Goal: Complete Application Form: Complete application form

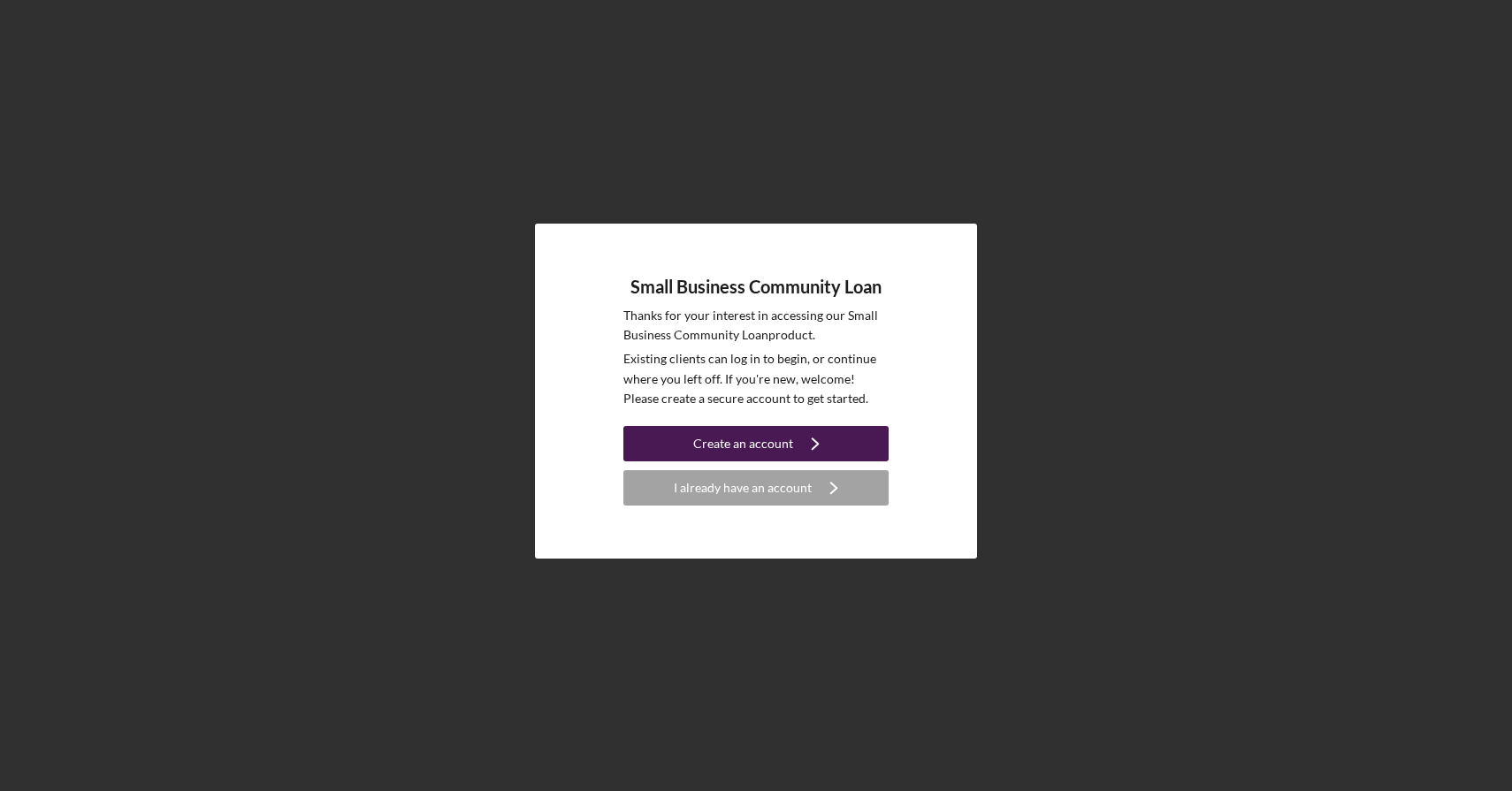
click at [771, 442] on div "Create an account" at bounding box center [743, 444] width 100 height 35
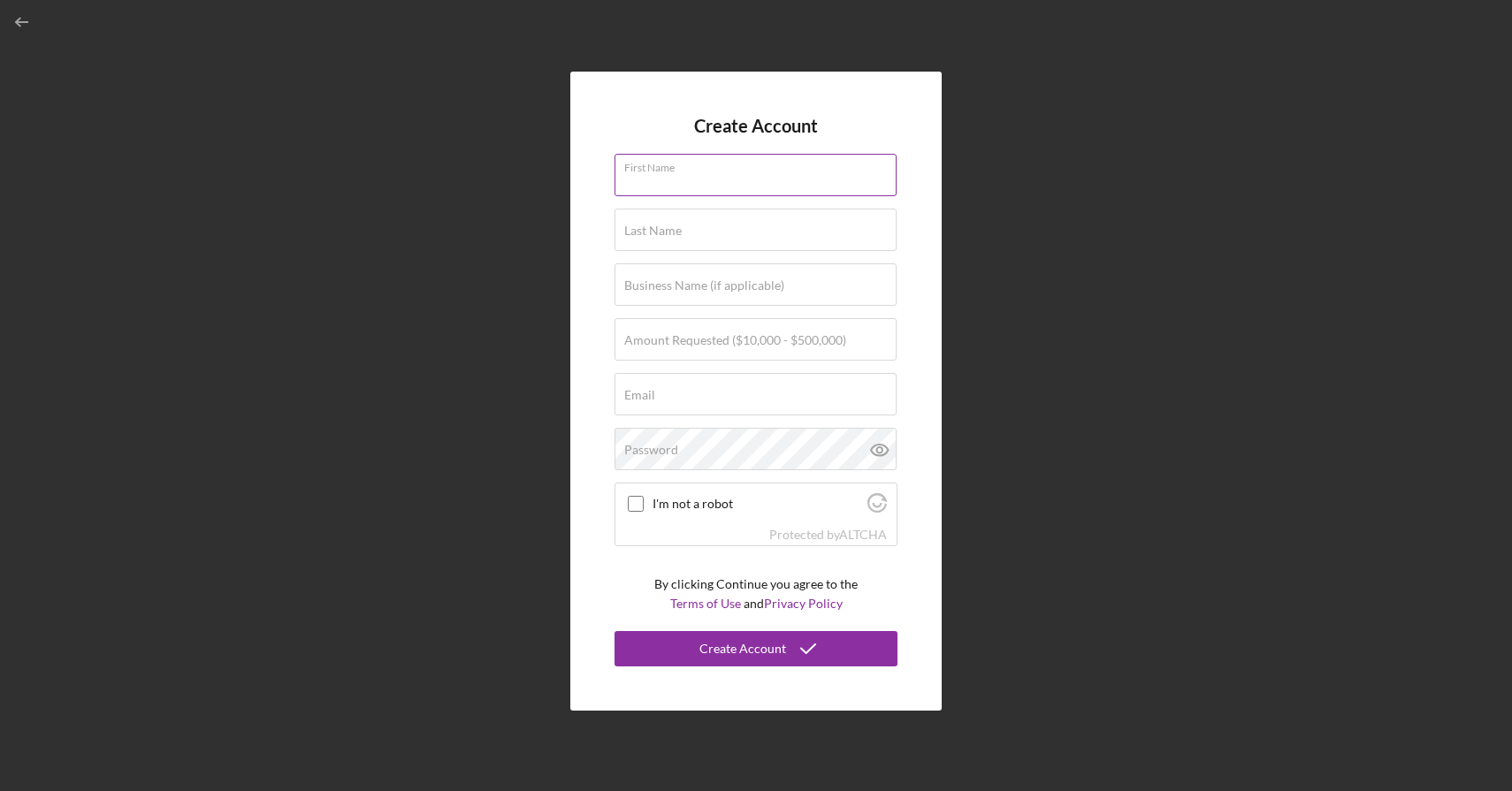
click at [743, 176] on input "First Name" at bounding box center [755, 175] width 282 height 42
type input "[PERSON_NAME]"
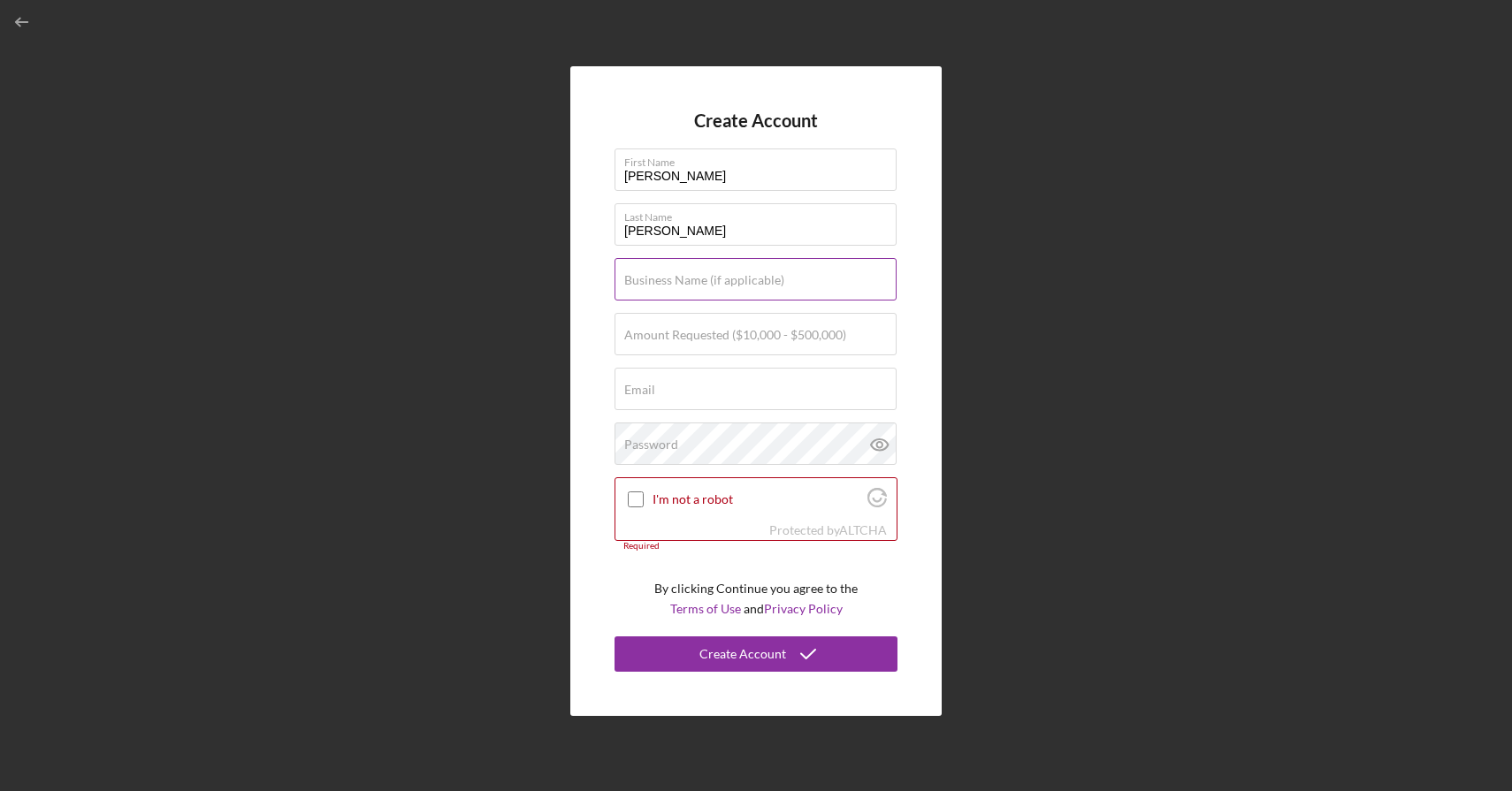
click at [743, 285] on label "Business Name (if applicable)" at bounding box center [704, 280] width 160 height 14
click at [743, 285] on input "Business Name (if applicable)" at bounding box center [755, 280] width 282 height 42
type input "Rocket Sales Corp"
click at [766, 405] on input "[EMAIL_ADDRESS][DOMAIN_NAME]" at bounding box center [755, 389] width 282 height 42
type input "[EMAIL_ADDRESS][DOMAIN_NAME]"
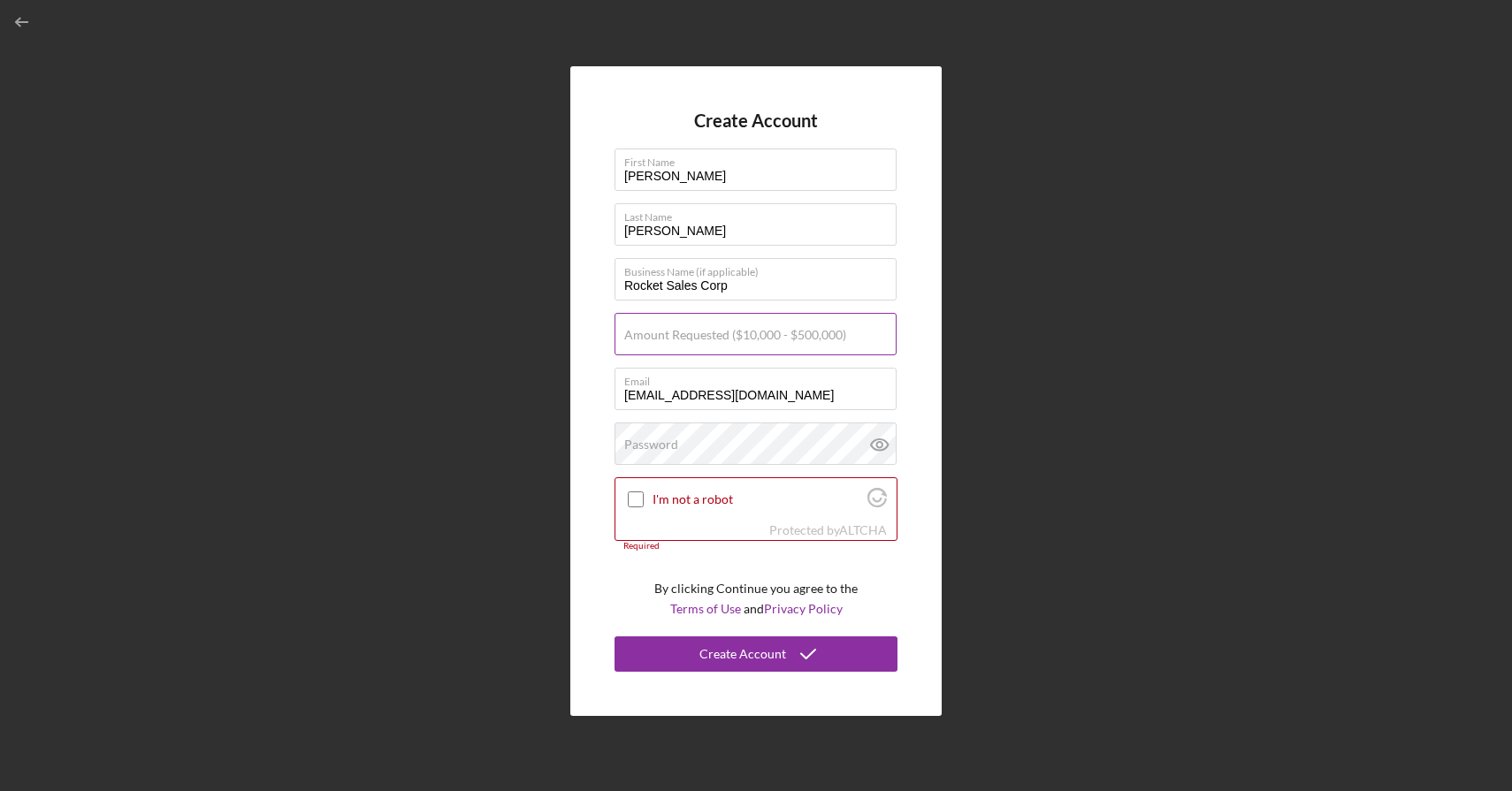
click at [777, 342] on label "Amount Requested ($10,000 - $500,000)" at bounding box center [735, 335] width 222 height 14
click at [777, 342] on input "Amount Requested ($10,000 - $500,000)" at bounding box center [755, 334] width 282 height 42
type input "$250,000"
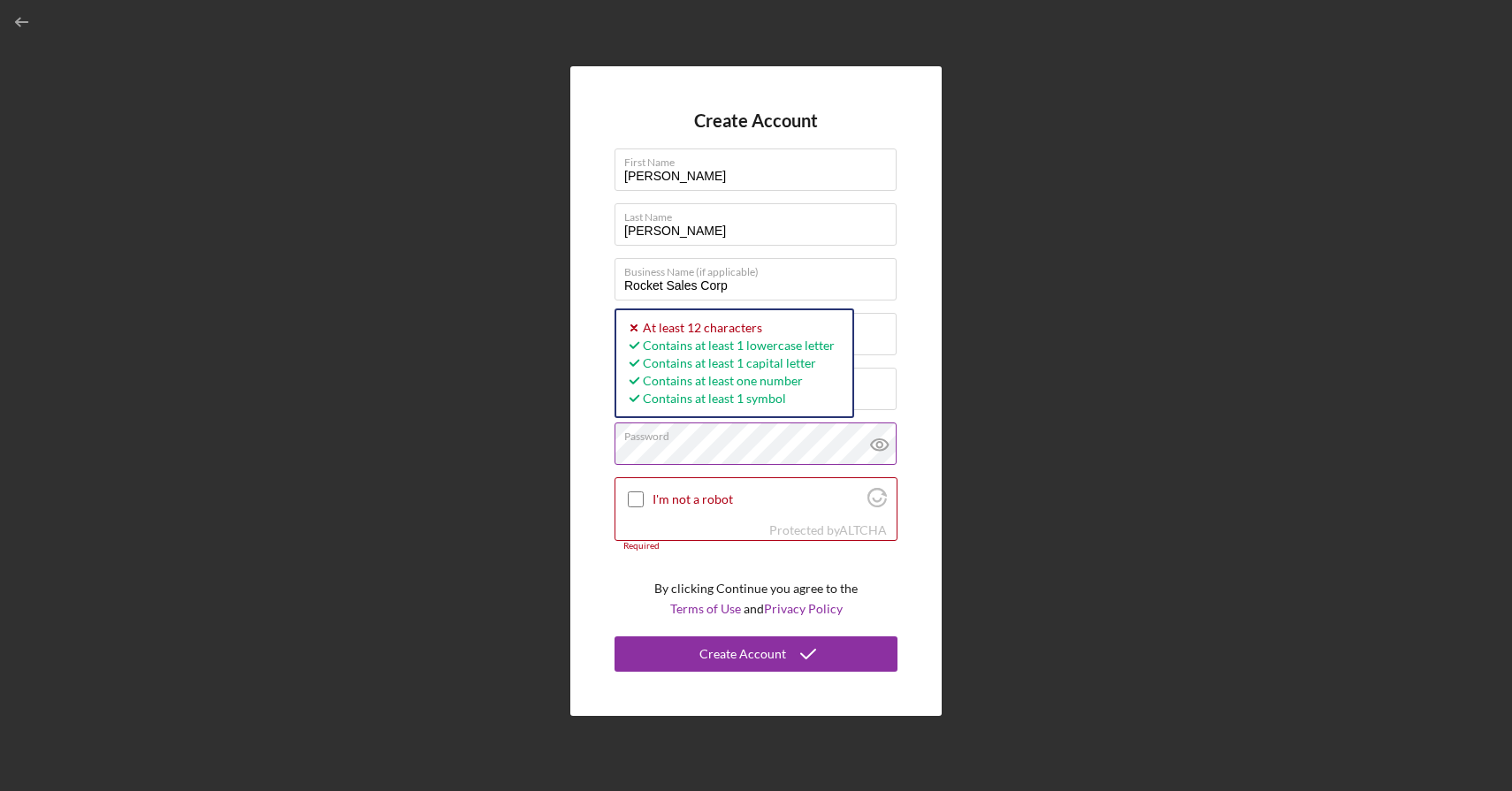
click at [876, 440] on g at bounding box center [879, 445] width 17 height 12
click at [632, 503] on input "I'm not a robot" at bounding box center [636, 499] width 16 height 16
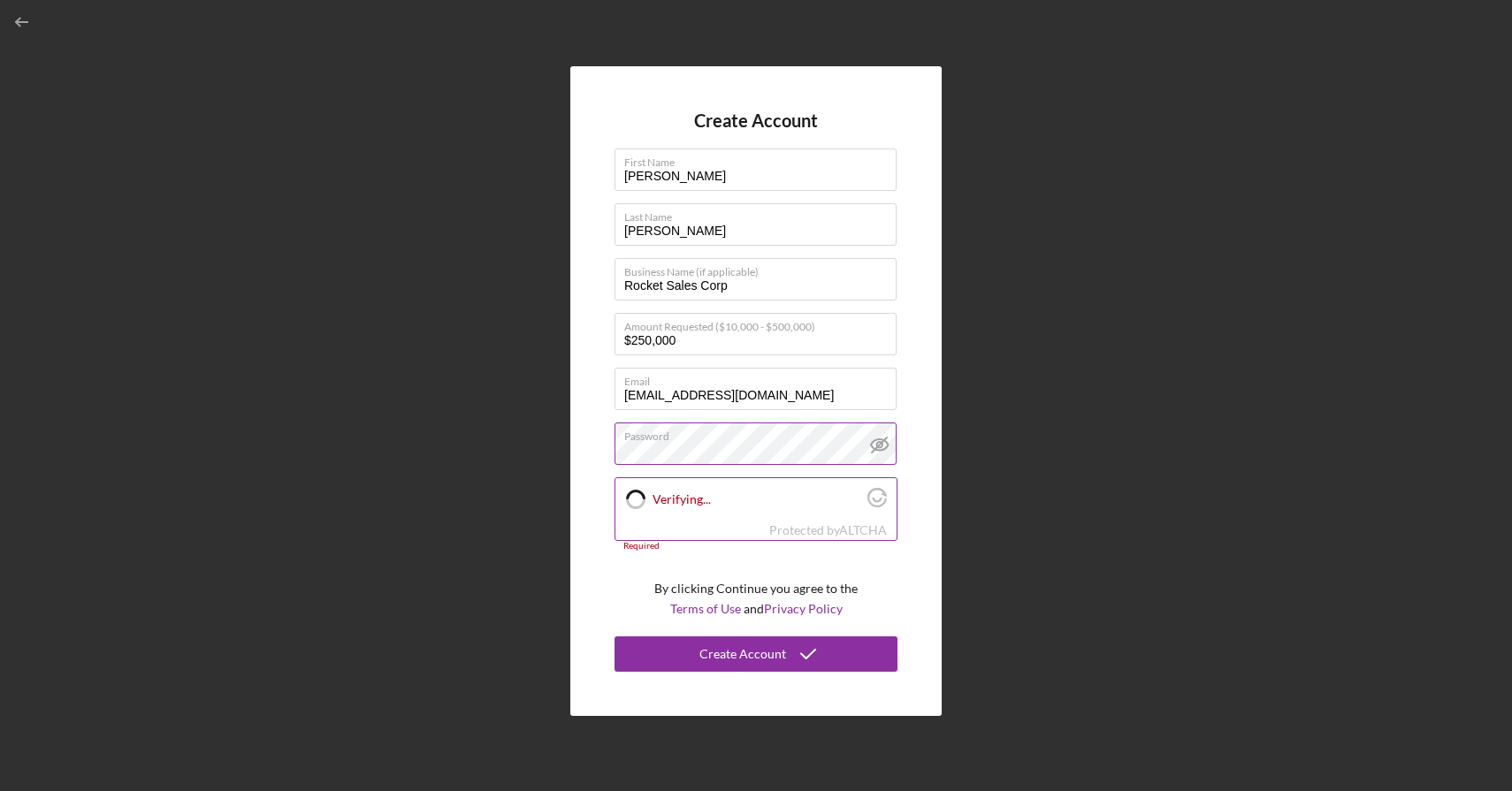
checkbox input "true"
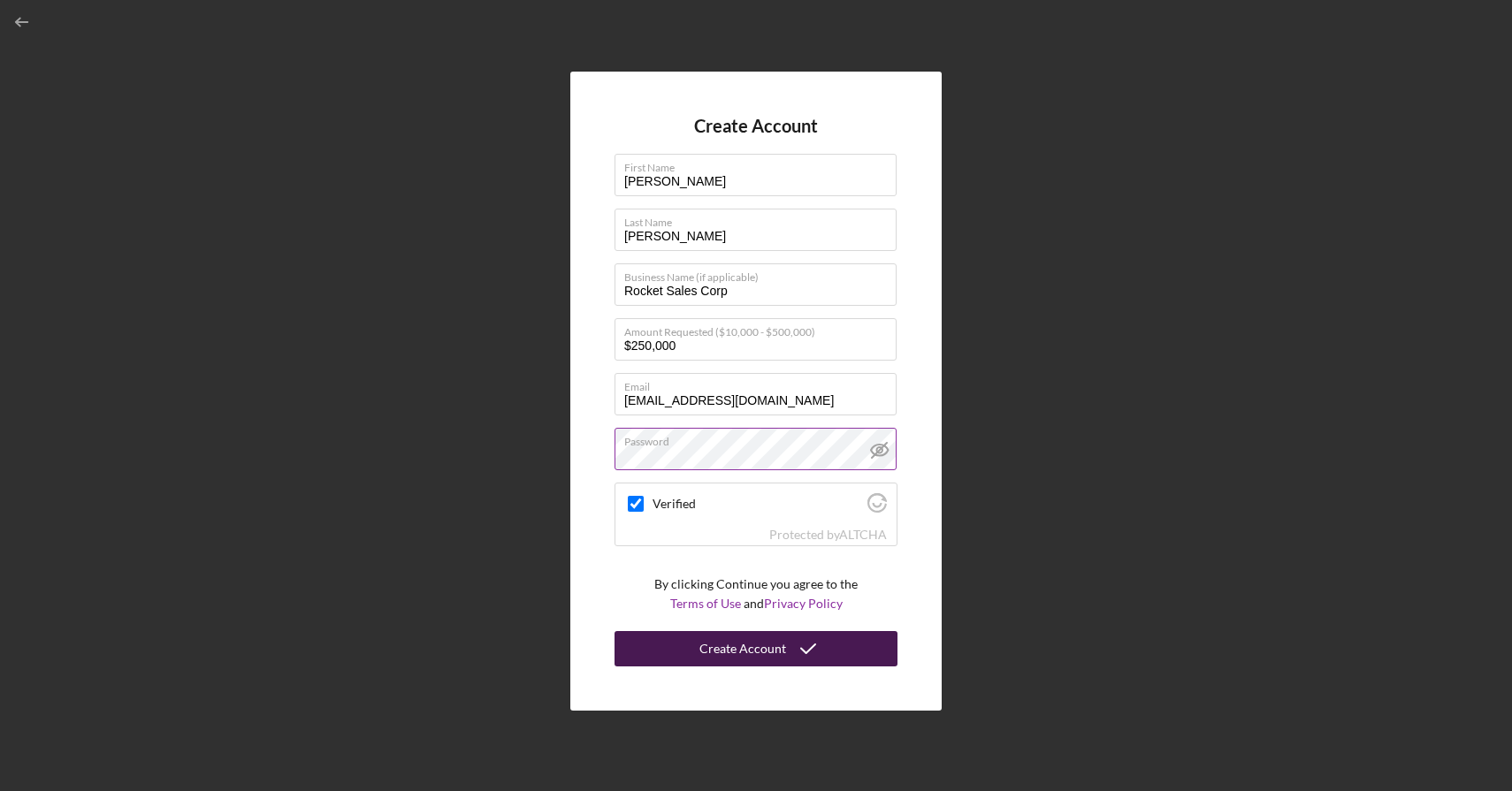
click at [810, 641] on icon "submit" at bounding box center [808, 649] width 44 height 44
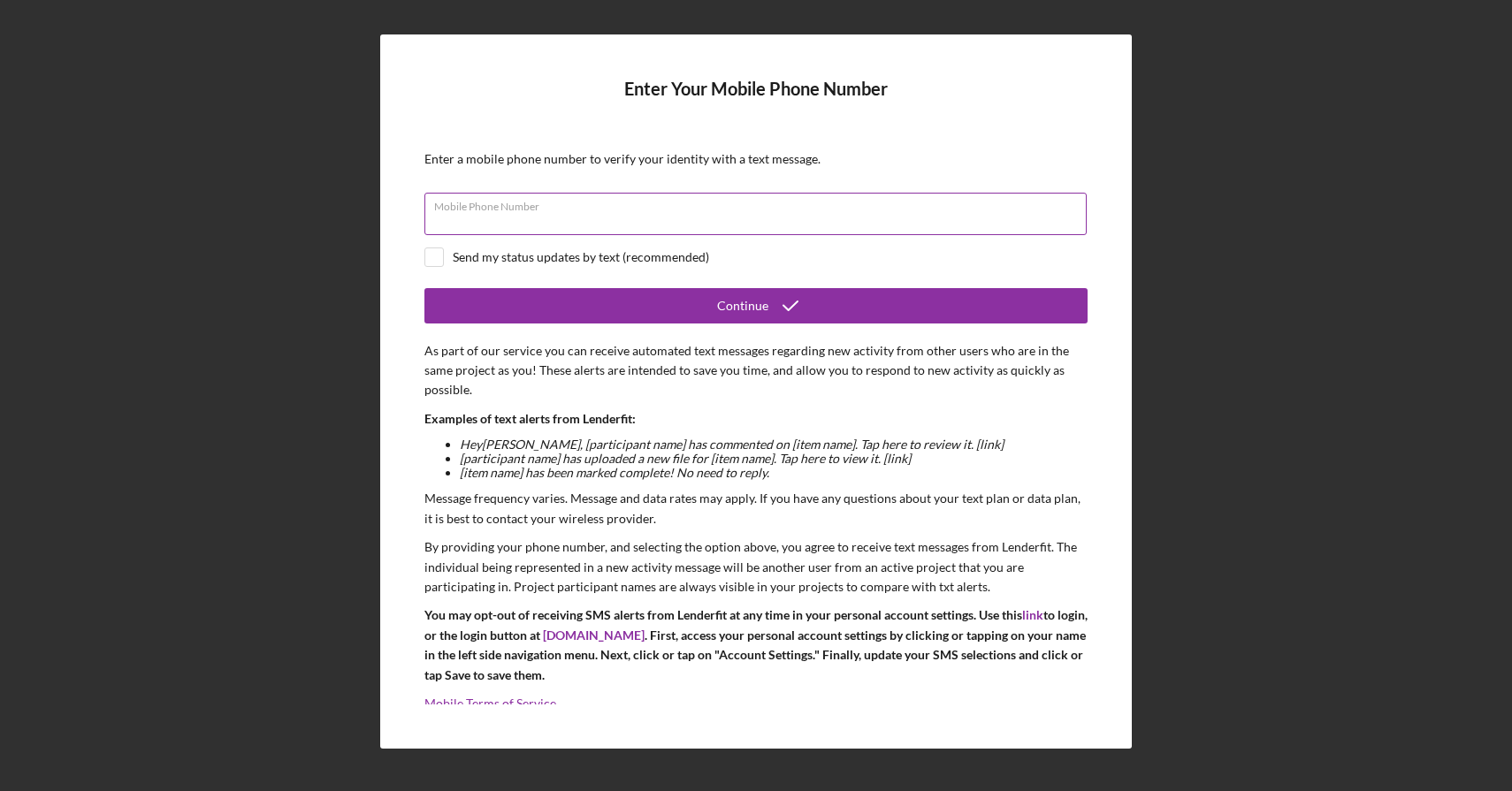
click at [871, 214] on input "Mobile Phone Number" at bounding box center [756, 214] width 662 height 42
type input "[PHONE_NUMBER]"
click at [575, 263] on div "Send my status updates by text (recommended)" at bounding box center [582, 257] width 257 height 14
checkbox input "true"
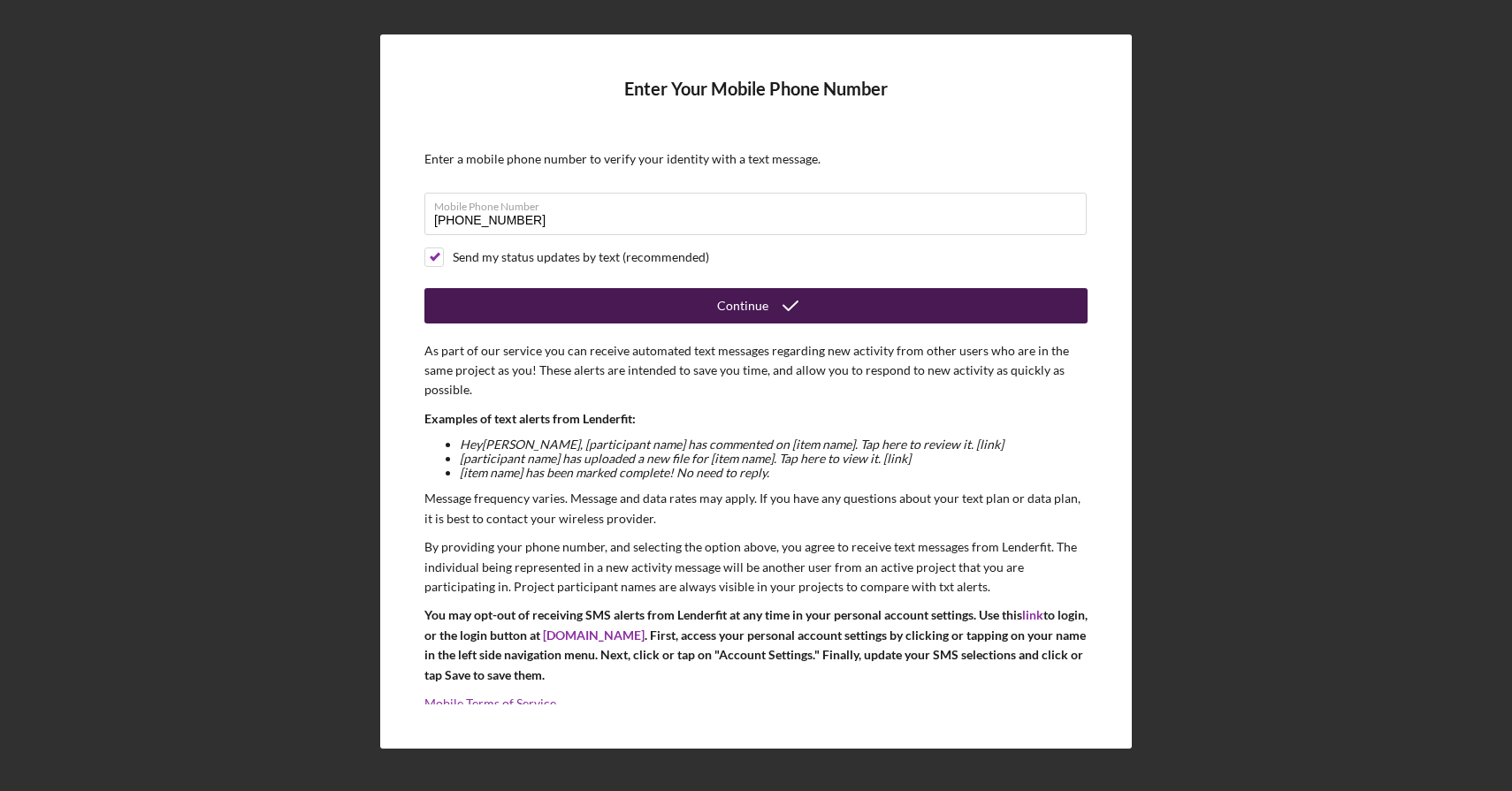
click at [737, 305] on div "Continue" at bounding box center [743, 306] width 51 height 35
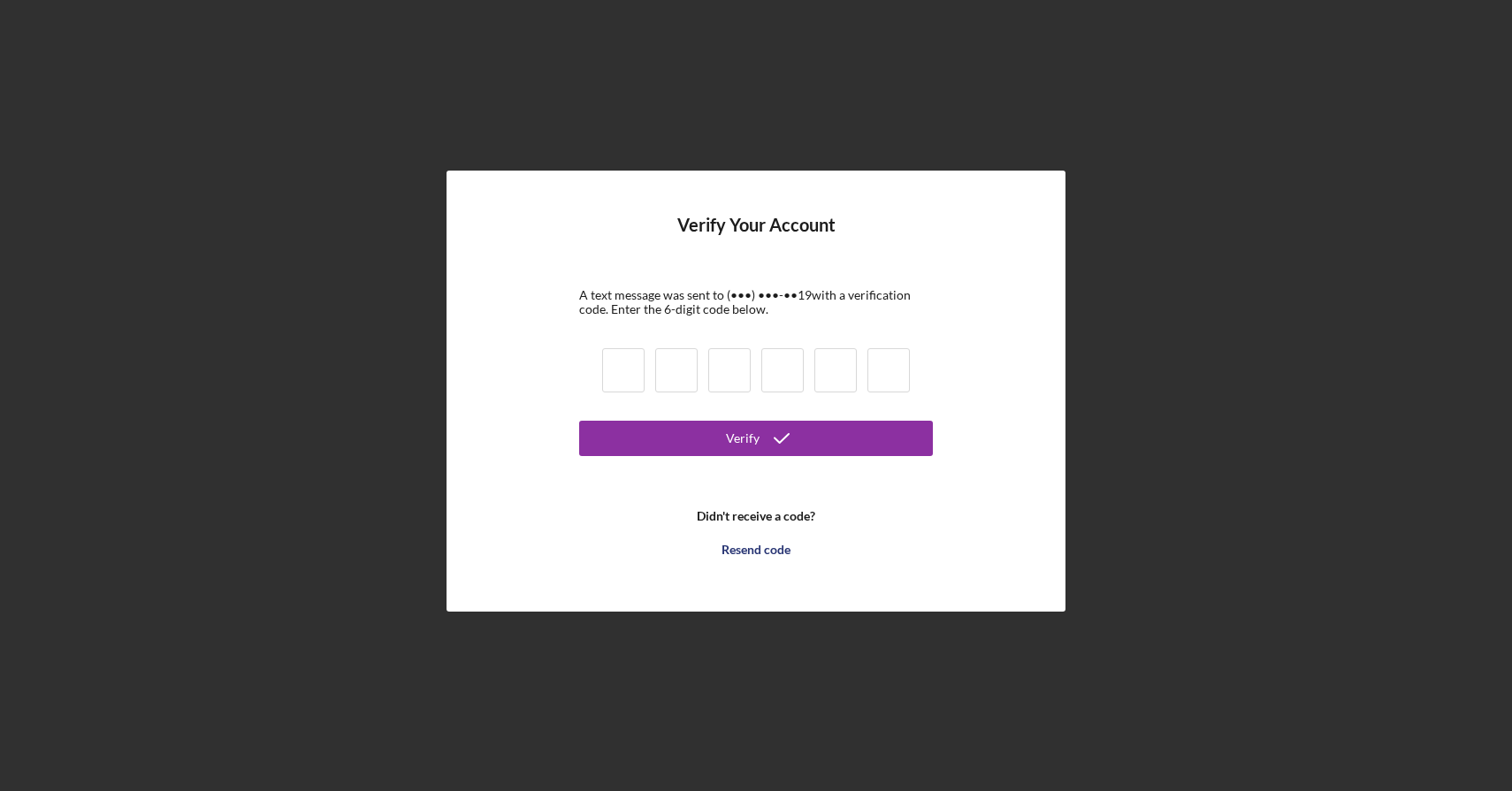
click at [624, 372] on input at bounding box center [623, 371] width 42 height 44
type input "8"
type input "5"
type input "0"
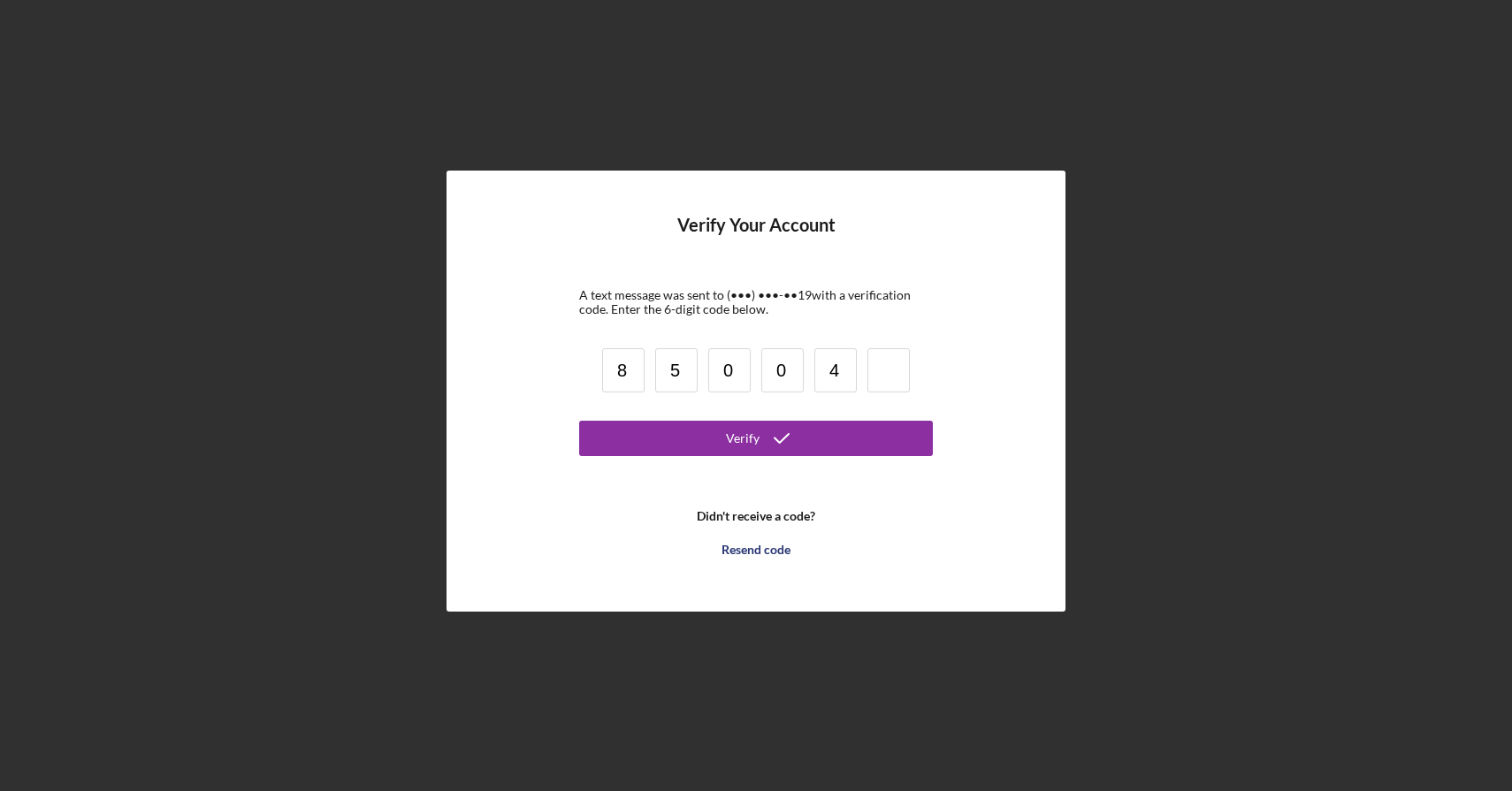
type input "4"
click at [628, 440] on button "Verify" at bounding box center [756, 439] width 354 height 35
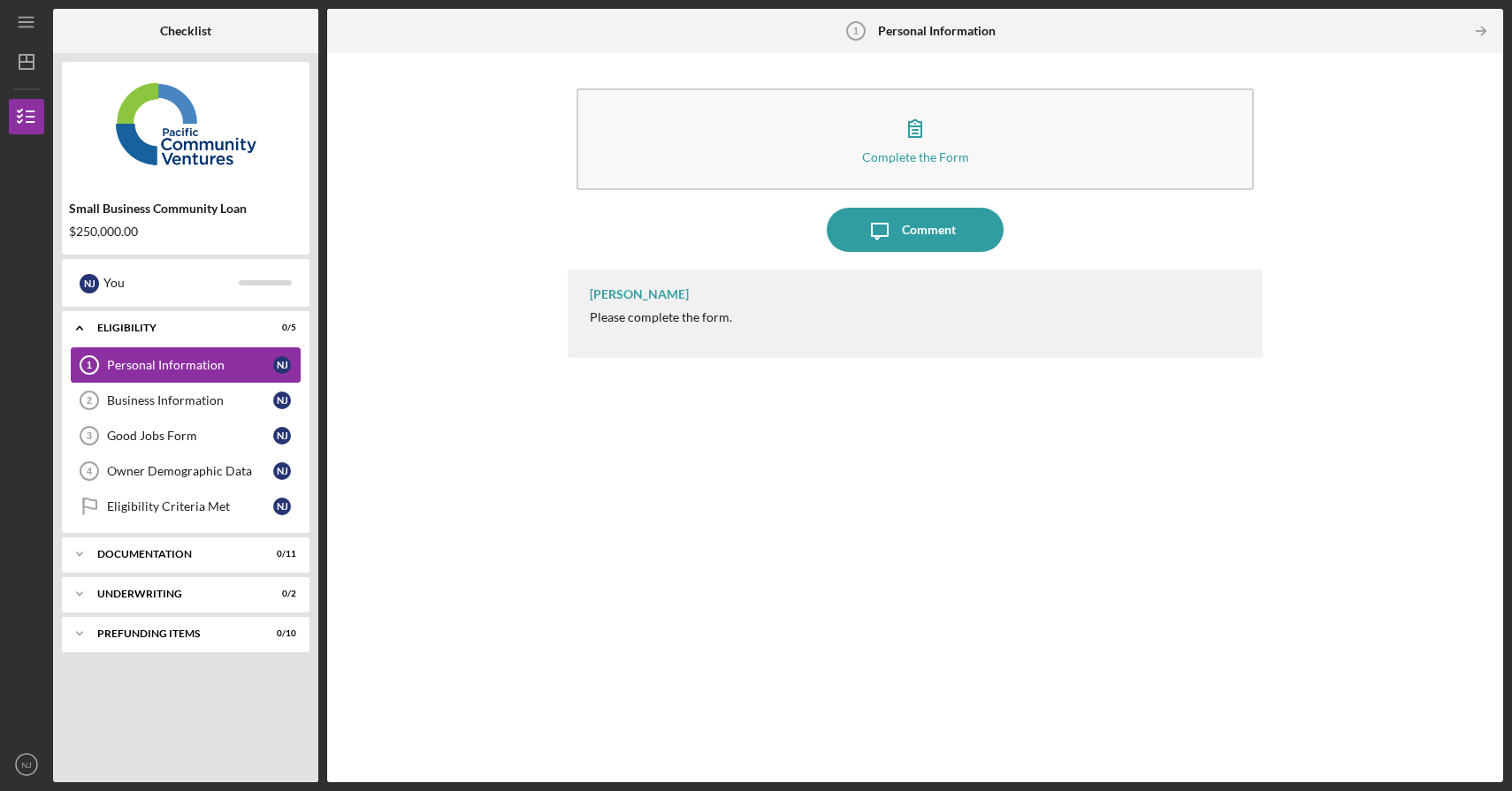
click at [188, 367] on div "Personal Information" at bounding box center [190, 365] width 166 height 14
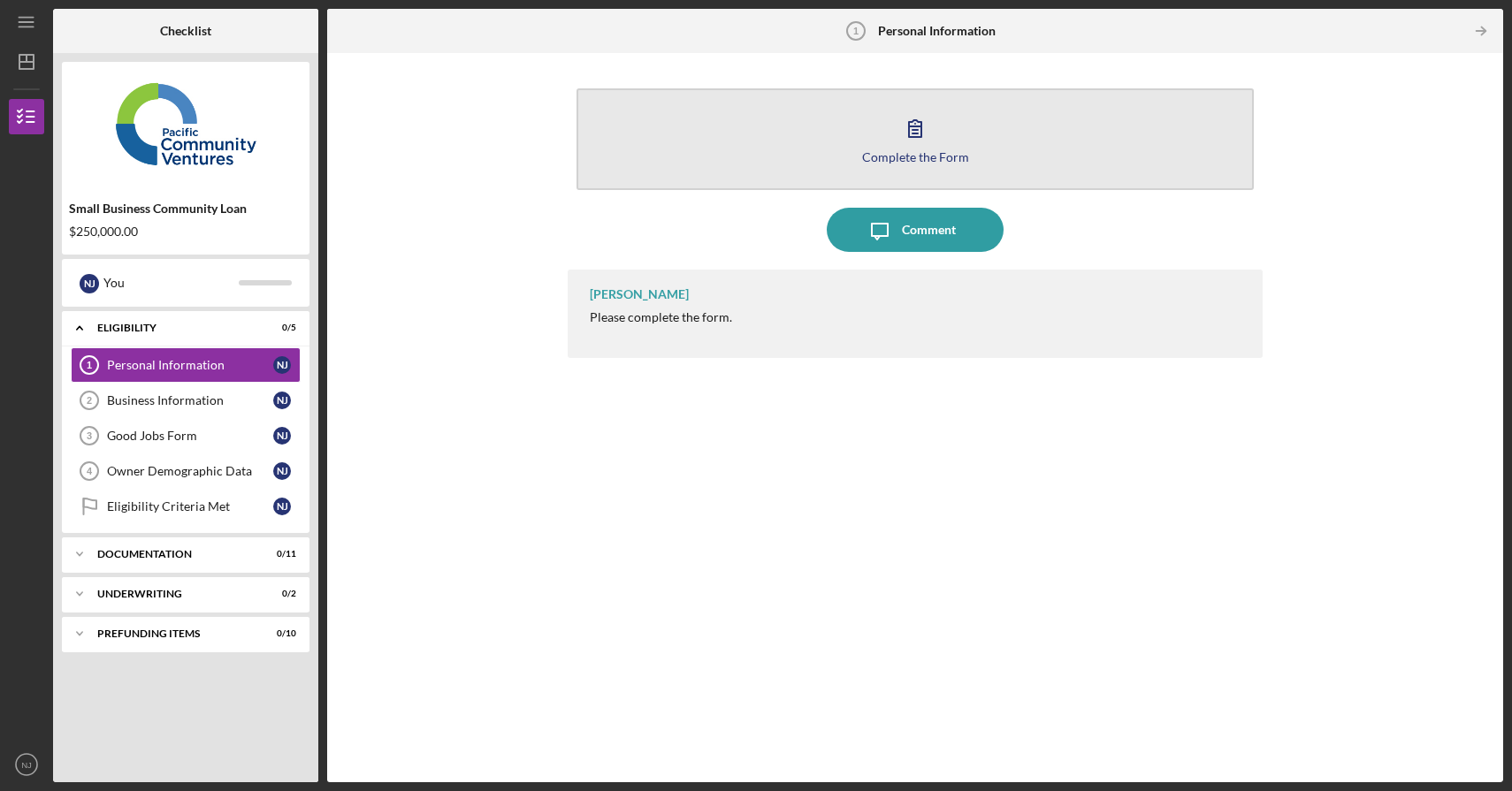
click at [902, 127] on icon "button" at bounding box center [915, 128] width 44 height 44
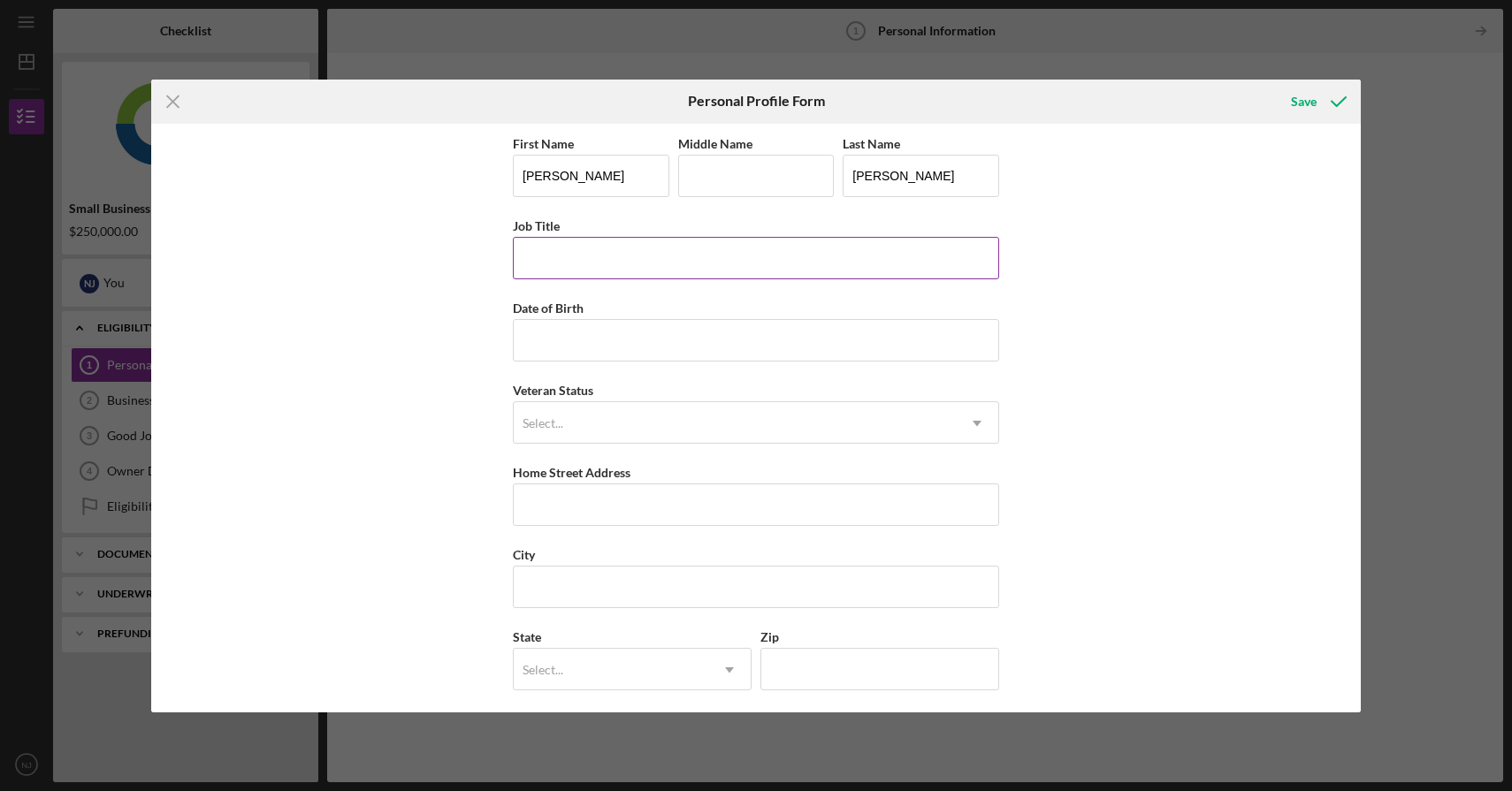
click at [691, 258] on input "Job Title" at bounding box center [755, 258] width 486 height 42
type input "Owner"
click at [582, 334] on input "Date of Birth" at bounding box center [755, 341] width 486 height 42
type input "[DATE]"
click at [583, 421] on div "Select..." at bounding box center [735, 424] width 443 height 41
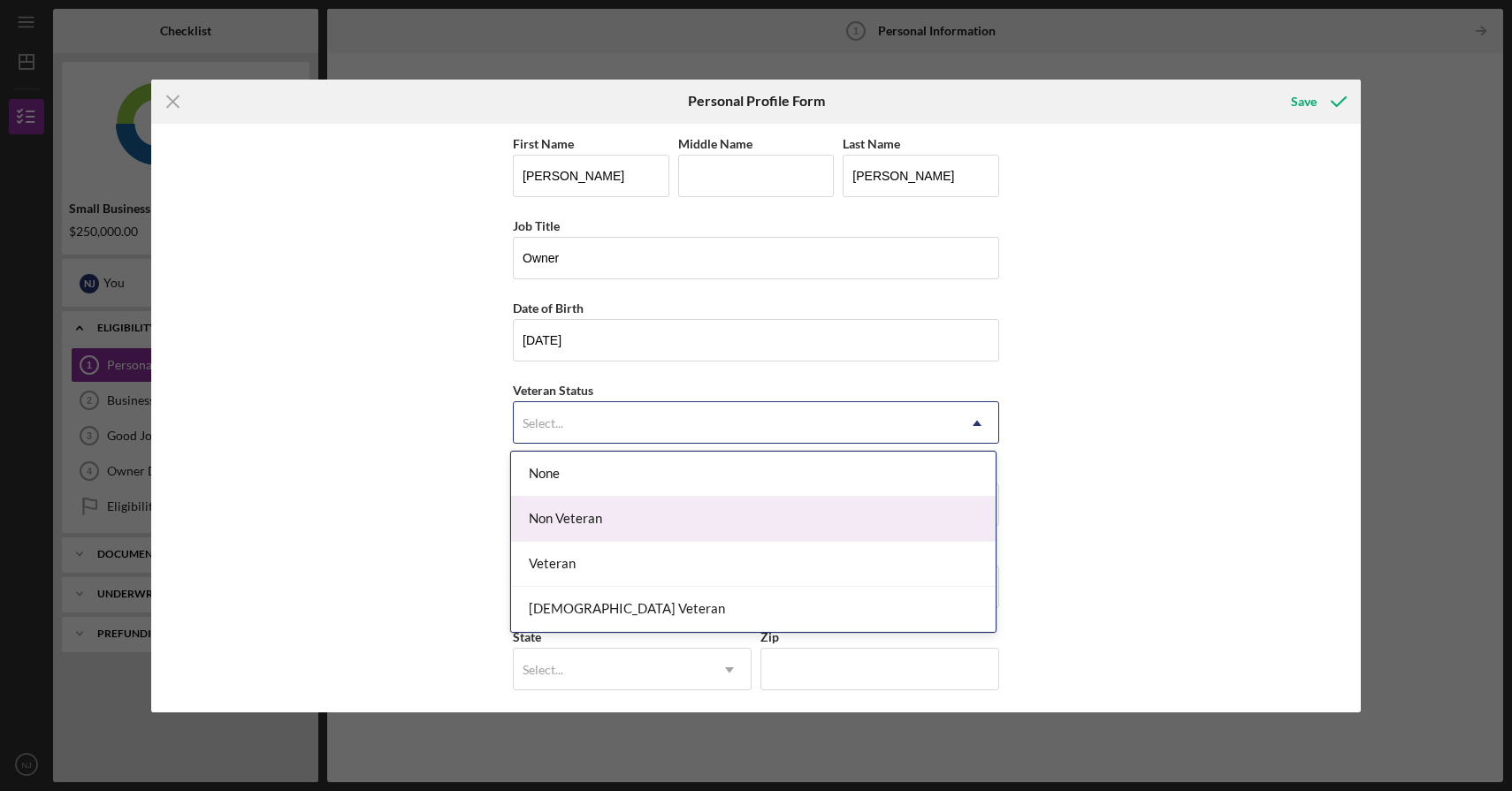
click at [593, 519] on div "Non Veteran" at bounding box center [752, 518] width 484 height 45
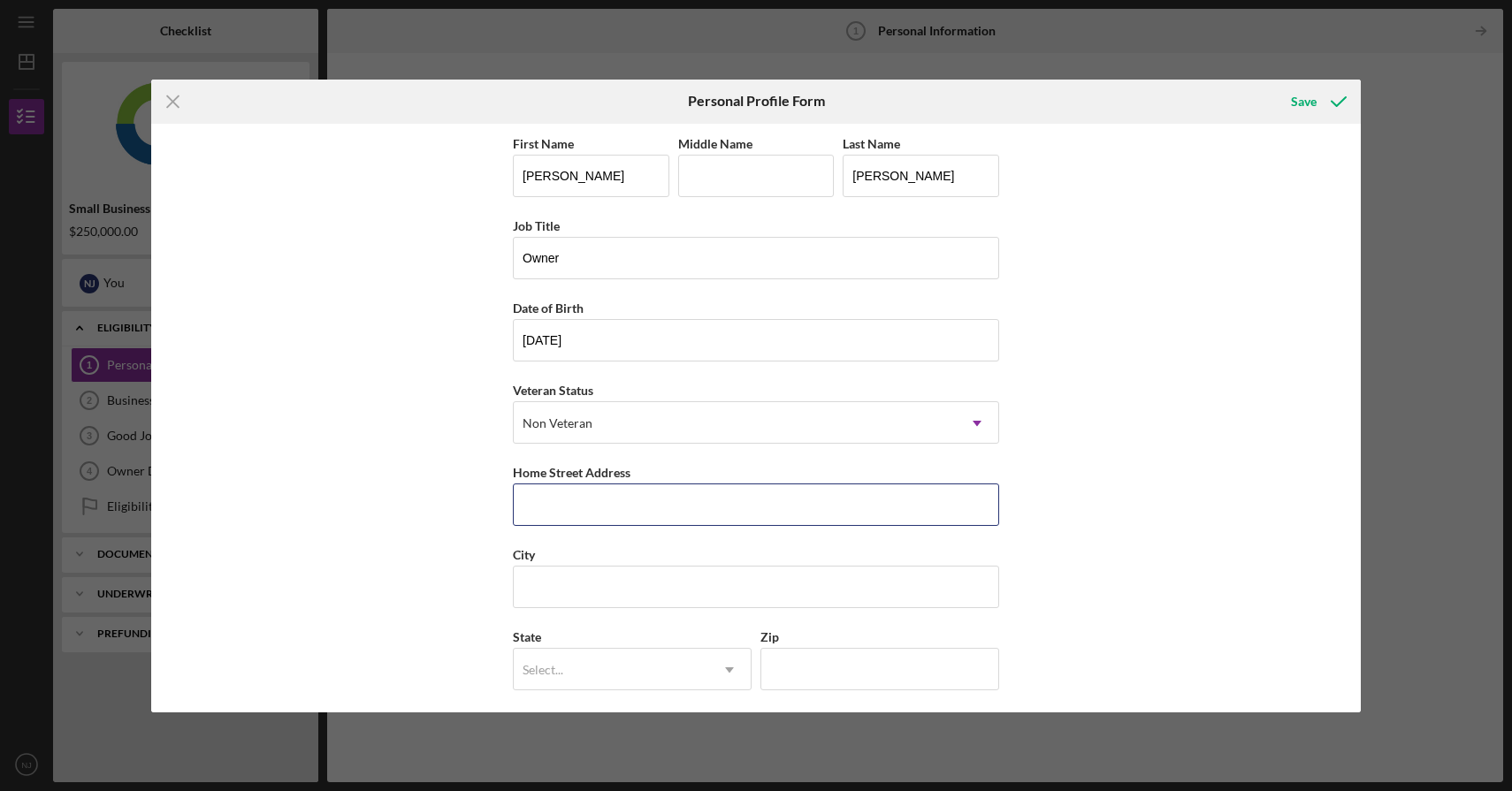
click at [593, 519] on input "Home Street Address" at bounding box center [755, 504] width 486 height 42
type input "[STREET_ADDRESS]"
type input "SARATOGA"
type input "CA"
type input "95070"
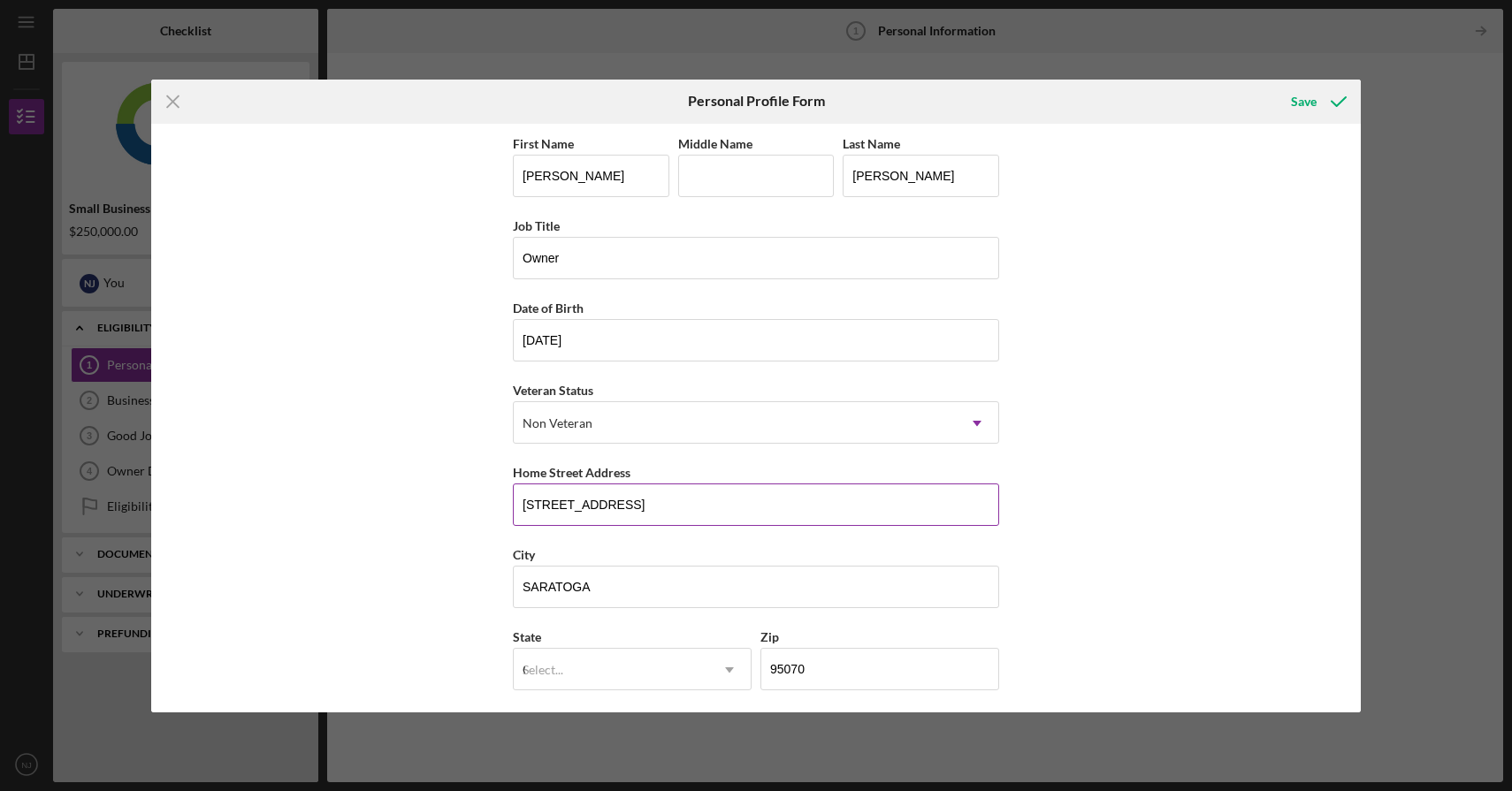
type input "[GEOGRAPHIC_DATA]"
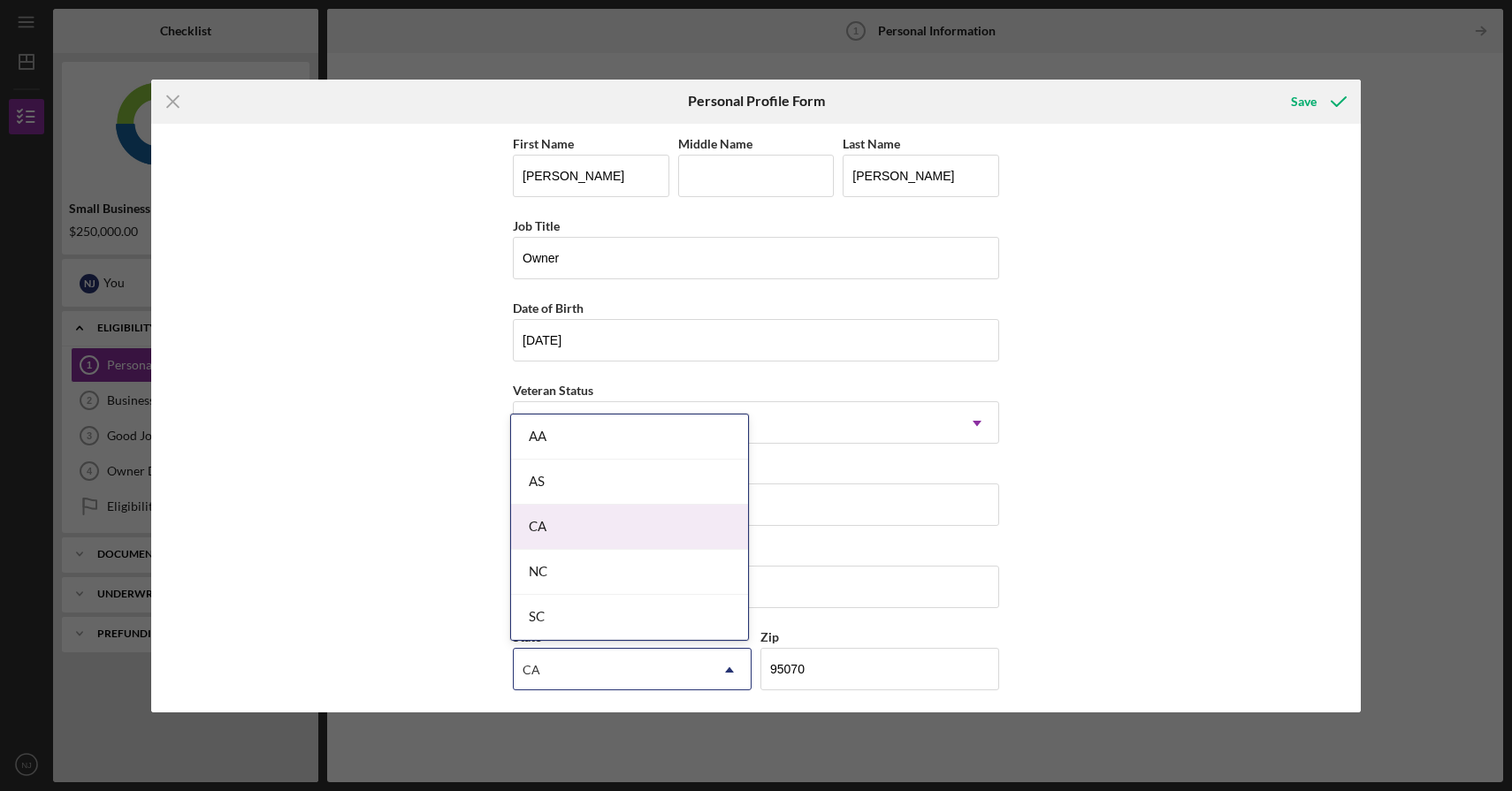
click at [621, 515] on div "CA" at bounding box center [629, 526] width 237 height 45
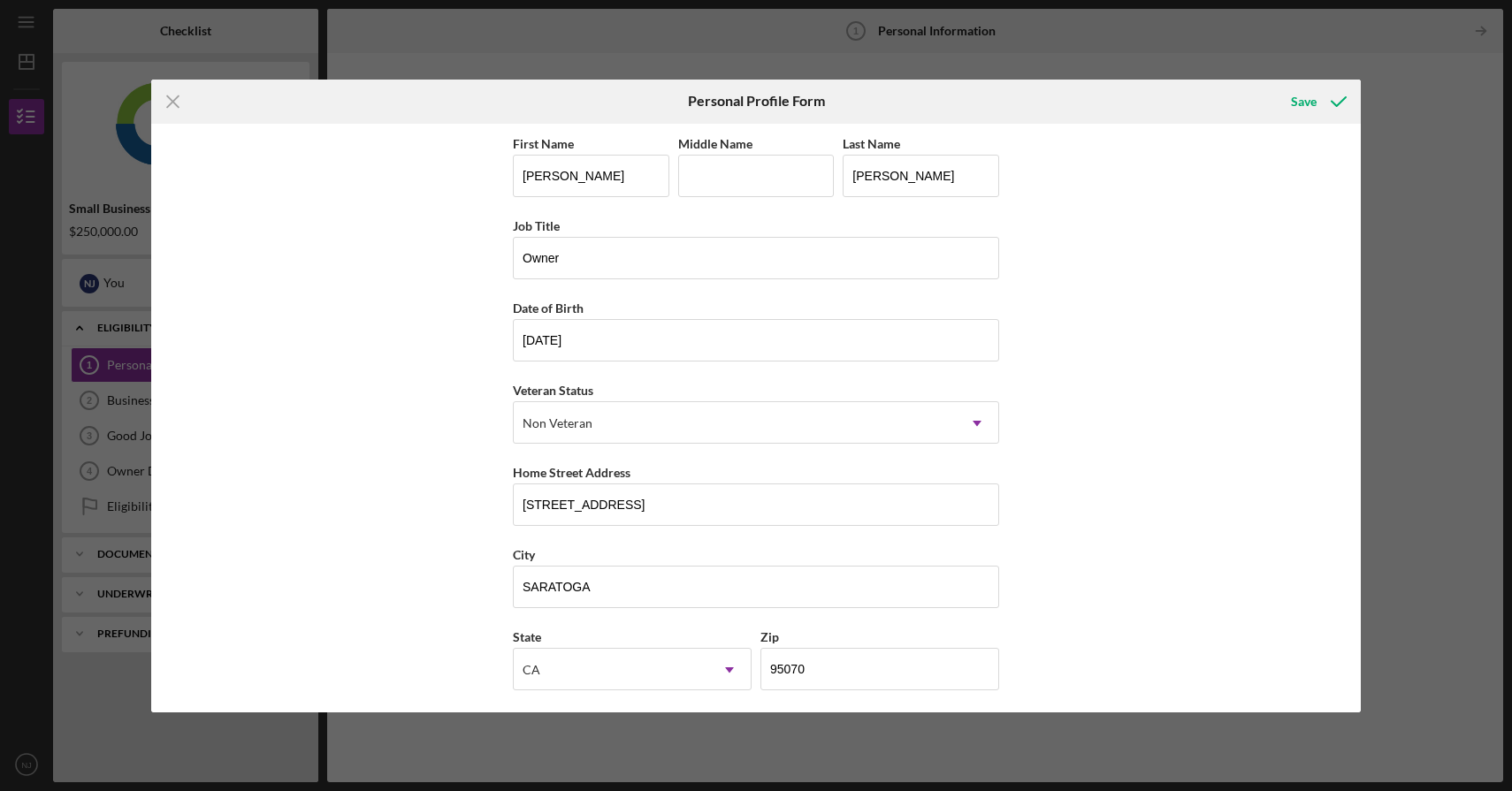
click at [1089, 530] on div "First Name [PERSON_NAME] Middle Name Last Name [PERSON_NAME] Job Title Owner Da…" at bounding box center [756, 418] width 1210 height 588
click at [1309, 97] on div "Save" at bounding box center [1304, 102] width 26 height 35
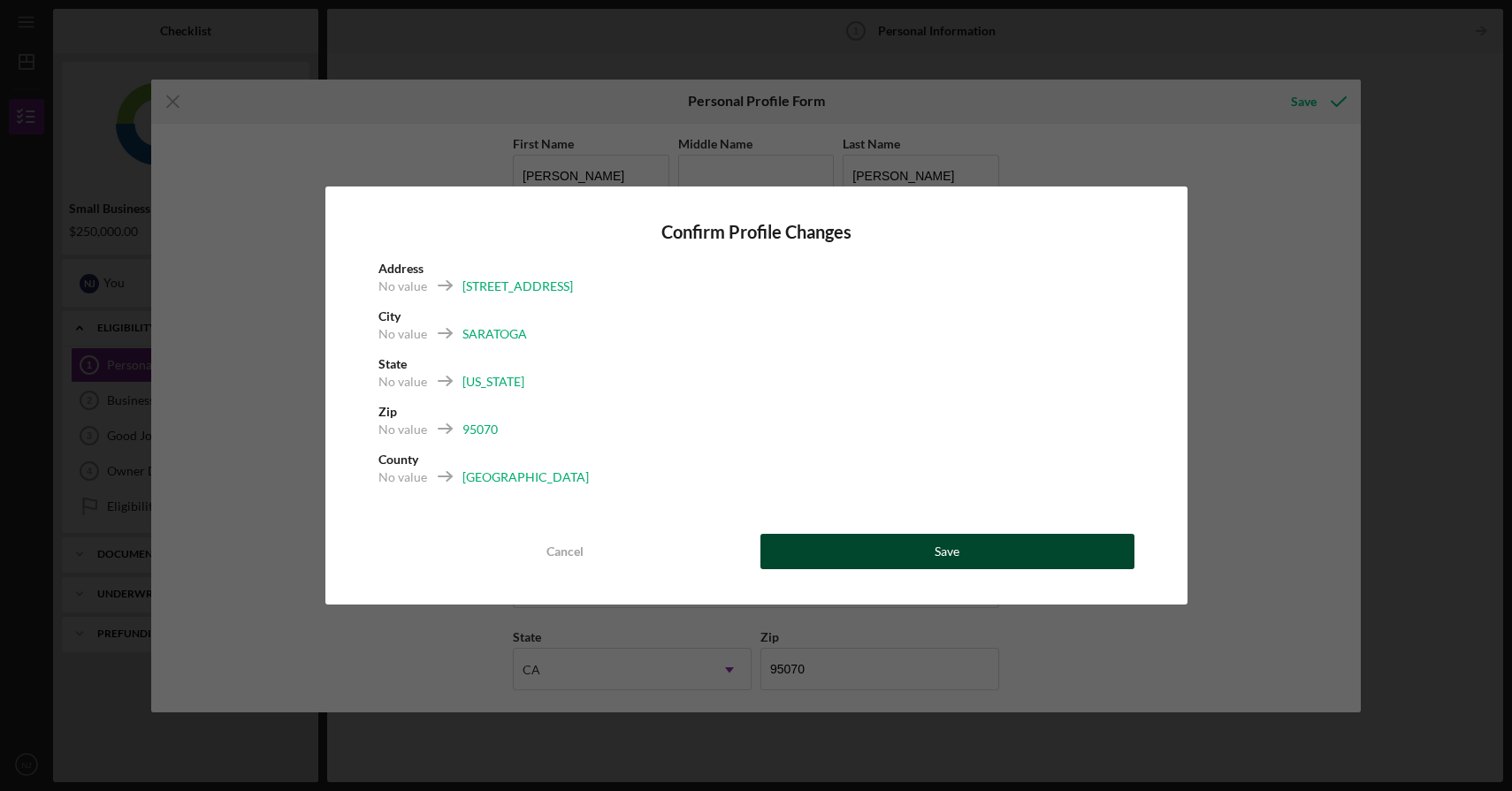
click at [942, 557] on div "Save" at bounding box center [947, 551] width 25 height 35
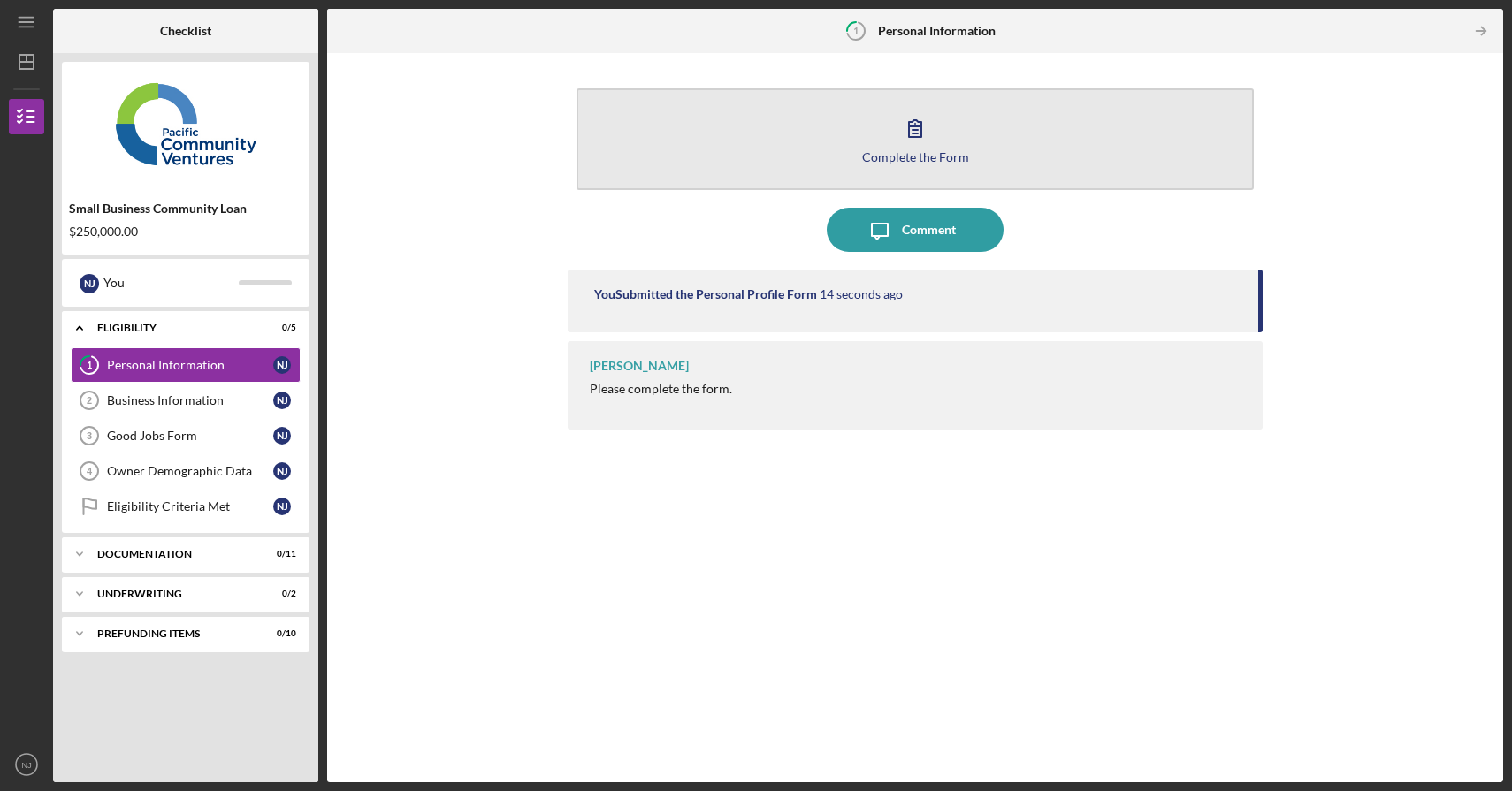
click at [925, 151] on div "Complete the Form" at bounding box center [915, 157] width 107 height 13
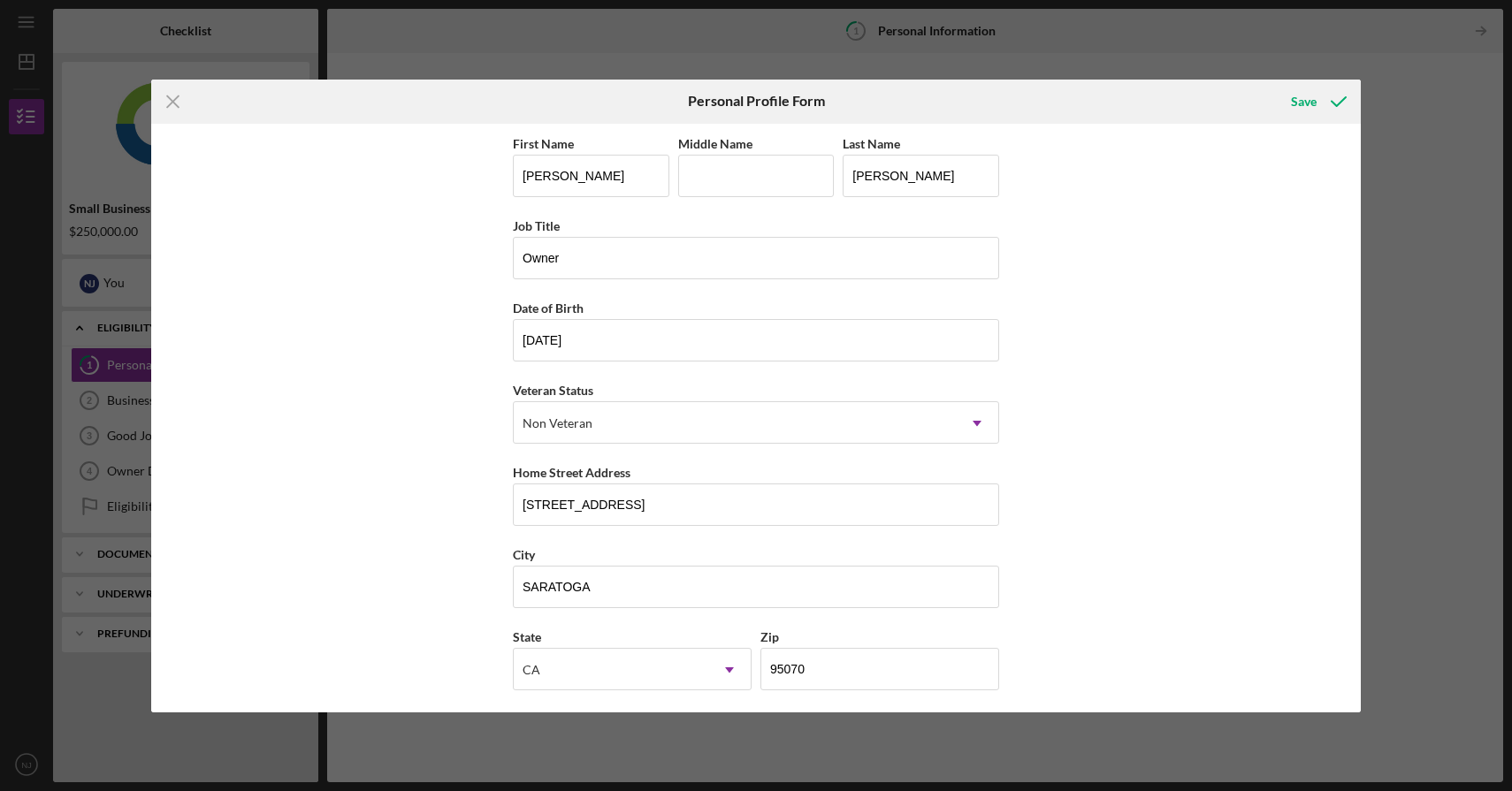
scroll to position [87, 0]
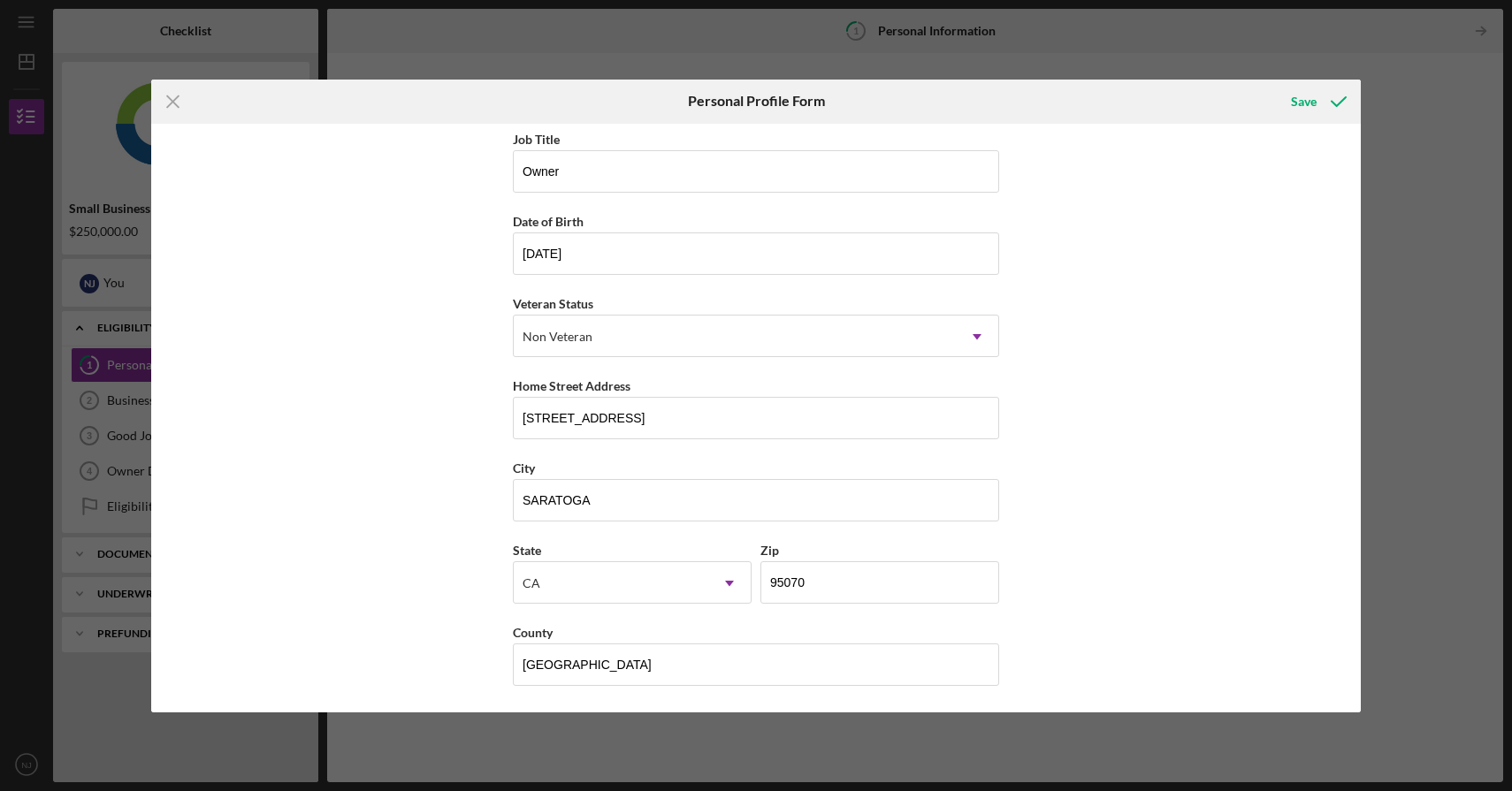
click at [1368, 97] on div "Icon/Menu Close Personal Profile Form Save First Name [PERSON_NAME] Middle Name…" at bounding box center [756, 396] width 1512 height 791
click at [1303, 101] on div "Save" at bounding box center [1304, 102] width 26 height 35
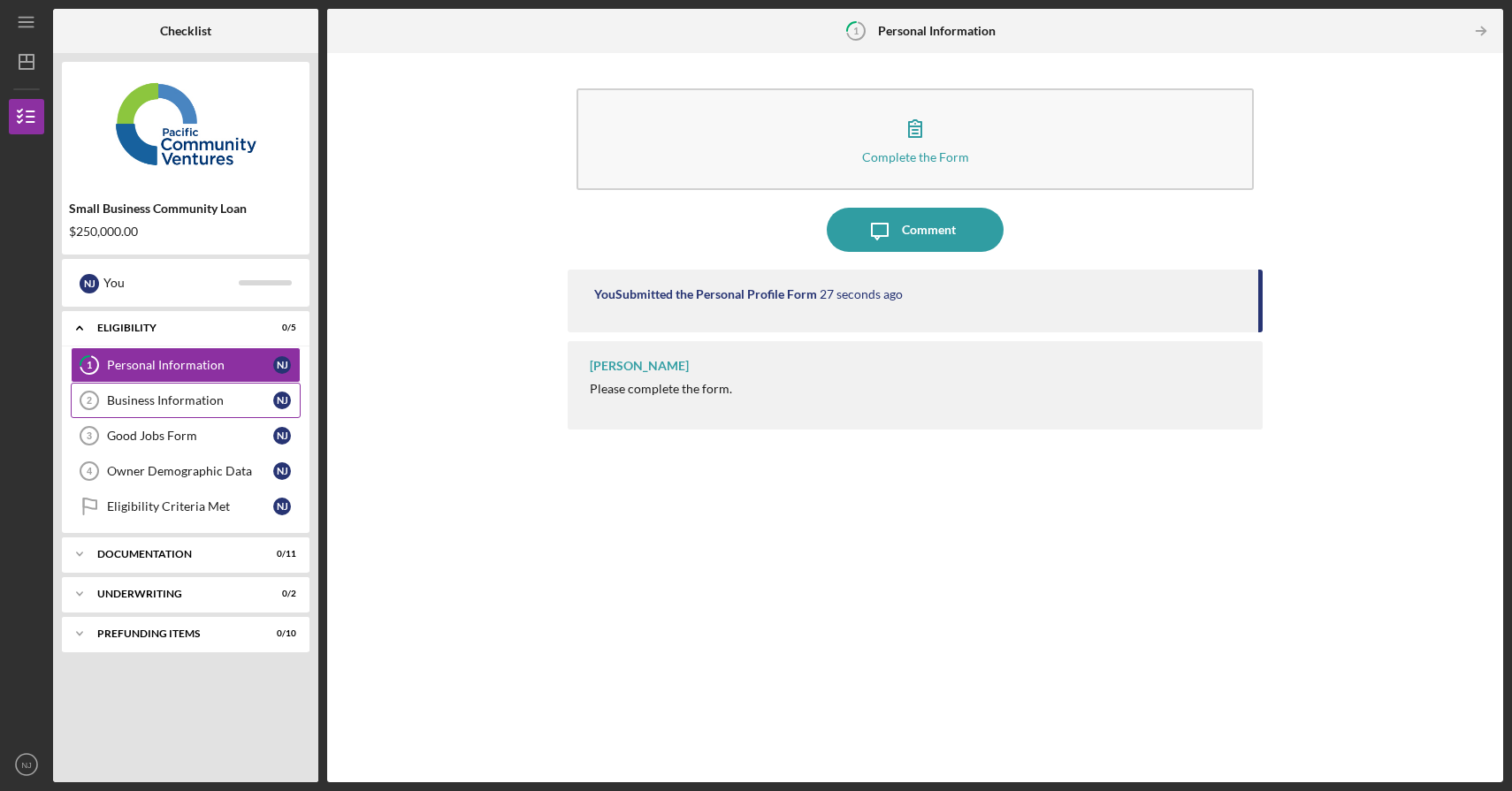
click at [203, 403] on div "Business Information" at bounding box center [190, 401] width 166 height 14
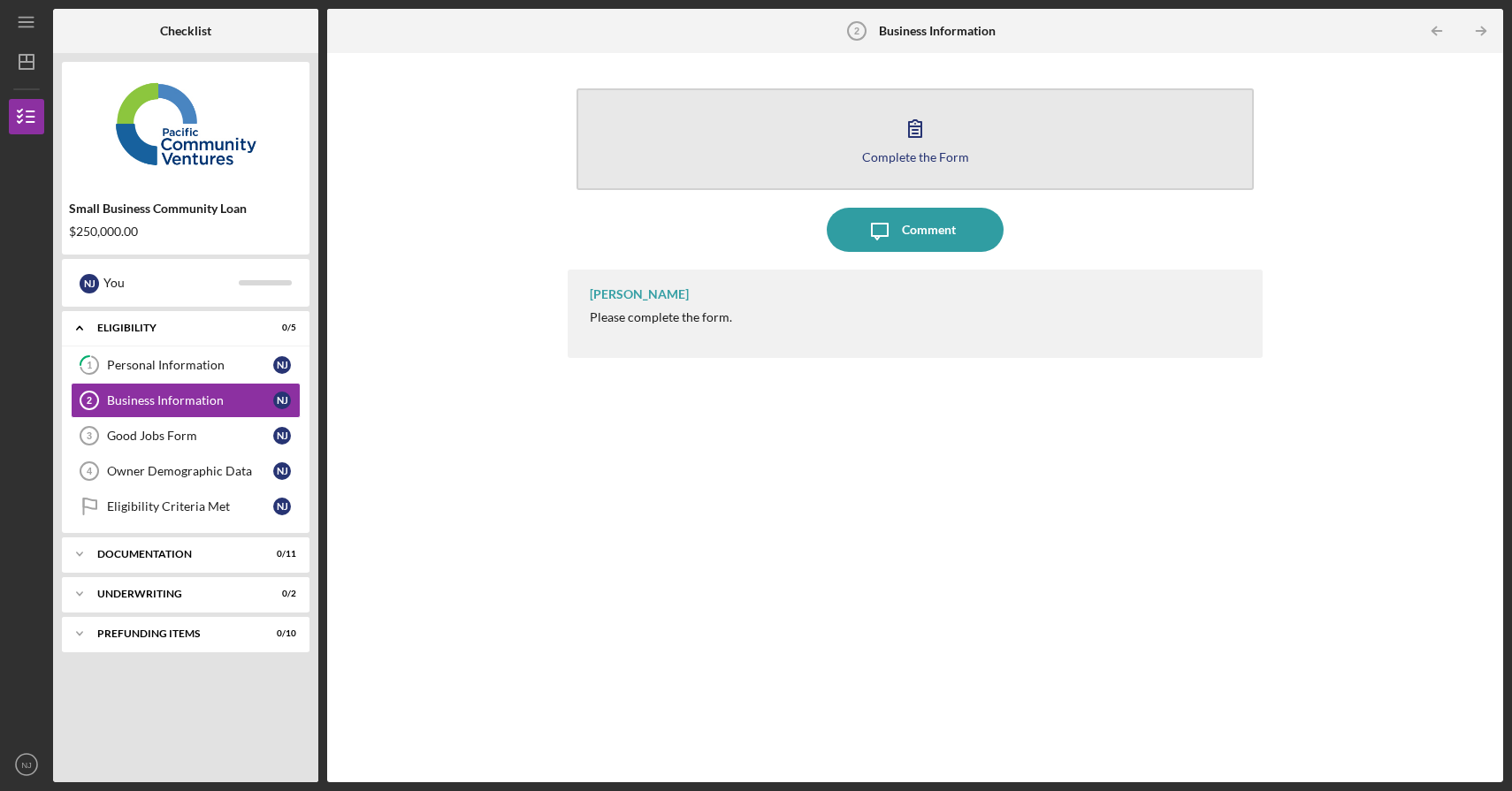
click at [932, 129] on icon "button" at bounding box center [915, 128] width 44 height 44
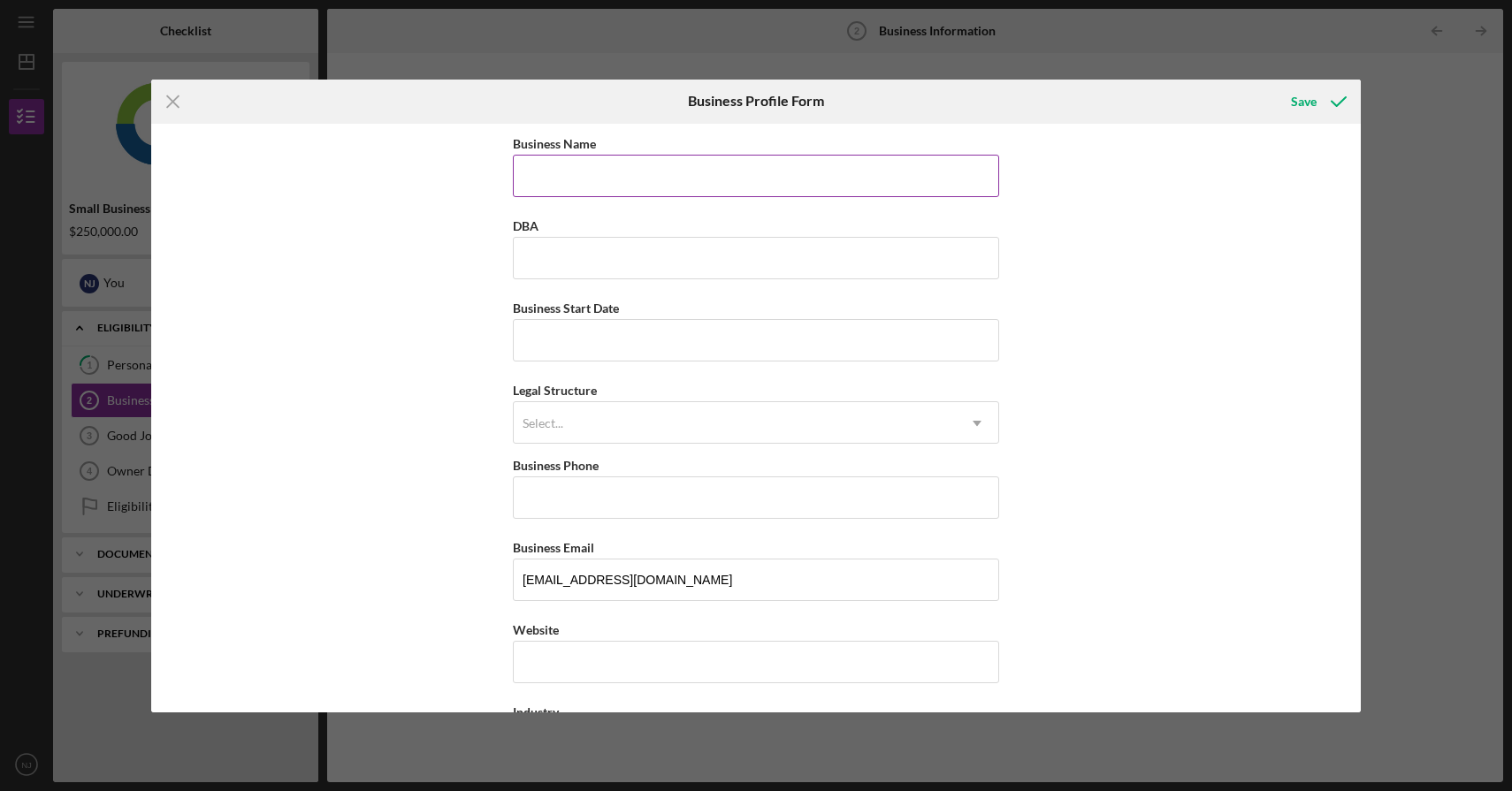
click at [717, 175] on input "Business Name" at bounding box center [755, 176] width 486 height 42
type input "Rocket Sales Corp"
type input "[PHONE_NUMBER]"
type input "[STREET_ADDRESS][PERSON_NAME]"
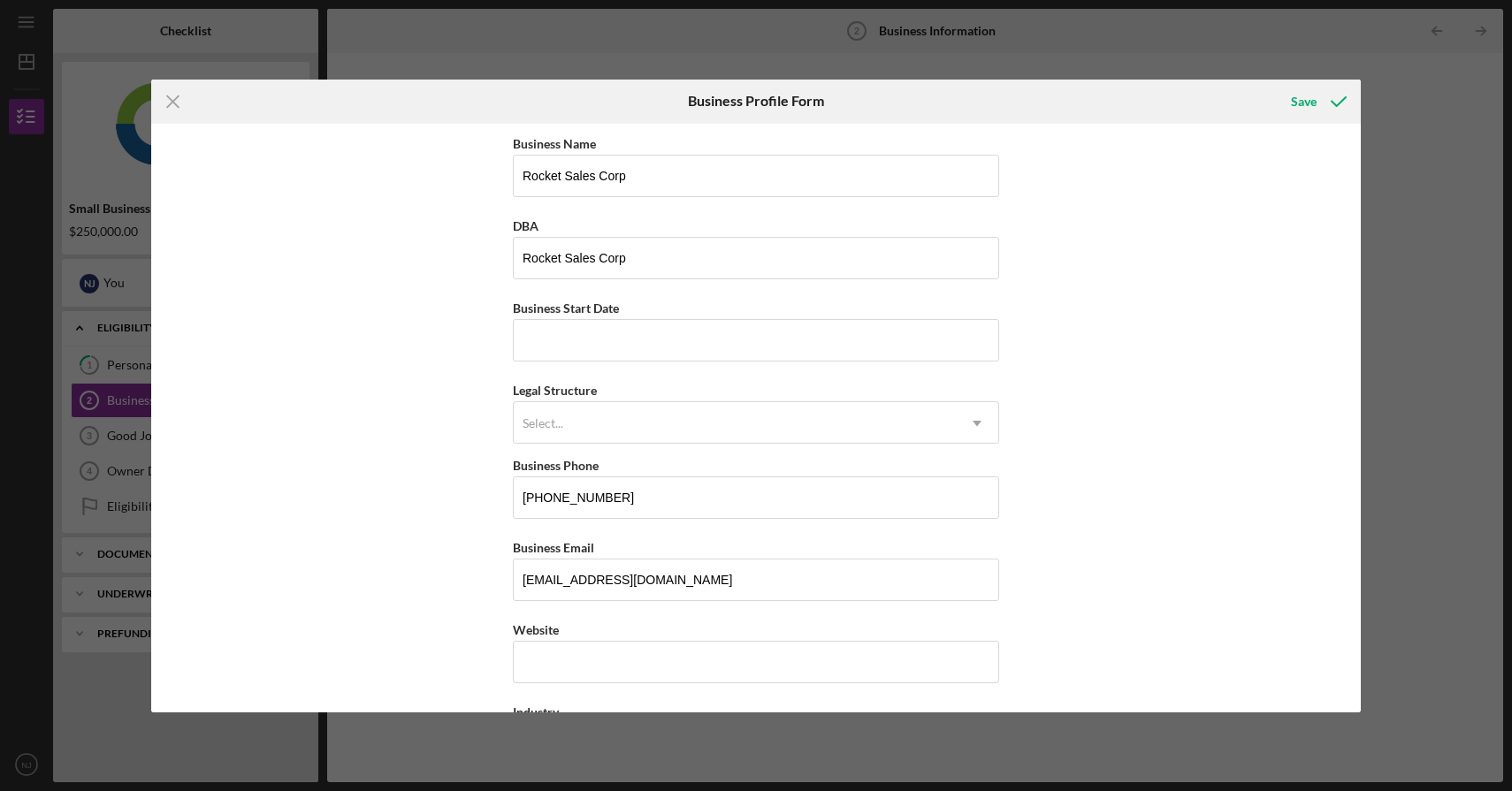
type input "Sunnyvale"
type input "CA"
type input "94086"
type input "CA"
click at [662, 264] on input "Rocket Sales Corp" at bounding box center [755, 258] width 486 height 42
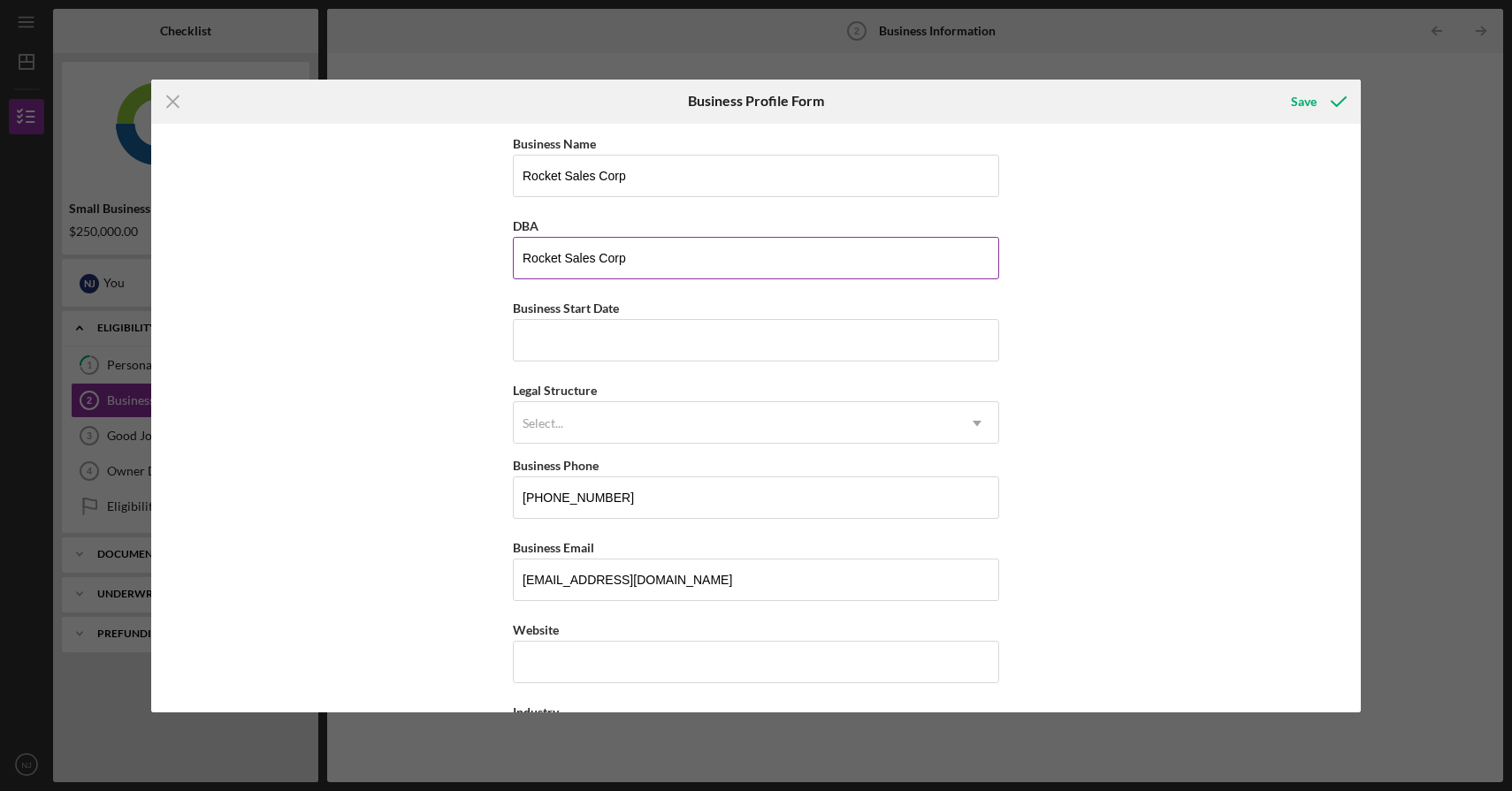
click at [662, 264] on input "Rocket Sales Corp" at bounding box center [755, 258] width 486 height 42
type input "Shosha Restaurant"
click at [612, 344] on input "Business Start Date" at bounding box center [755, 341] width 486 height 42
paste input "[DATE]"
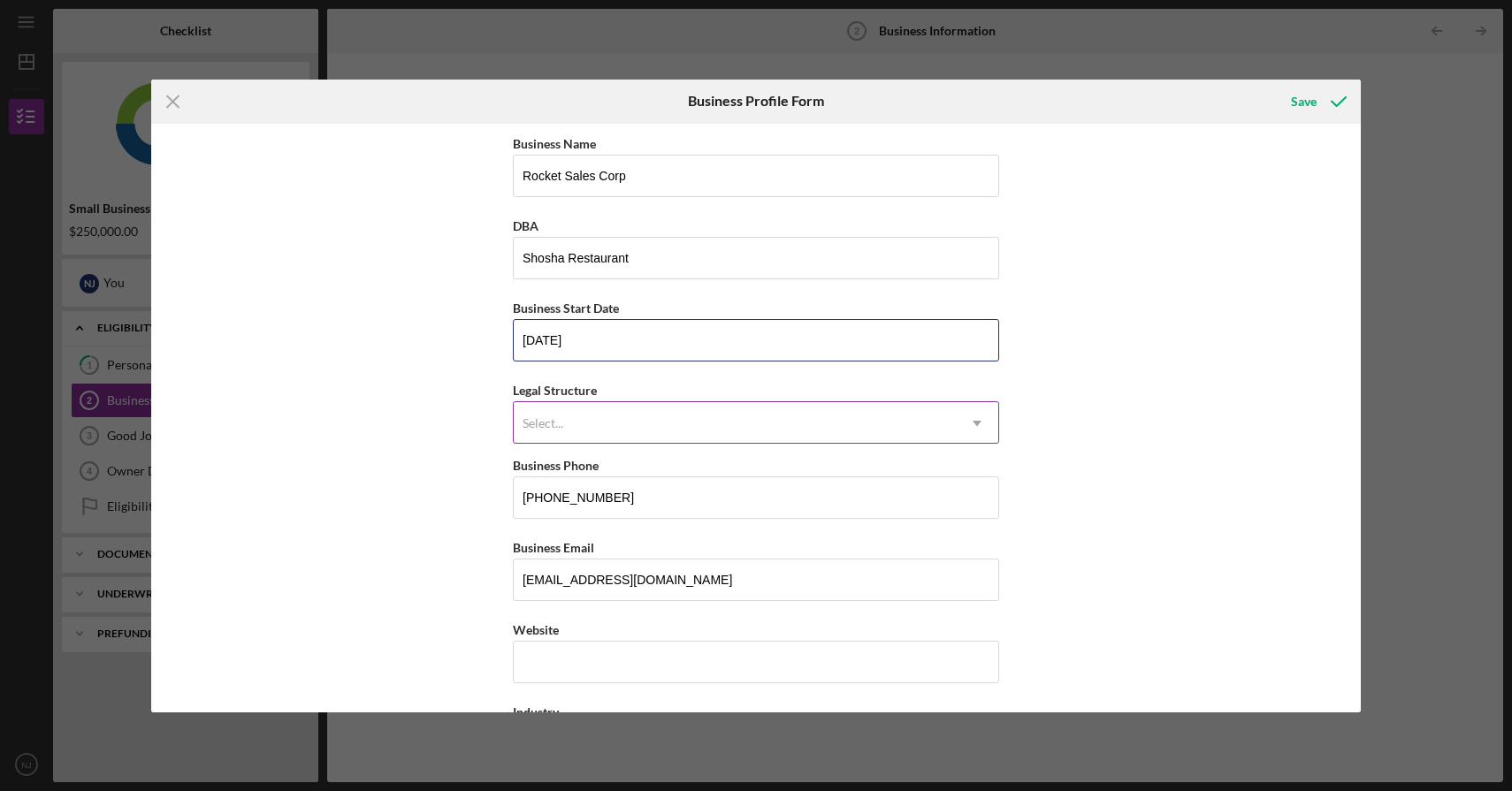
type input "[DATE]"
click at [721, 427] on div "Select..." at bounding box center [735, 424] width 443 height 41
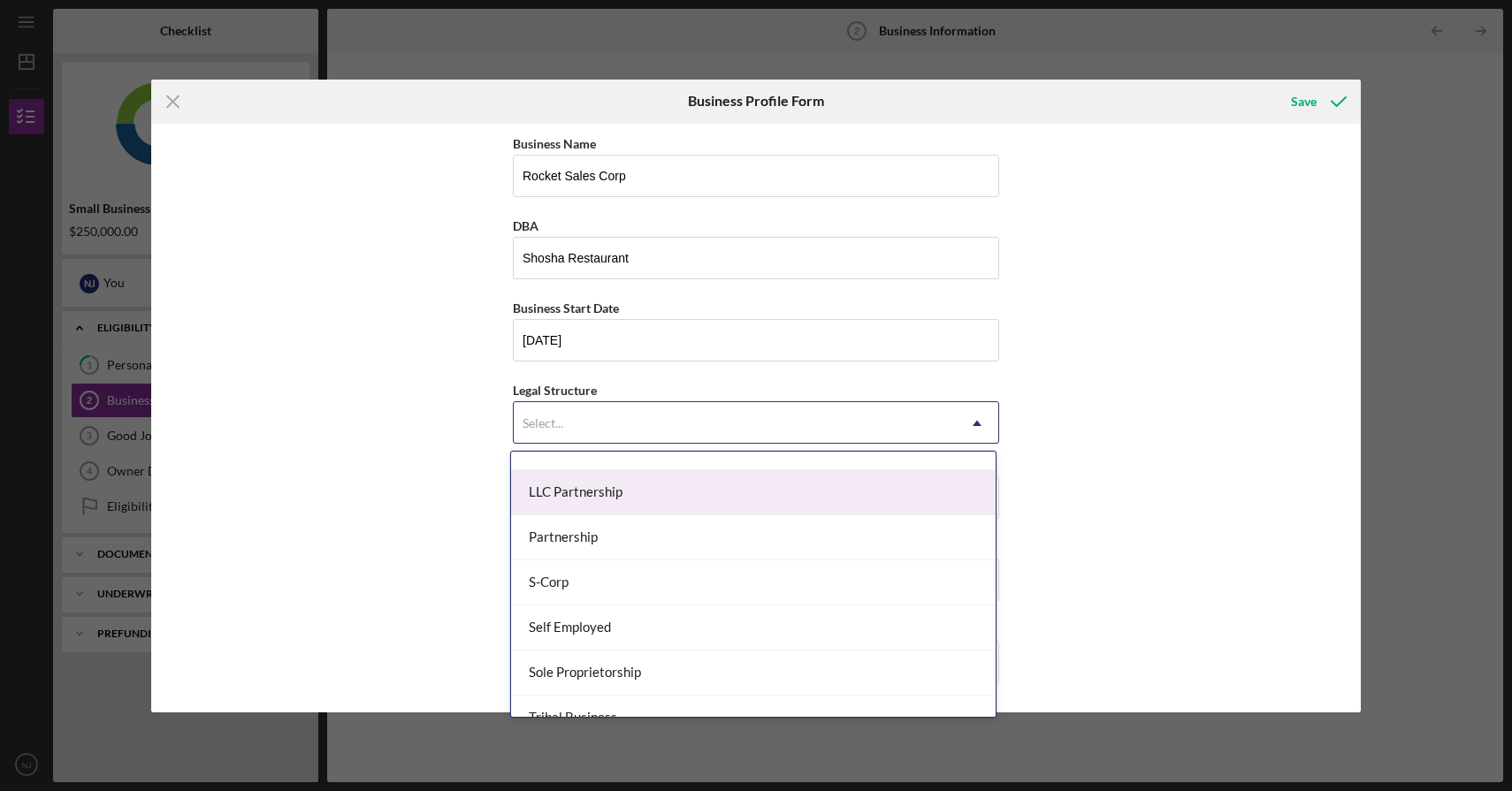
scroll to position [349, 0]
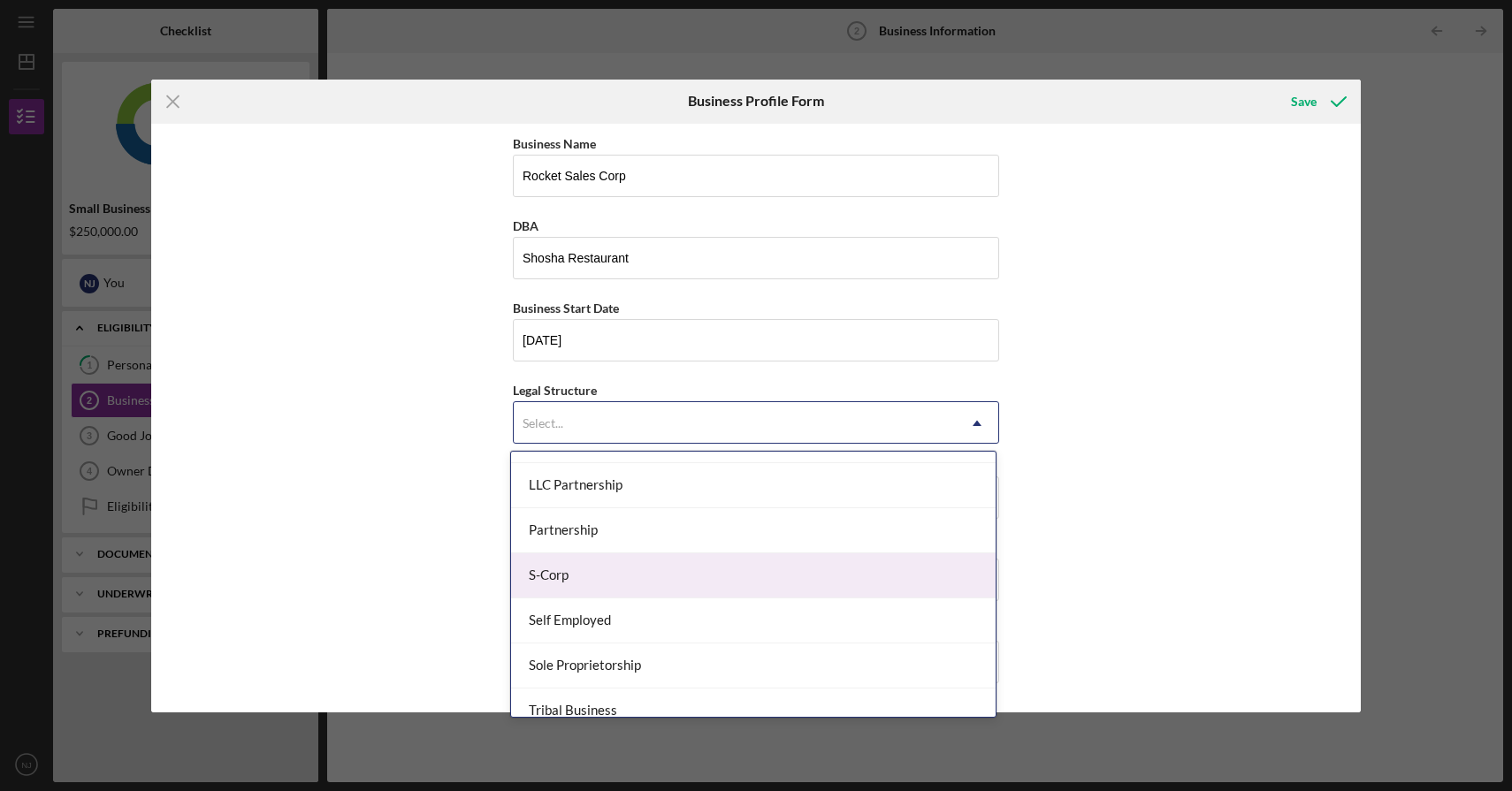
click at [687, 564] on div "S-Corp" at bounding box center [752, 575] width 484 height 45
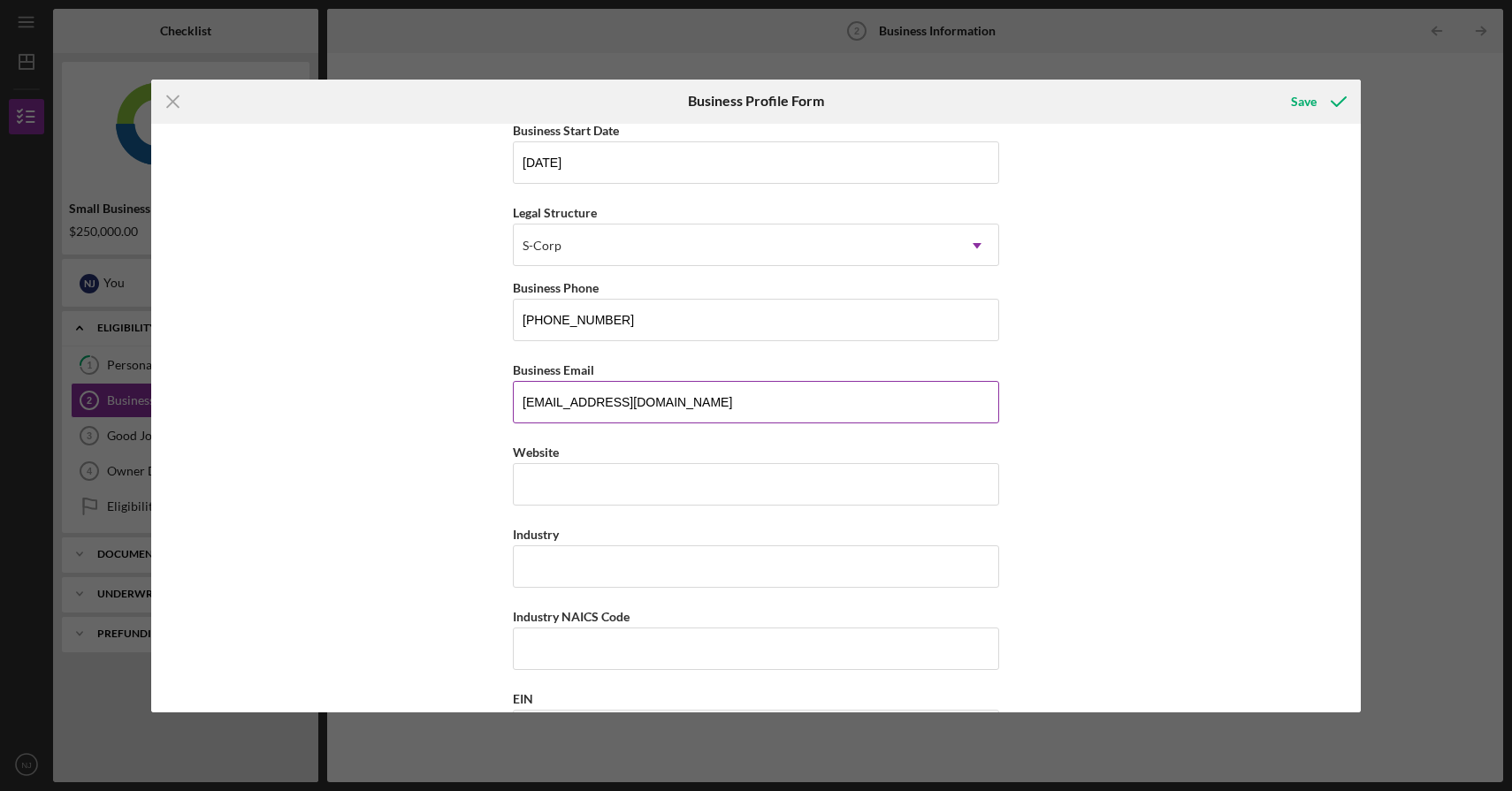
scroll to position [194, 0]
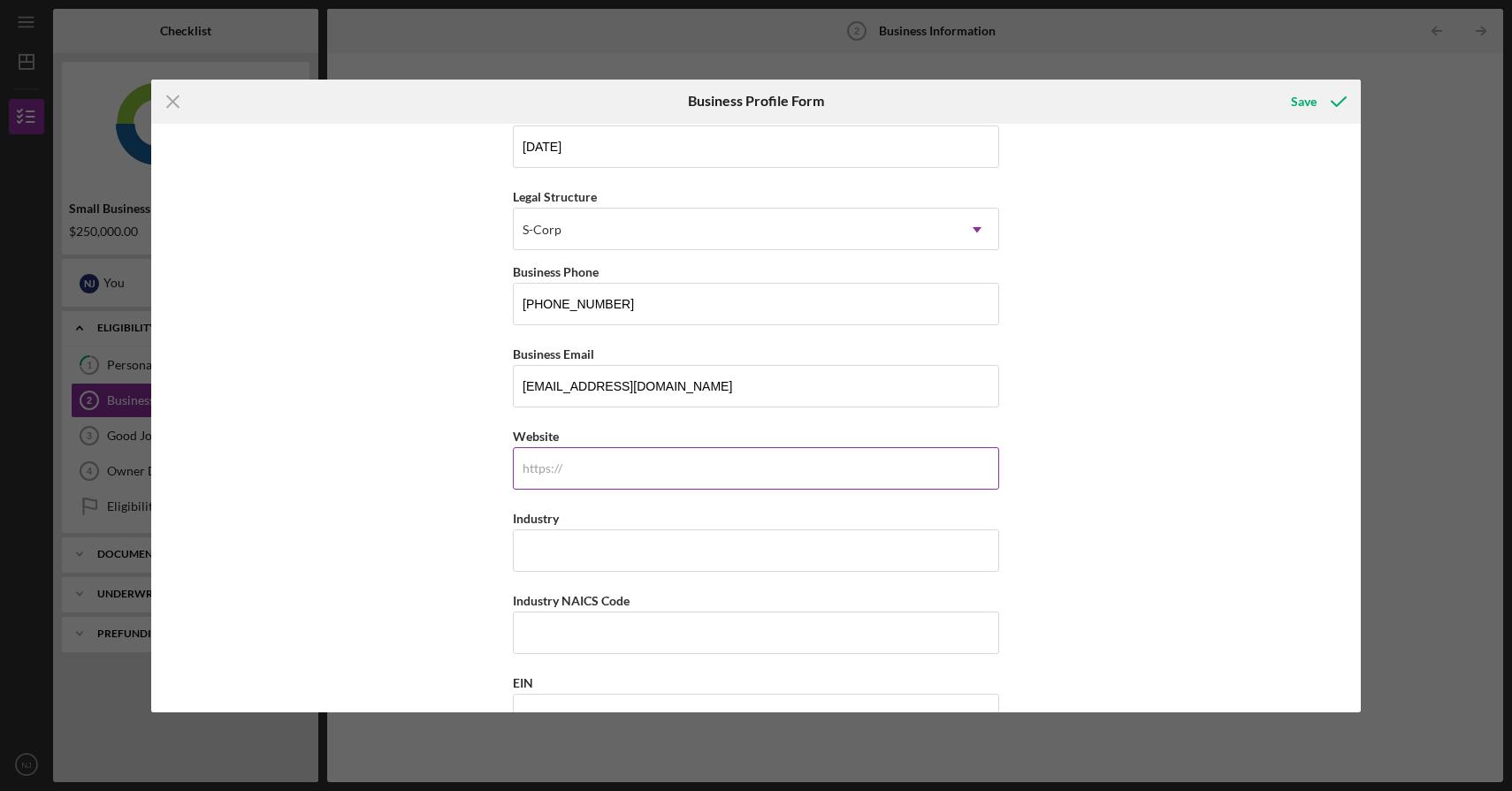
click at [707, 462] on input "Website" at bounding box center [755, 469] width 486 height 42
click at [563, 466] on input "[DOMAIN_NAME]" at bounding box center [755, 469] width 486 height 42
click at [604, 466] on input "[DOMAIN_NAME]" at bounding box center [755, 469] width 486 height 42
click at [729, 462] on input "[DOMAIN_NAME]" at bounding box center [755, 469] width 486 height 42
click at [728, 461] on input "[DOMAIN_NAME]" at bounding box center [755, 469] width 486 height 42
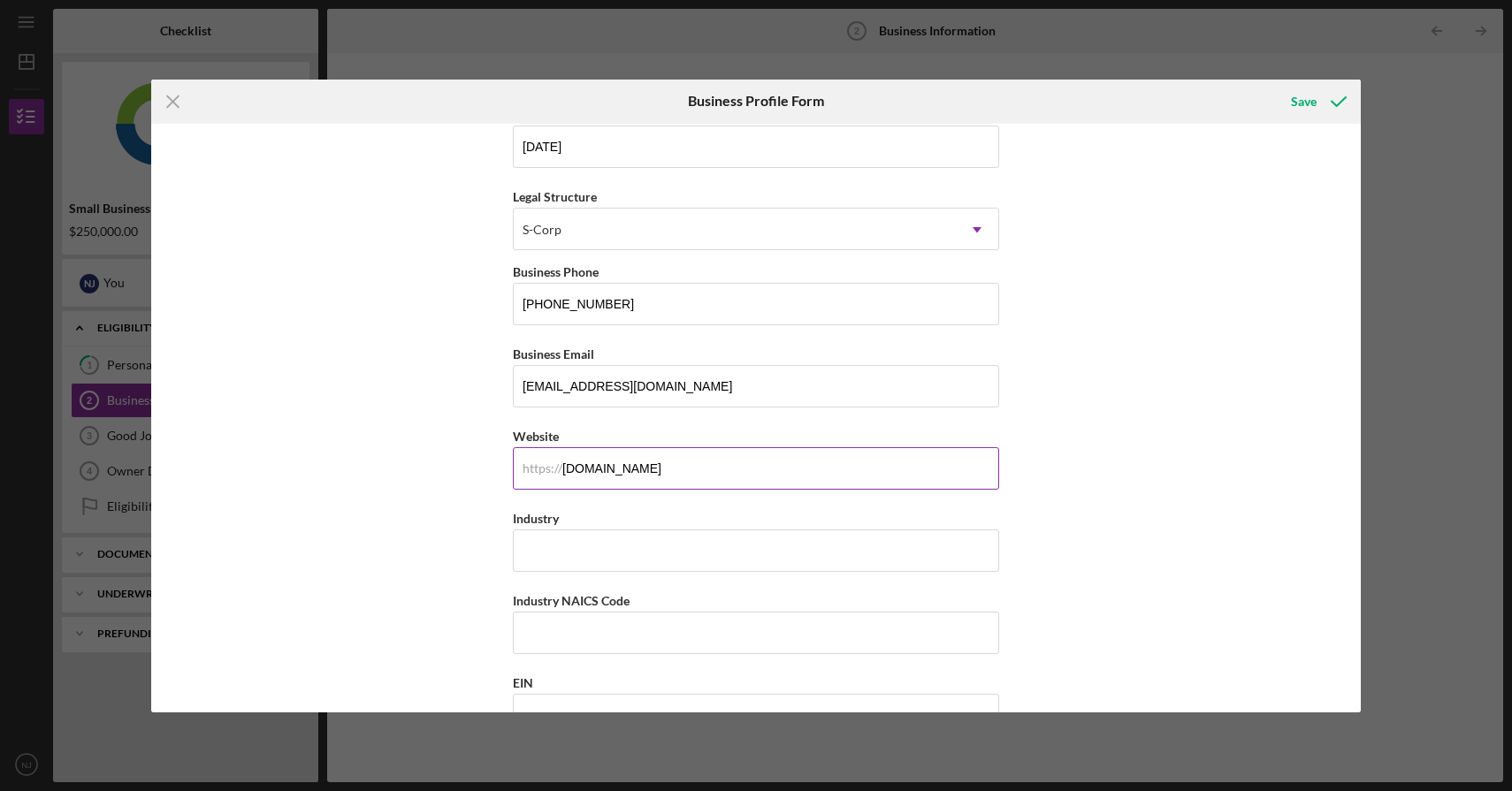
click at [728, 461] on input "[DOMAIN_NAME]" at bounding box center [755, 469] width 486 height 42
type input "[DOMAIN_NAME]"
click at [1238, 335] on div "Business Name Rocket Sales Corp DBA Shosha Restaurant Business Start Date [DATE…" at bounding box center [756, 418] width 1210 height 588
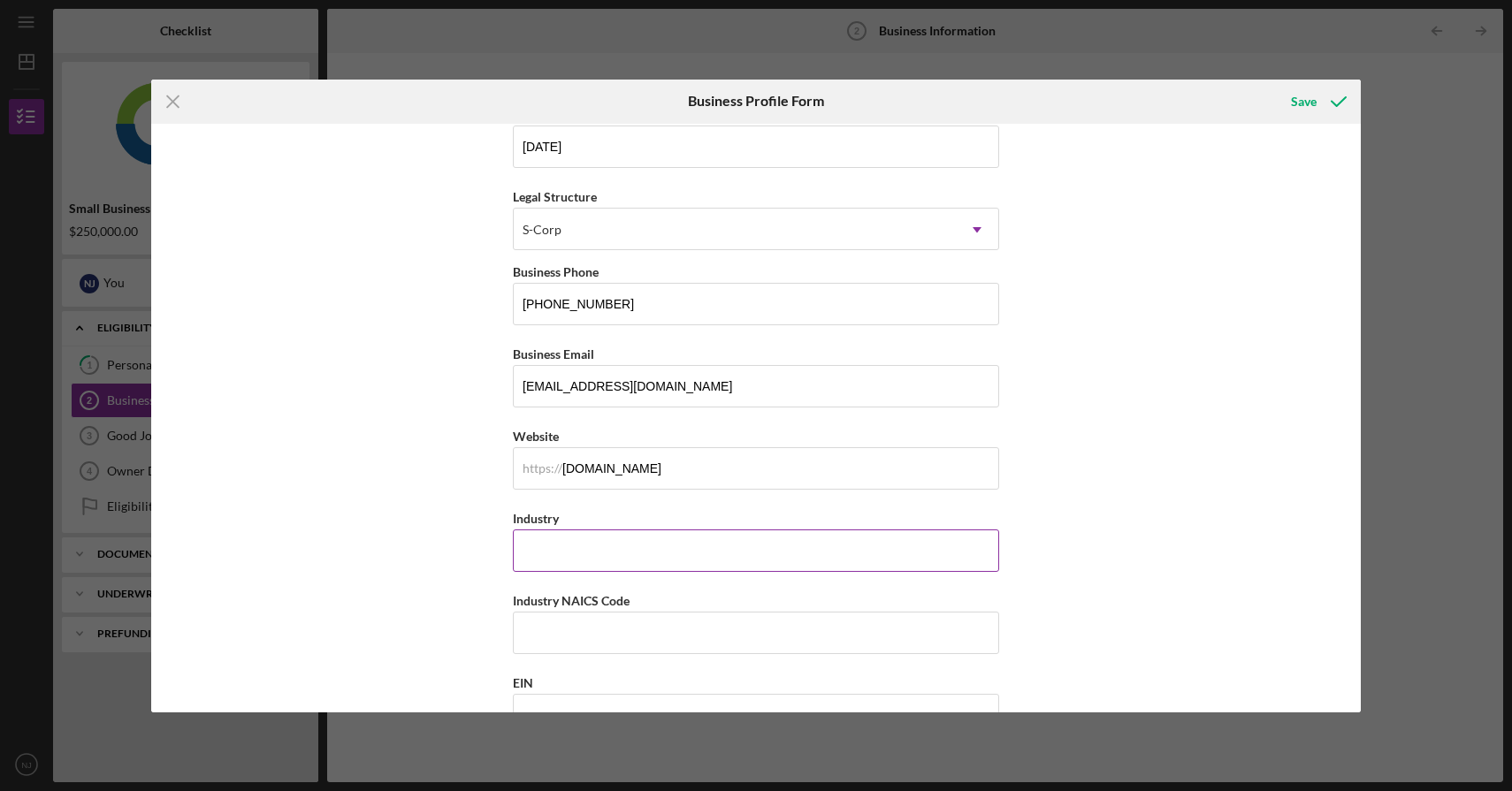
click at [735, 561] on input "Industry" at bounding box center [755, 550] width 486 height 42
type input "Restaurant"
click at [1115, 548] on div "Business Name Rocket Sales Corp DBA Shosha Restaurant Business Start Date [DATE…" at bounding box center [756, 418] width 1210 height 588
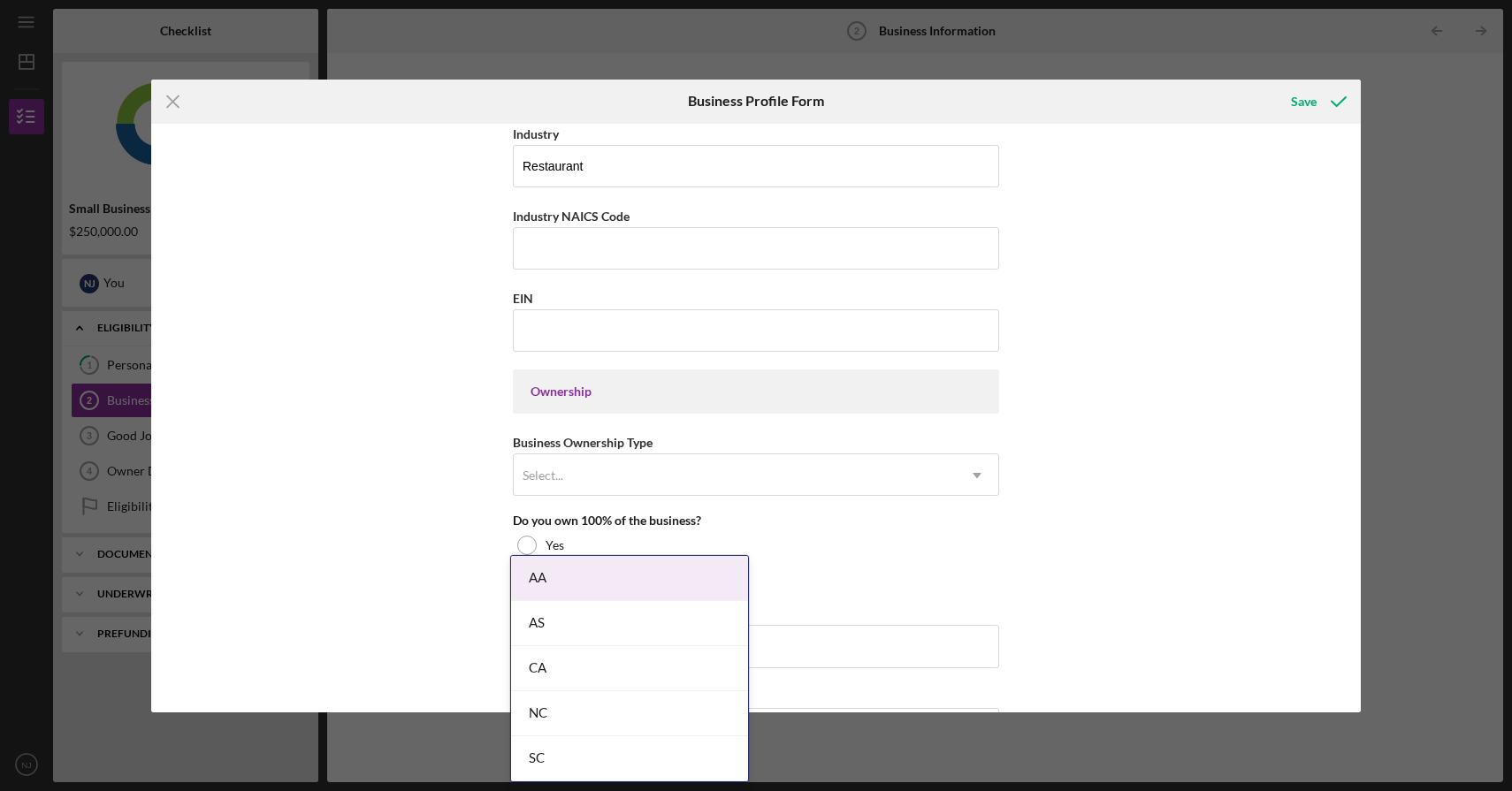
scroll to position [579, 0]
click at [819, 324] on input "EIN" at bounding box center [755, 330] width 486 height 42
paste input "[US_EMPLOYER_IDENTIFICATION_NUMBER]"
type input "[US_EMPLOYER_IDENTIFICATION_NUMBER]"
click at [733, 478] on div "Select..." at bounding box center [735, 474] width 443 height 41
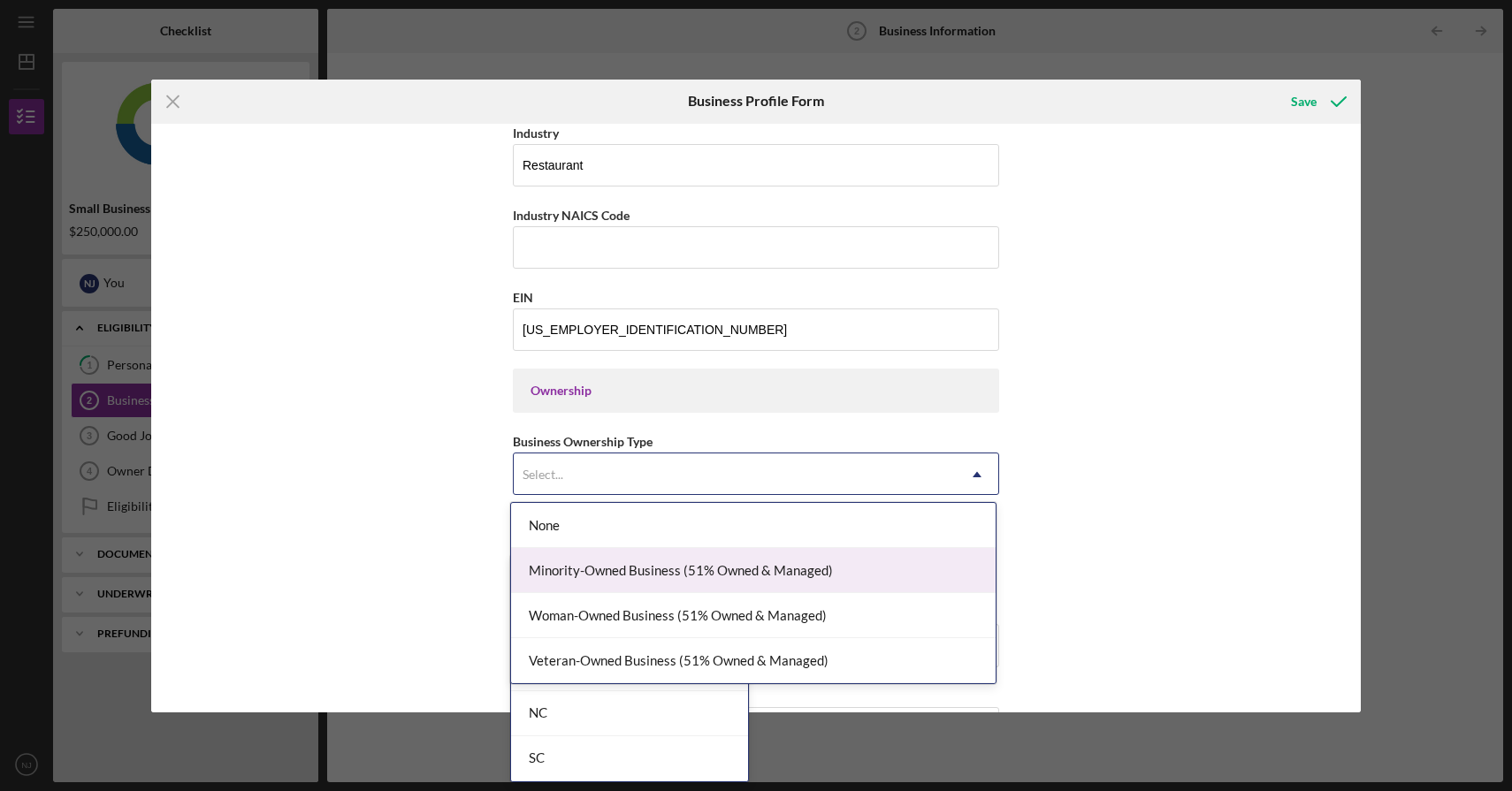
click at [1102, 584] on div "Business Name Rocket Sales Corp DBA Shosha Restaurant Business Start Date [DATE…" at bounding box center [756, 418] width 1210 height 588
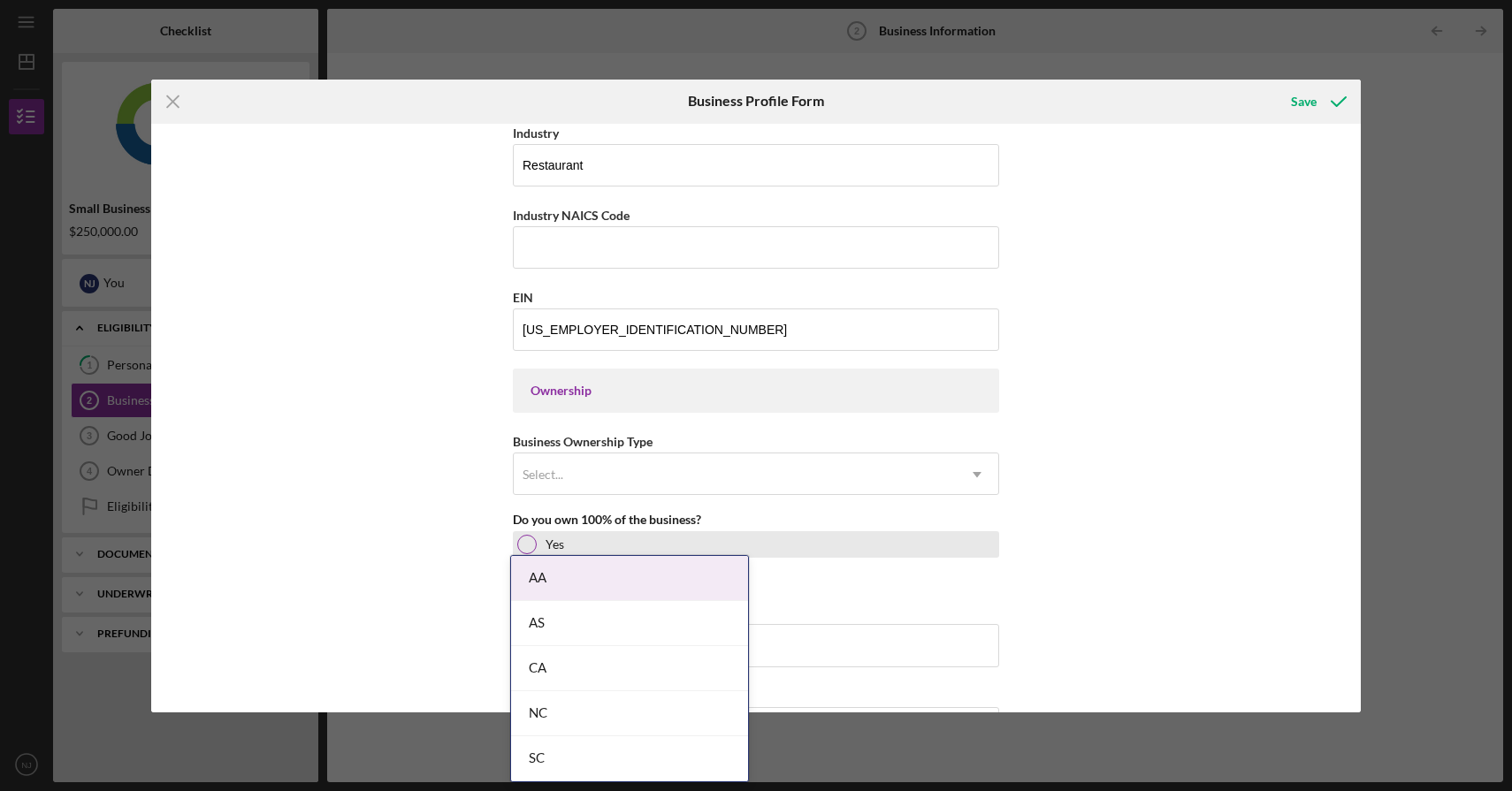
click at [524, 541] on div at bounding box center [527, 544] width 19 height 19
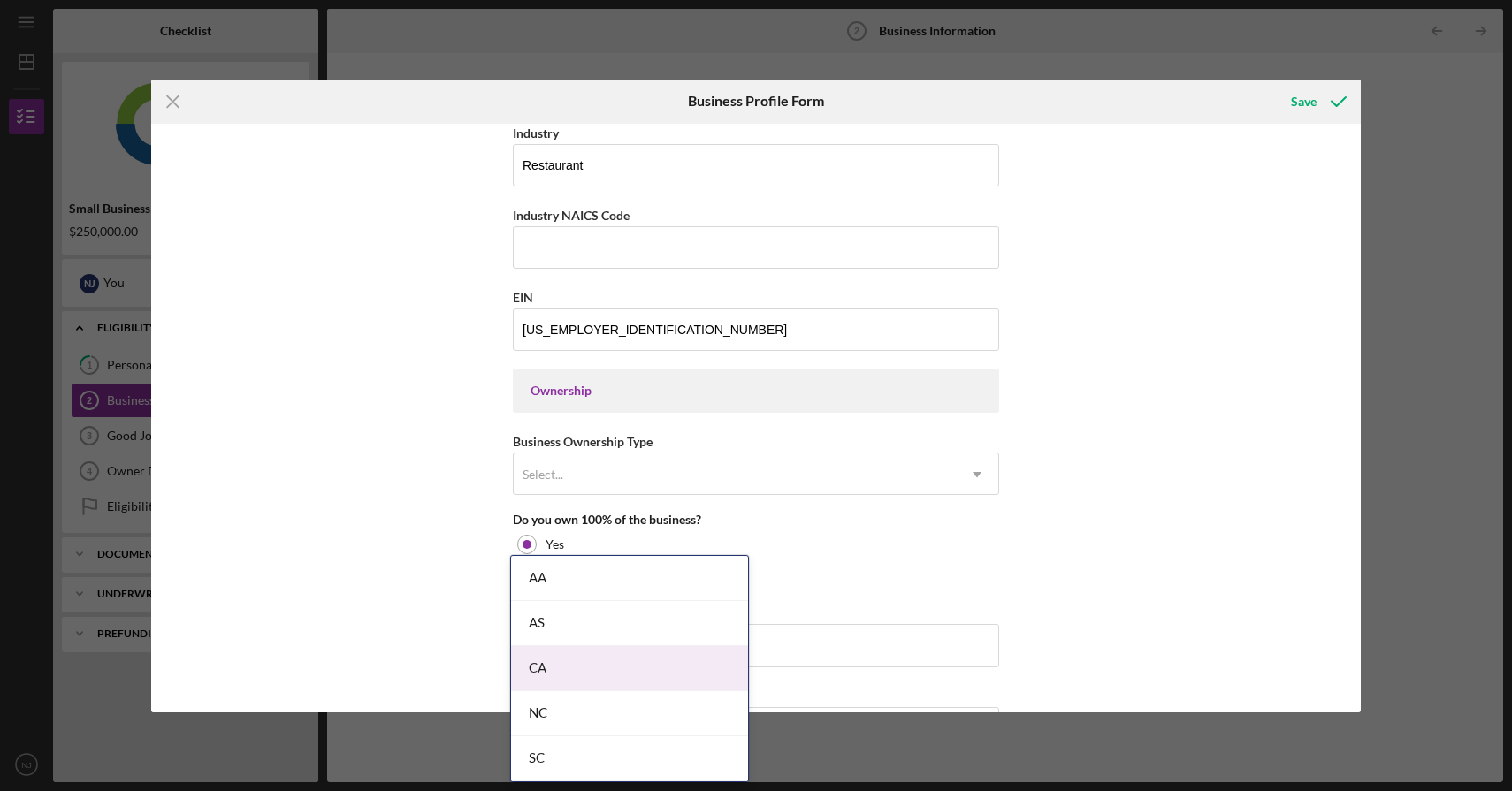
click at [555, 664] on body "Icon/Menu Business Information 2 Business Information Checklist Small Business …" at bounding box center [756, 396] width 1512 height 791
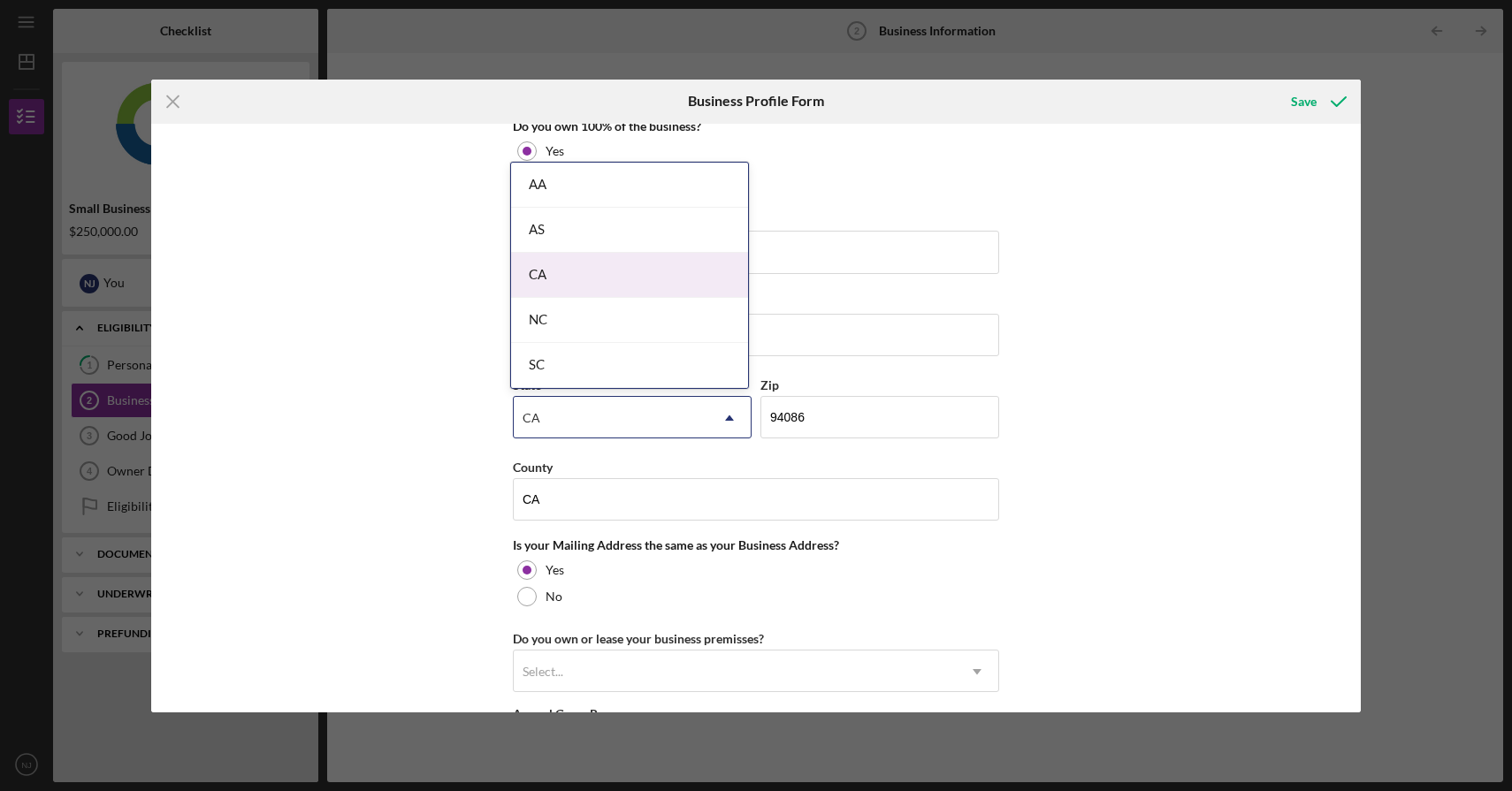
click at [632, 278] on div "CA" at bounding box center [629, 275] width 237 height 45
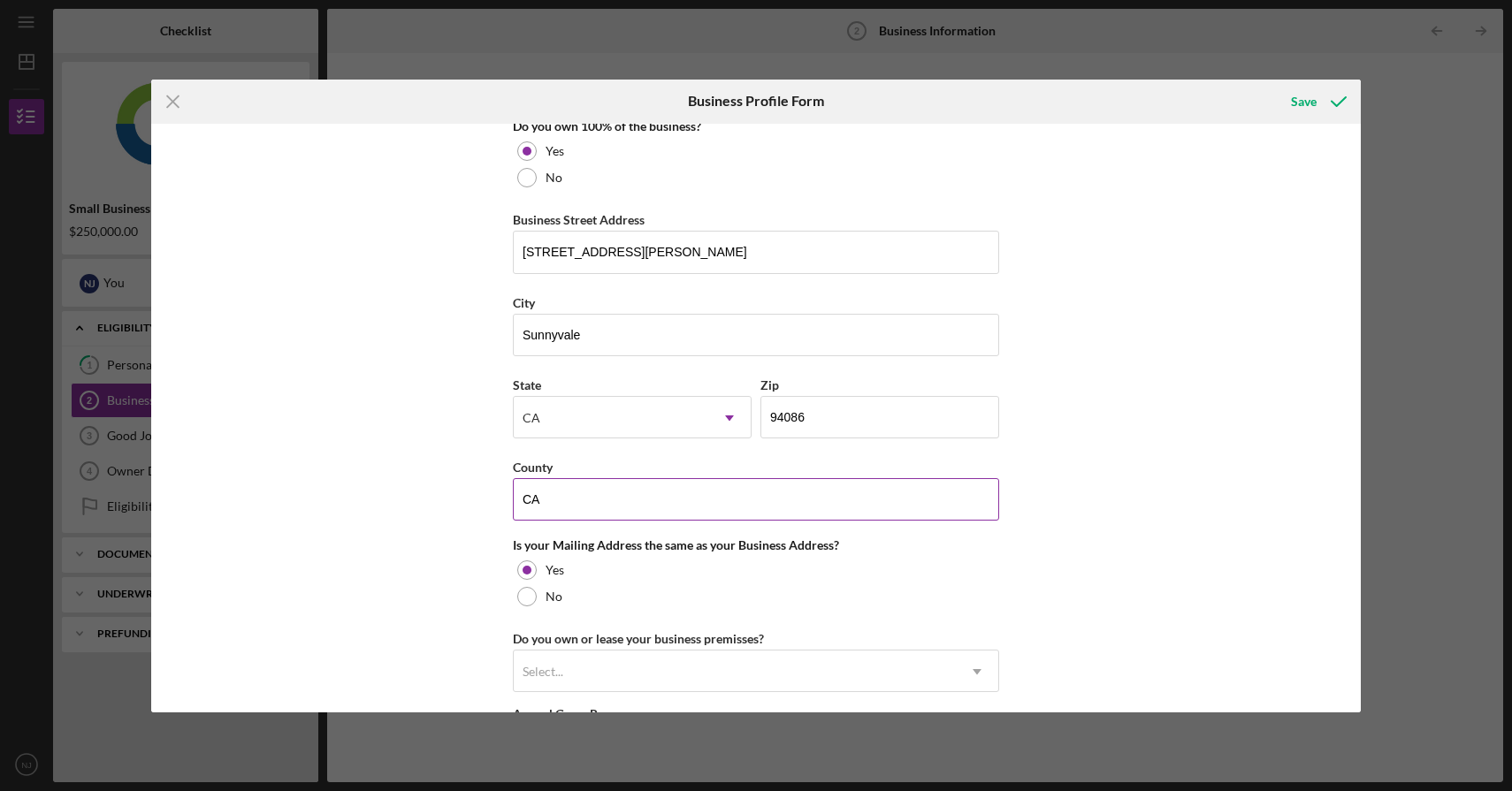
click at [599, 498] on input "CA" at bounding box center [755, 499] width 486 height 42
type input "Santa Clara"
click at [1248, 363] on div "Business Name Rocket Sales Corp DBA Shosha Restaurant Business Start Date [DATE…" at bounding box center [756, 418] width 1210 height 588
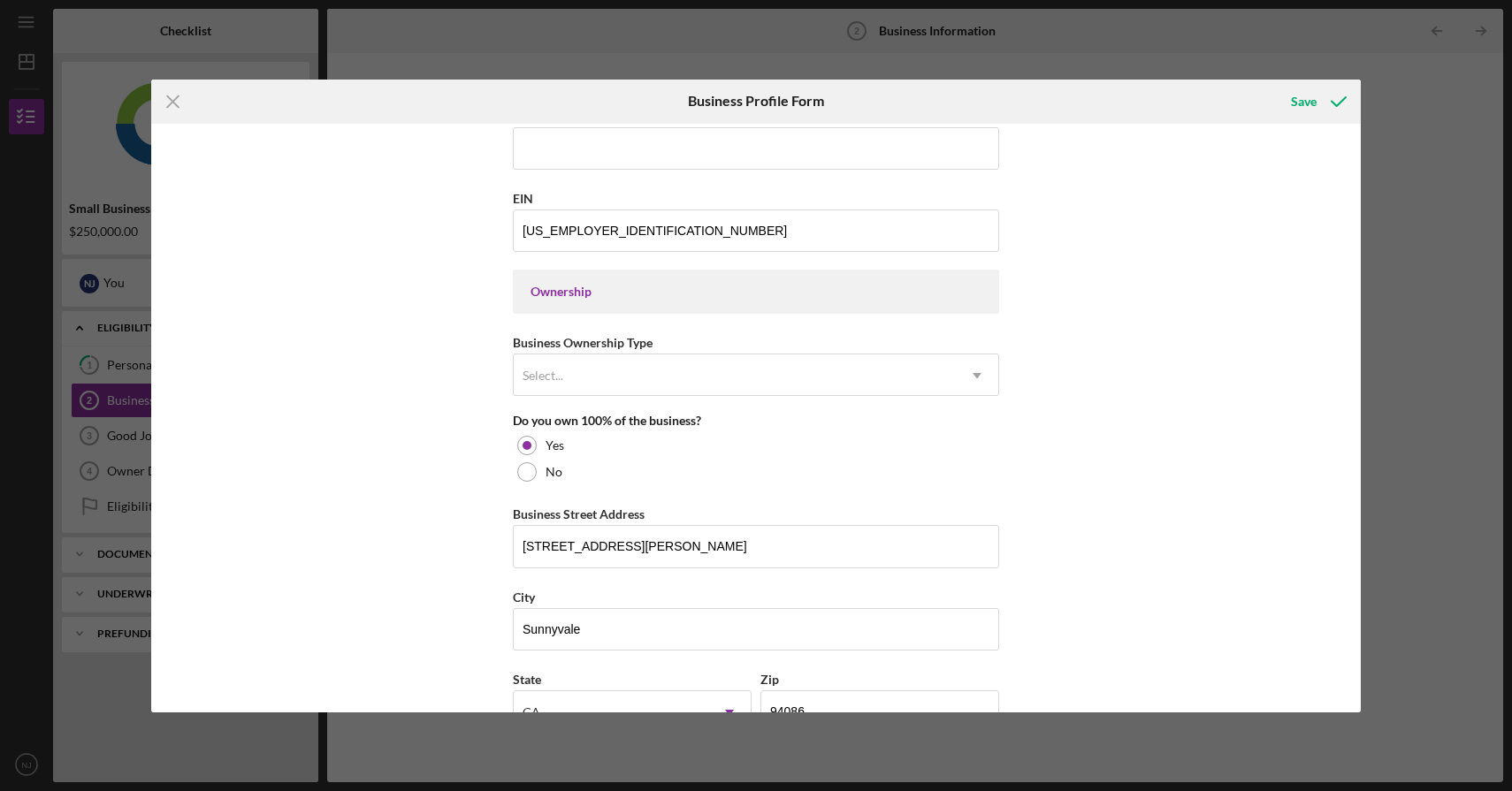
scroll to position [676, 0]
click at [967, 380] on icon "Icon/Dropdown Arrow" at bounding box center [977, 378] width 42 height 42
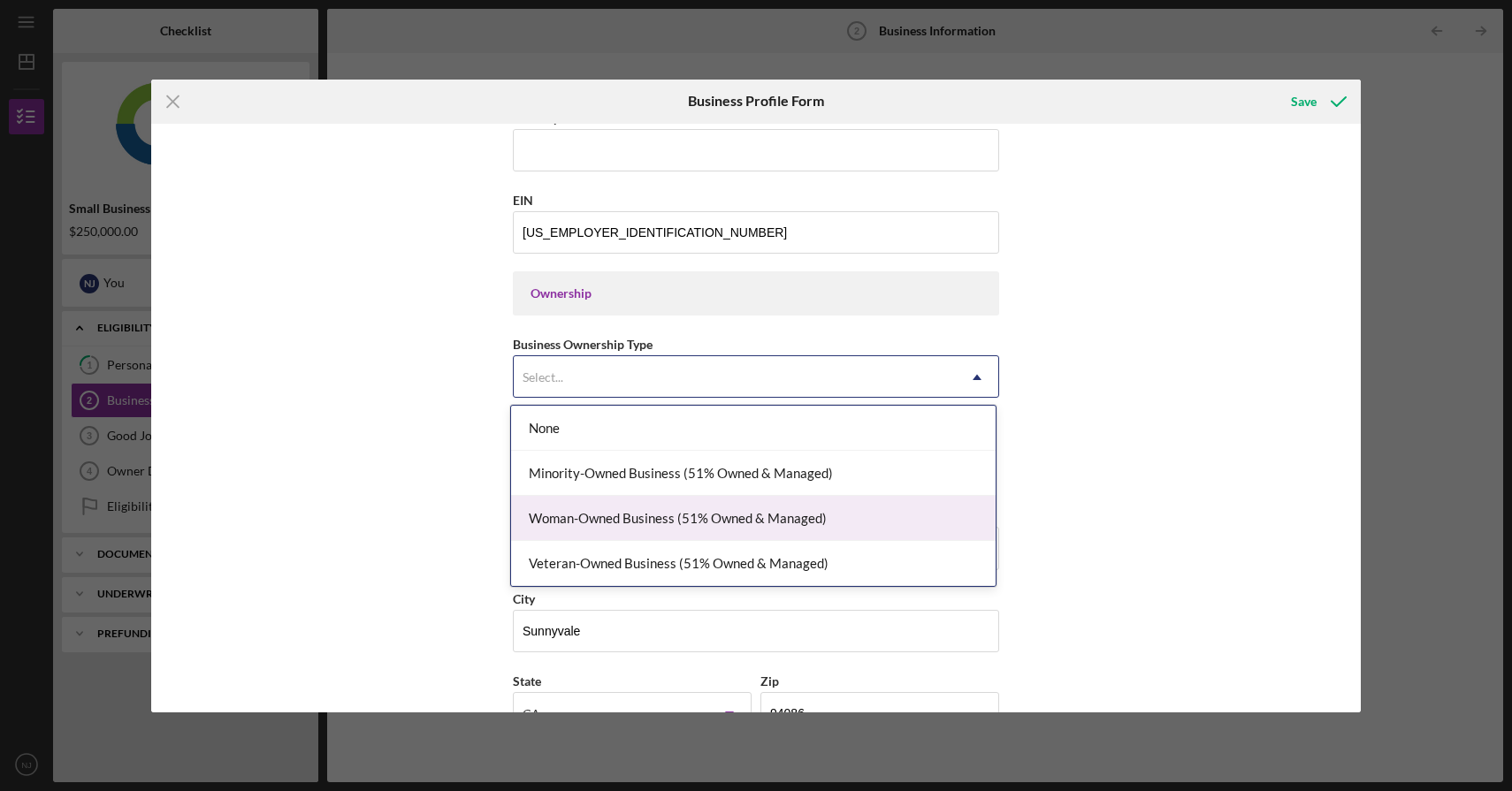
click at [872, 520] on div "Woman-Owned Business (51% Owned & Managed)" at bounding box center [752, 518] width 484 height 45
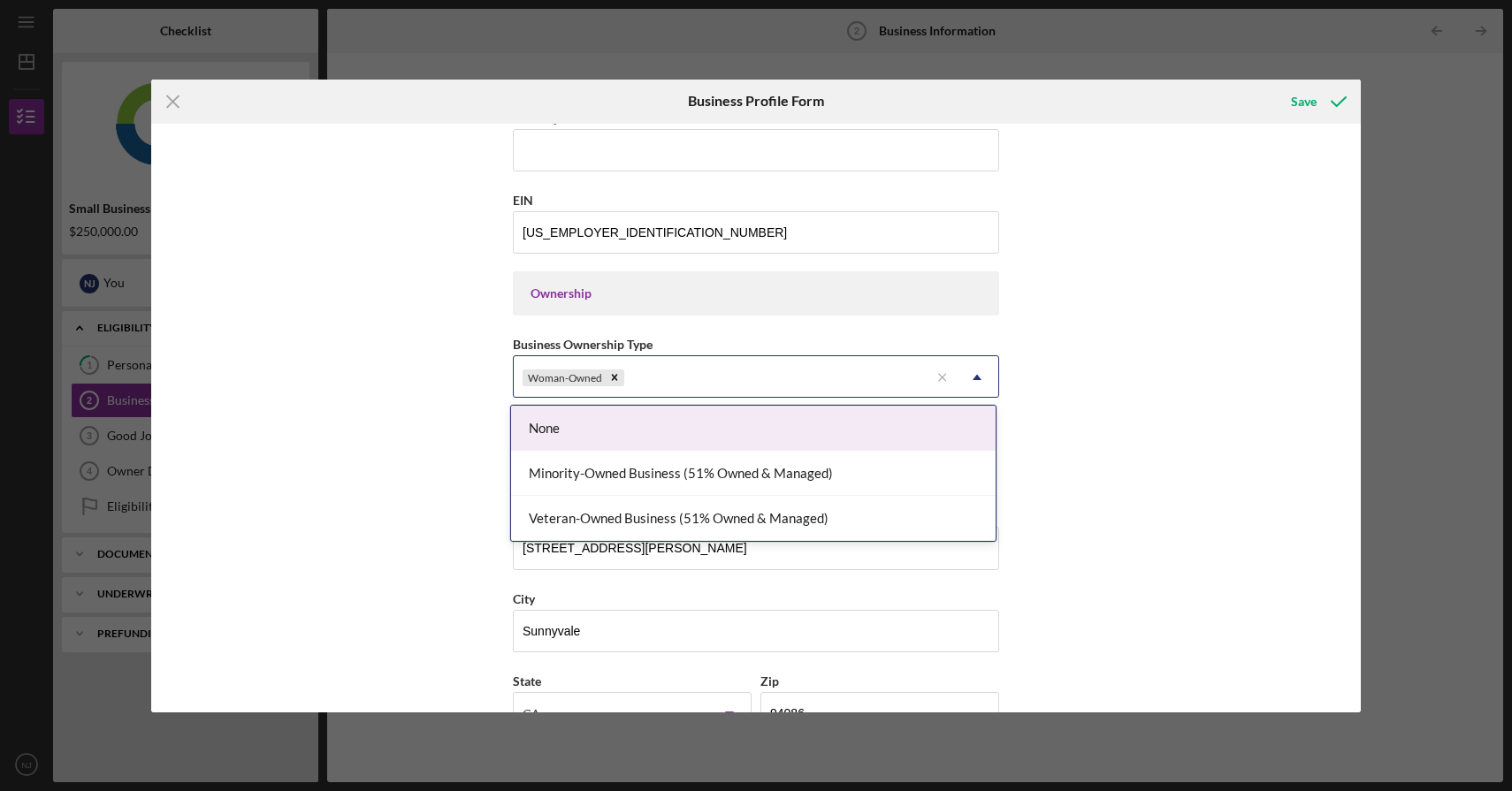
click at [974, 380] on use at bounding box center [977, 378] width 9 height 5
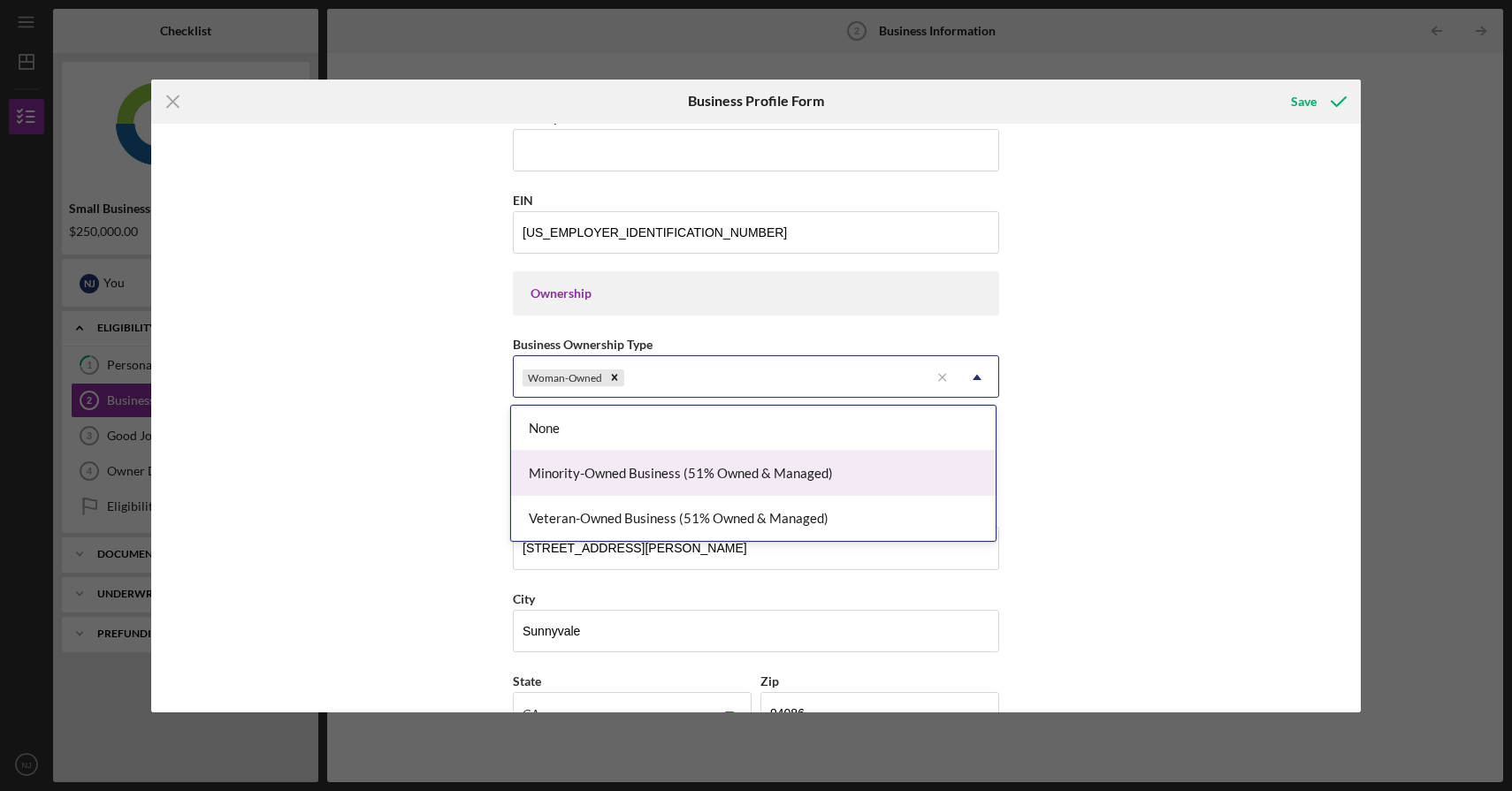
click at [915, 467] on div "Minority-Owned Business (51% Owned & Managed)" at bounding box center [752, 473] width 484 height 45
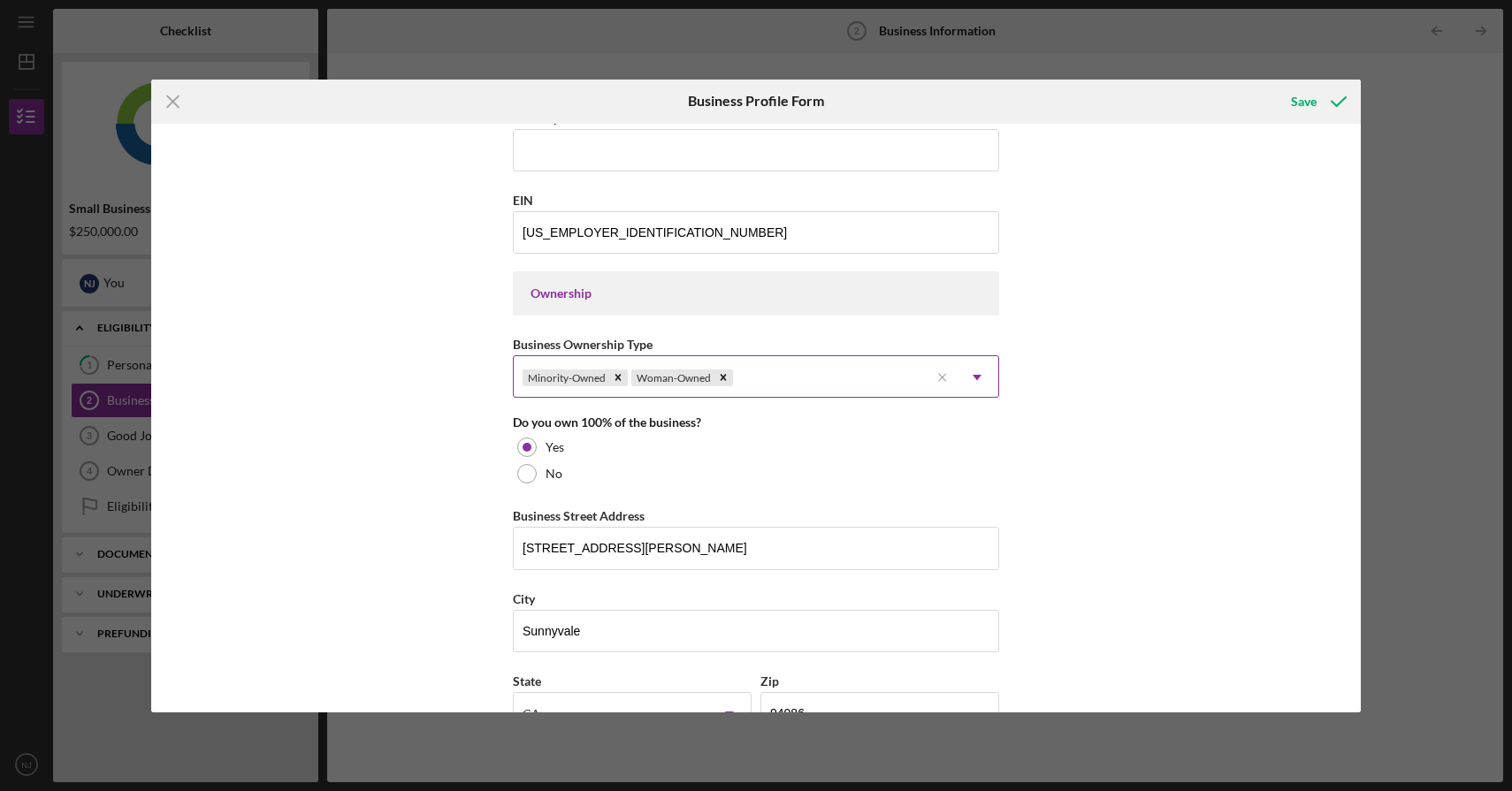
click at [977, 380] on icon "Icon/Dropdown Arrow" at bounding box center [977, 378] width 42 height 42
click at [1085, 372] on div "Business Name Rocket Sales Corp DBA Shosha Restaurant Business Start Date [DATE…" at bounding box center [756, 418] width 1210 height 588
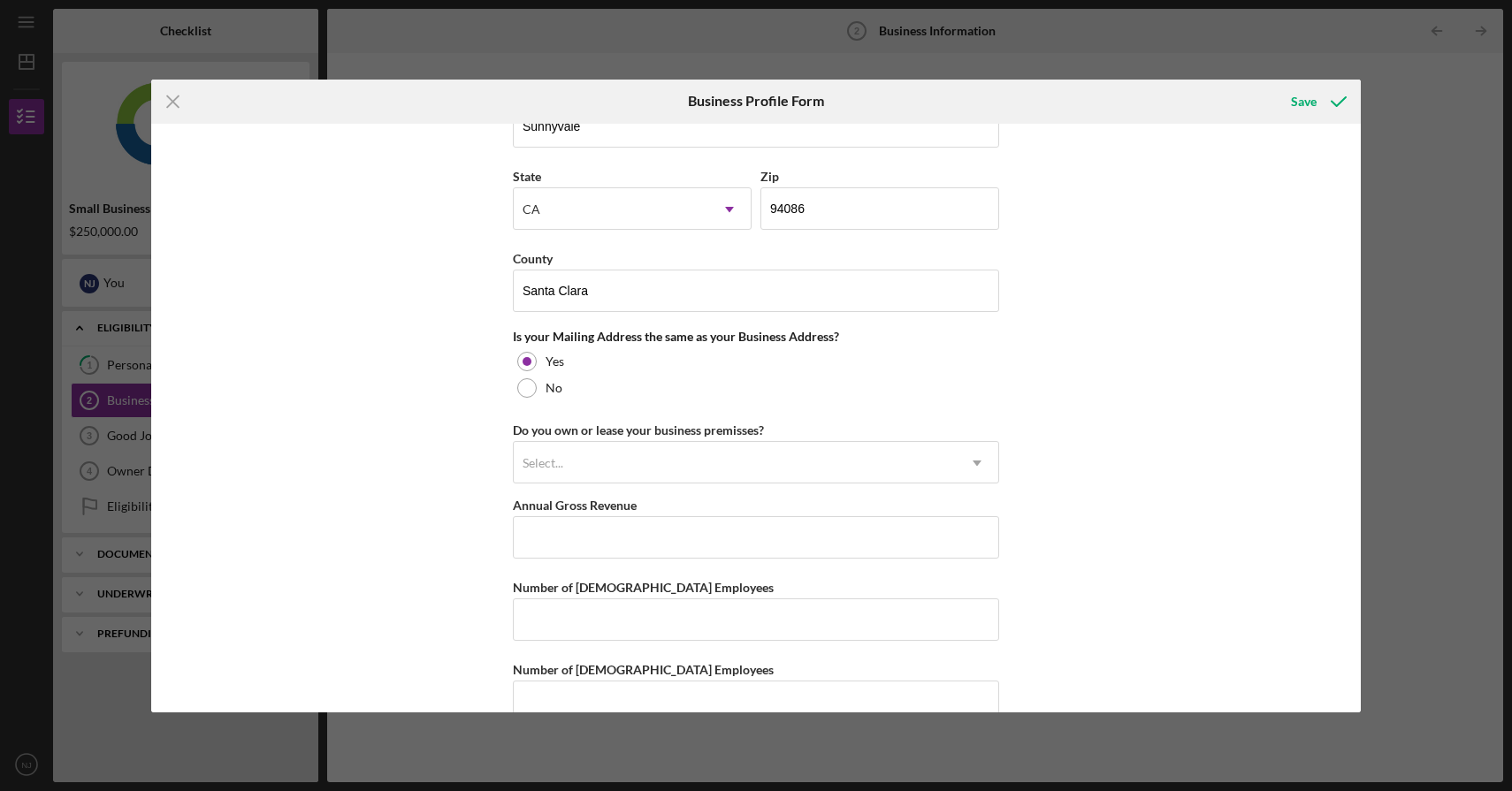
scroll to position [1218, 0]
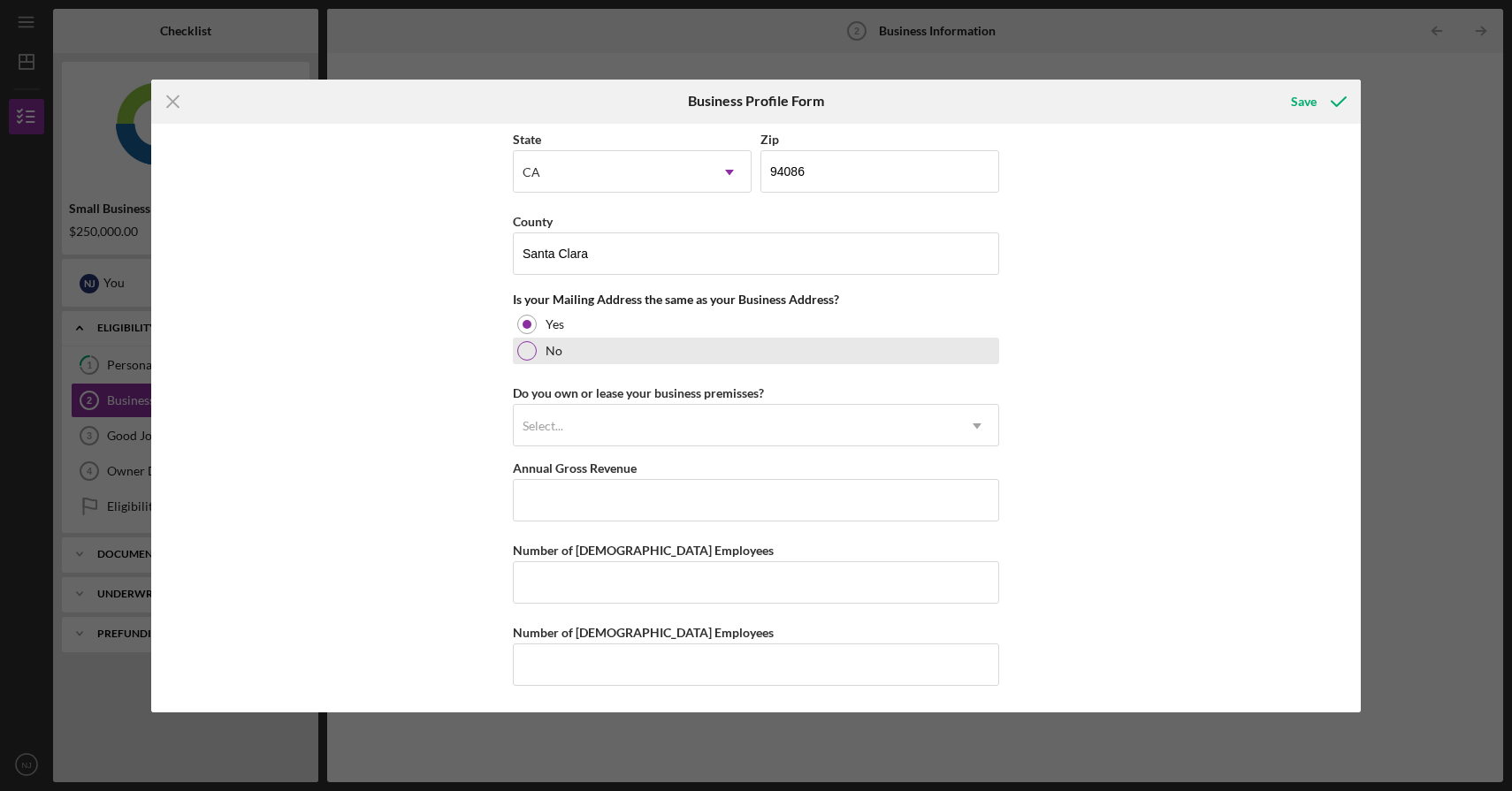
click at [528, 357] on div at bounding box center [527, 351] width 19 height 19
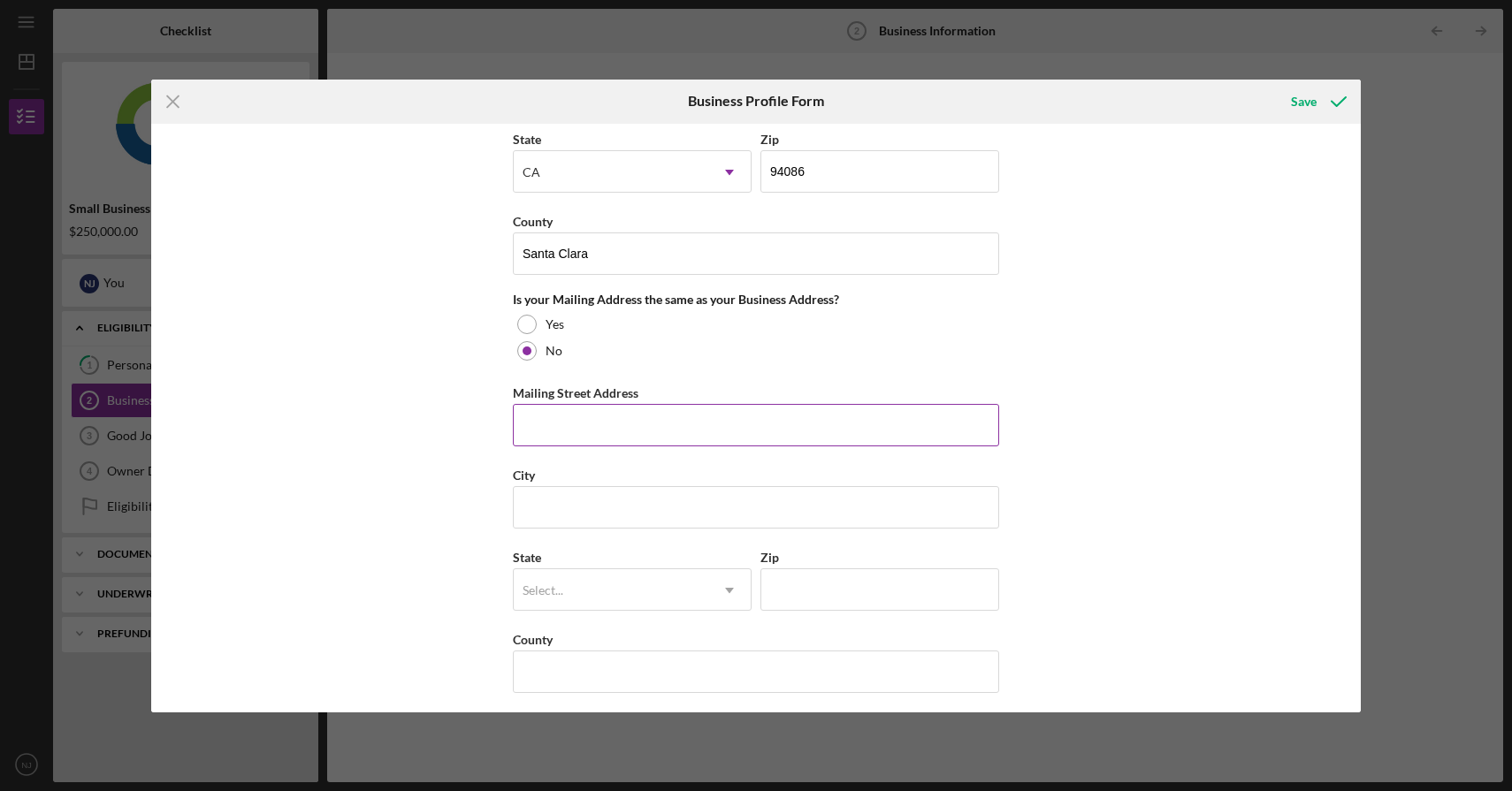
click at [646, 428] on input "Mailing Street Address" at bounding box center [755, 426] width 486 height 42
type input "[STREET_ADDRESS]"
click at [712, 494] on input "City" at bounding box center [755, 507] width 486 height 42
type input "Saratoga"
type input "95070"
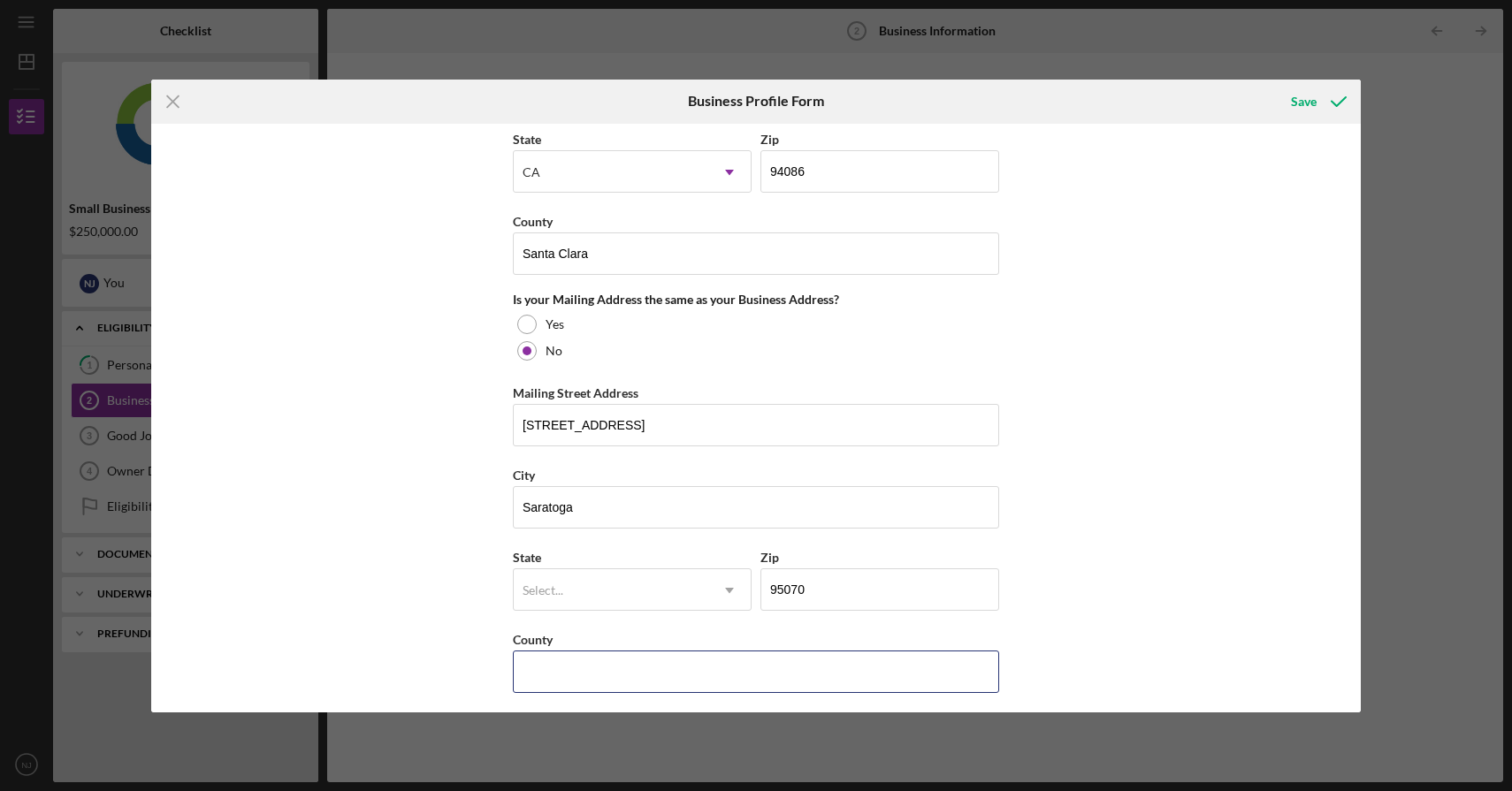
type input "CA"
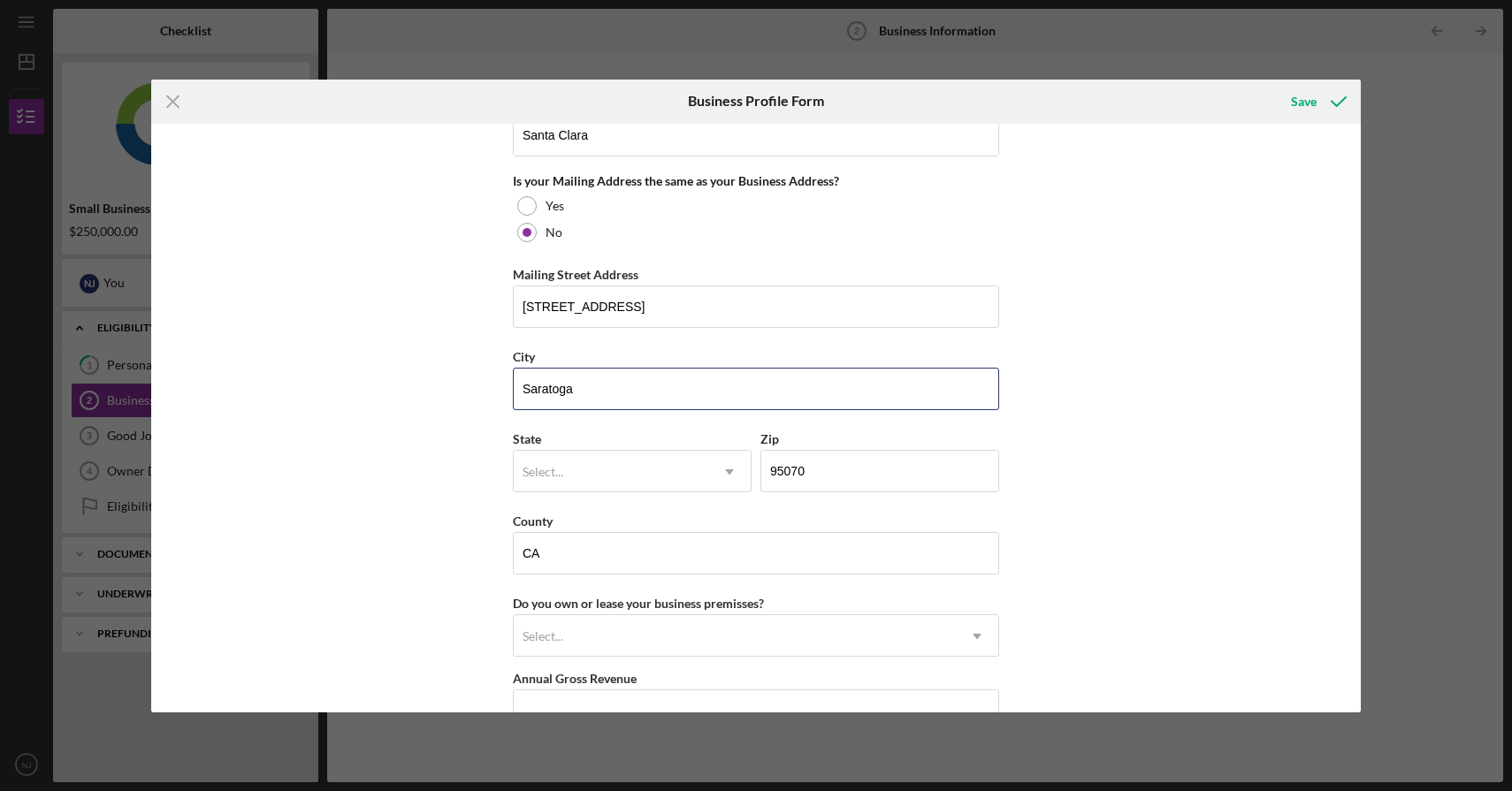
scroll to position [1547, 0]
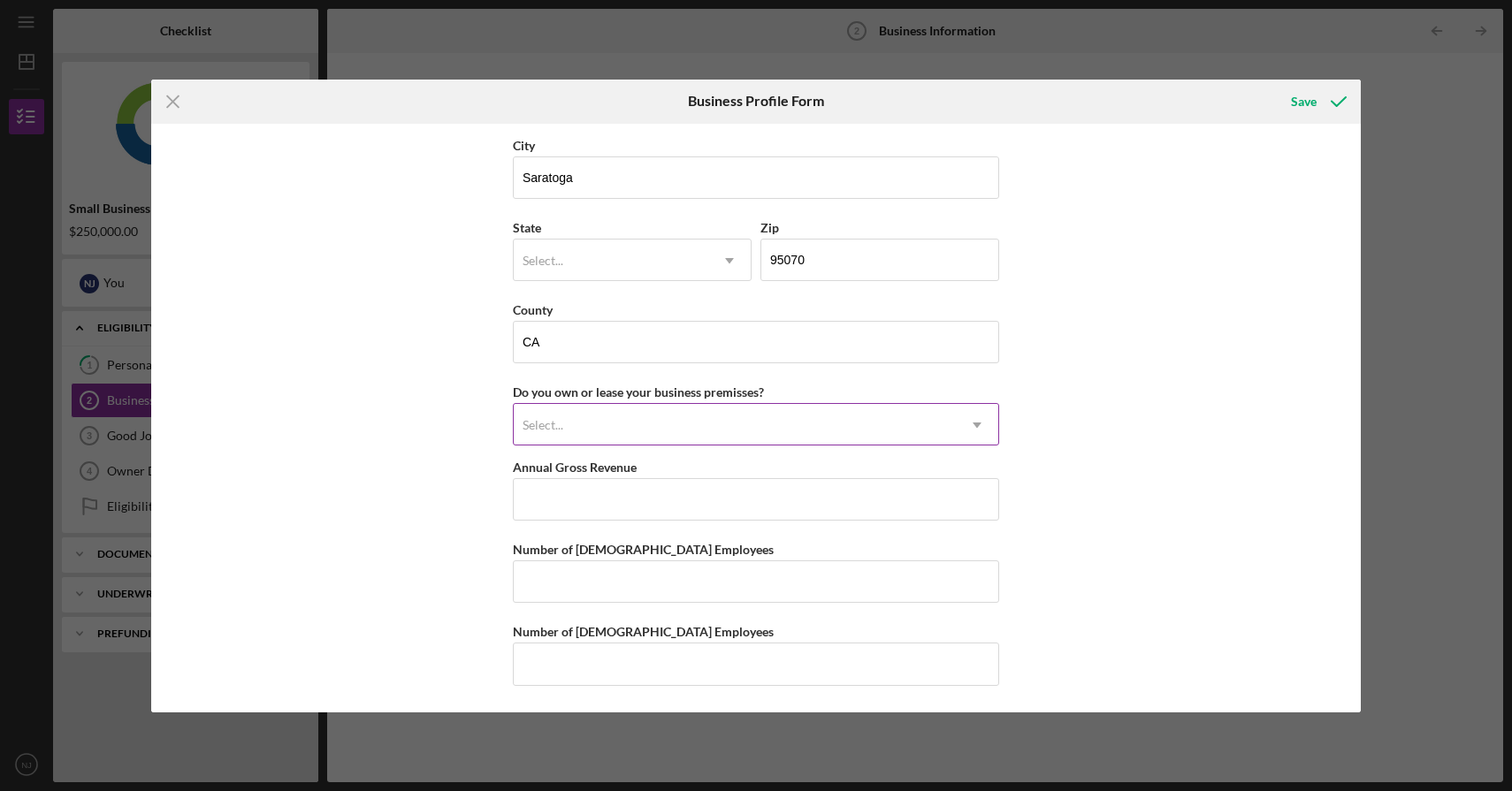
click at [830, 419] on div "Select..." at bounding box center [735, 426] width 443 height 41
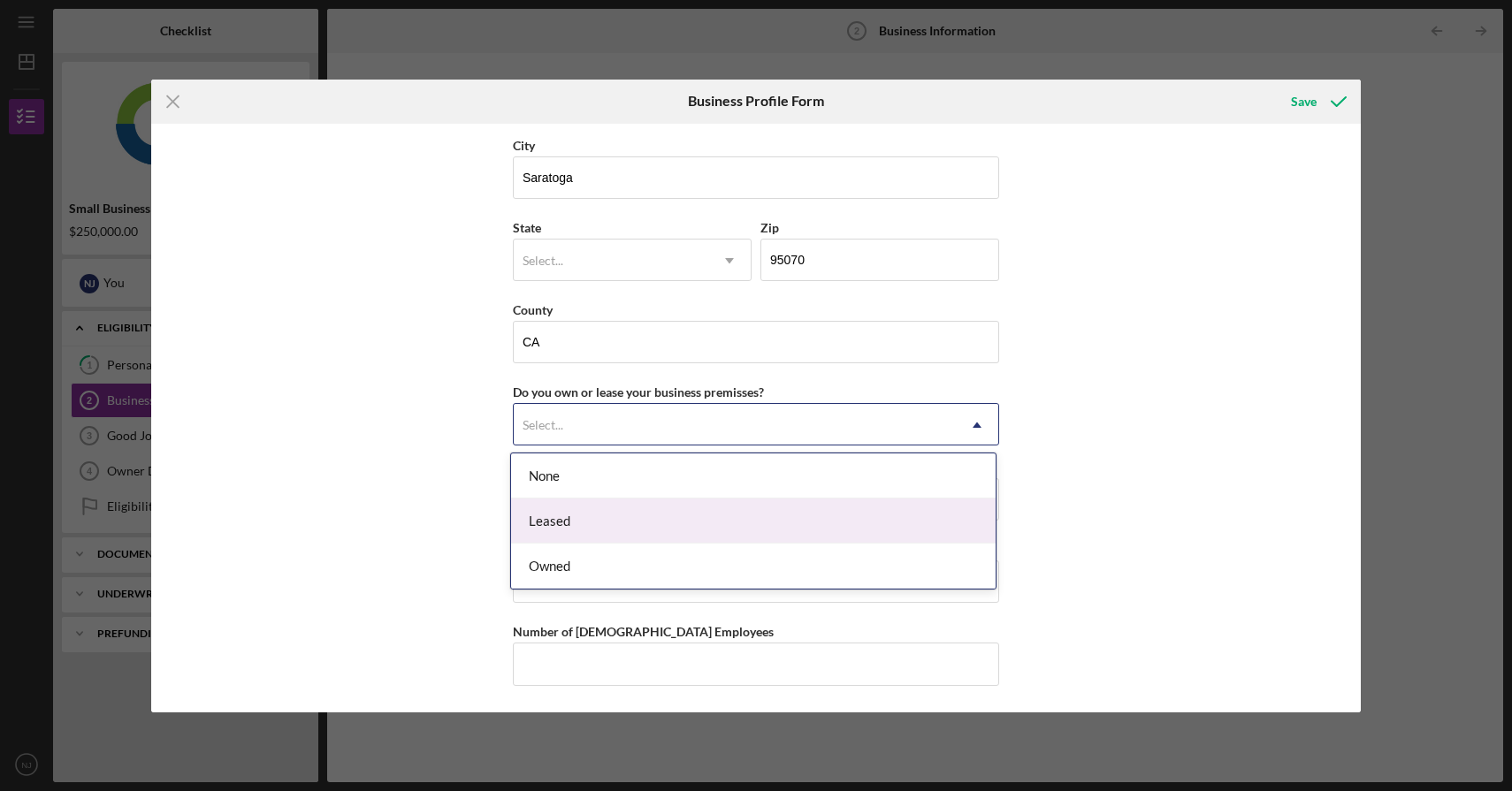
click at [781, 509] on div "Leased" at bounding box center [752, 520] width 484 height 45
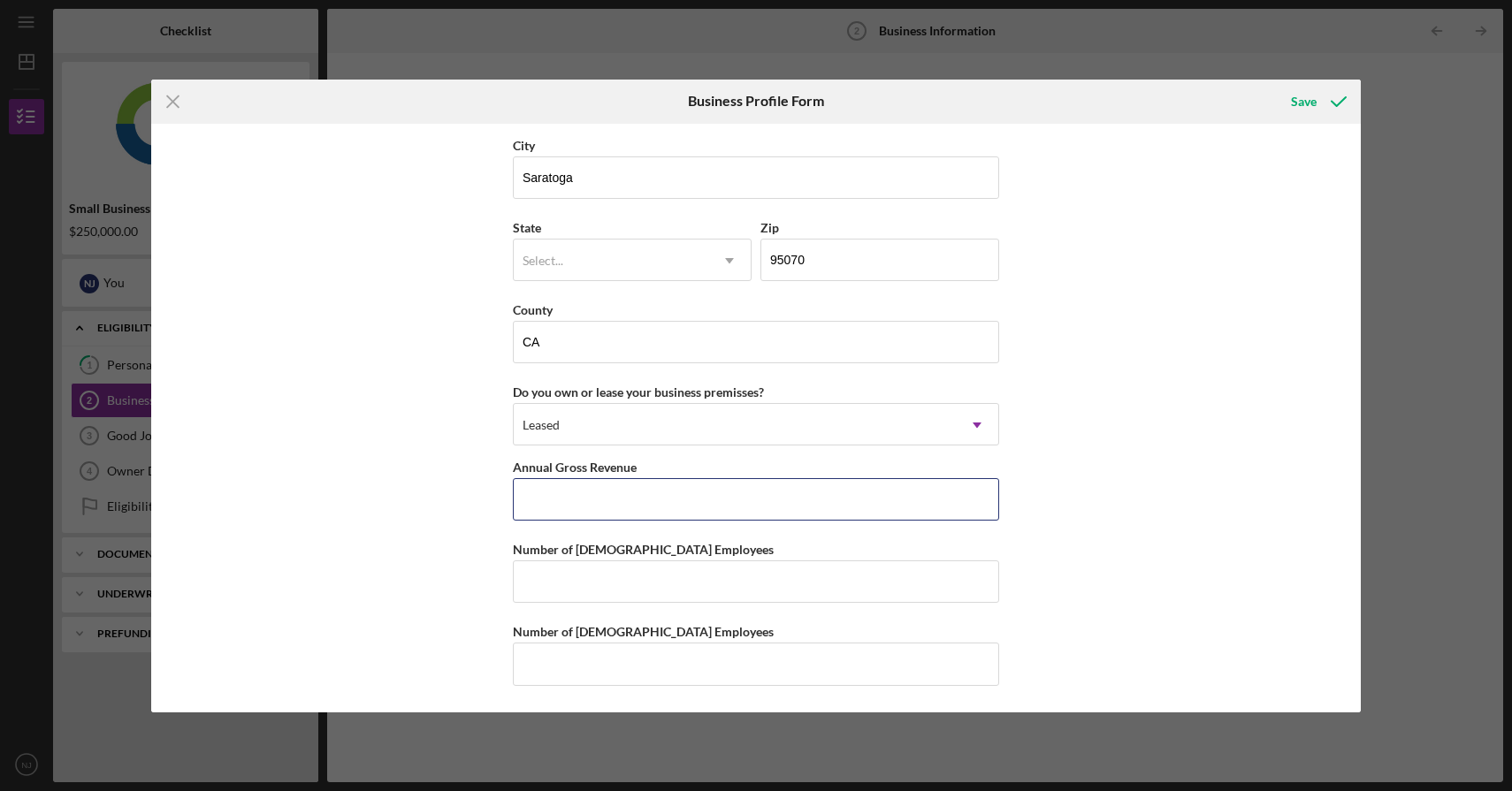
click at [781, 509] on input "Annual Gross Revenue" at bounding box center [755, 499] width 486 height 42
type input "$1,300,000"
click at [1157, 528] on div "Business Name Rocket Sales Corp DBA Shosha Restaurant Business Start Date [DATE…" at bounding box center [756, 418] width 1210 height 588
click at [890, 579] on input "Number of [DEMOGRAPHIC_DATA] Employees" at bounding box center [755, 581] width 486 height 42
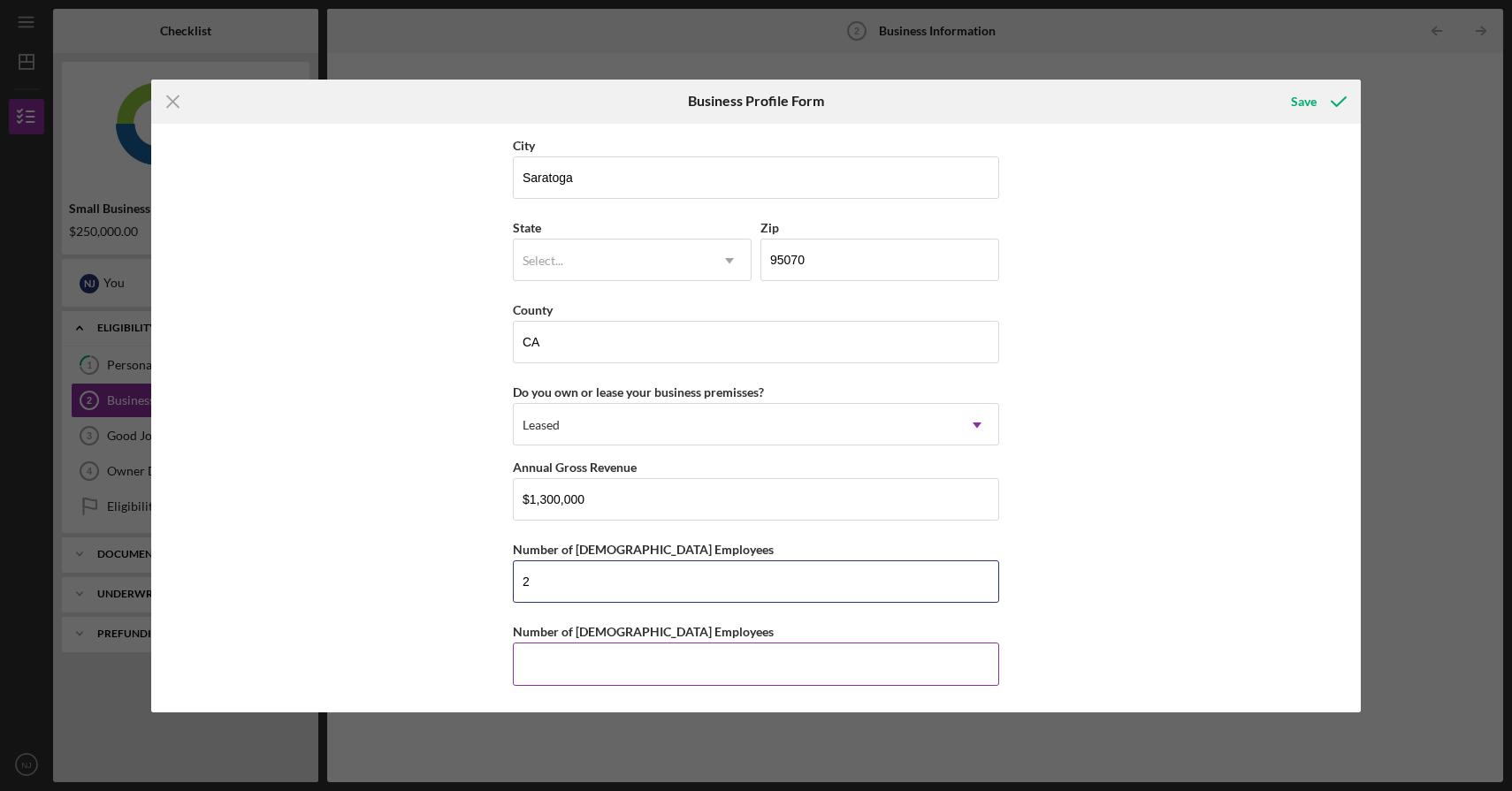
type input "2"
click at [922, 663] on input "Number of [DEMOGRAPHIC_DATA] Employees" at bounding box center [755, 664] width 486 height 42
type input "0"
click at [1294, 99] on div "Save" at bounding box center [1304, 102] width 26 height 35
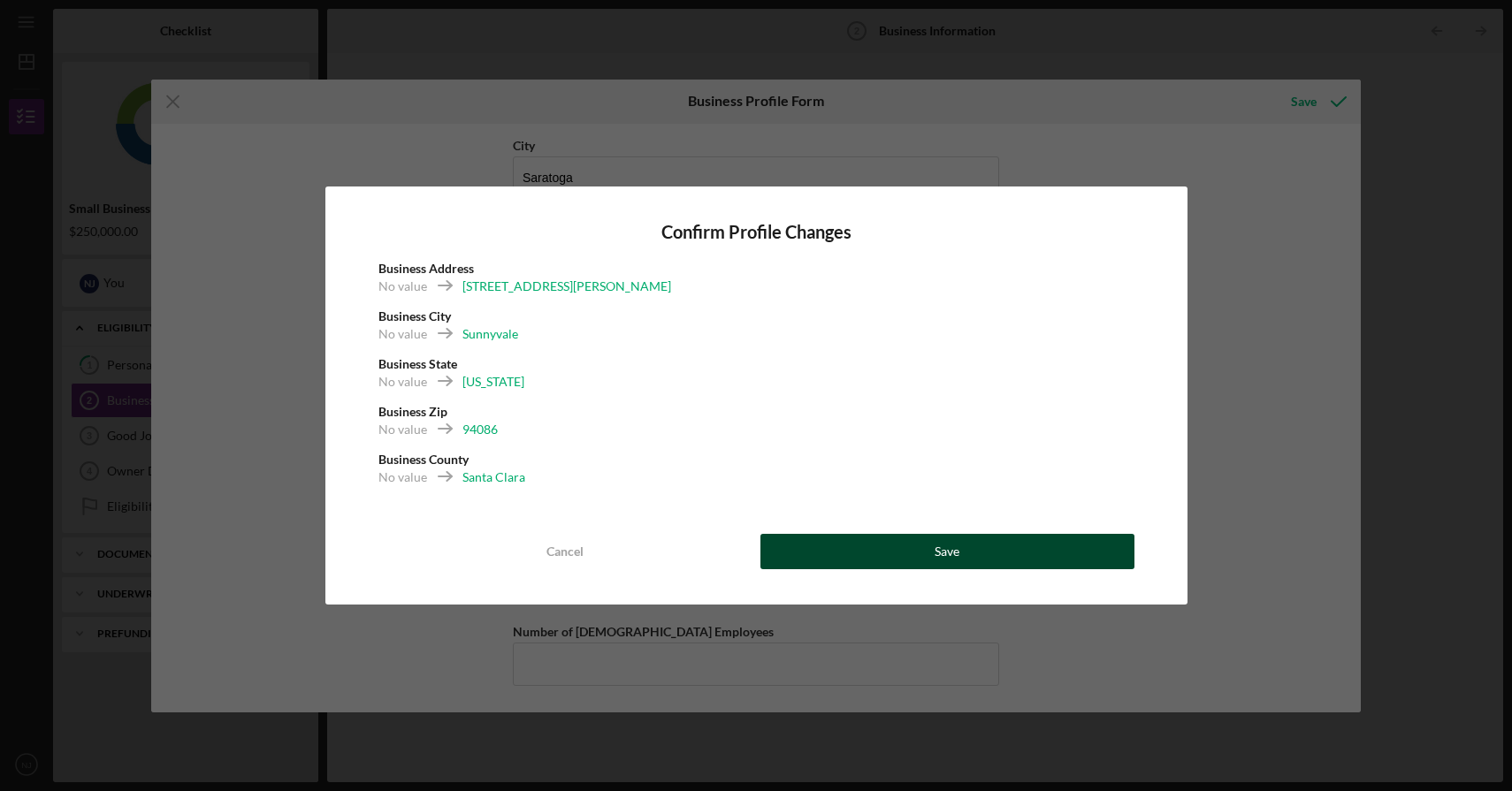
click at [922, 564] on button "Save" at bounding box center [947, 551] width 374 height 35
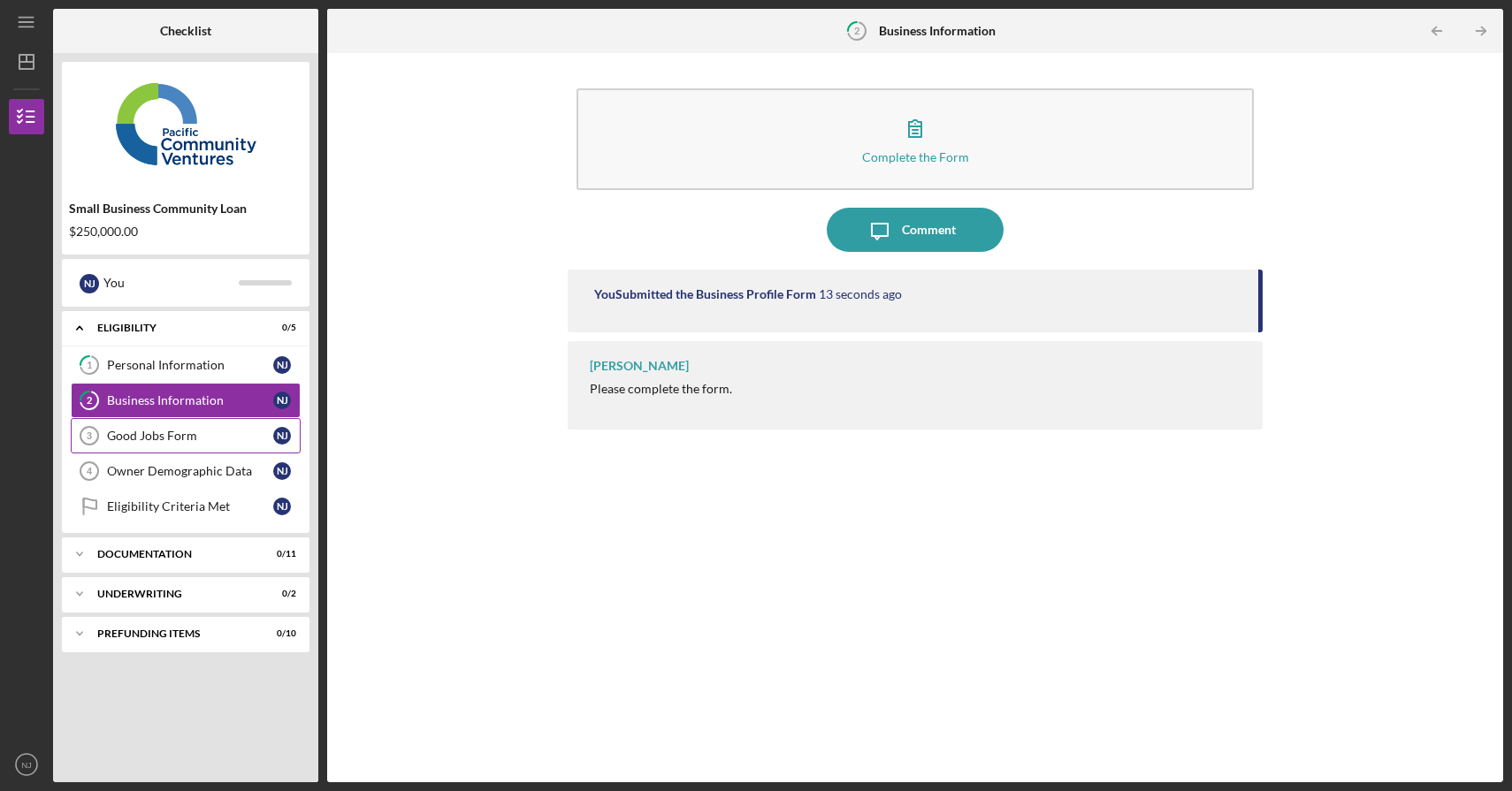
click at [124, 429] on div "Good Jobs Form" at bounding box center [190, 436] width 166 height 14
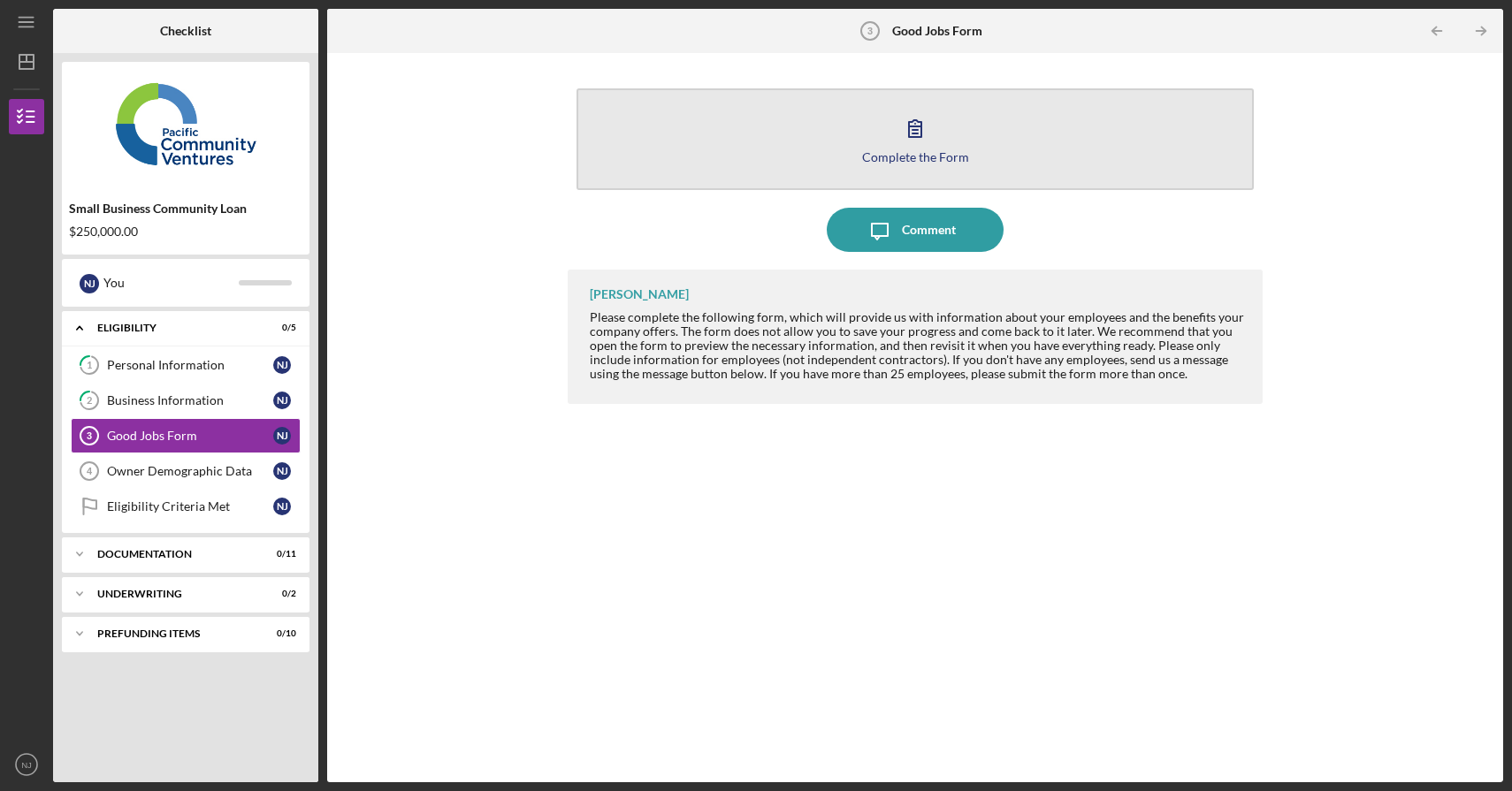
click at [922, 125] on icon "button" at bounding box center [915, 128] width 12 height 17
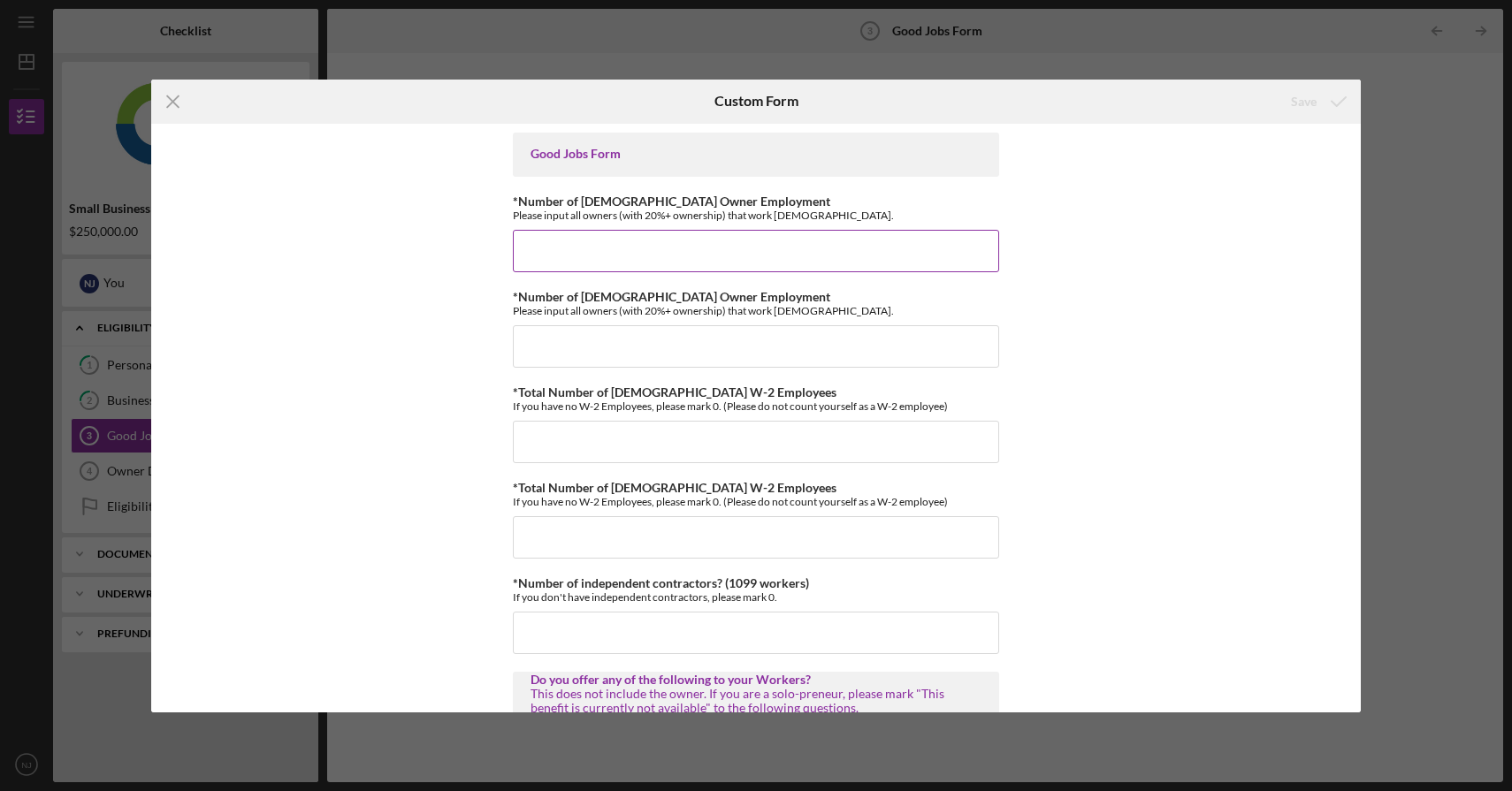
click at [788, 237] on input "*Number of [DEMOGRAPHIC_DATA] Owner Employment" at bounding box center [755, 251] width 486 height 42
type input "1"
click at [755, 337] on input "*Number of [DEMOGRAPHIC_DATA] Owner Employment" at bounding box center [755, 347] width 486 height 42
type input "0"
click at [746, 446] on input "*Total Number of [DEMOGRAPHIC_DATA] W-2 Employees" at bounding box center [755, 442] width 486 height 42
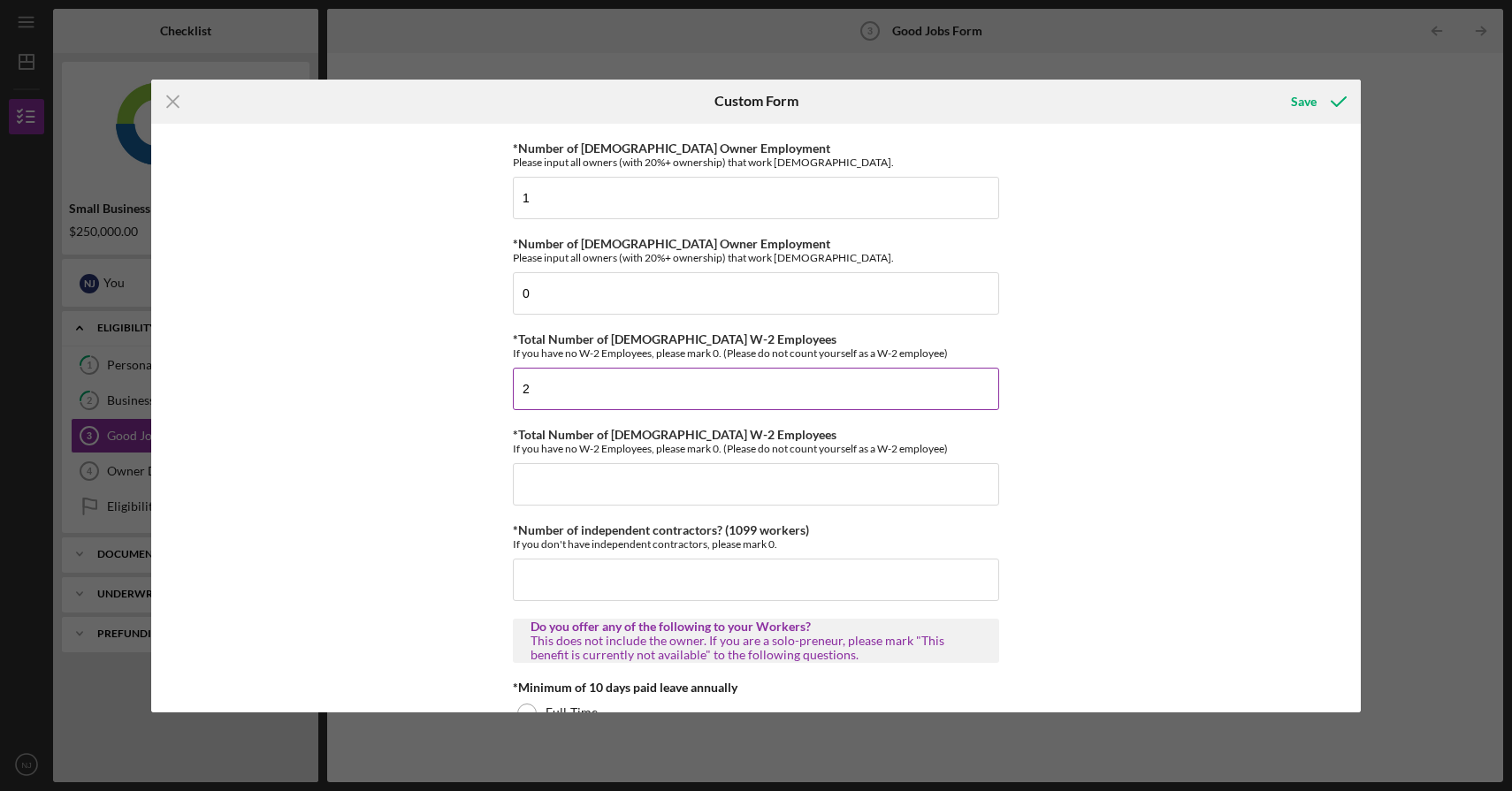
scroll to position [68, 0]
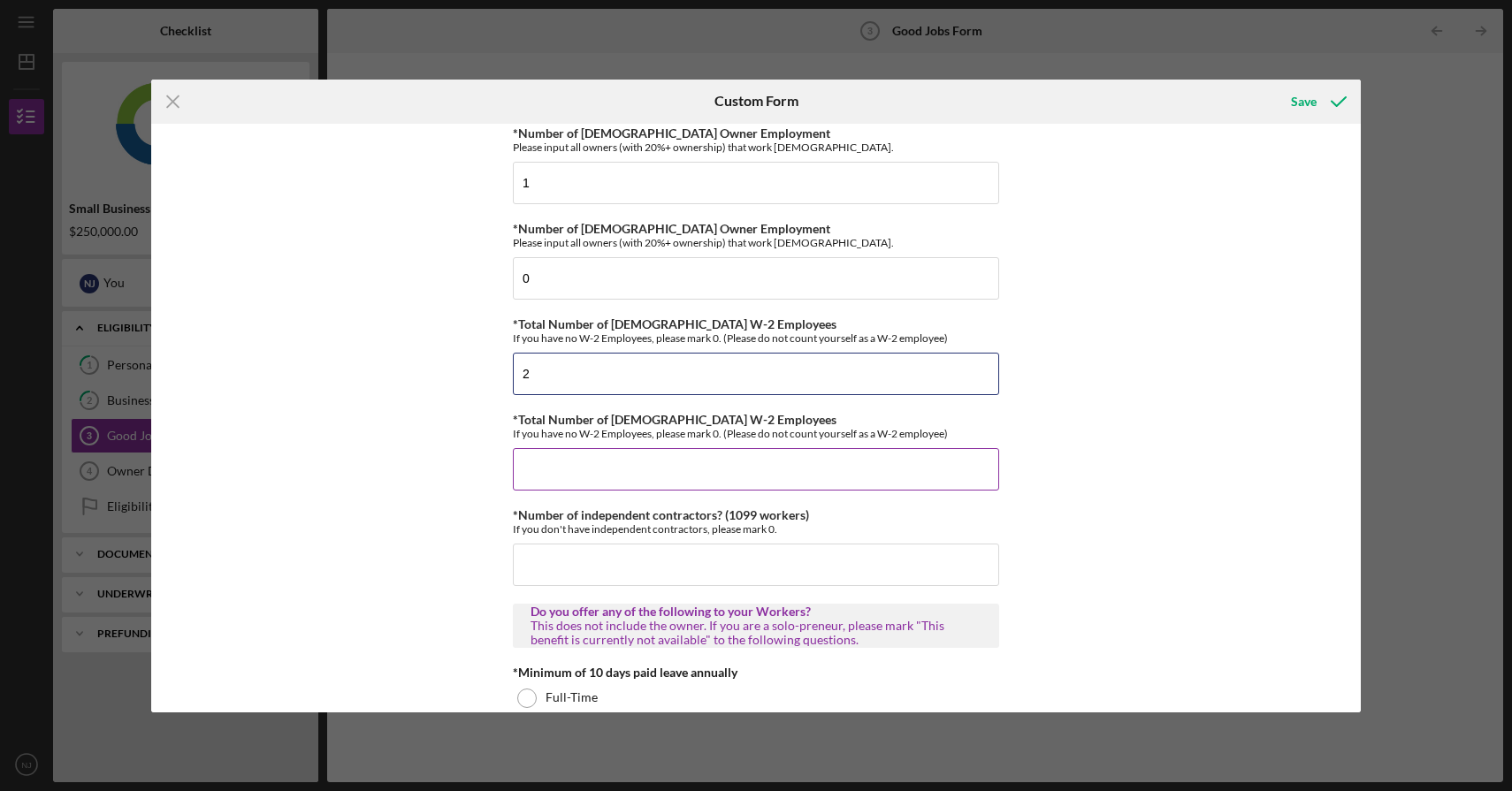
type input "2"
click at [732, 474] on input "*Total Number of [DEMOGRAPHIC_DATA] W-2 Employees" at bounding box center [755, 470] width 486 height 42
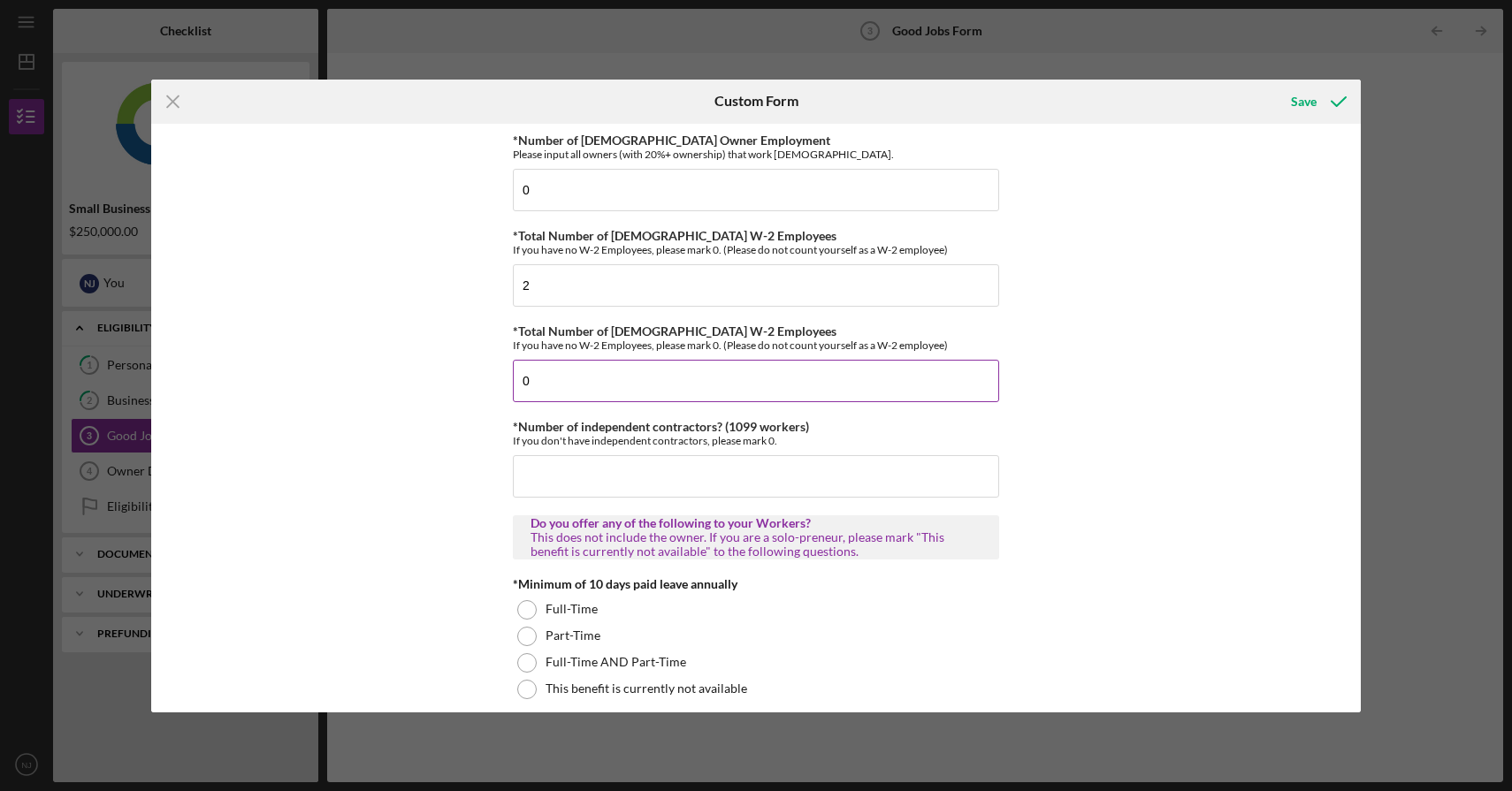
scroll to position [160, 0]
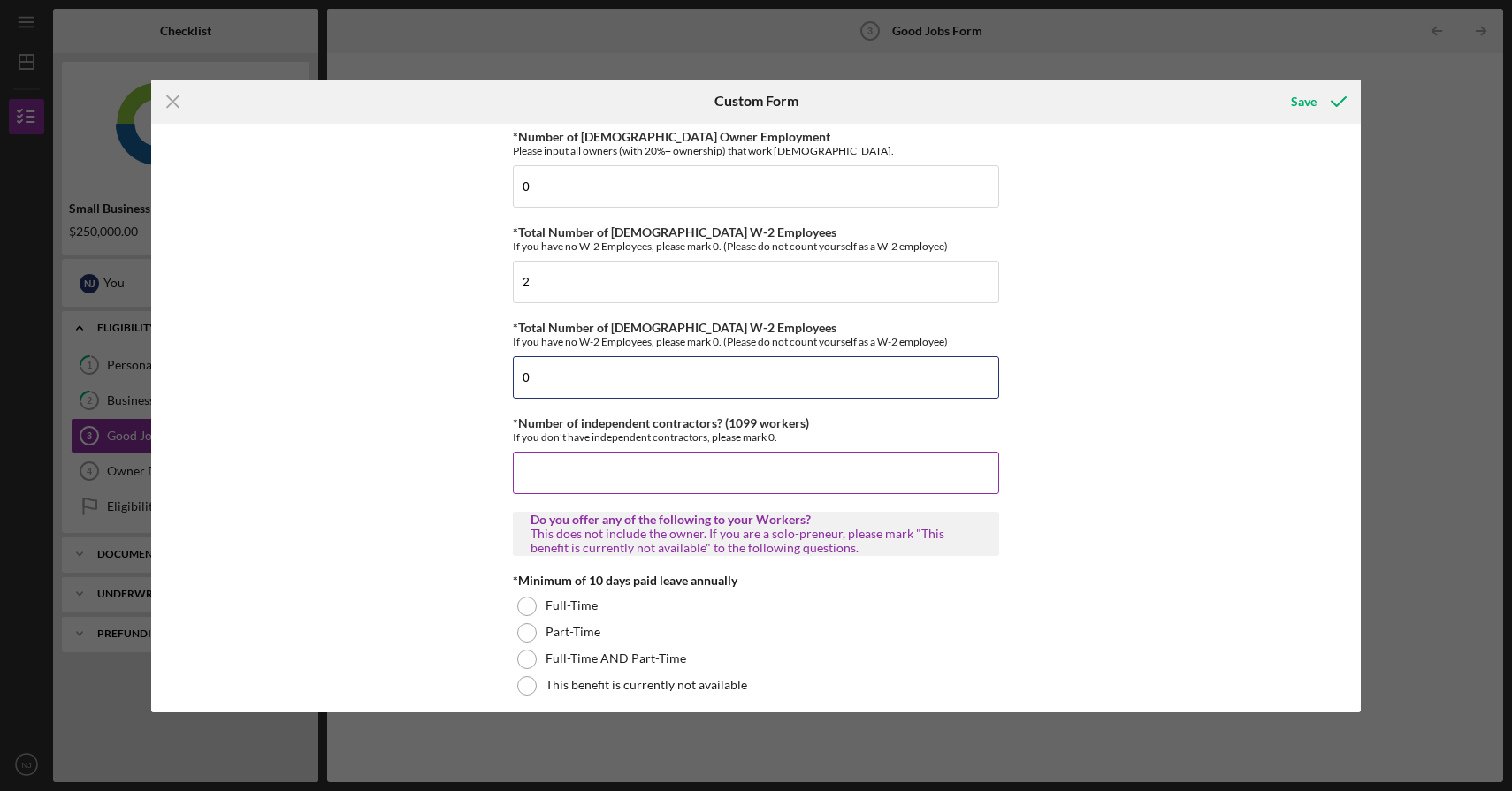
type input "0"
click at [730, 469] on input "*Number of independent contractors? (1099 workers)" at bounding box center [755, 473] width 486 height 42
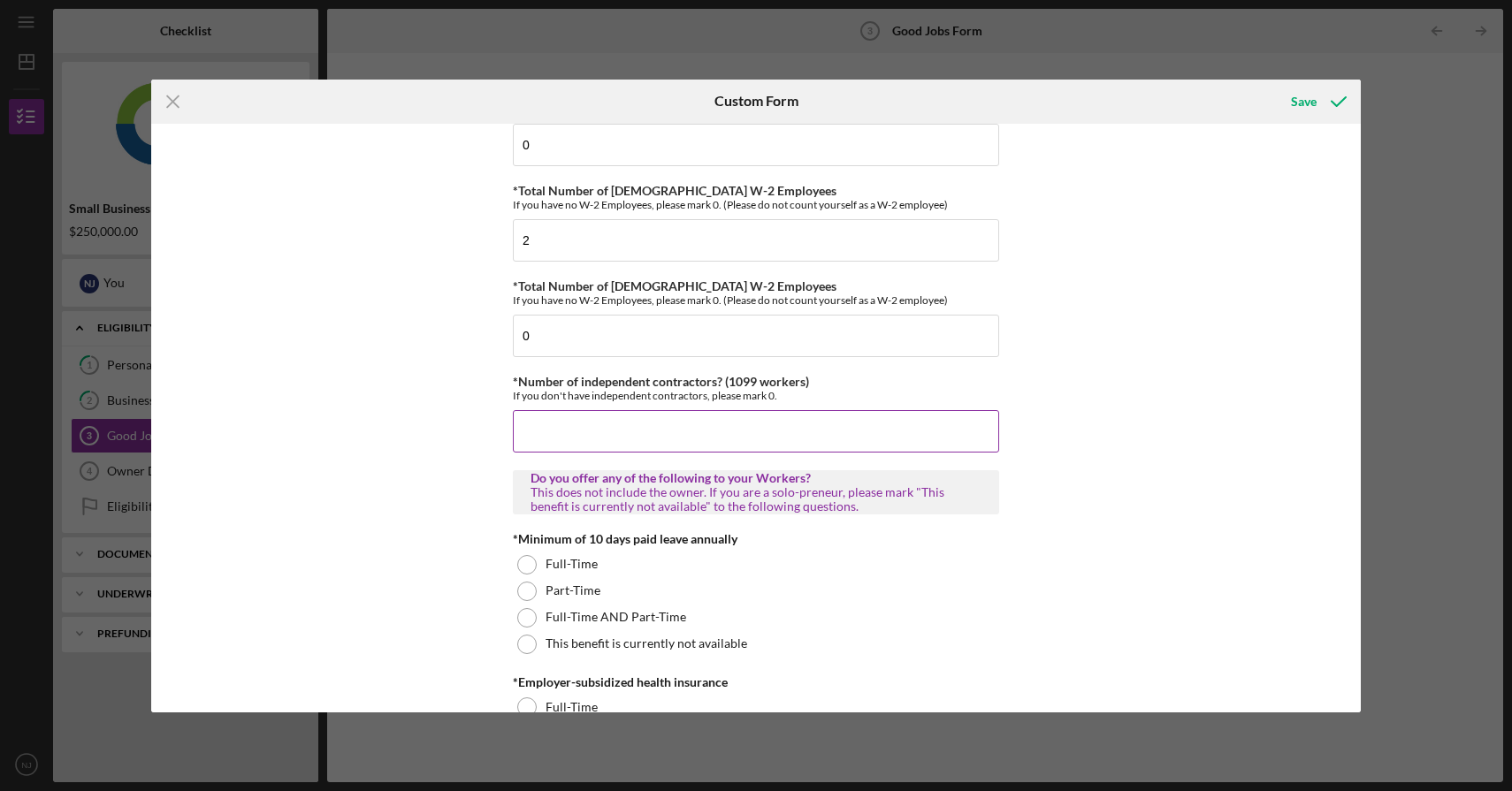
scroll to position [200, 0]
type input "0"
click at [1124, 464] on div "Good Jobs Form *Number of [DEMOGRAPHIC_DATA] Owner Employment Please input all …" at bounding box center [756, 418] width 1210 height 588
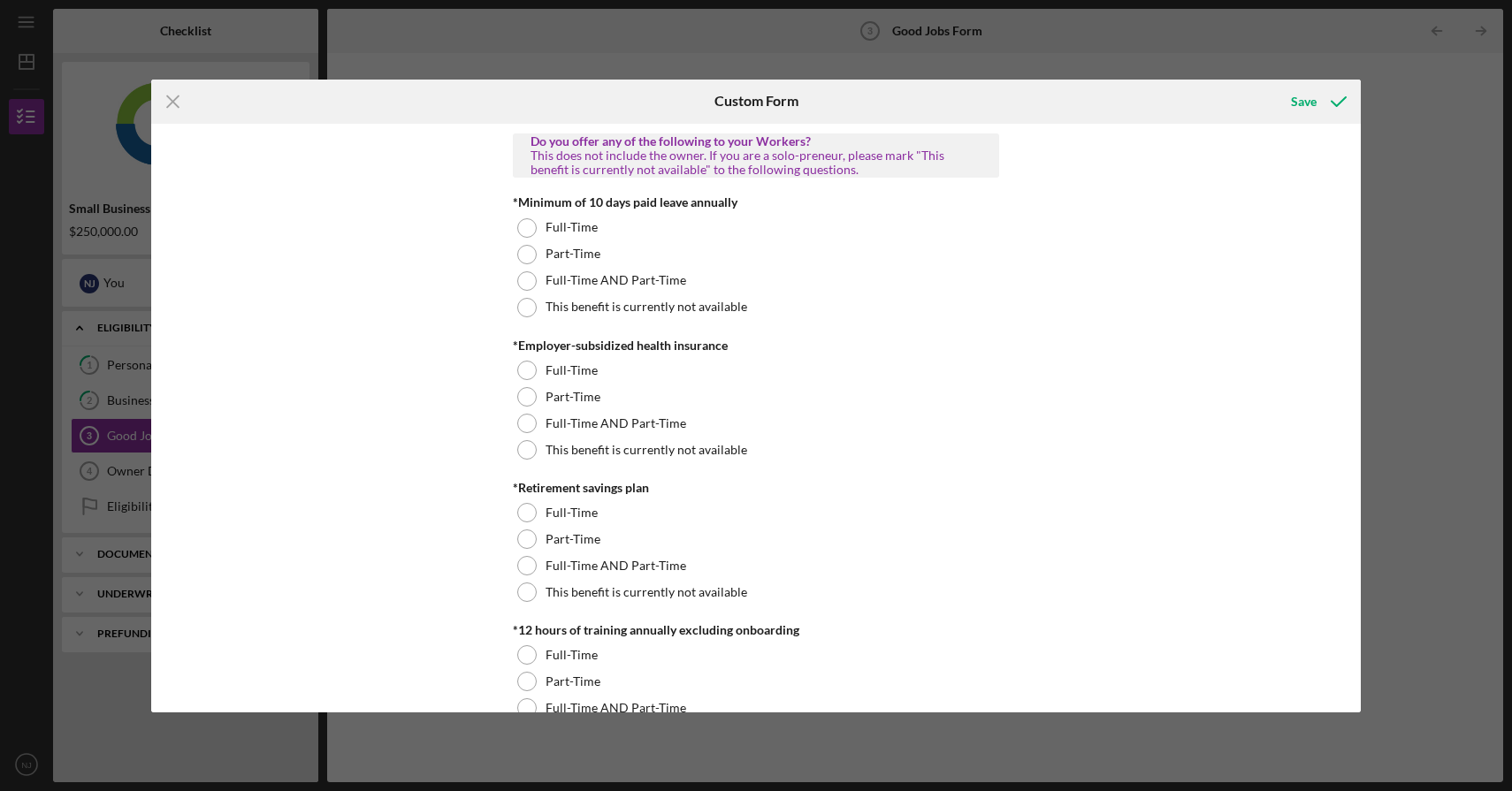
scroll to position [558, 0]
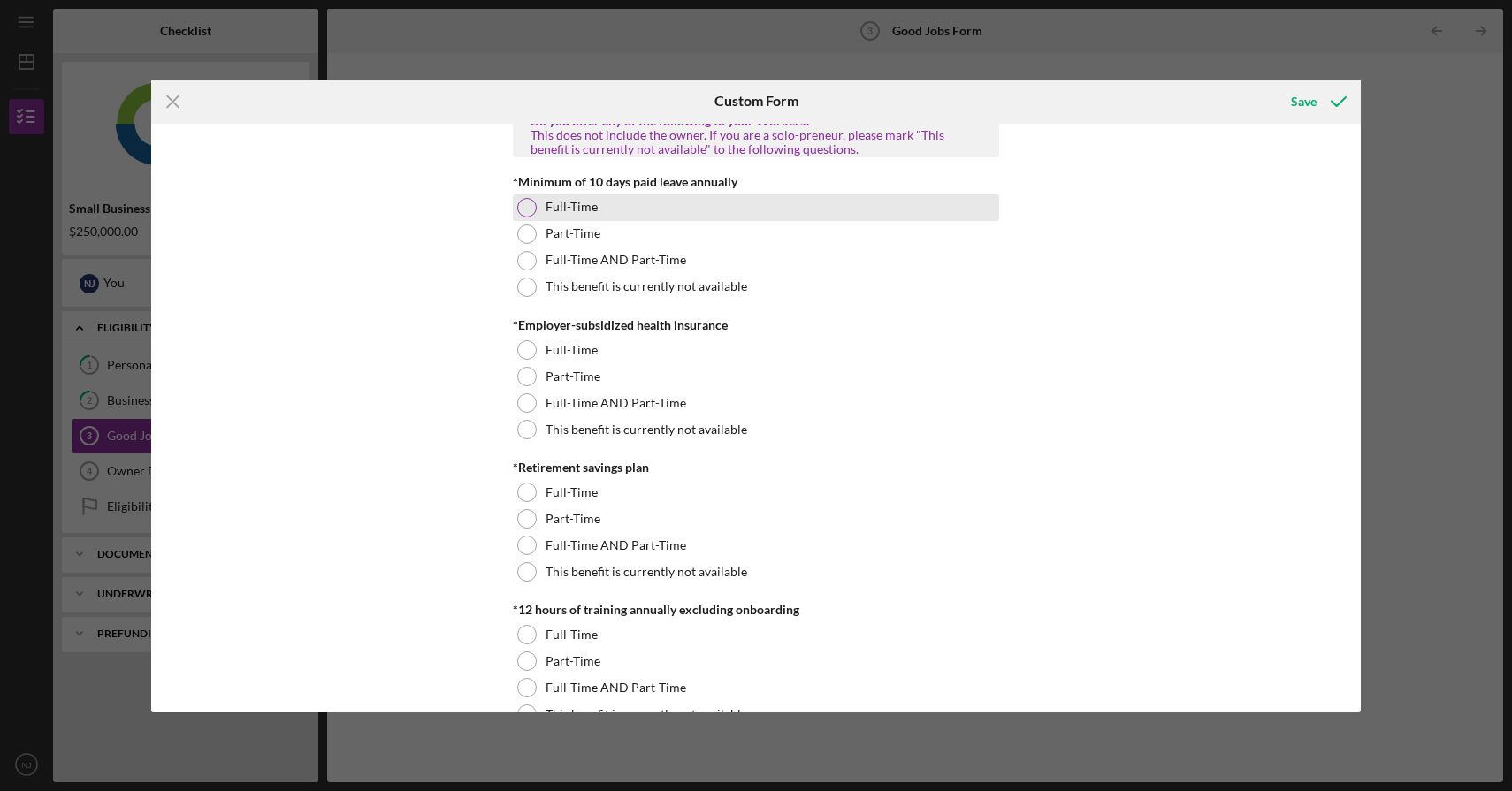
click at [523, 214] on div at bounding box center [527, 208] width 19 height 19
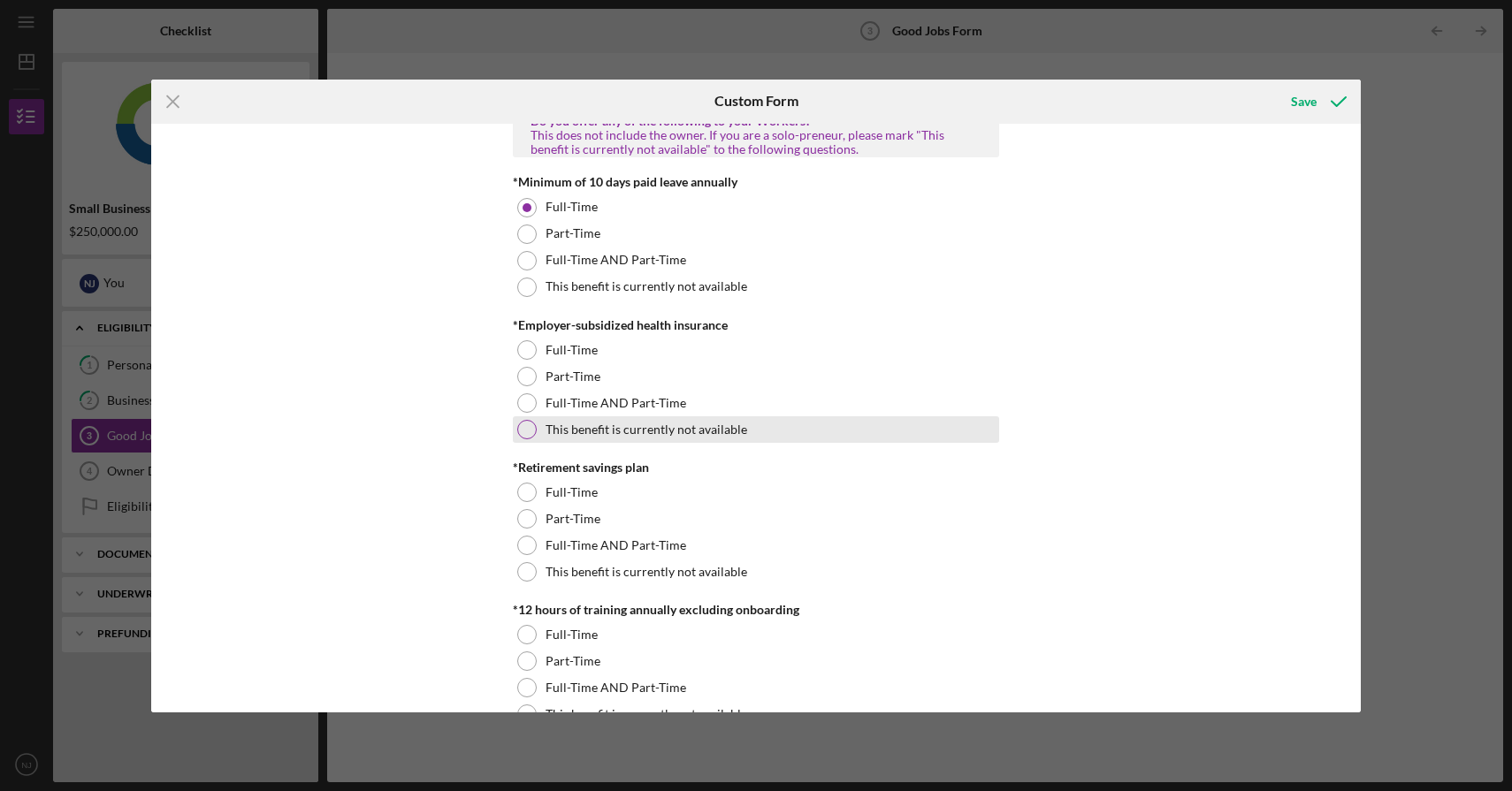
click at [756, 426] on div "This benefit is currently not available" at bounding box center [755, 430] width 486 height 27
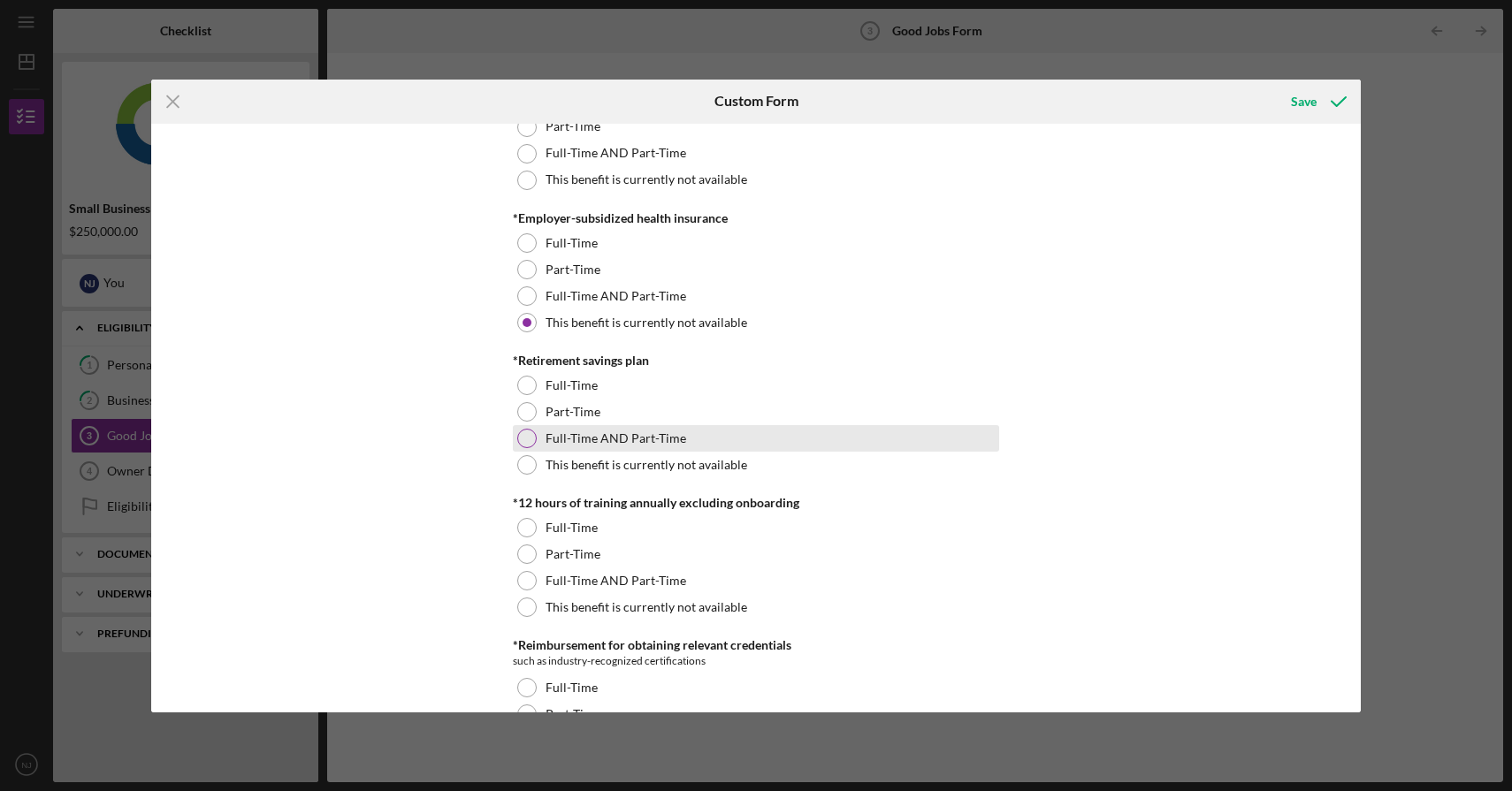
scroll to position [666, 0]
click at [743, 456] on div "This benefit is currently not available" at bounding box center [755, 465] width 486 height 27
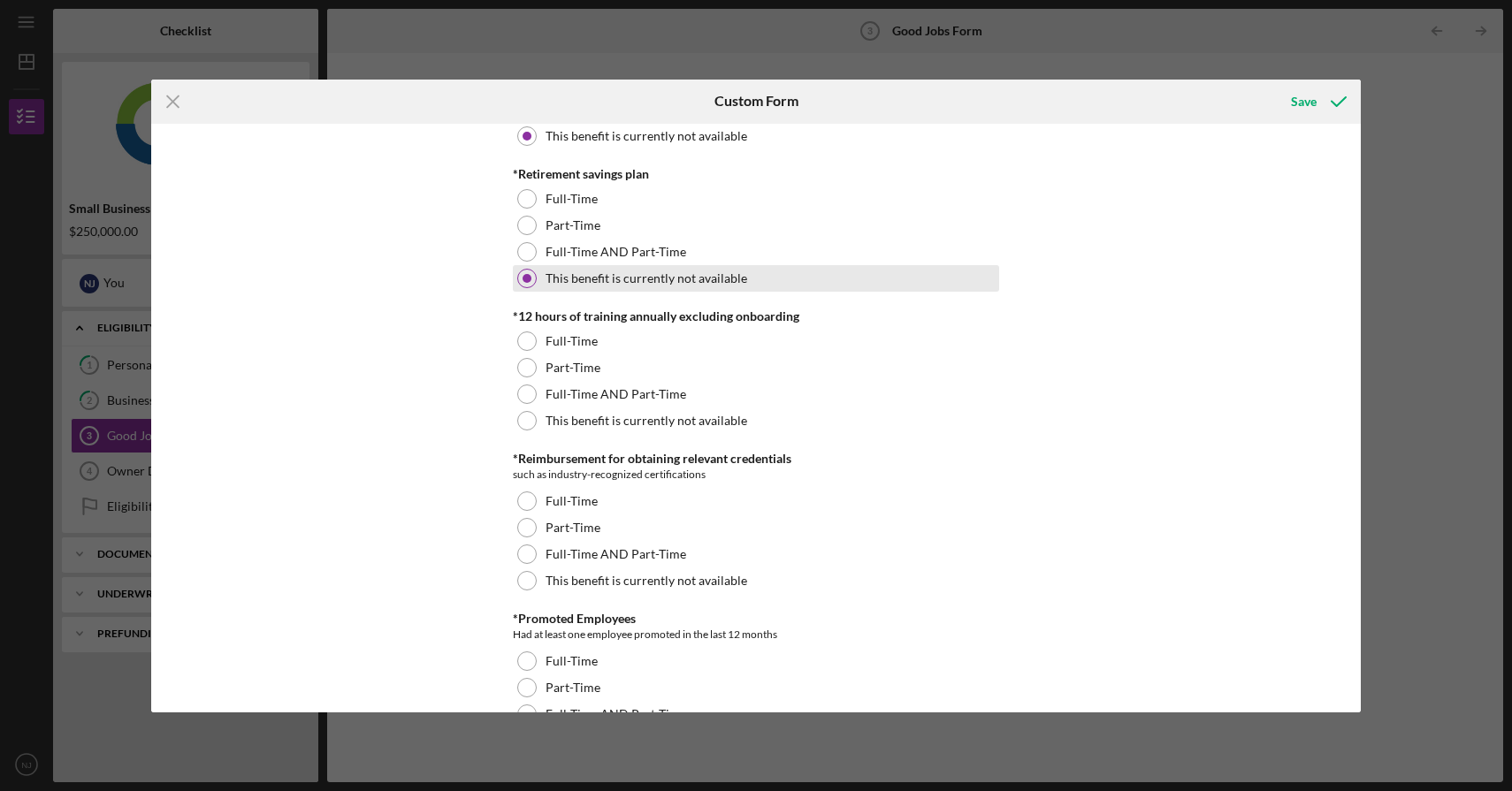
scroll to position [855, 0]
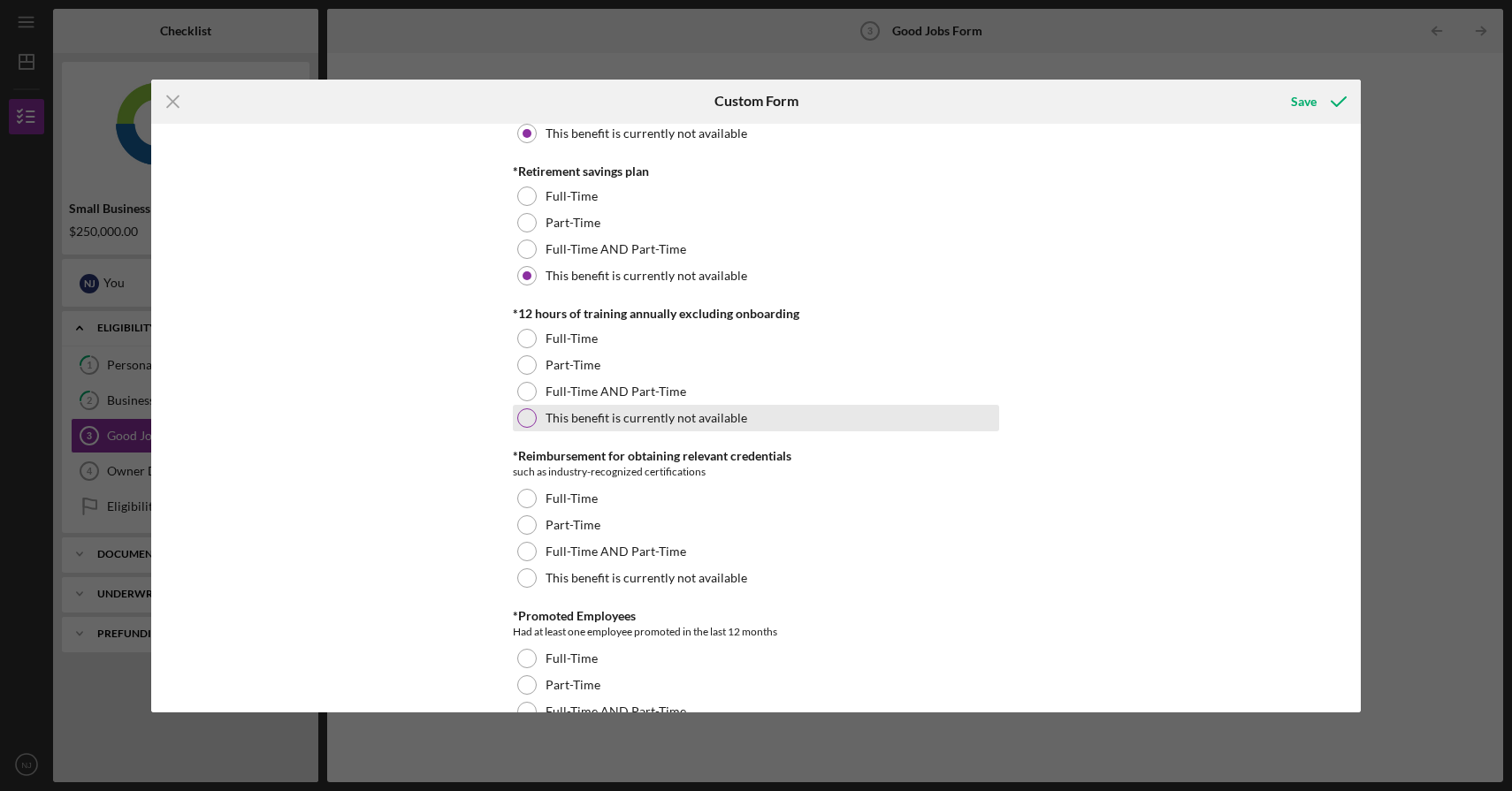
click at [729, 410] on div "This benefit is currently not available" at bounding box center [755, 419] width 486 height 27
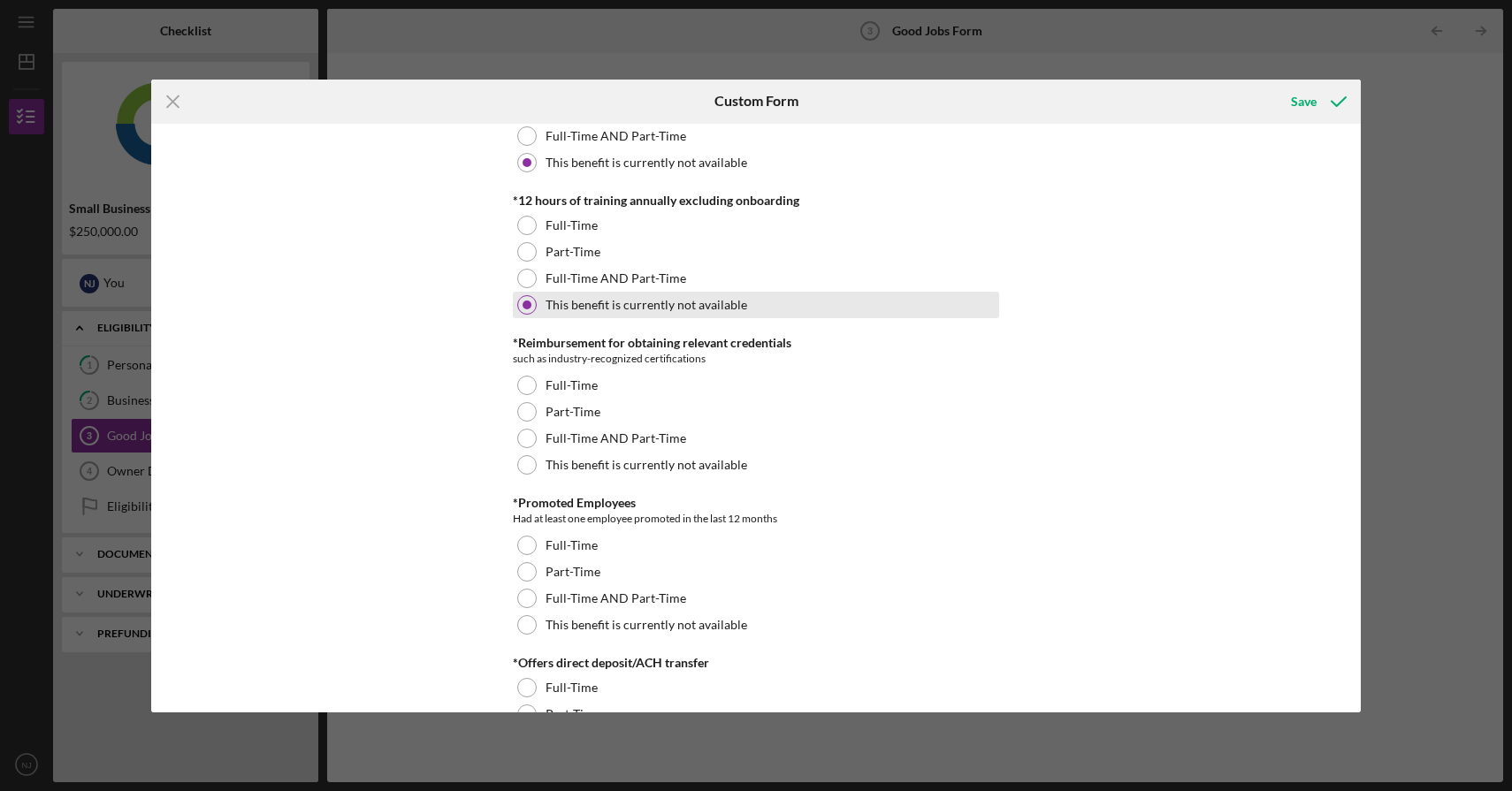
scroll to position [969, 0]
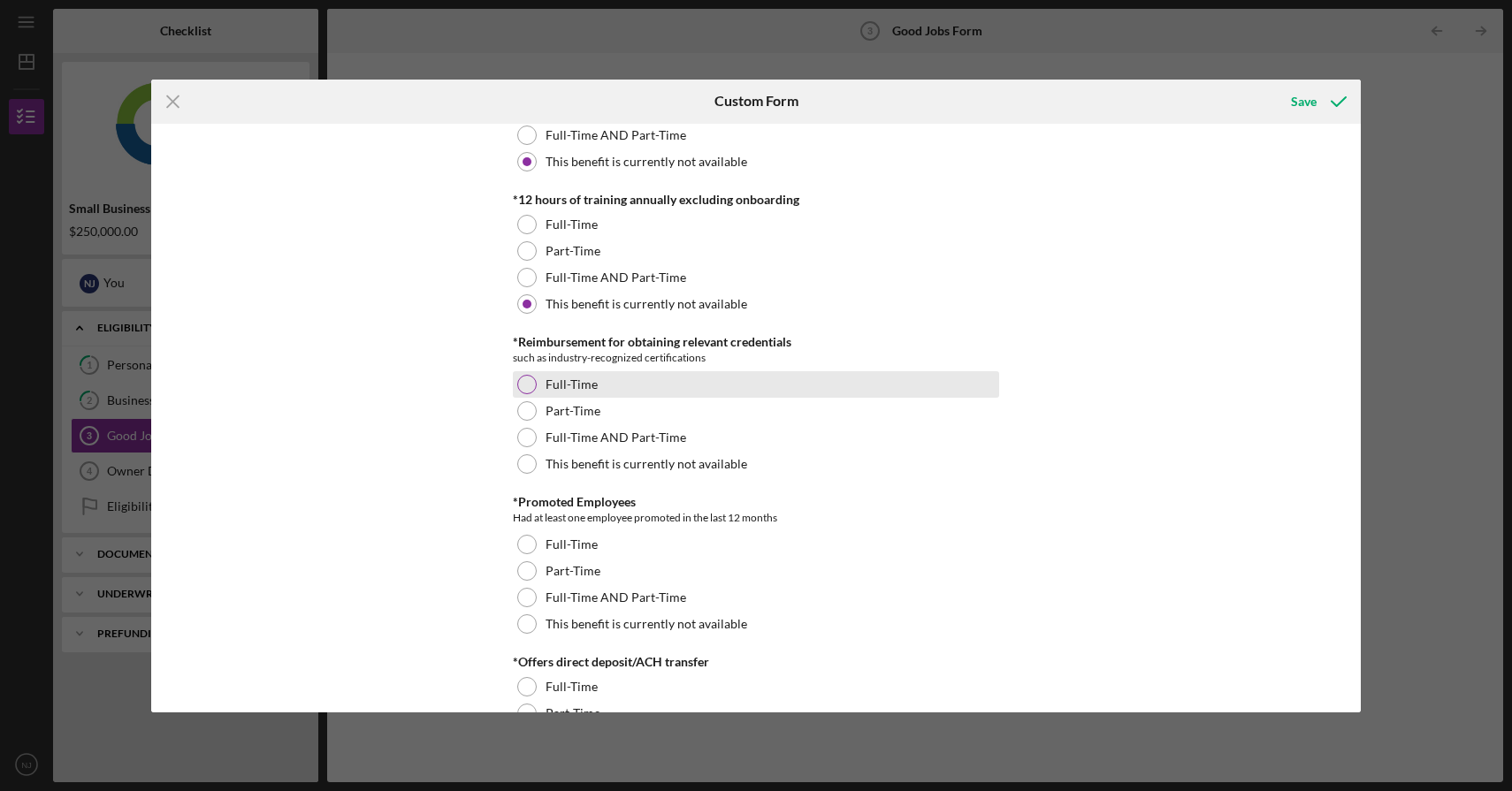
click at [575, 384] on label "Full-Time" at bounding box center [571, 385] width 52 height 14
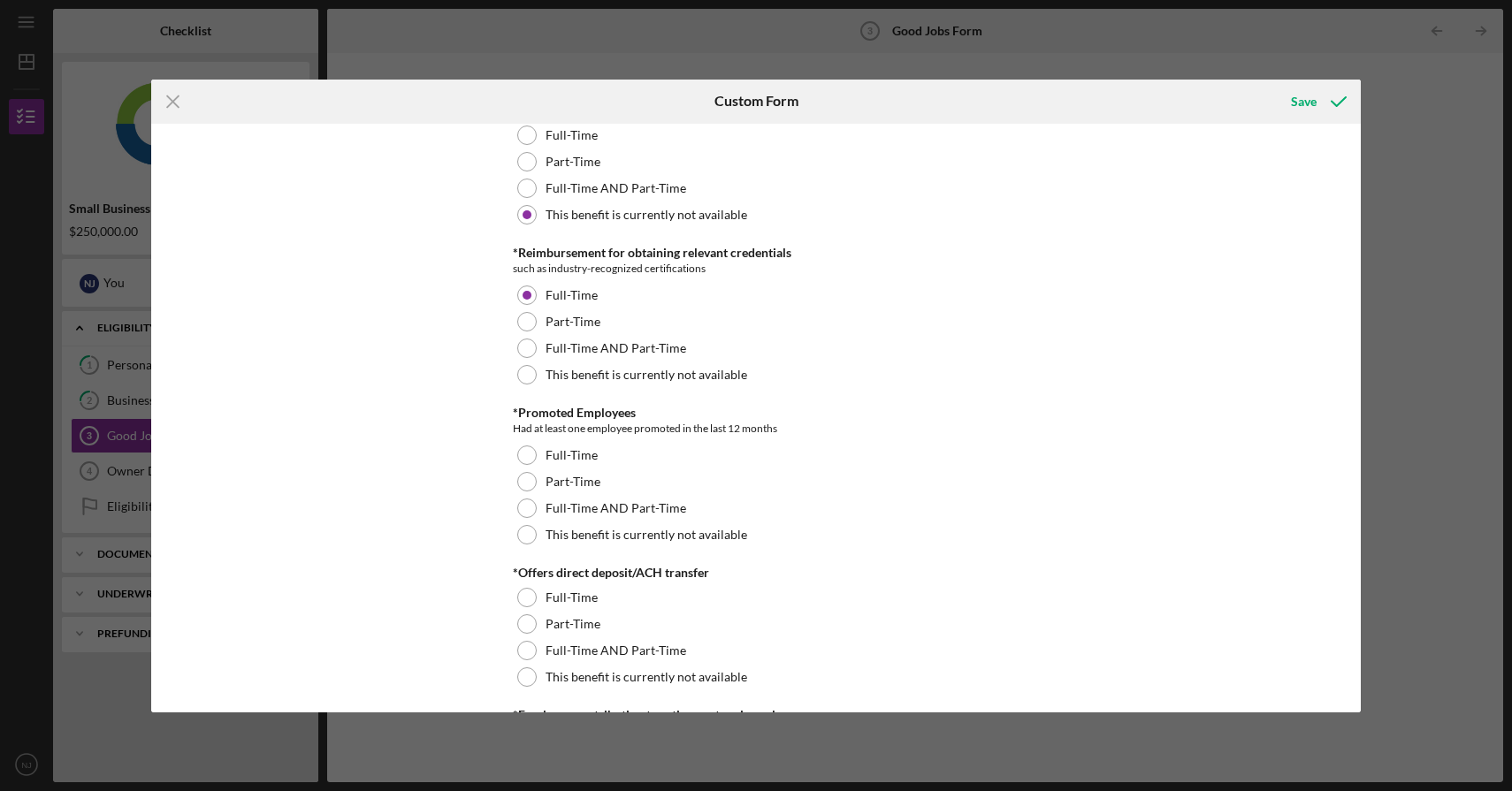
scroll to position [1057, 0]
click at [623, 457] on div "Full-Time" at bounding box center [755, 457] width 486 height 27
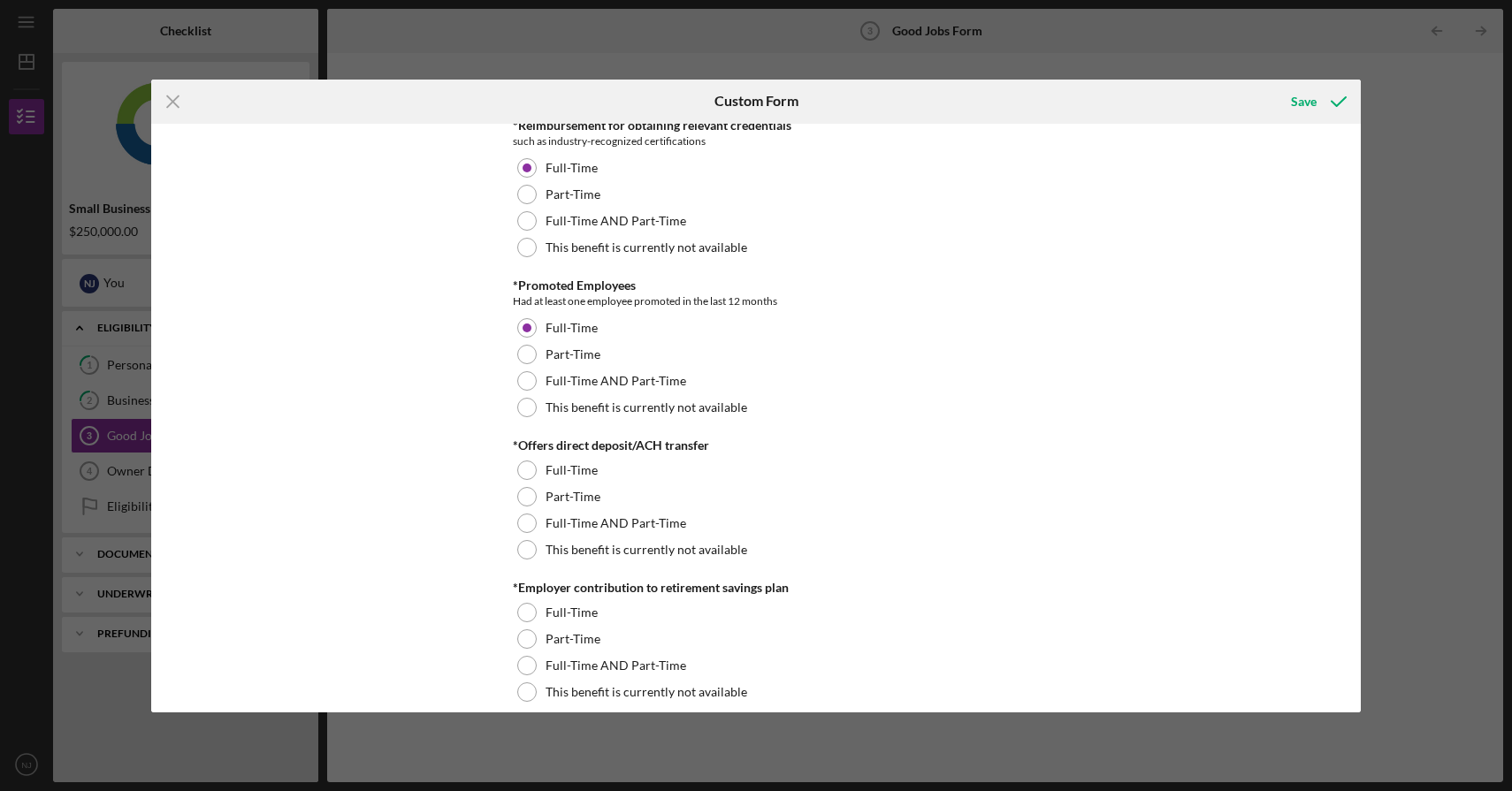
scroll to position [1183, 0]
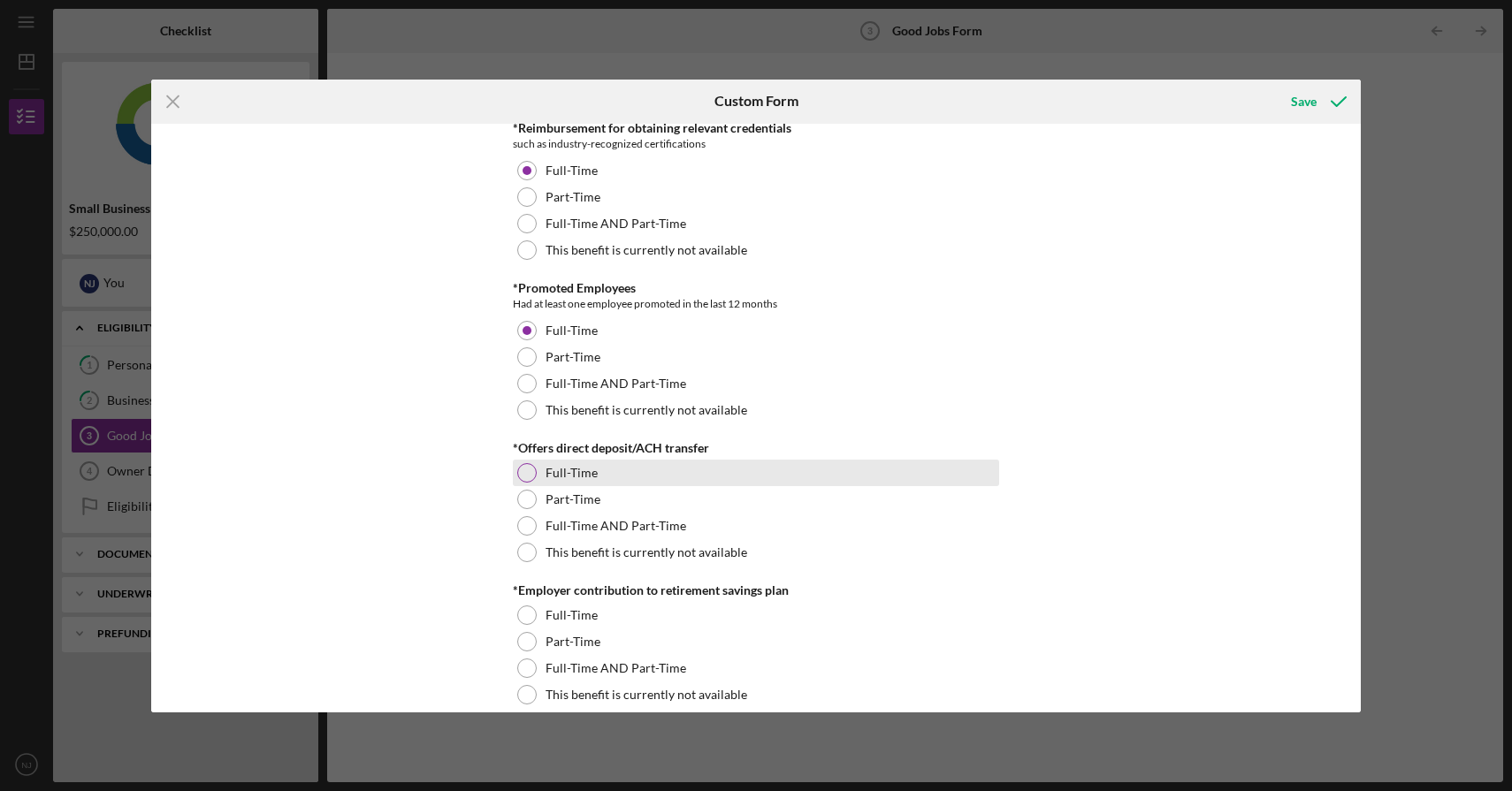
click at [667, 472] on div "Full-Time" at bounding box center [755, 472] width 486 height 27
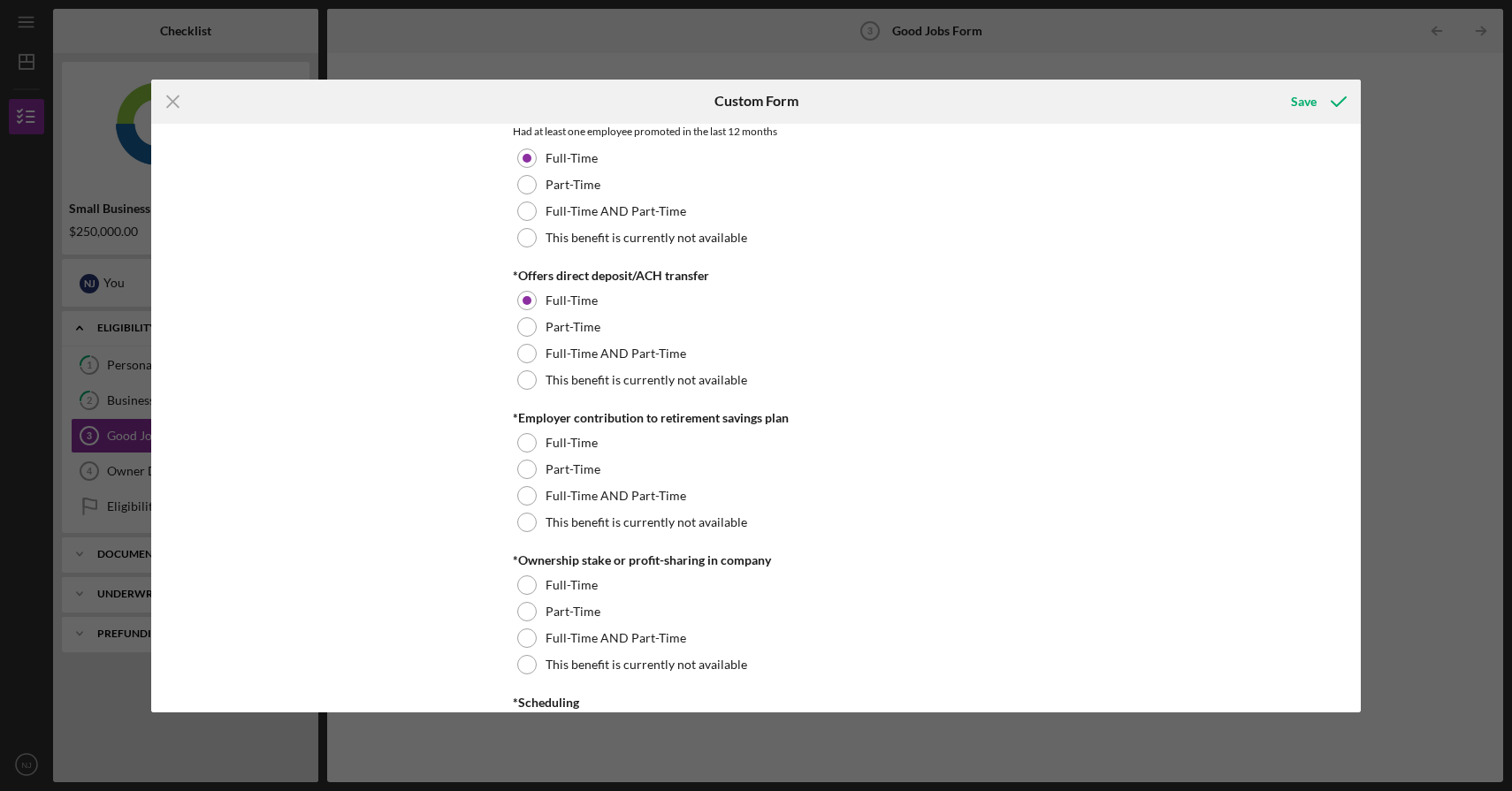
scroll to position [1357, 0]
click at [737, 519] on label "This benefit is currently not available" at bounding box center [646, 520] width 202 height 14
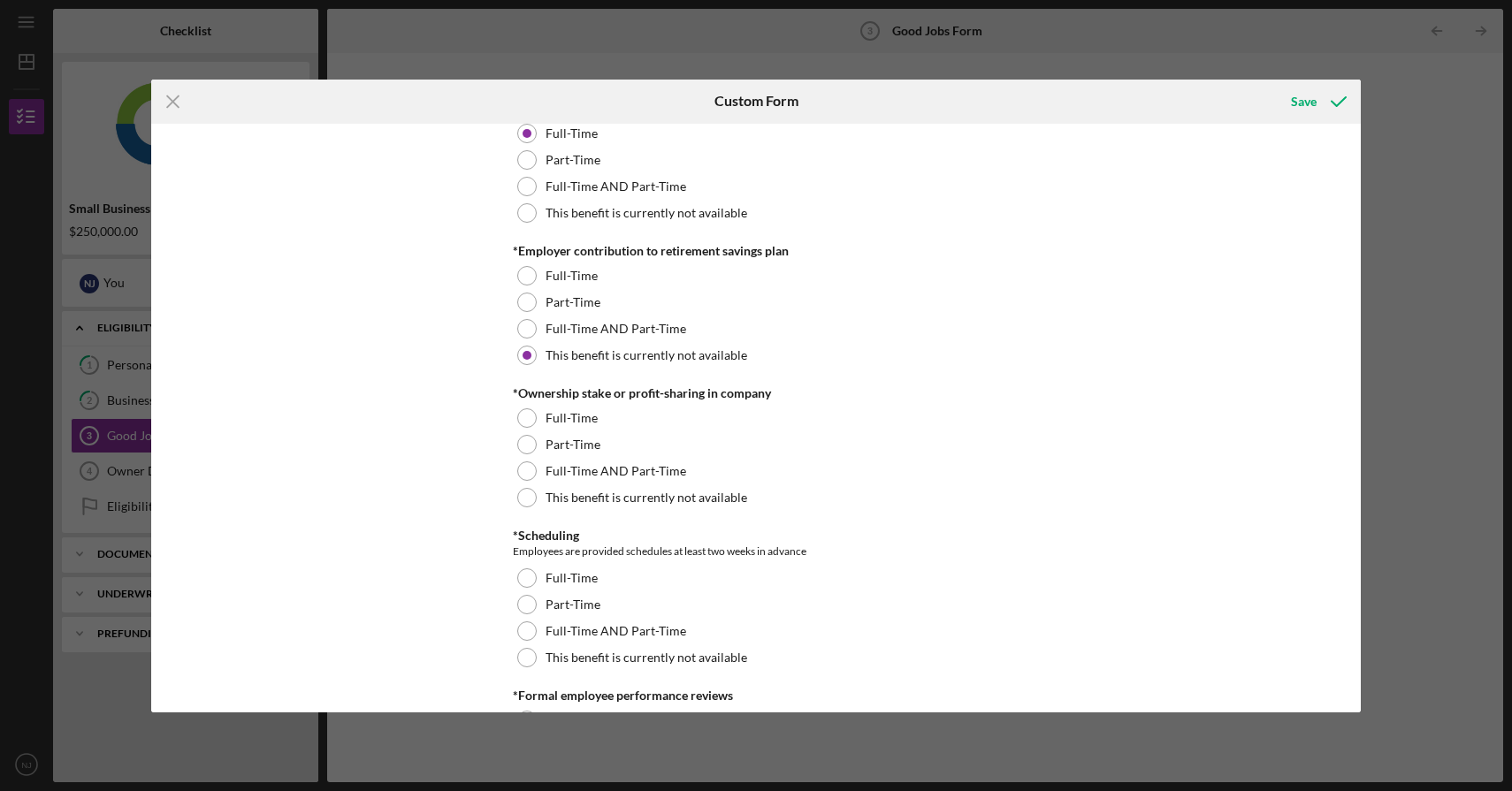
scroll to position [1526, 0]
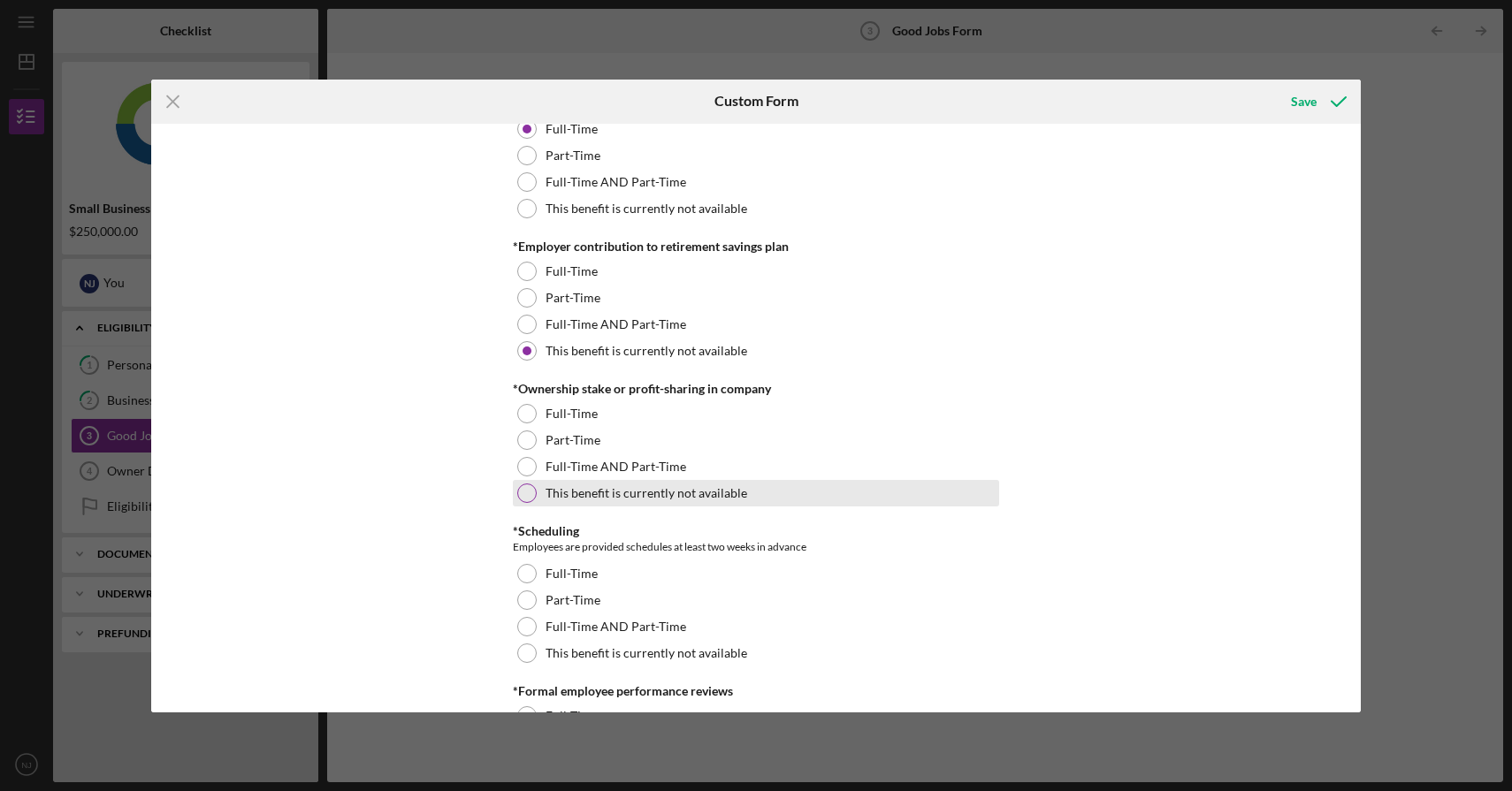
click at [737, 495] on label "This benefit is currently not available" at bounding box center [646, 493] width 202 height 14
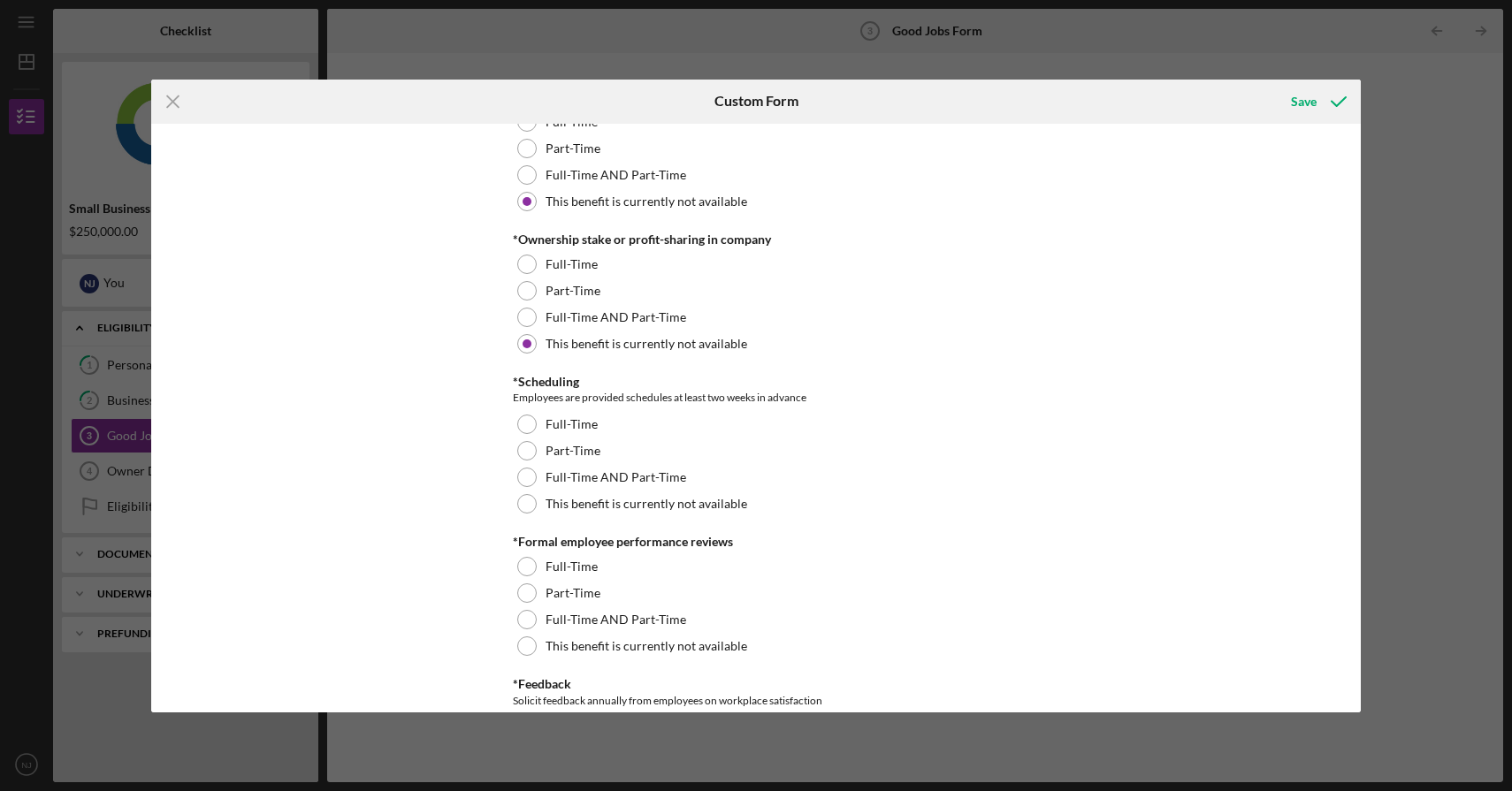
scroll to position [1678, 0]
click at [585, 420] on label "Full-Time" at bounding box center [571, 423] width 52 height 14
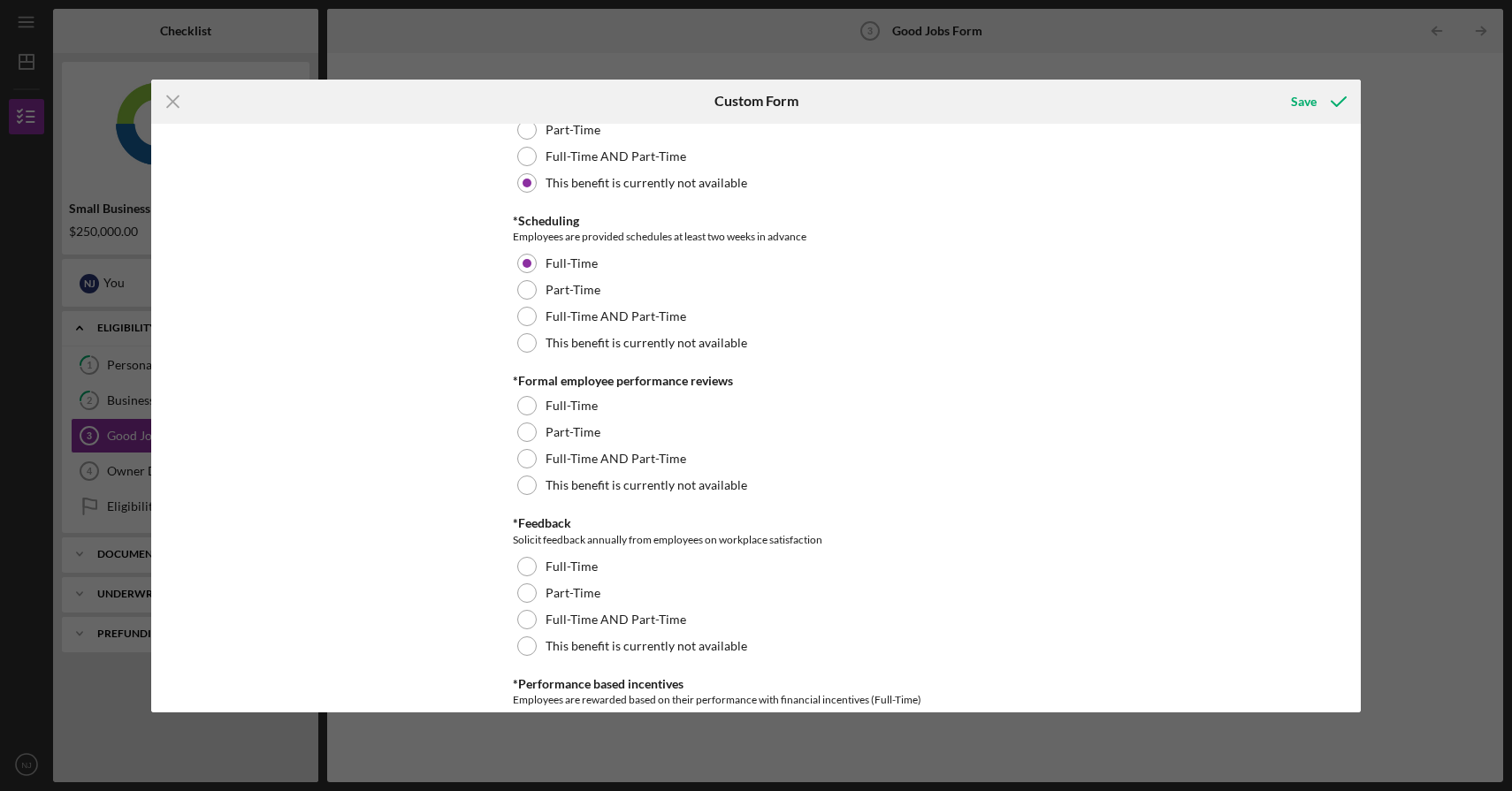
scroll to position [1839, 0]
click at [582, 402] on label "Full-Time" at bounding box center [571, 403] width 52 height 14
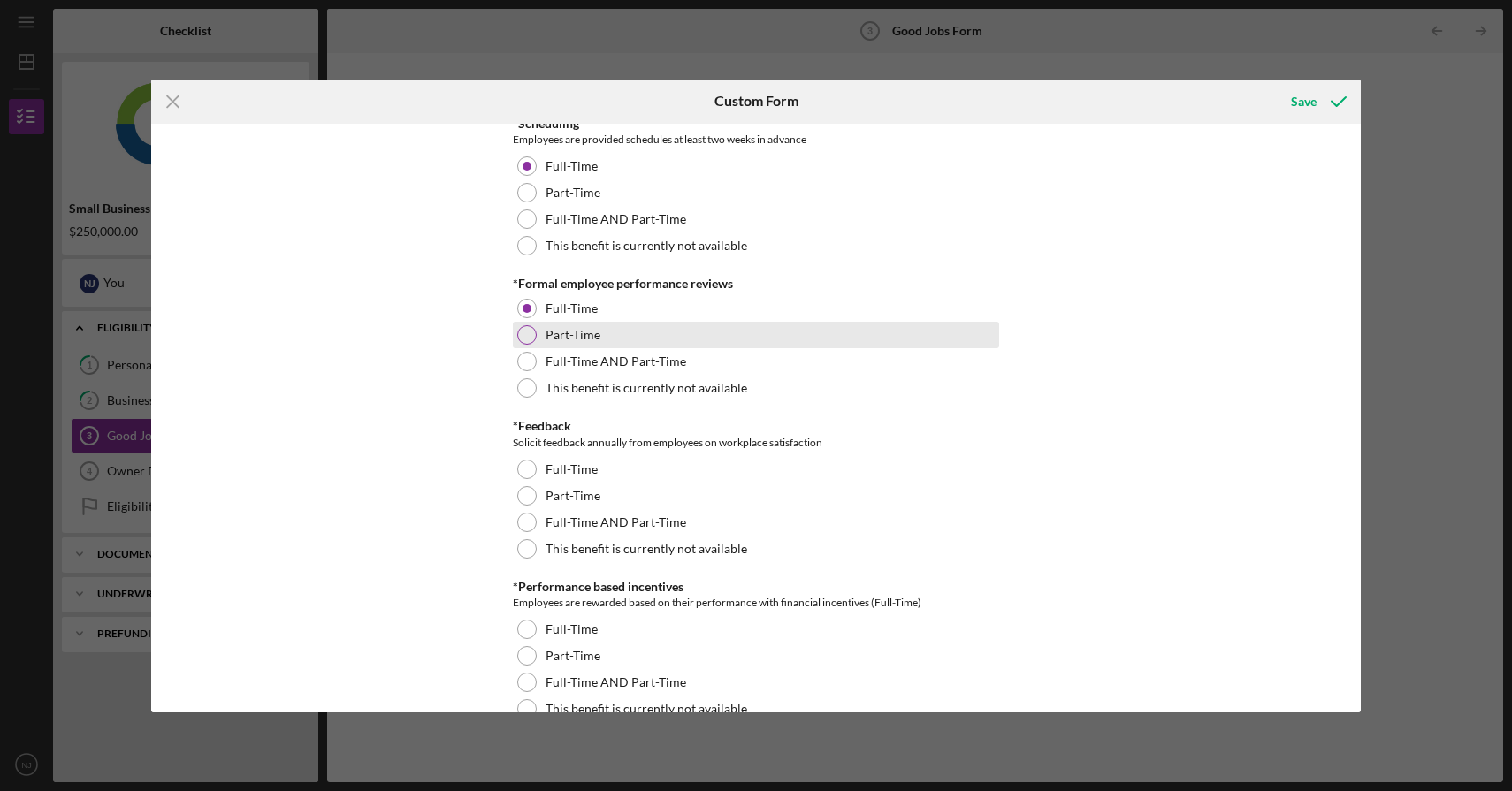
scroll to position [1941, 0]
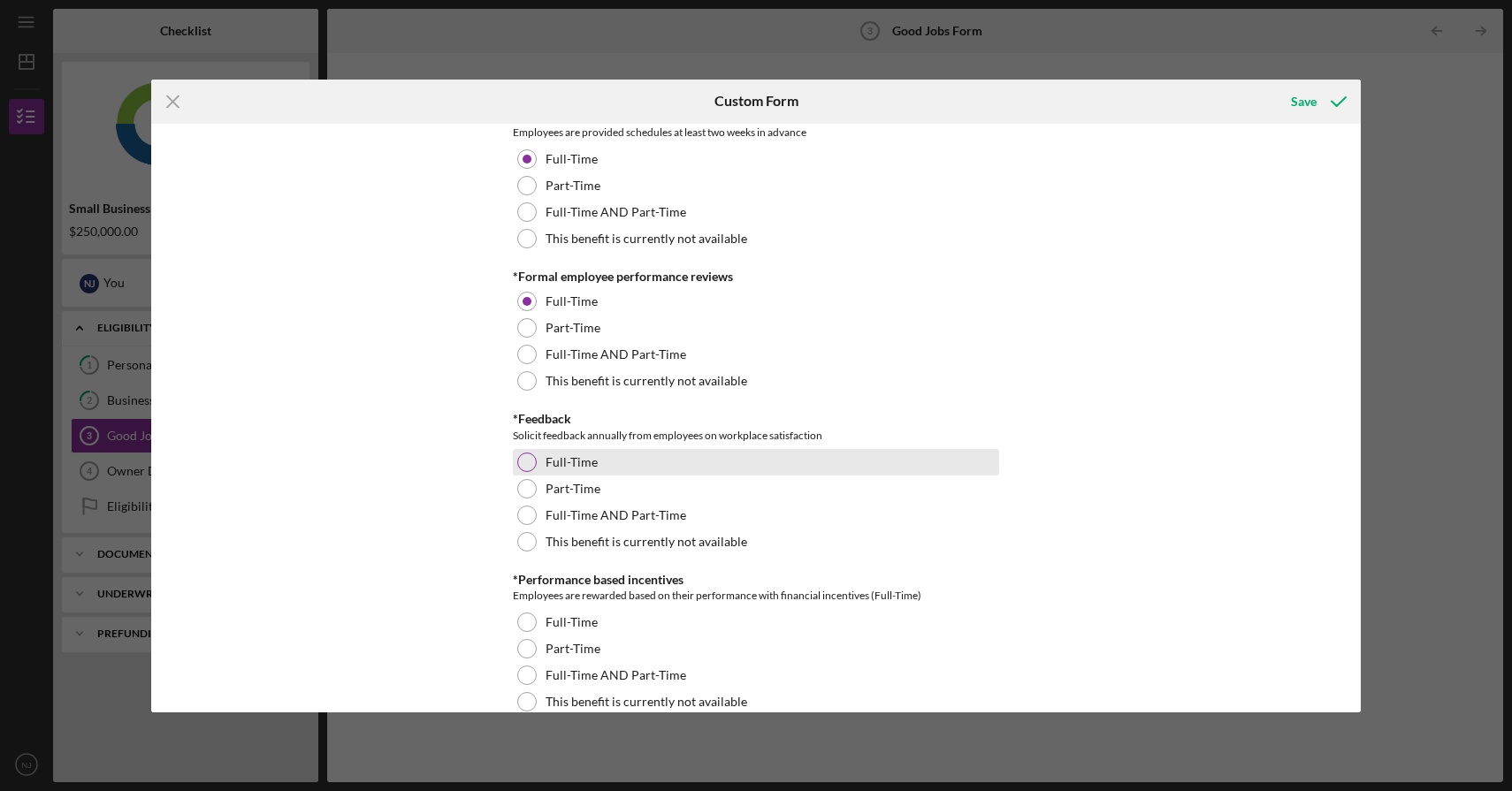
click at [796, 465] on div "Full-Time" at bounding box center [755, 463] width 486 height 27
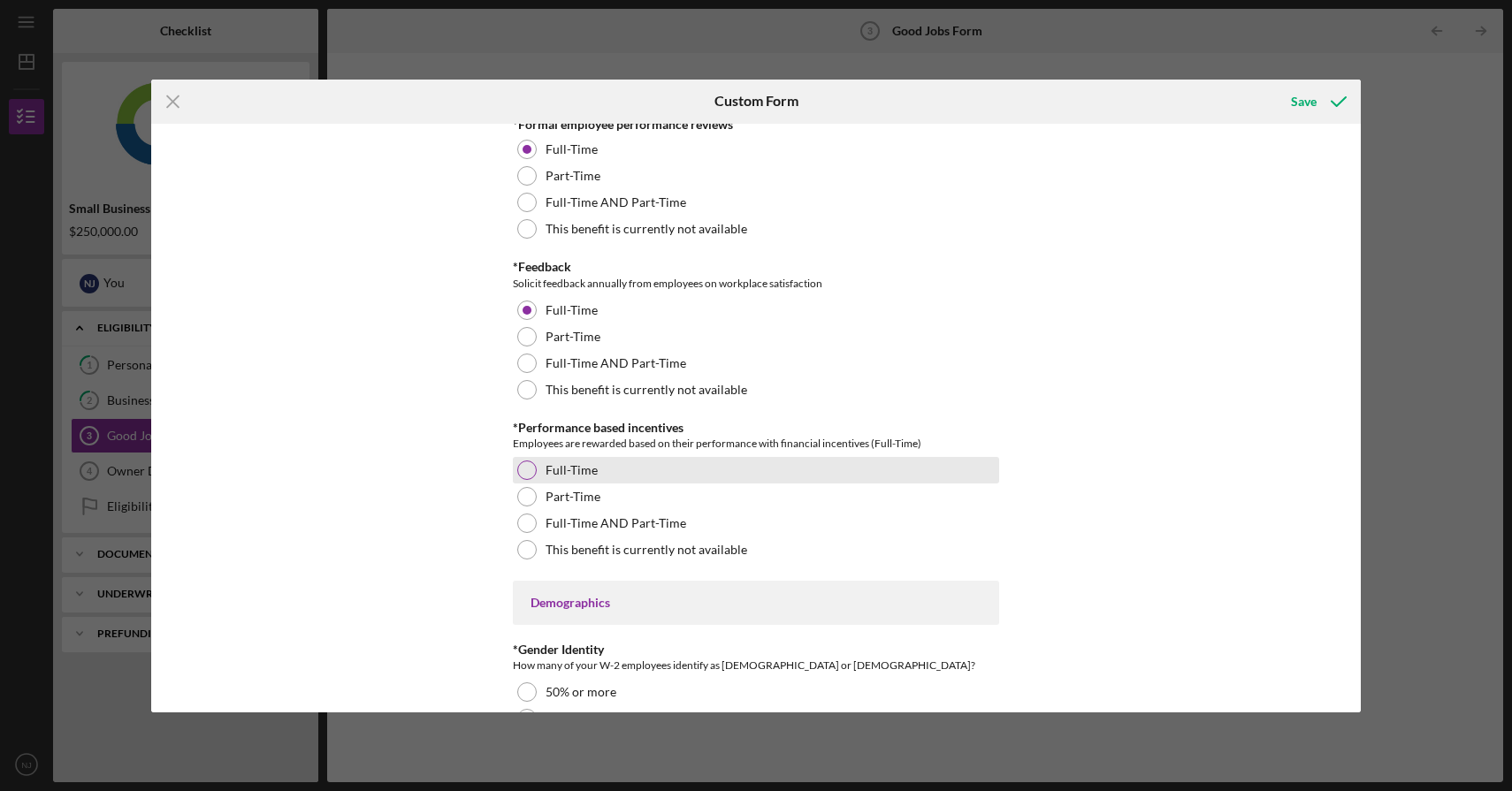
click at [791, 470] on div "Full-Time" at bounding box center [755, 470] width 486 height 27
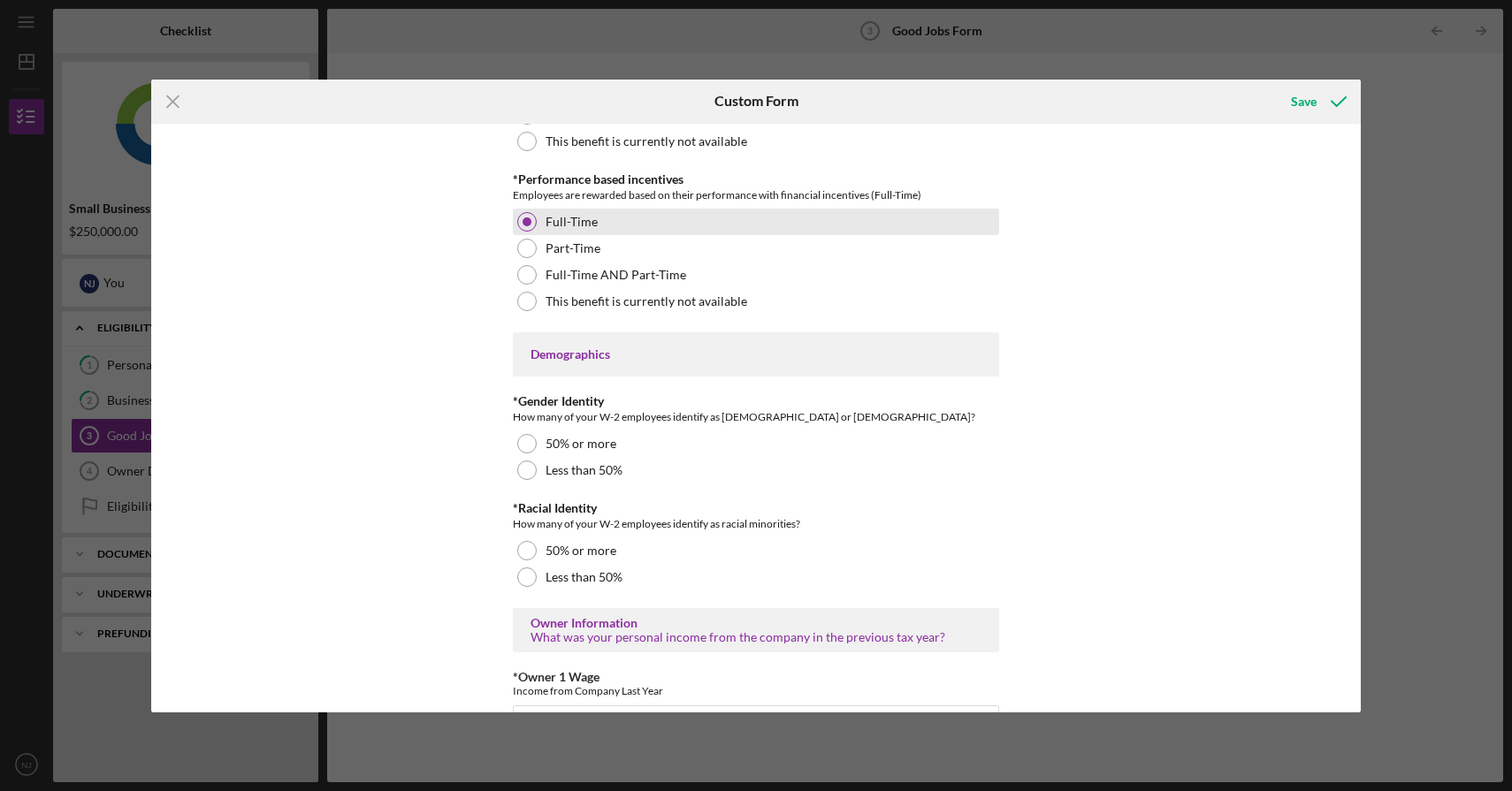
scroll to position [2341, 0]
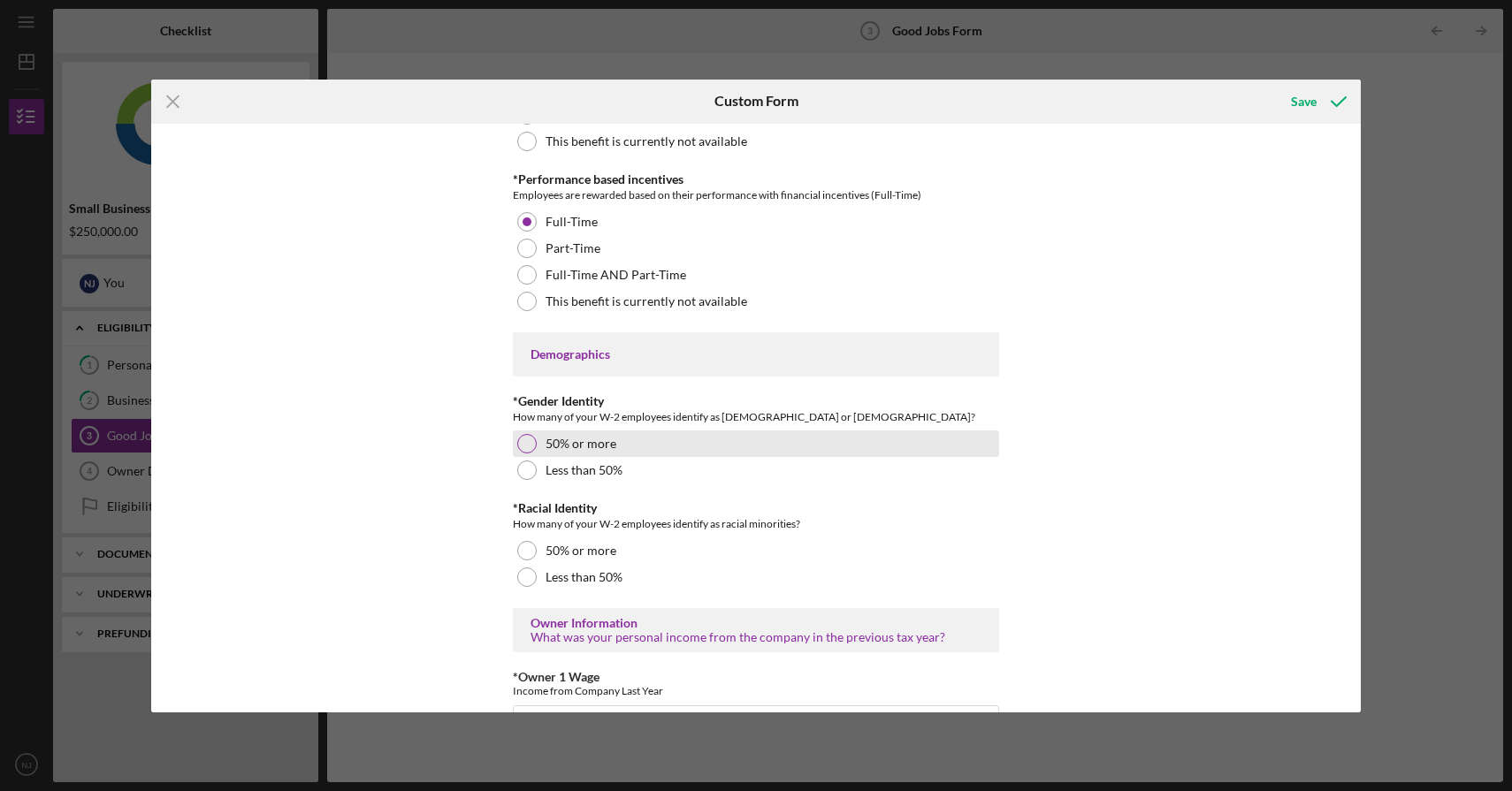
click at [792, 445] on div "50% or more" at bounding box center [755, 444] width 486 height 27
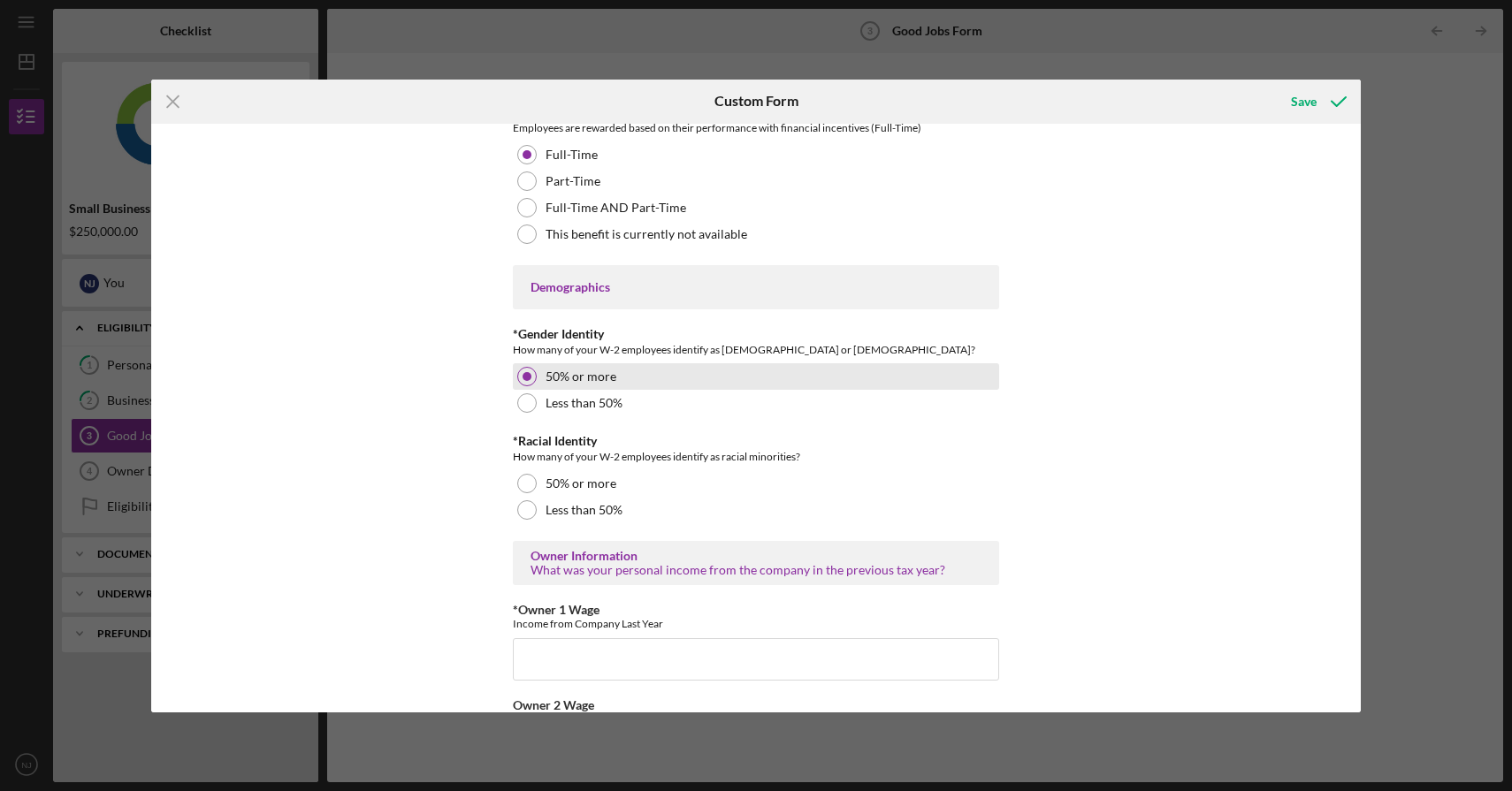
scroll to position [2438, 0]
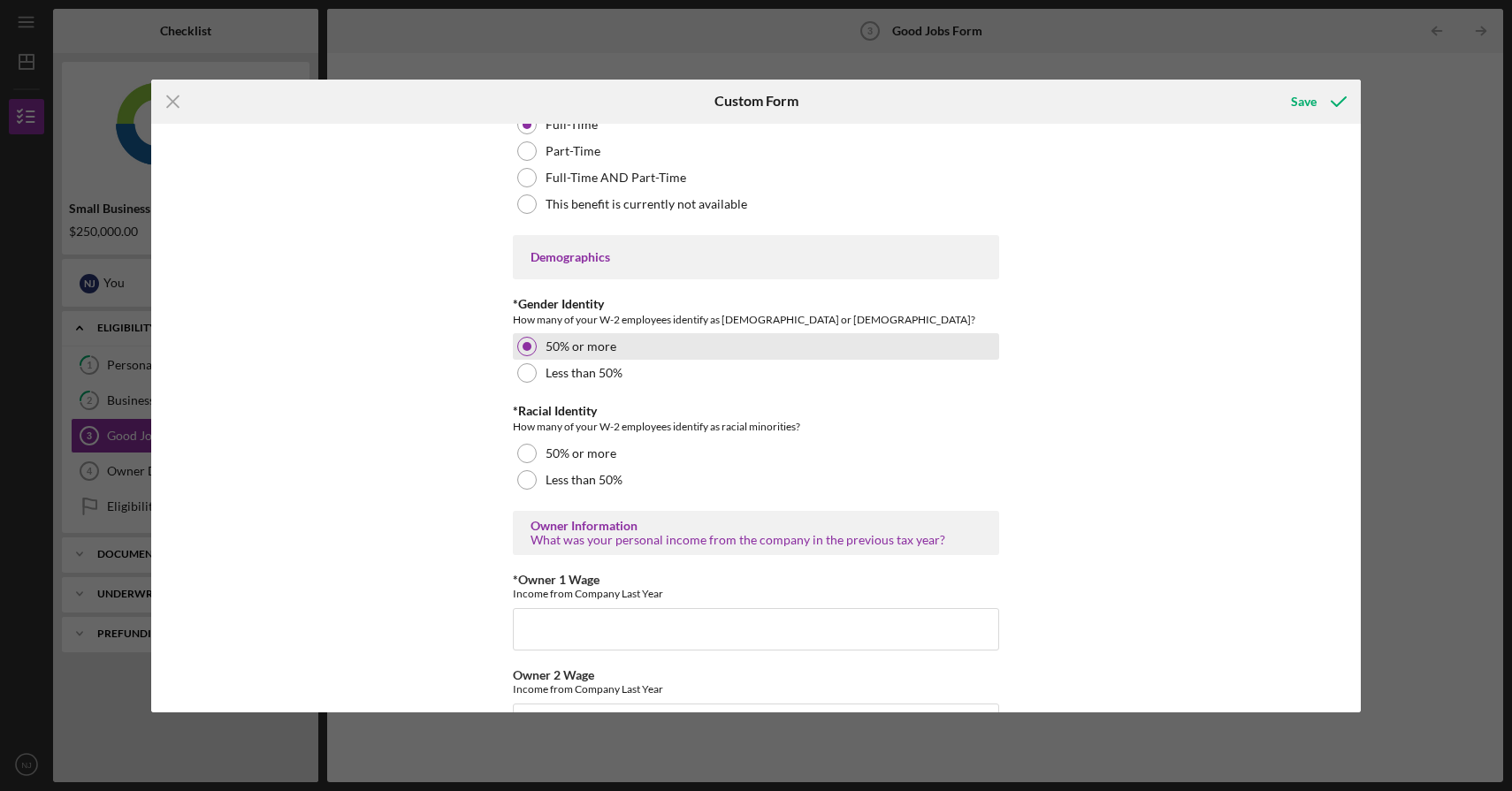
click at [791, 451] on div "50% or more" at bounding box center [755, 454] width 486 height 27
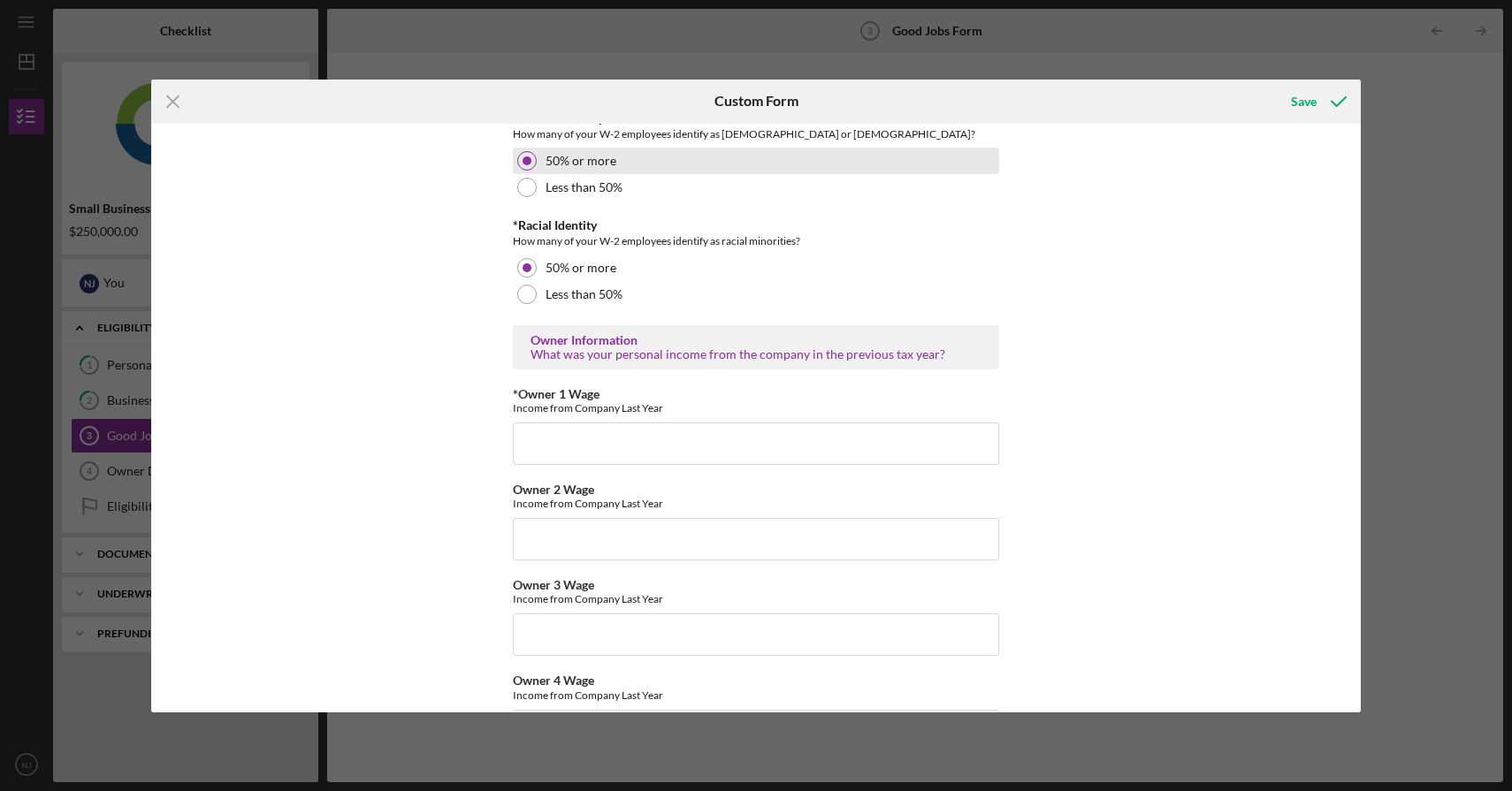
scroll to position [2625, 0]
click at [791, 451] on input "*Owner 1 Wage" at bounding box center [755, 443] width 486 height 42
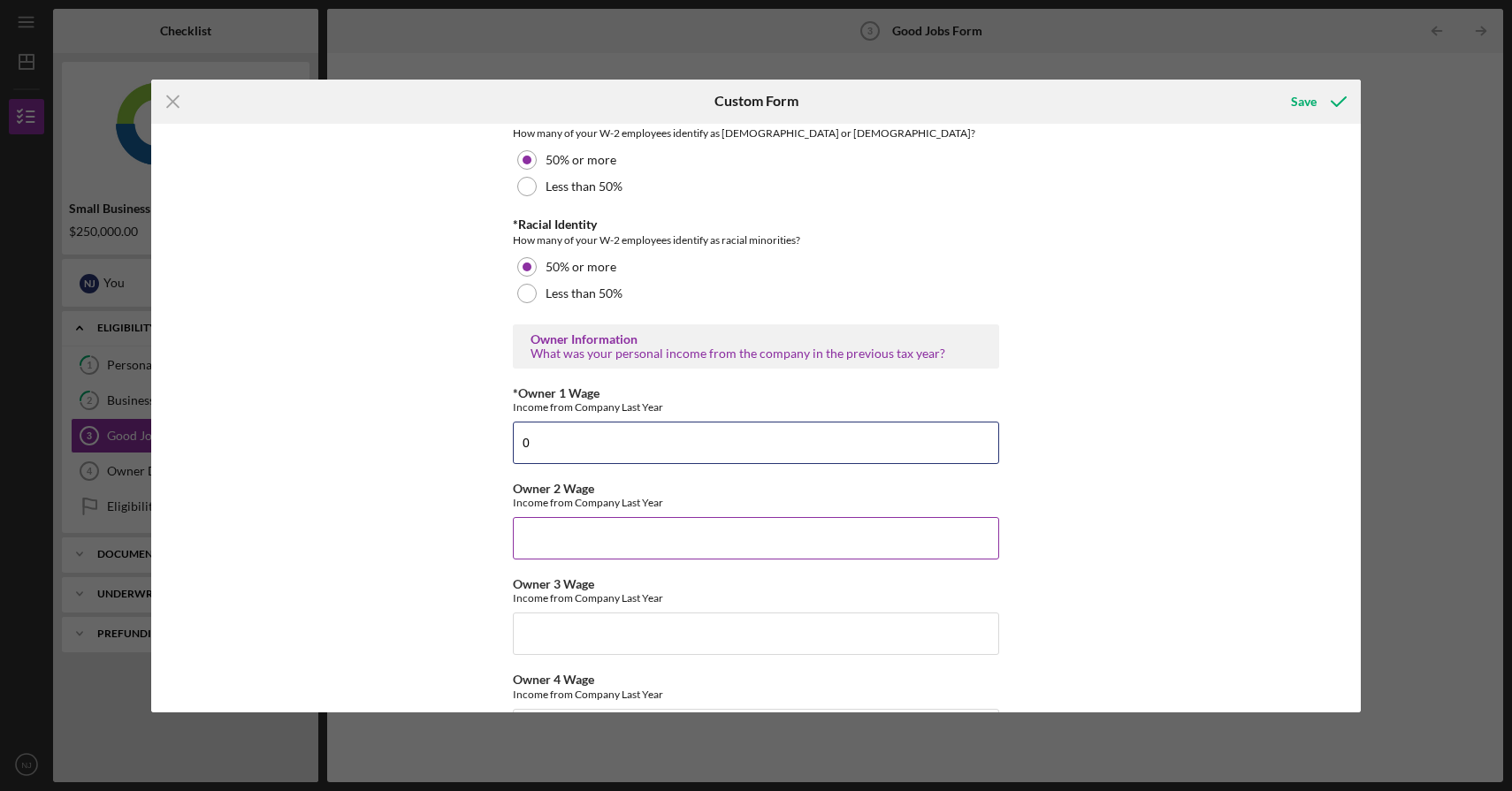
type input "0"
click at [778, 548] on input "Owner 2 Wage" at bounding box center [755, 538] width 486 height 42
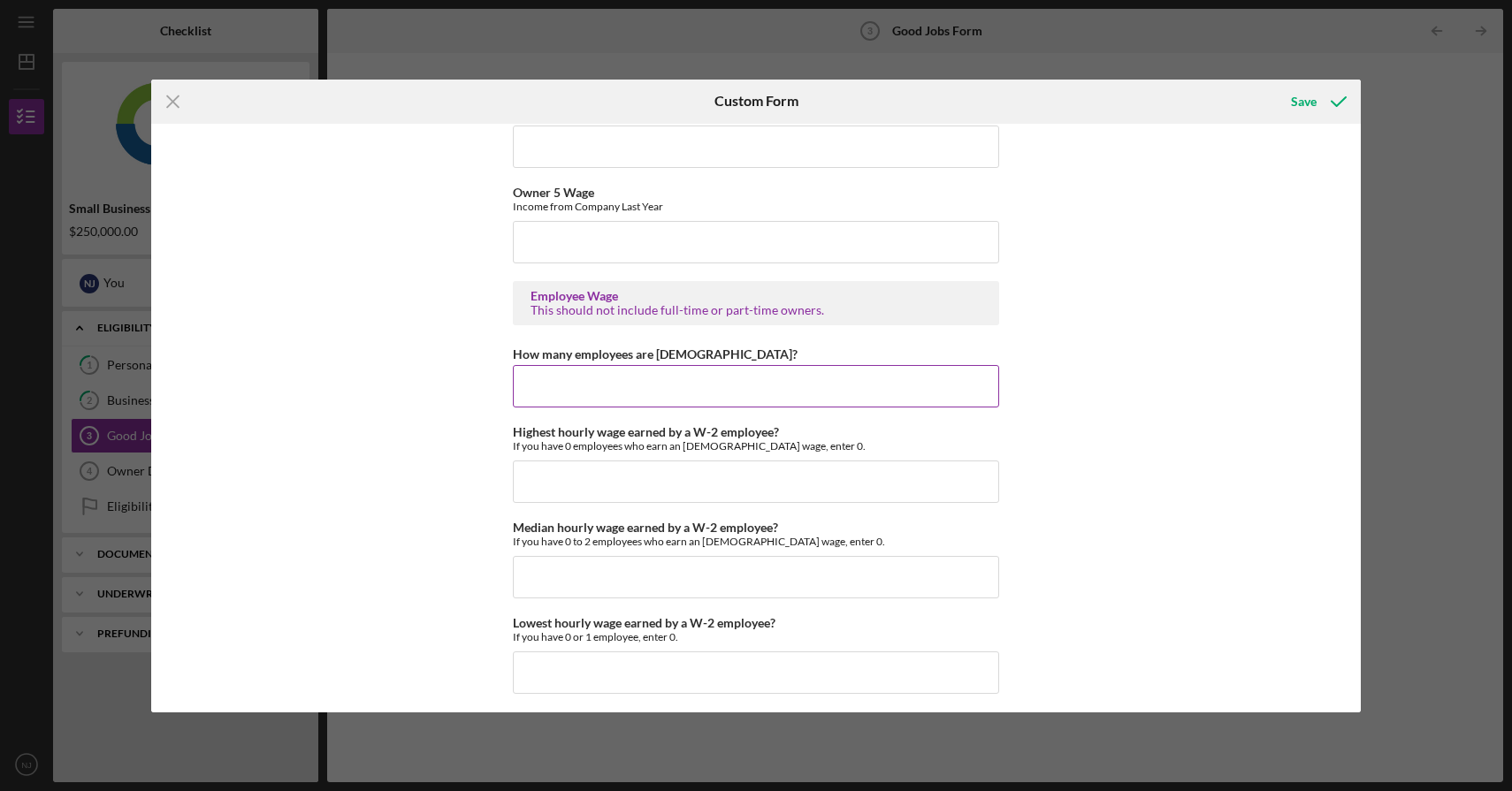
scroll to position [3212, 0]
click at [797, 388] on input "How many employees are [DEMOGRAPHIC_DATA]?" at bounding box center [755, 383] width 486 height 42
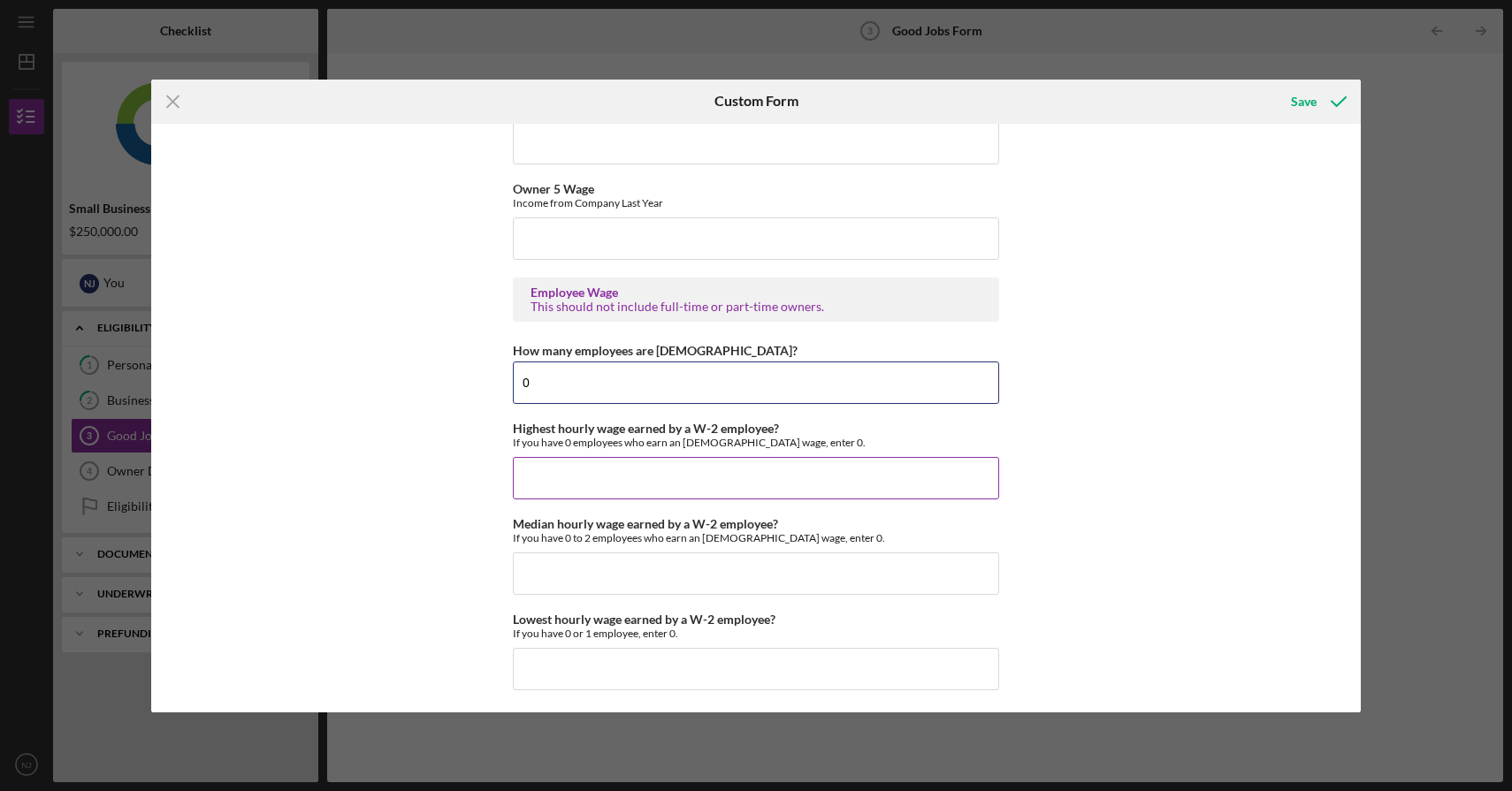
type input "0"
click at [760, 486] on input "Highest hourly wage earned by a W-2 employee?" at bounding box center [755, 478] width 486 height 42
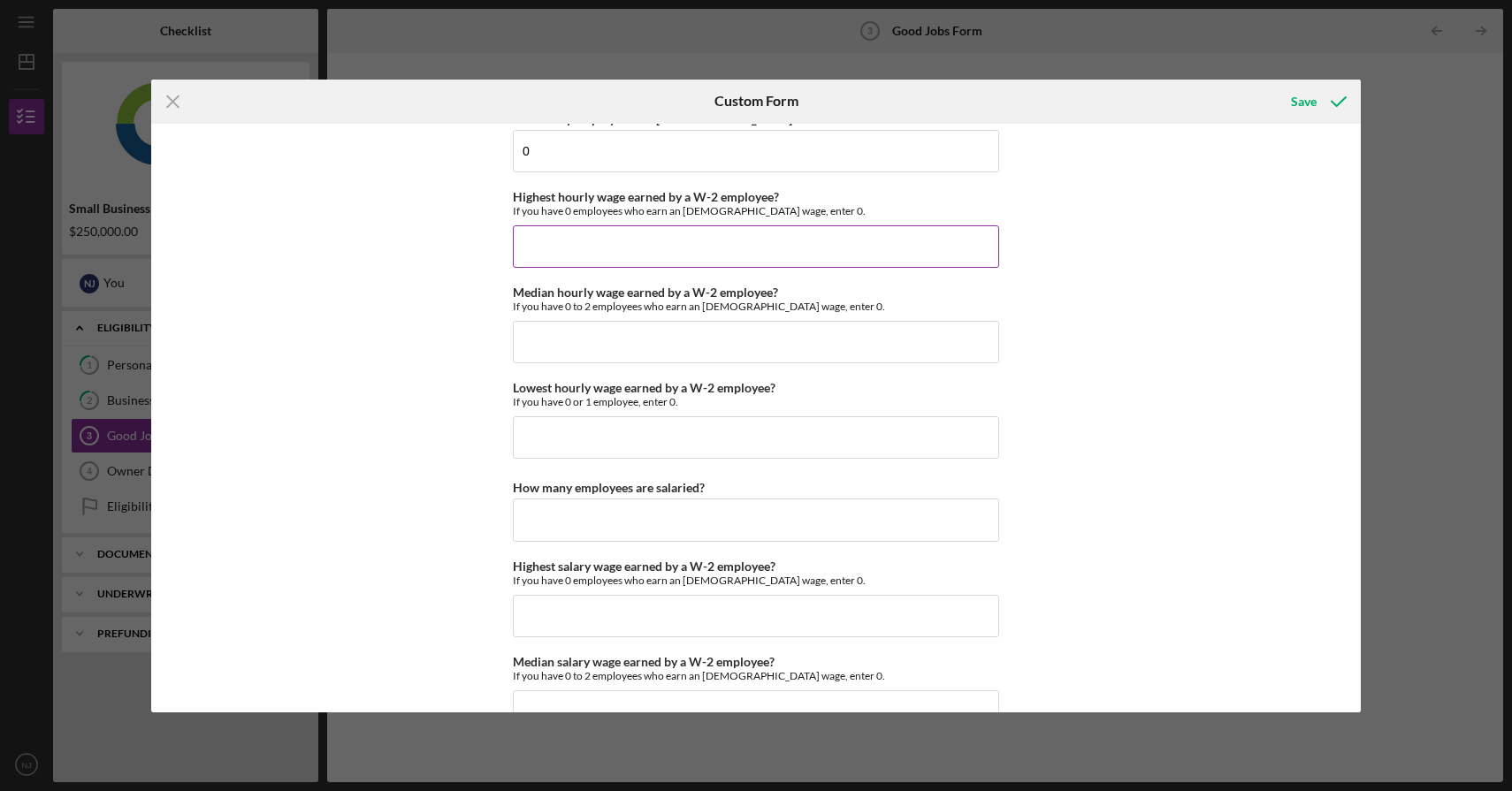
scroll to position [3448, 0]
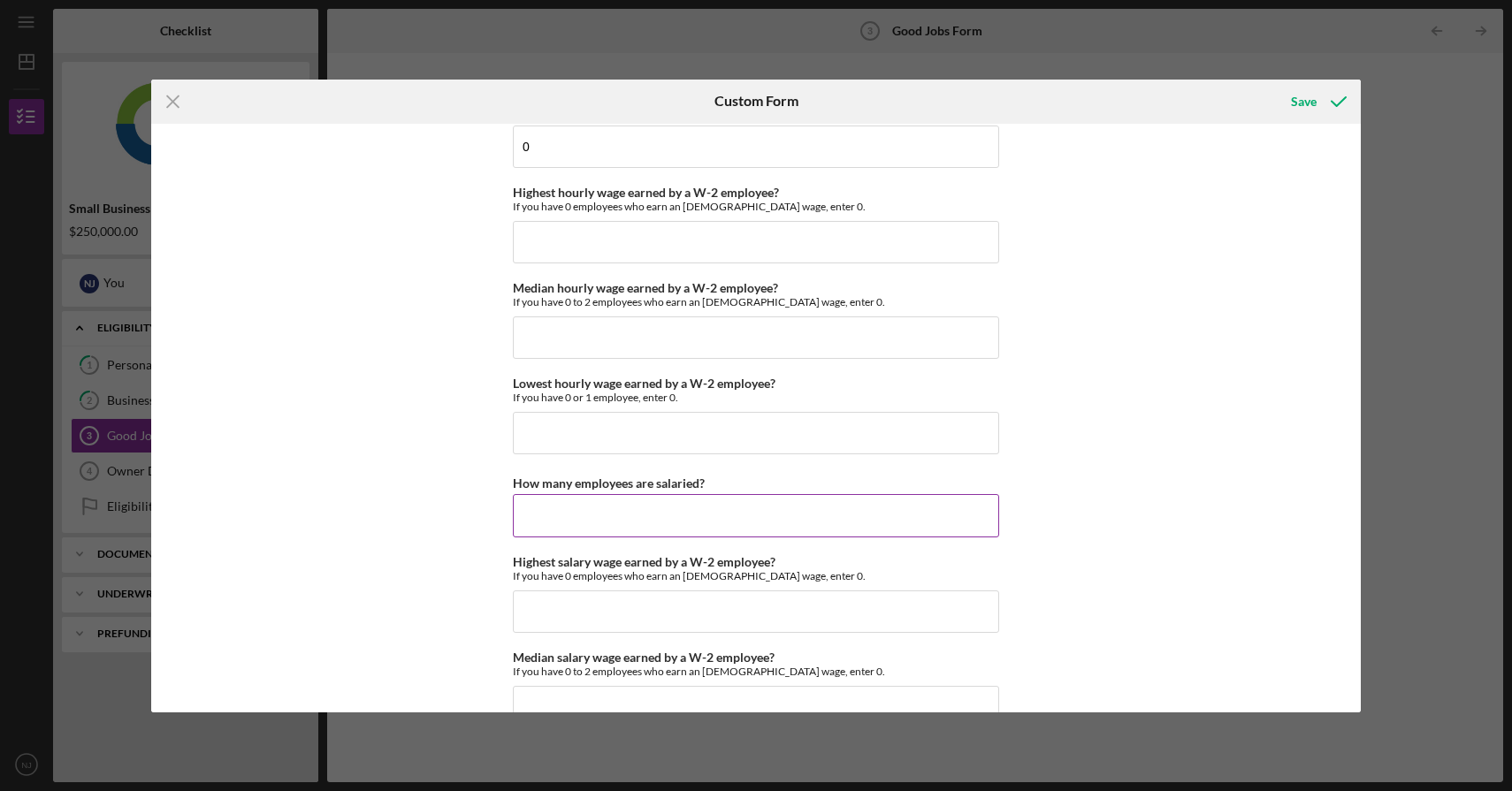
click at [732, 520] on input "How many employees are salaried?" at bounding box center [755, 515] width 486 height 42
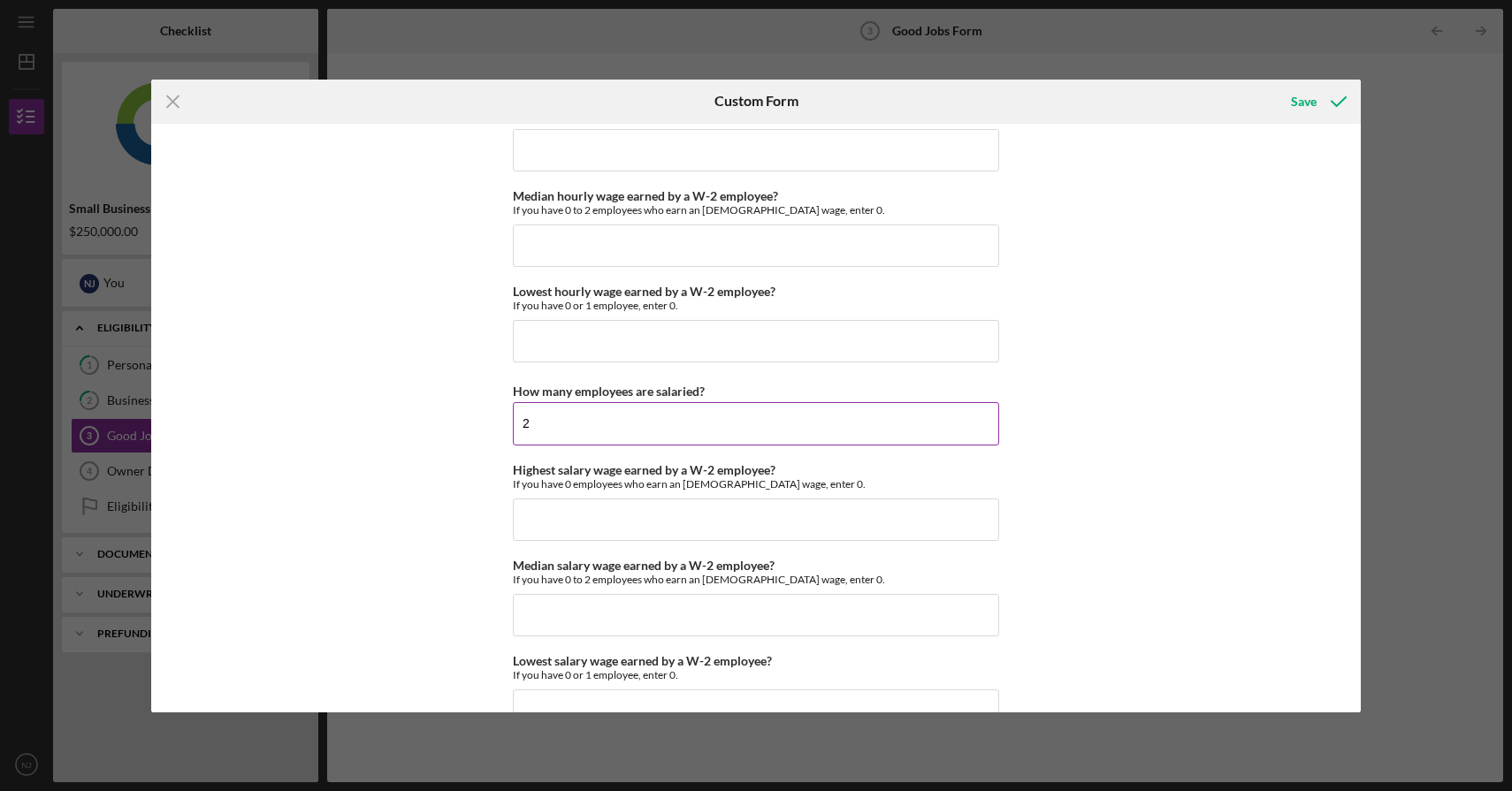
scroll to position [3544, 0]
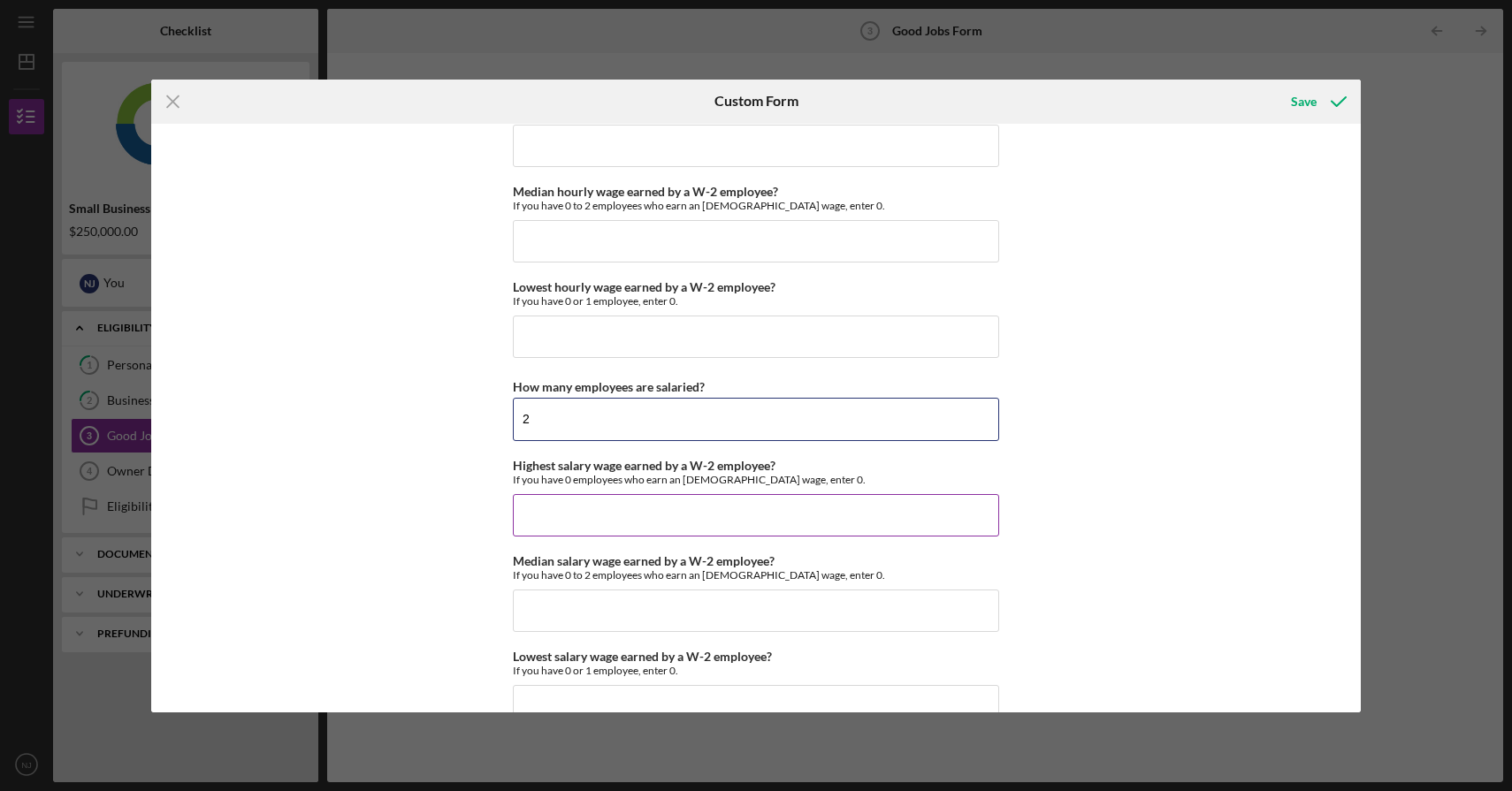
type input "2"
click at [722, 515] on input "Highest salary wage earned by a W-2 employee?" at bounding box center [755, 515] width 486 height 42
type input "$95,000"
click at [1161, 600] on div "Good Jobs Form *Number of [DEMOGRAPHIC_DATA] Owner Employment Please input all …" at bounding box center [756, 418] width 1210 height 588
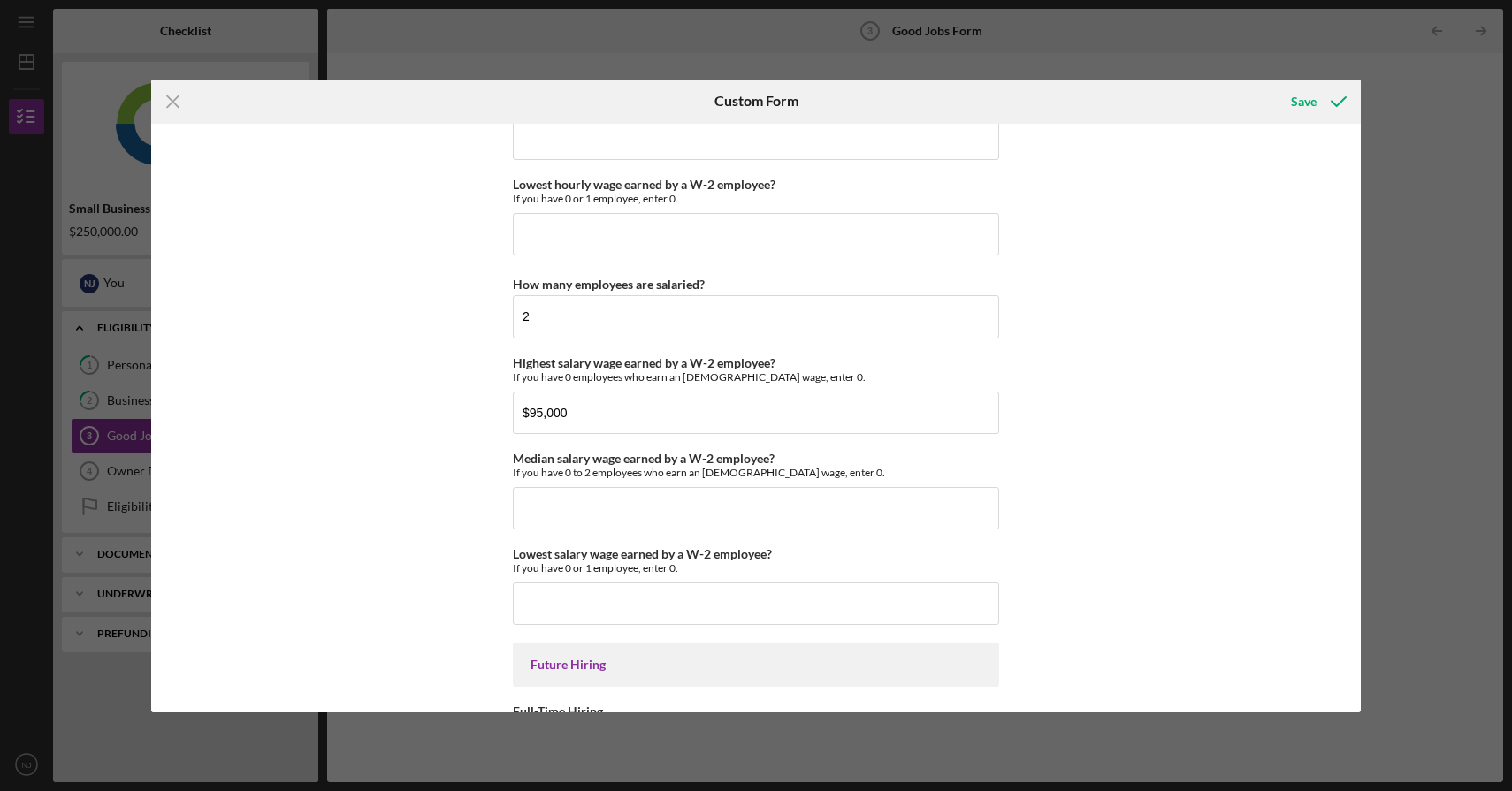
scroll to position [3650, 0]
click at [894, 520] on input "Median salary wage earned by a W-2 employee?" at bounding box center [755, 505] width 486 height 42
type input "$70,000"
click at [921, 602] on input "Lowest salary wage earned by a W-2 employee?" at bounding box center [755, 601] width 486 height 42
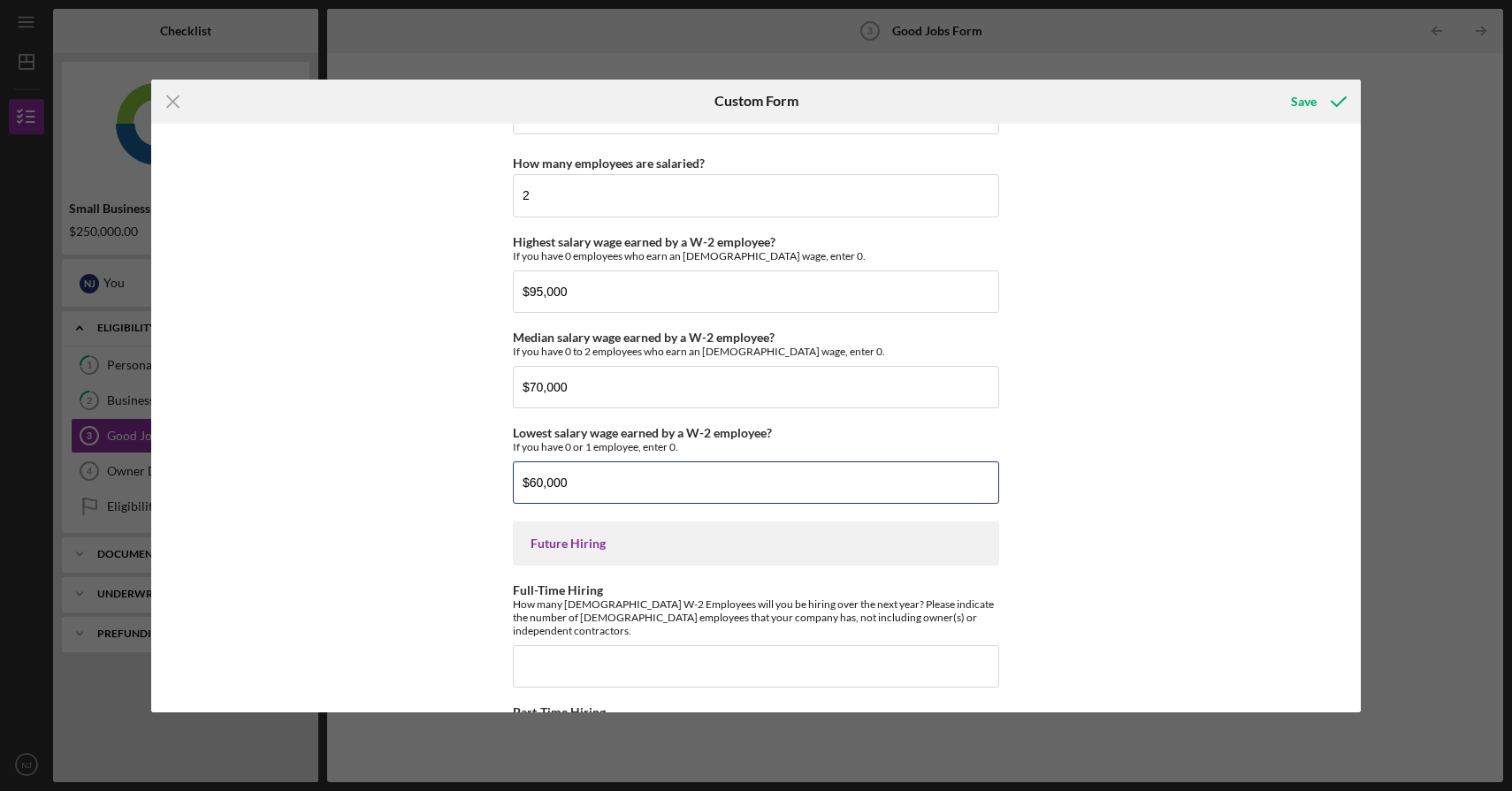
scroll to position [3867, 0]
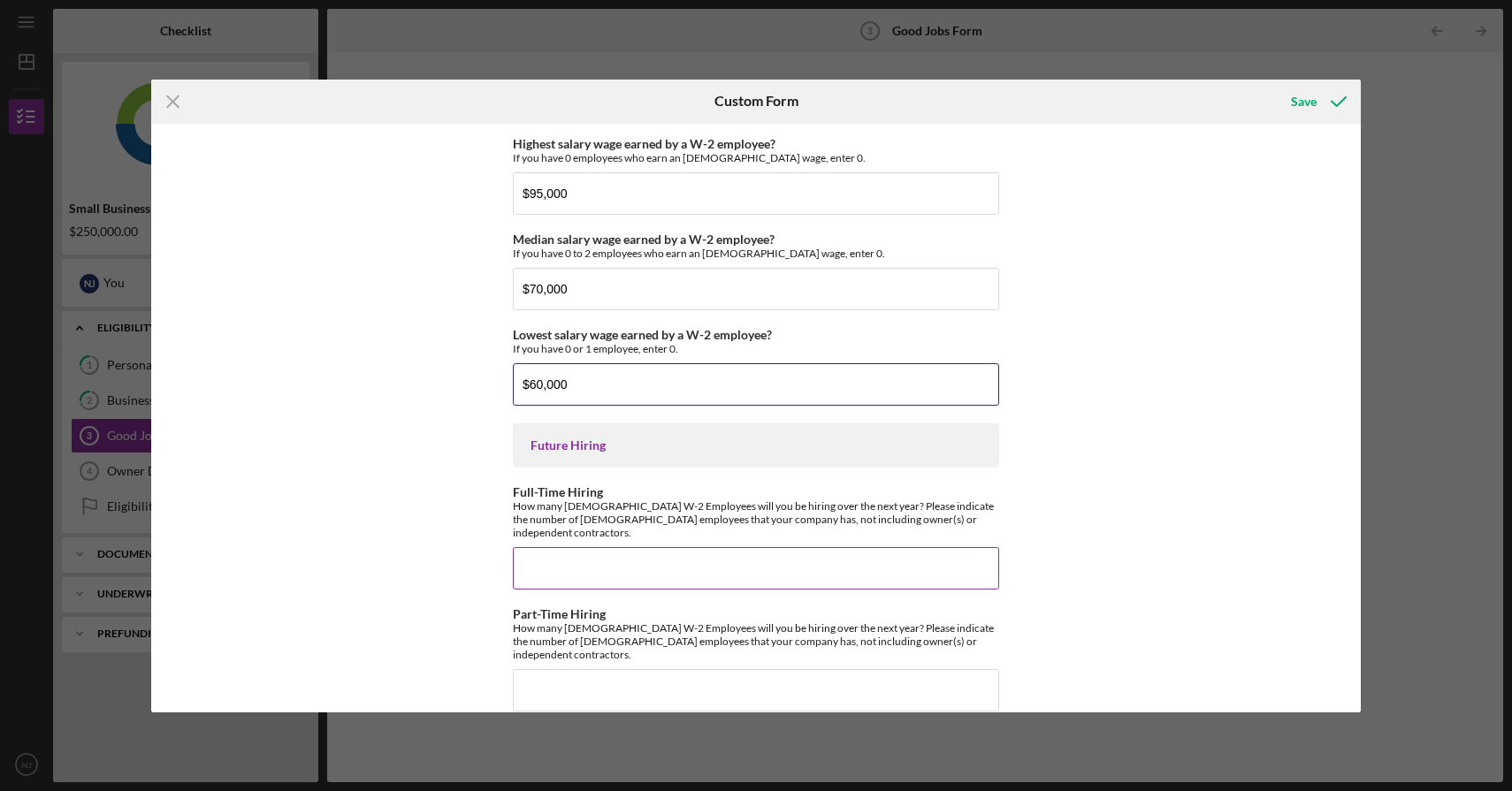
type input "$60,000"
click at [949, 566] on input "Full-Time Hiring" at bounding box center [755, 568] width 486 height 42
click at [1217, 602] on div "Good Jobs Form *Number of [DEMOGRAPHIC_DATA] Owner Employment Please input all …" at bounding box center [756, 418] width 1210 height 588
click at [661, 550] on input "2" at bounding box center [755, 568] width 486 height 42
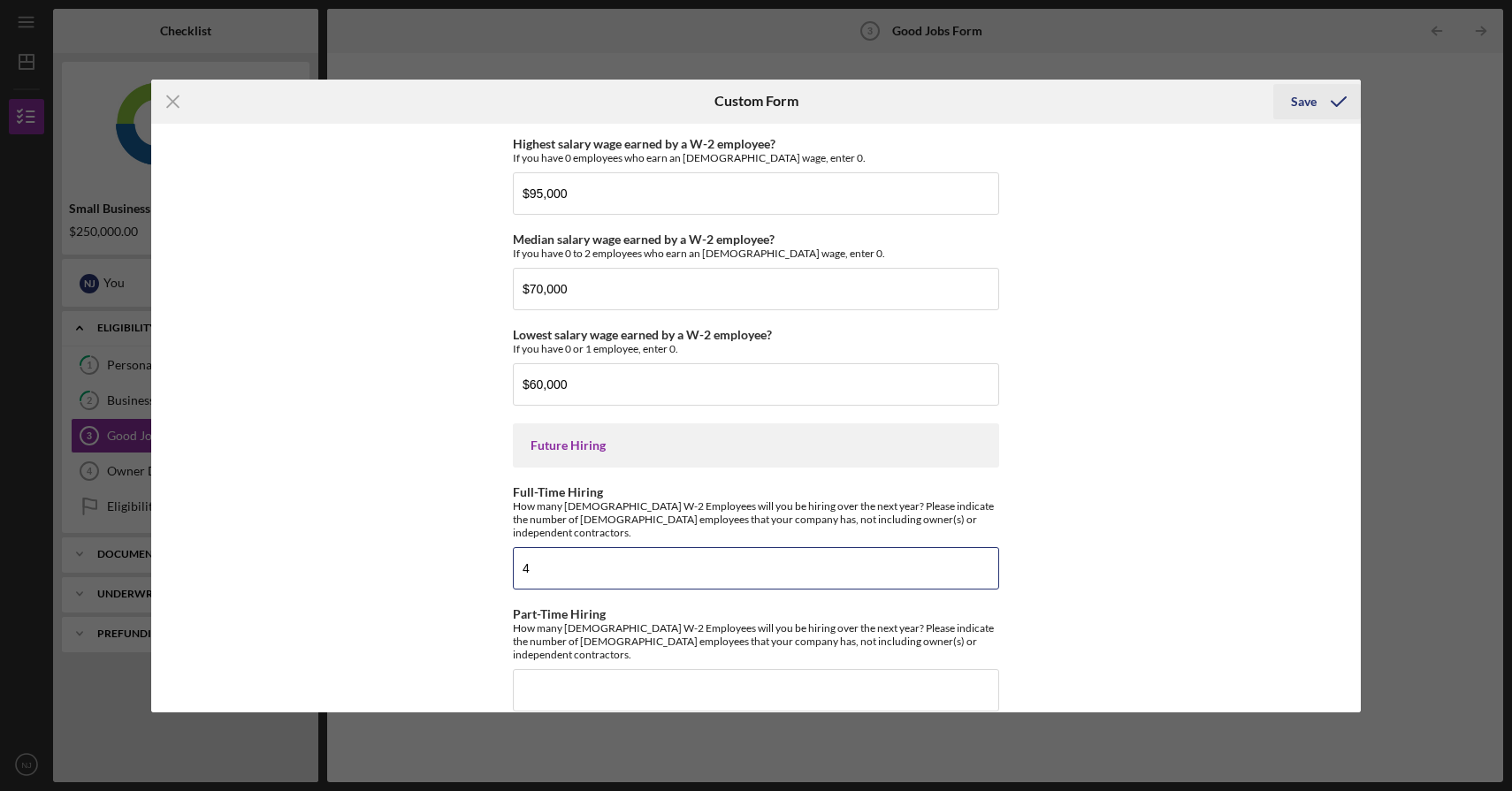
type input "4"
click at [1307, 104] on div "Save" at bounding box center [1304, 102] width 26 height 35
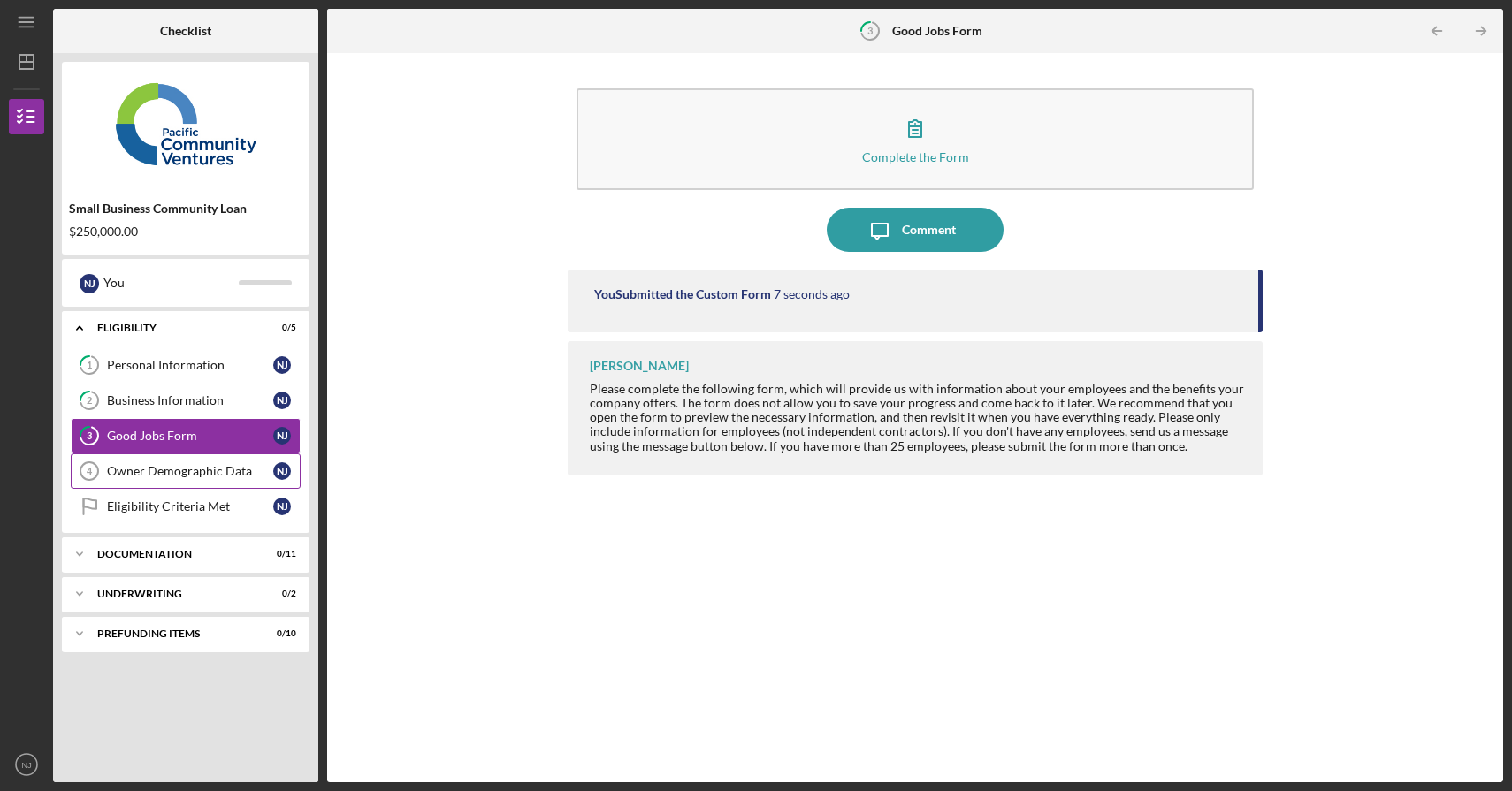
click at [138, 471] on div "Owner Demographic Data" at bounding box center [190, 471] width 166 height 14
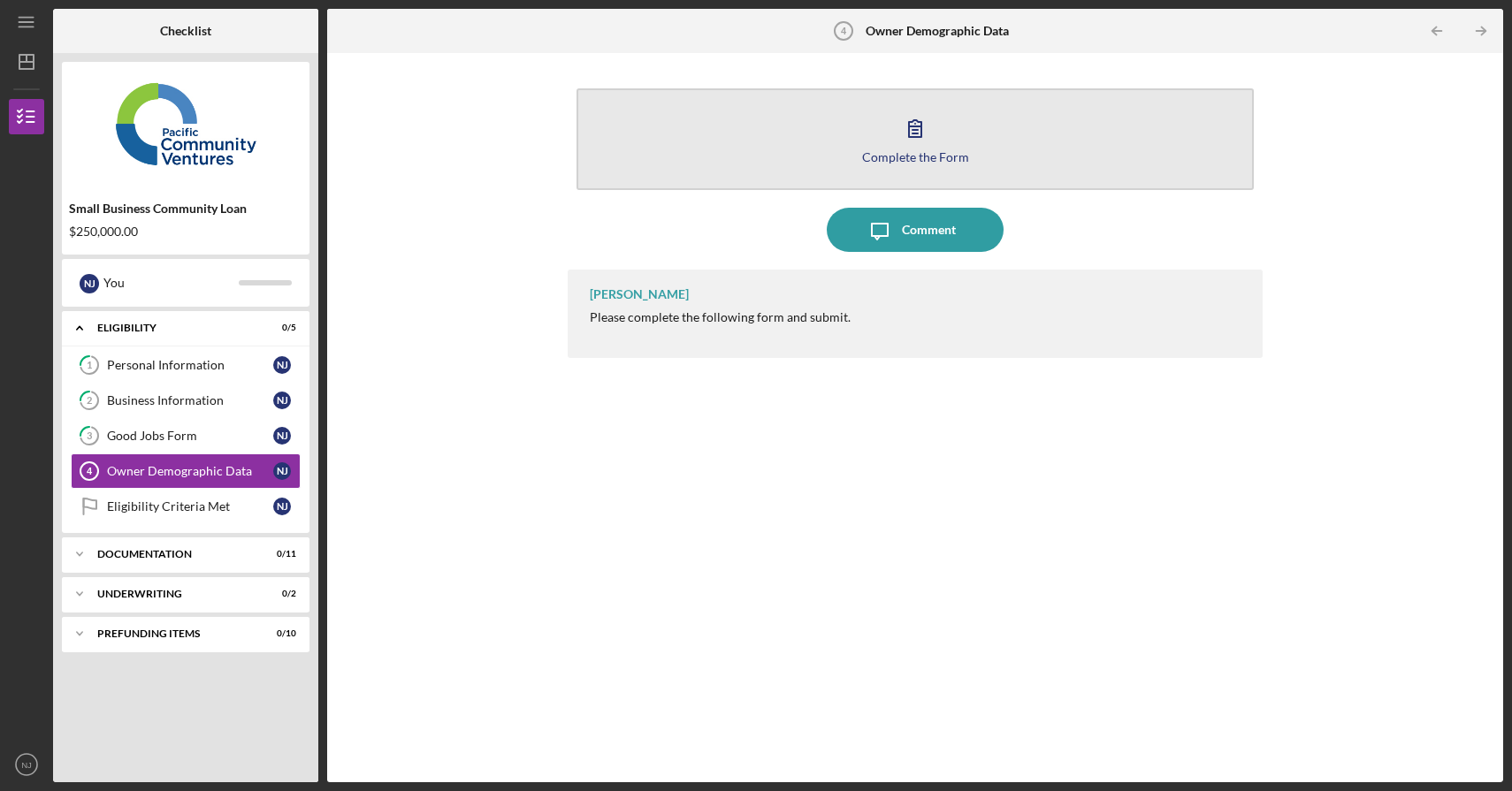
click at [898, 133] on icon "button" at bounding box center [915, 128] width 44 height 44
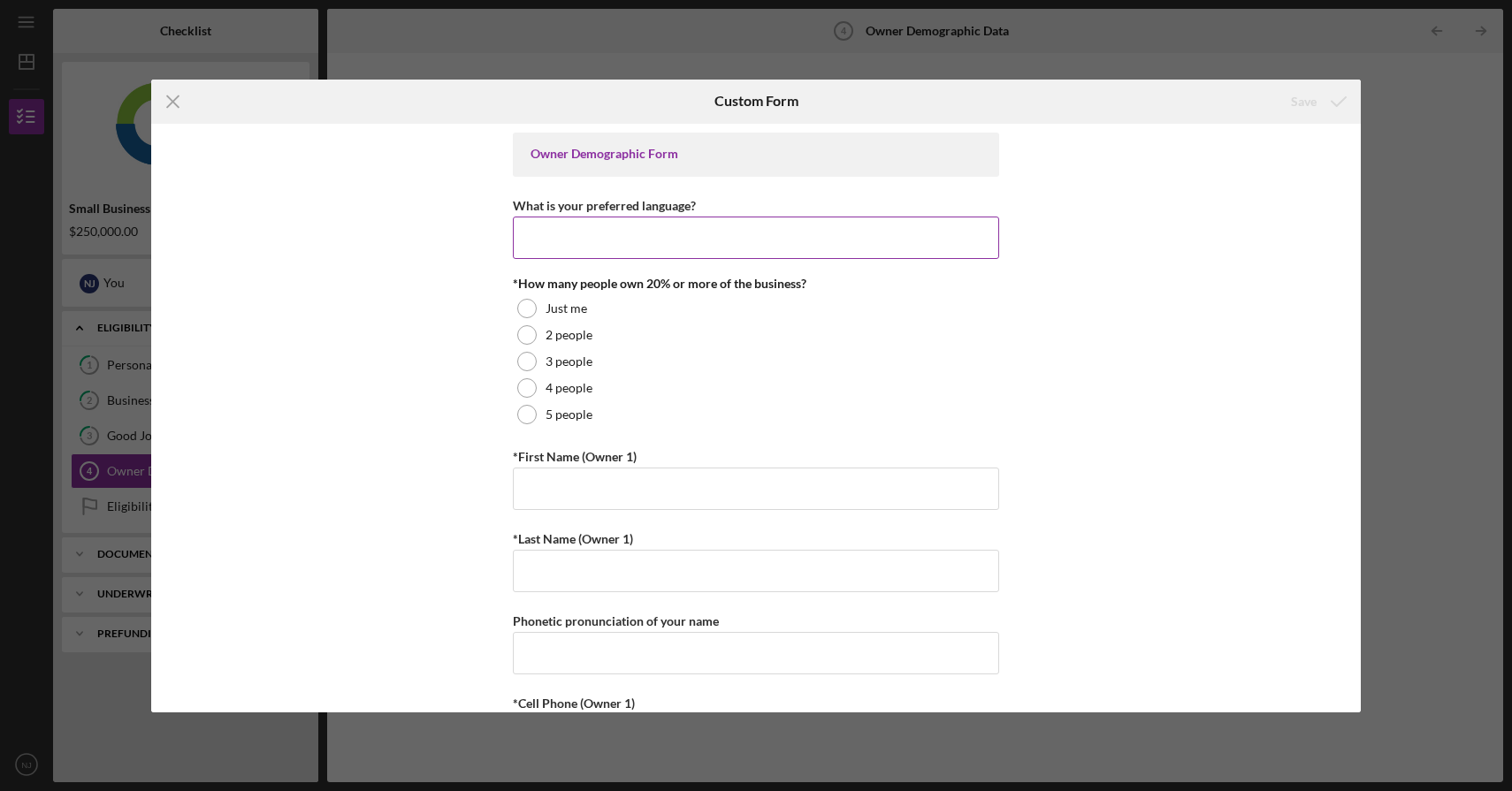
click at [724, 228] on input "What is your preferred language?" at bounding box center [755, 238] width 486 height 42
type input "English"
click at [703, 314] on div "Just me" at bounding box center [755, 309] width 486 height 27
click at [847, 492] on input "*First Name (Owner 1)" at bounding box center [755, 488] width 486 height 42
type input "[PERSON_NAME]"
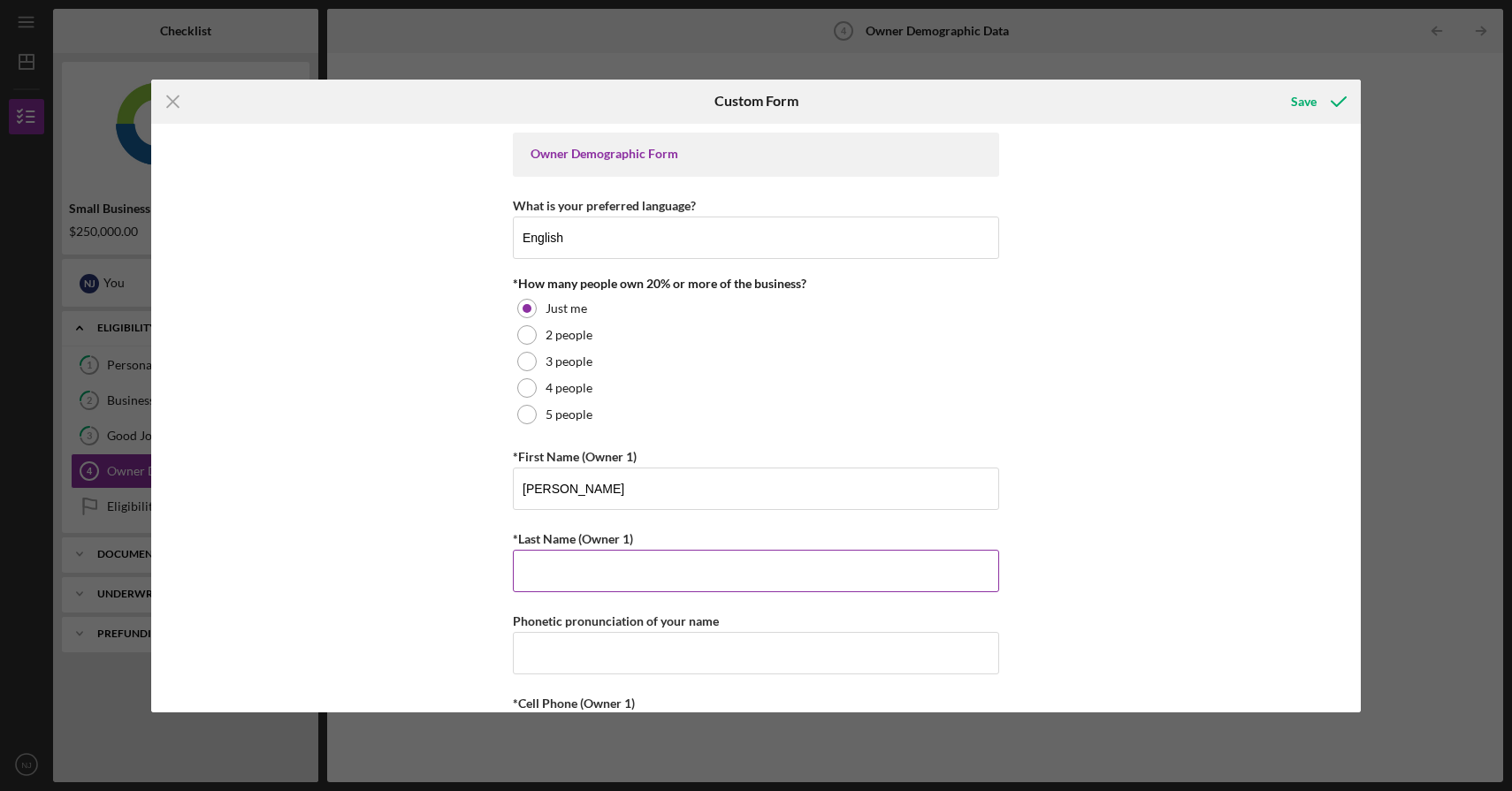
type input "[PERSON_NAME]"
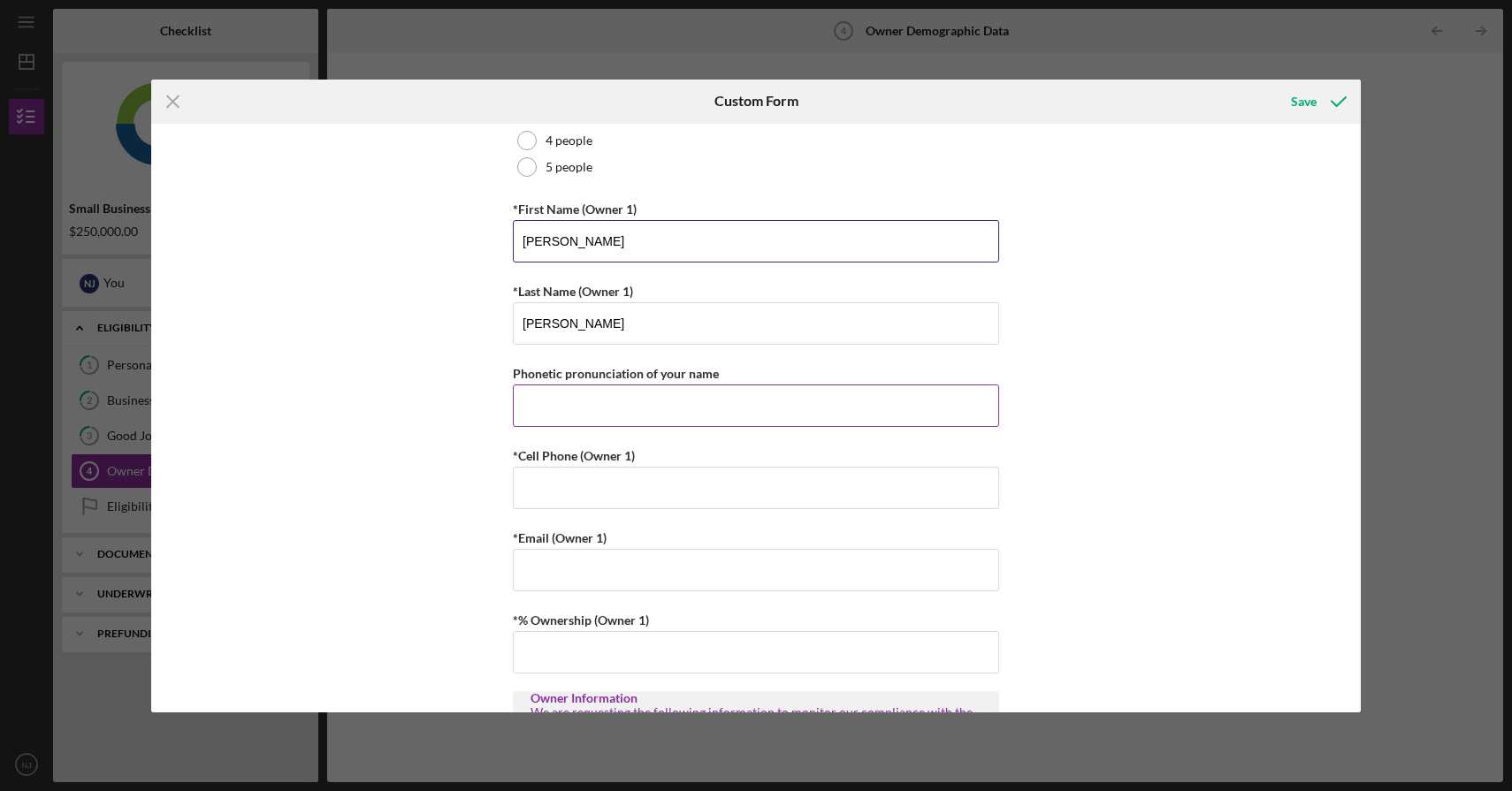
scroll to position [250, 0]
click at [701, 483] on input "*Cell Phone (Owner 1)" at bounding box center [755, 486] width 486 height 42
type input "[PHONE_NUMBER]"
type input "5103349619"
type input "[EMAIL_ADDRESS][DOMAIN_NAME]"
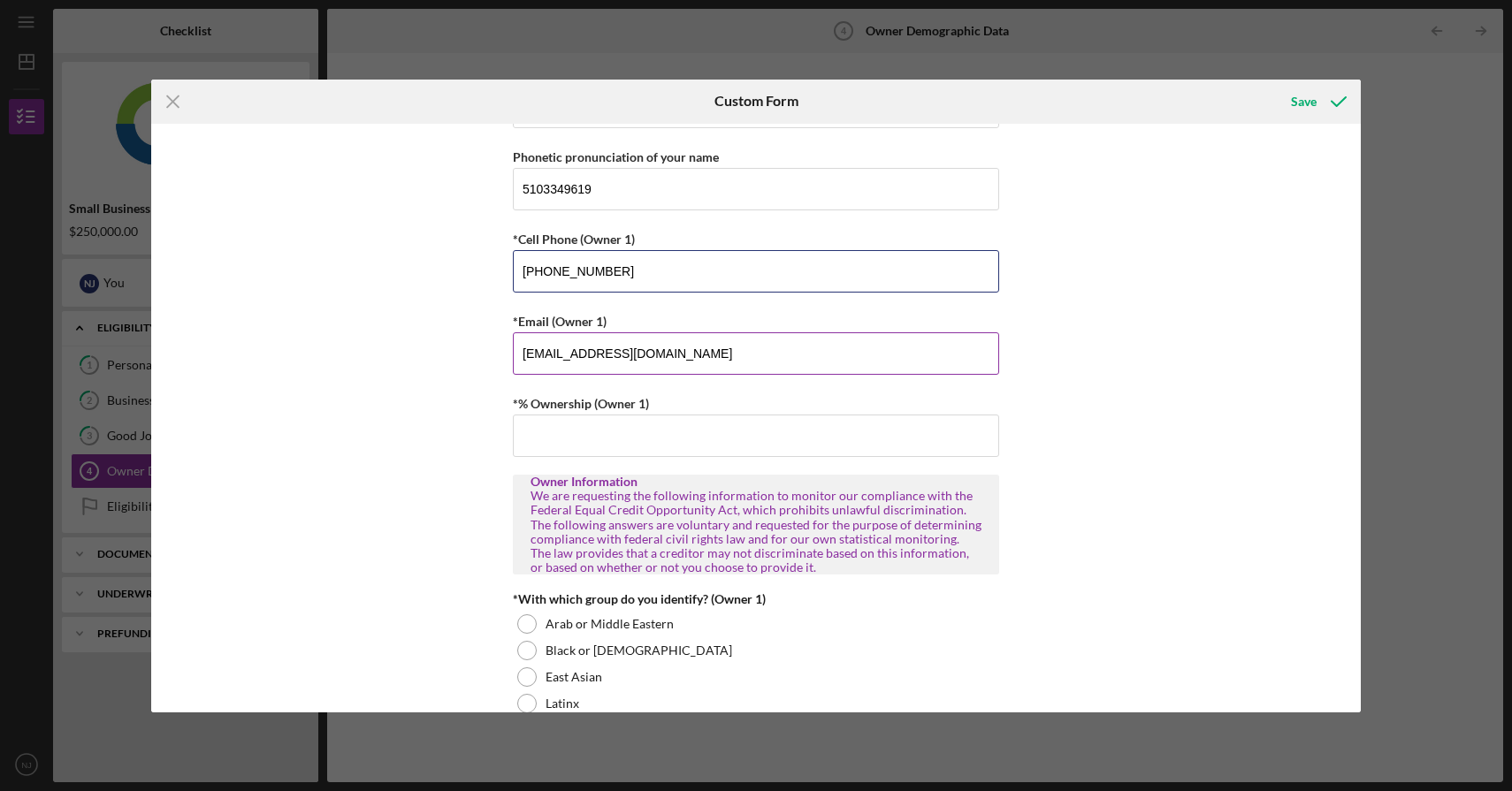
scroll to position [475, 0]
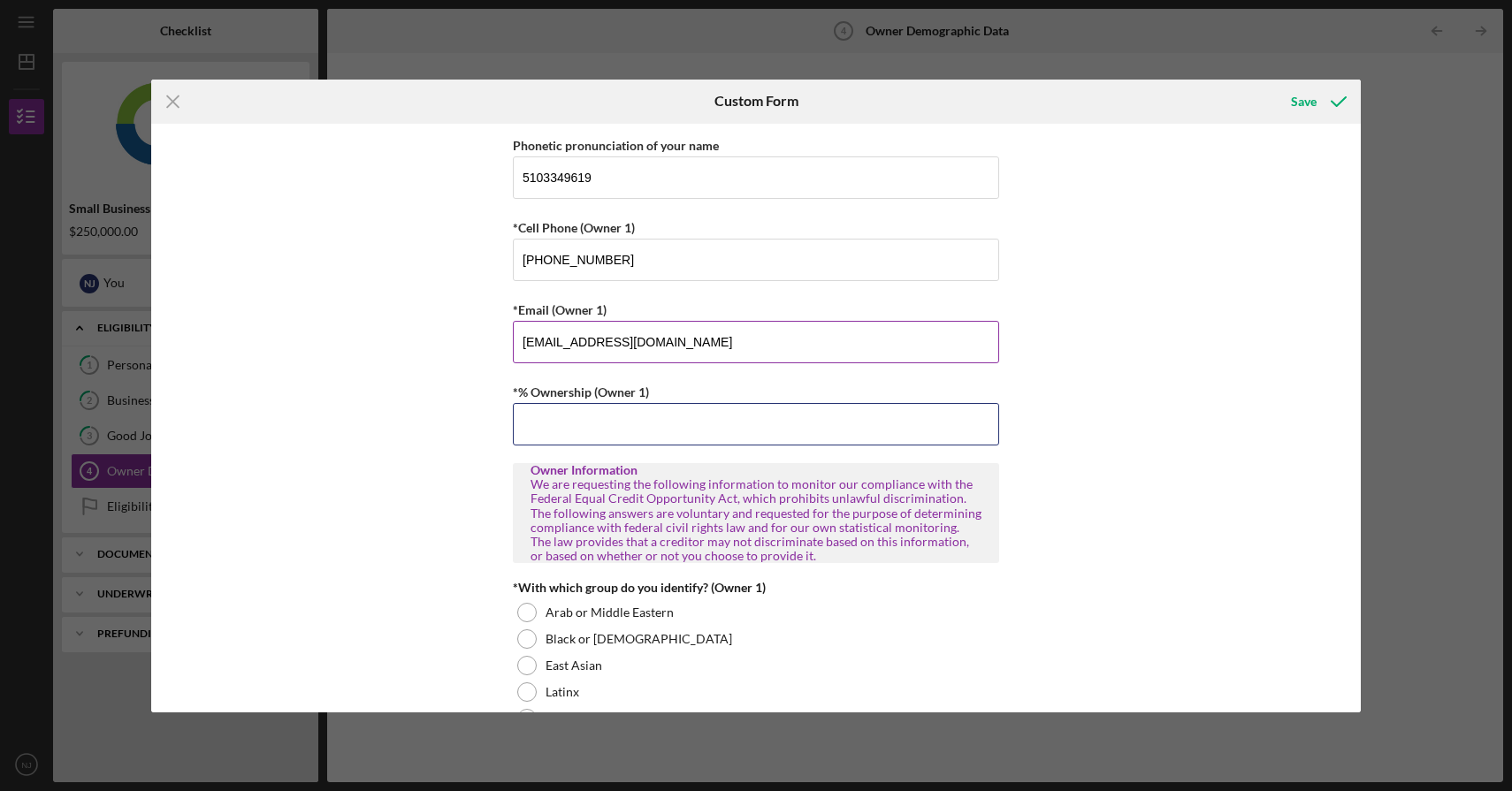
click at [680, 442] on input "*% Ownership (Owner 1)" at bounding box center [755, 425] width 486 height 42
type input "100.00000%"
click at [1137, 567] on div "Owner Demographic Form What is your preferred language? English *How many peopl…" at bounding box center [756, 418] width 1210 height 588
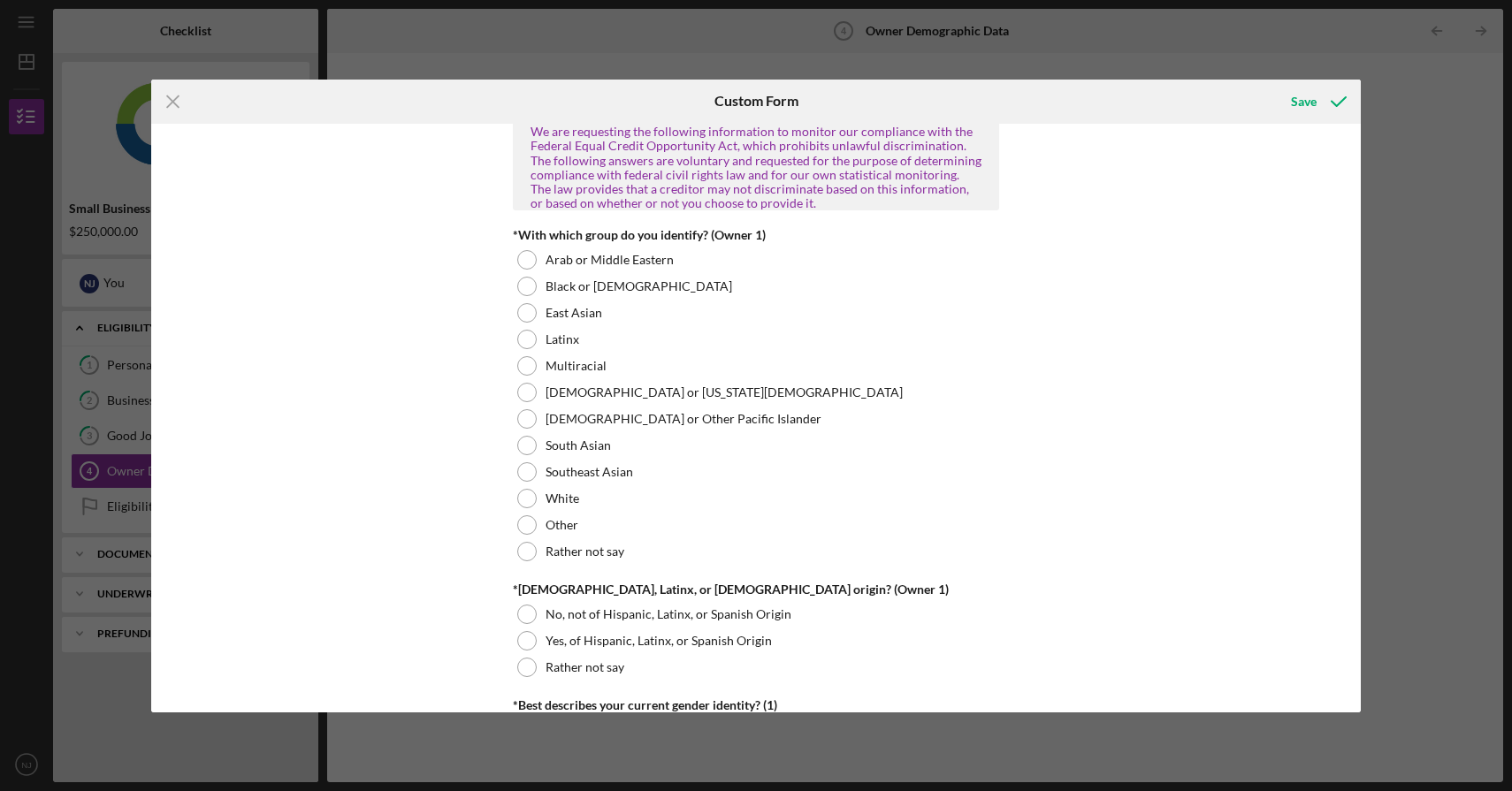
scroll to position [830, 0]
click at [575, 448] on label "South Asian" at bounding box center [578, 444] width 66 height 14
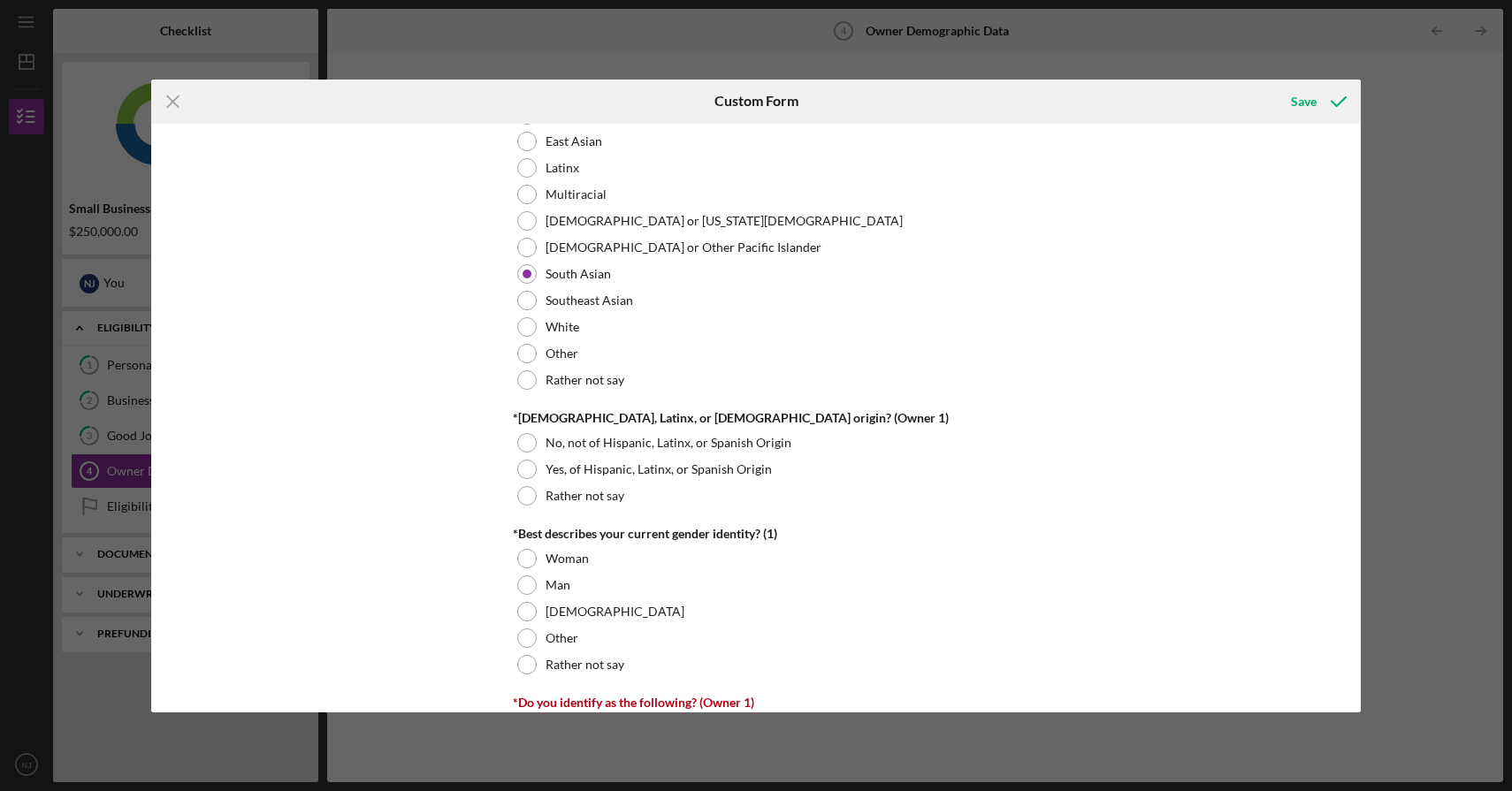
scroll to position [1007, 0]
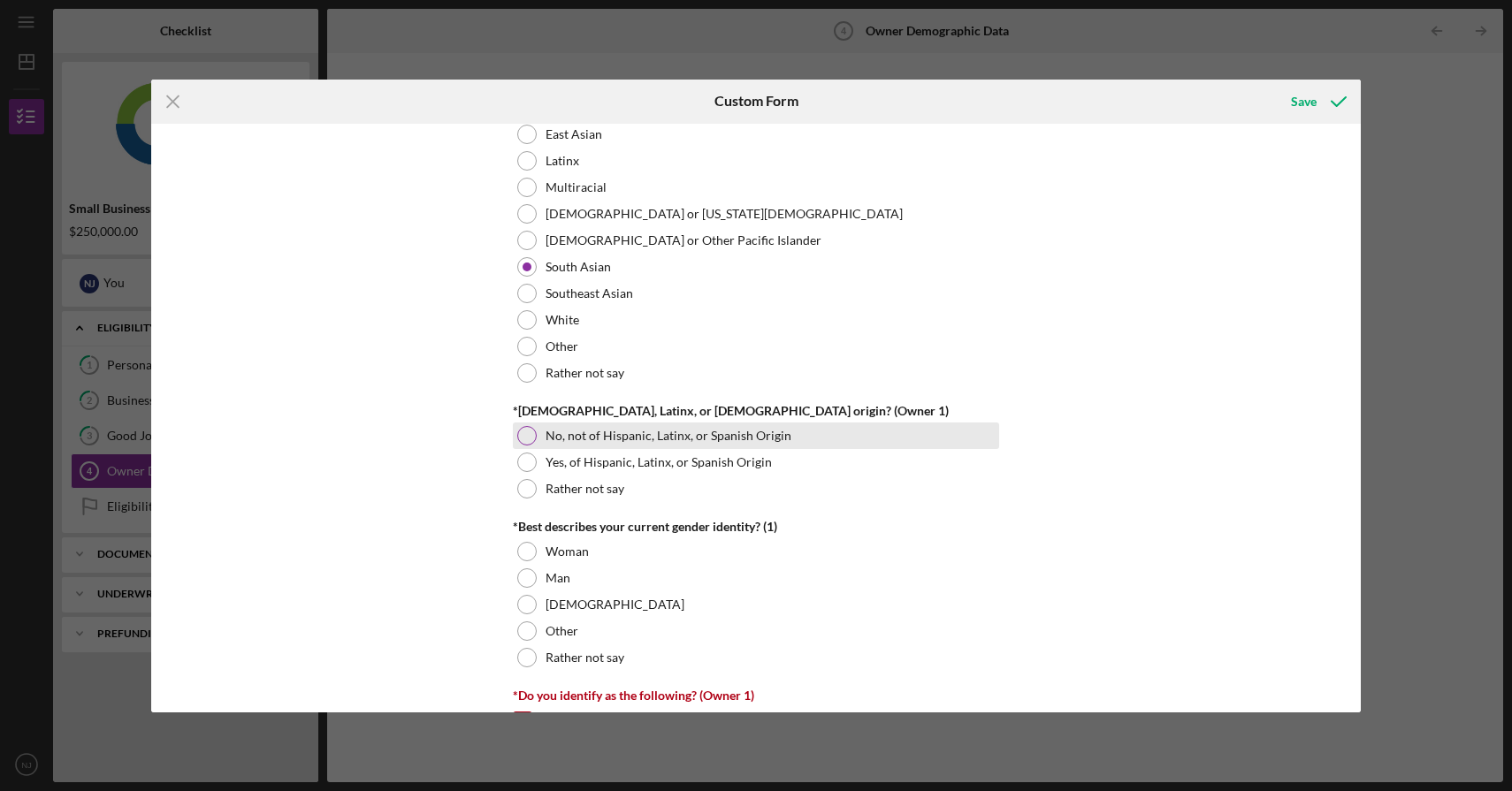
click at [725, 433] on label "No, not of Hispanic, Latinx, or Spanish Origin" at bounding box center [668, 436] width 246 height 14
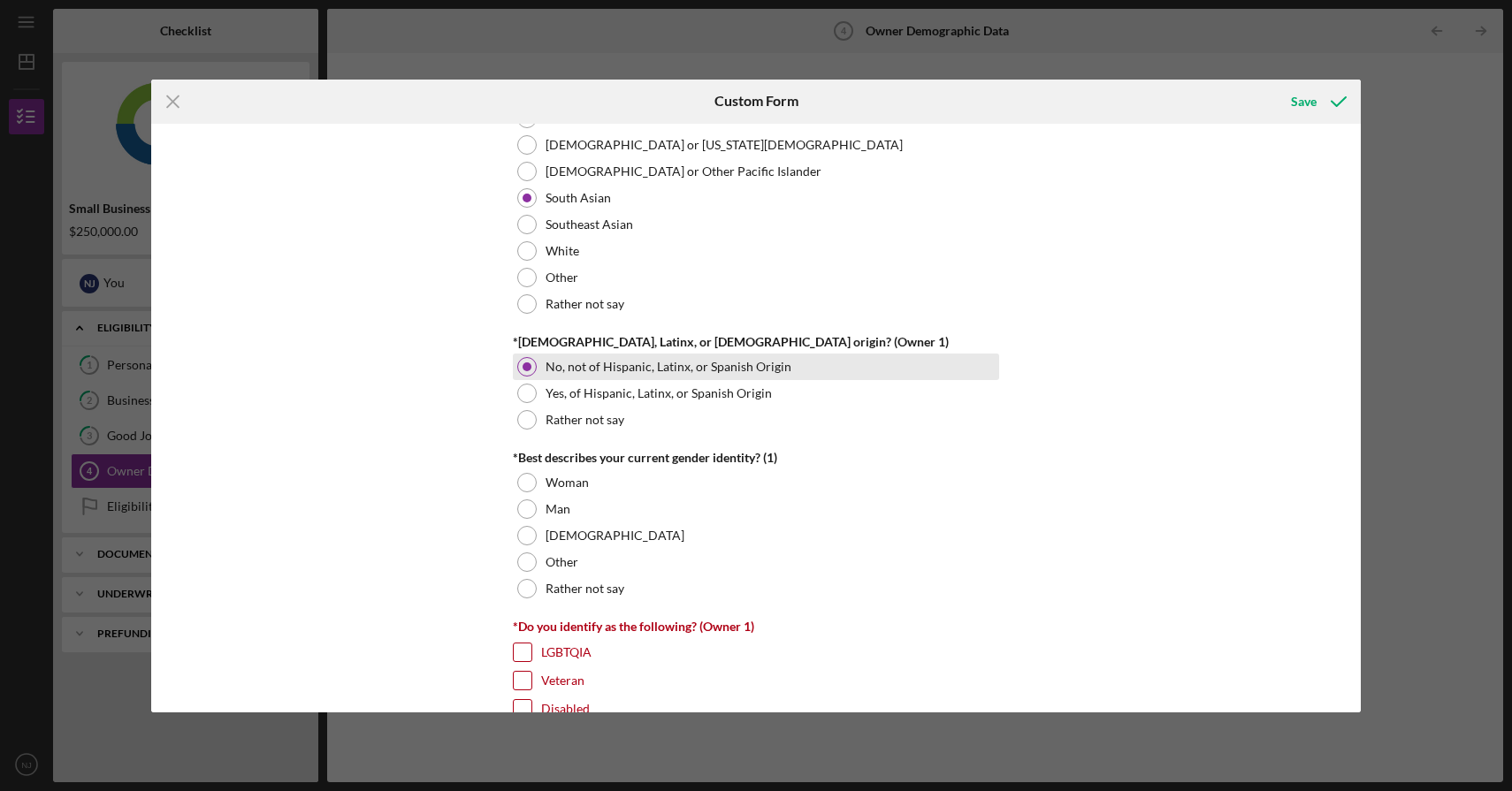
scroll to position [1121, 0]
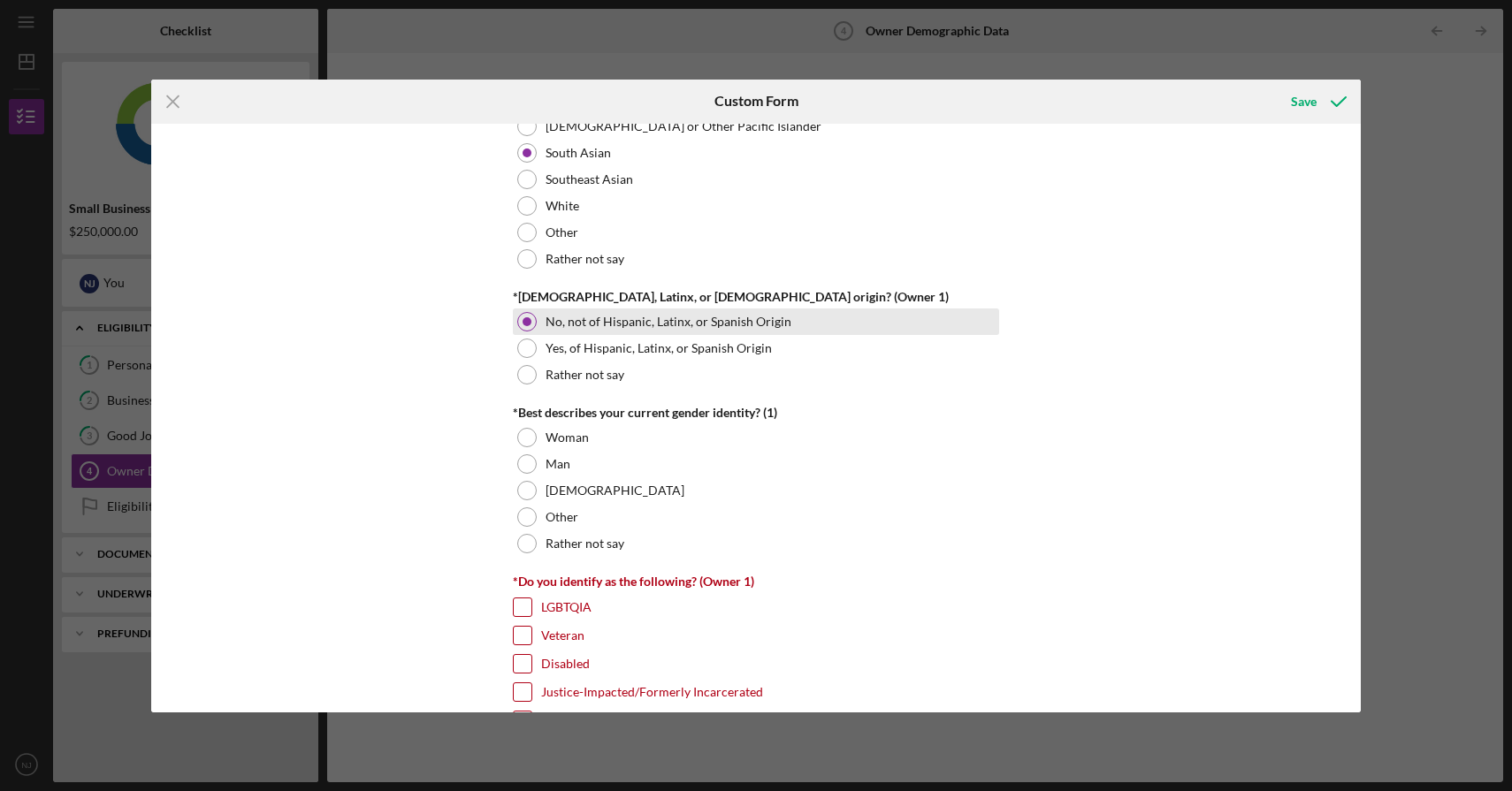
click at [725, 433] on div "Woman" at bounding box center [755, 438] width 486 height 27
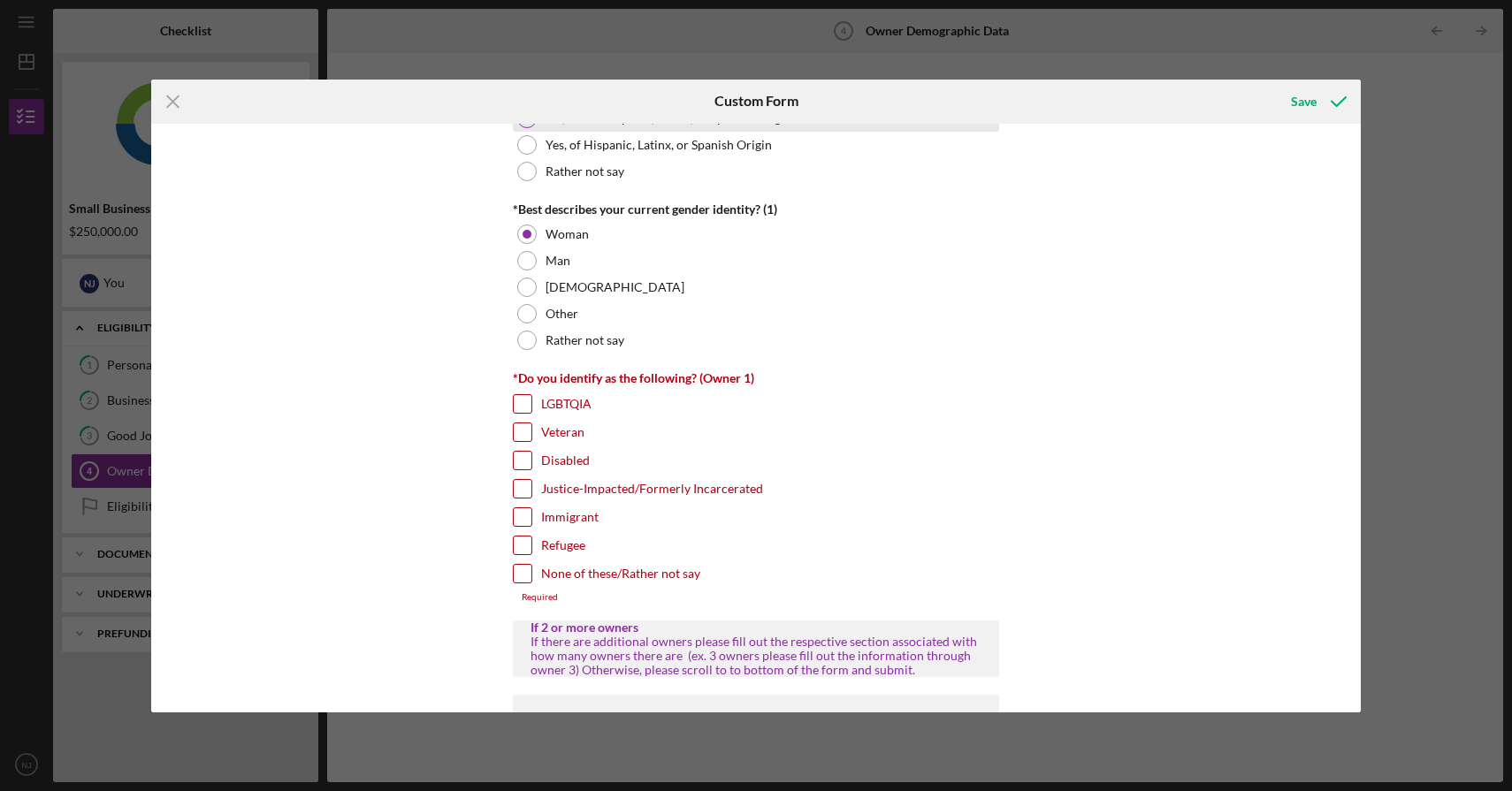
scroll to position [1334, 0]
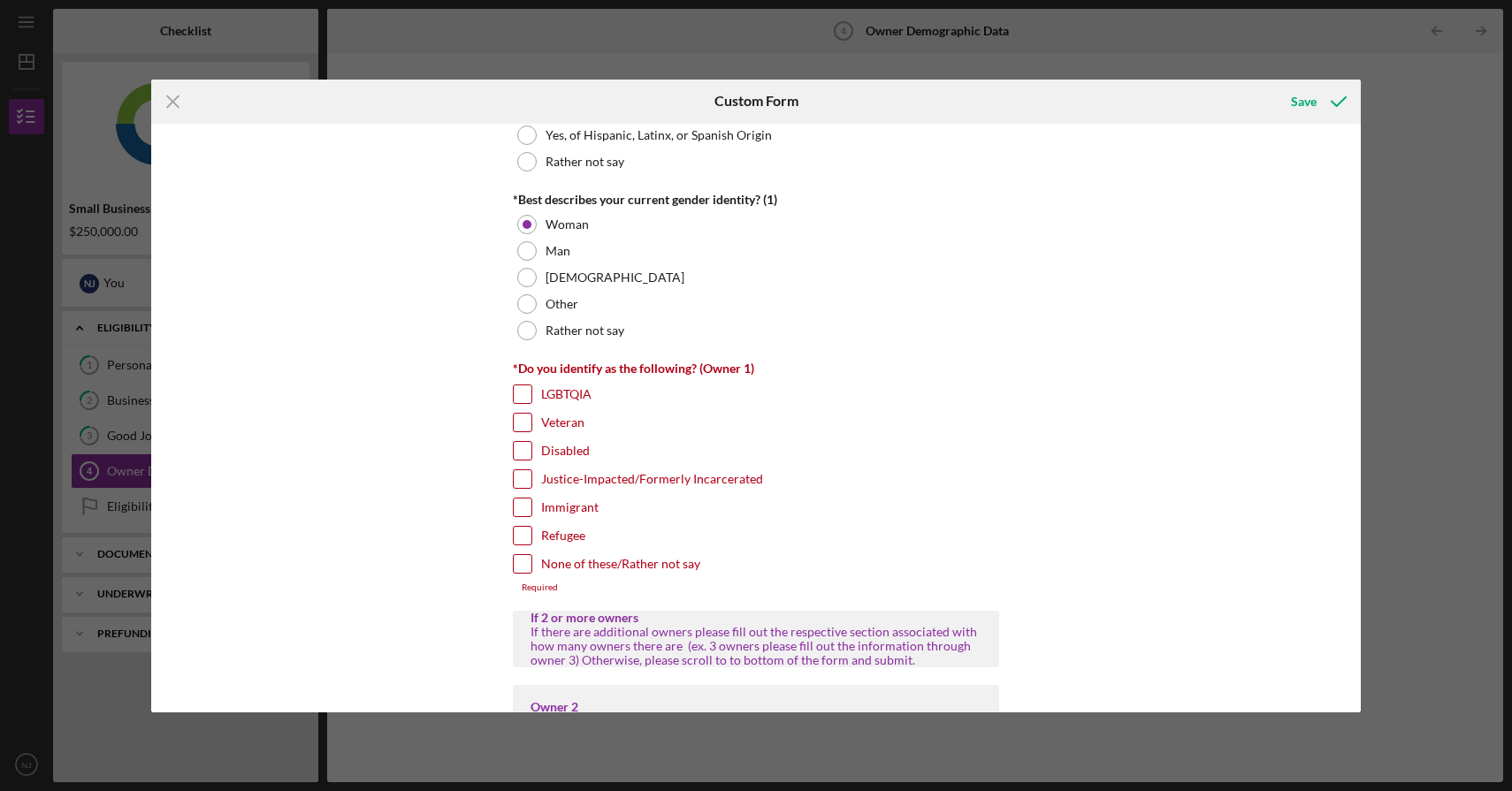
click at [578, 511] on label "Immigrant" at bounding box center [569, 507] width 58 height 18
click at [531, 511] on input "Immigrant" at bounding box center [522, 507] width 18 height 18
checkbox input "true"
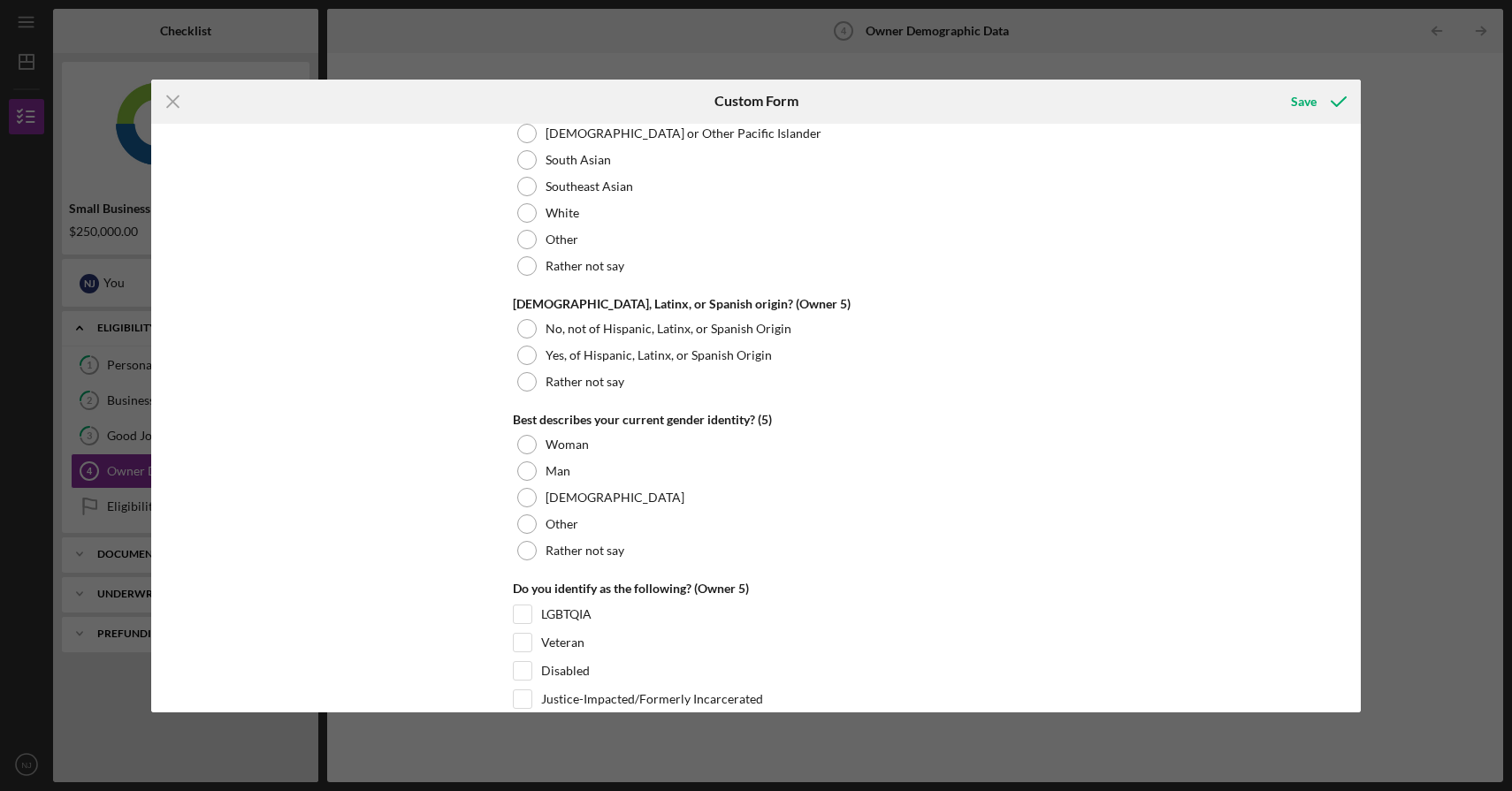
scroll to position [6711, 0]
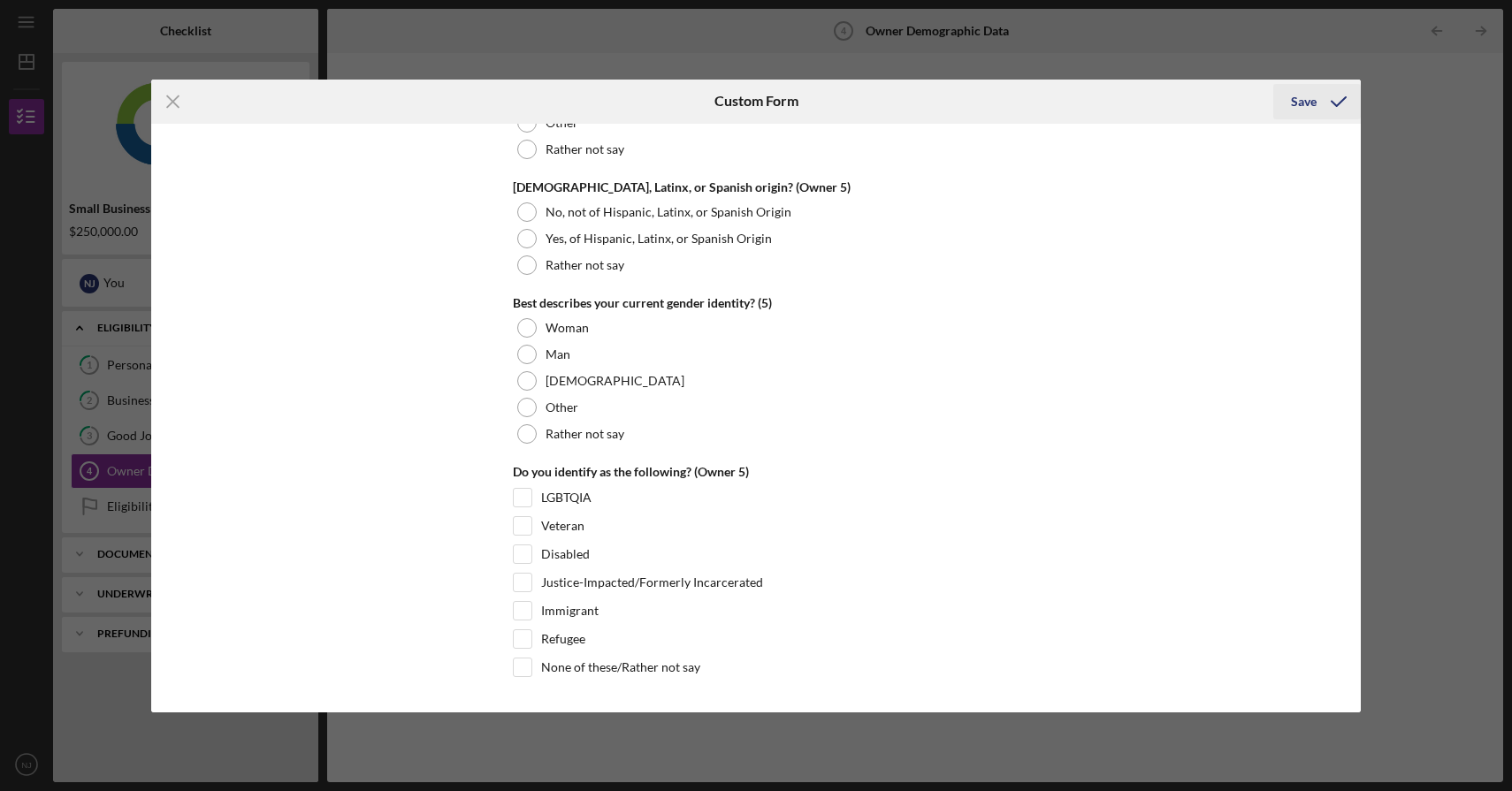
click at [1310, 107] on div "Save" at bounding box center [1304, 102] width 26 height 35
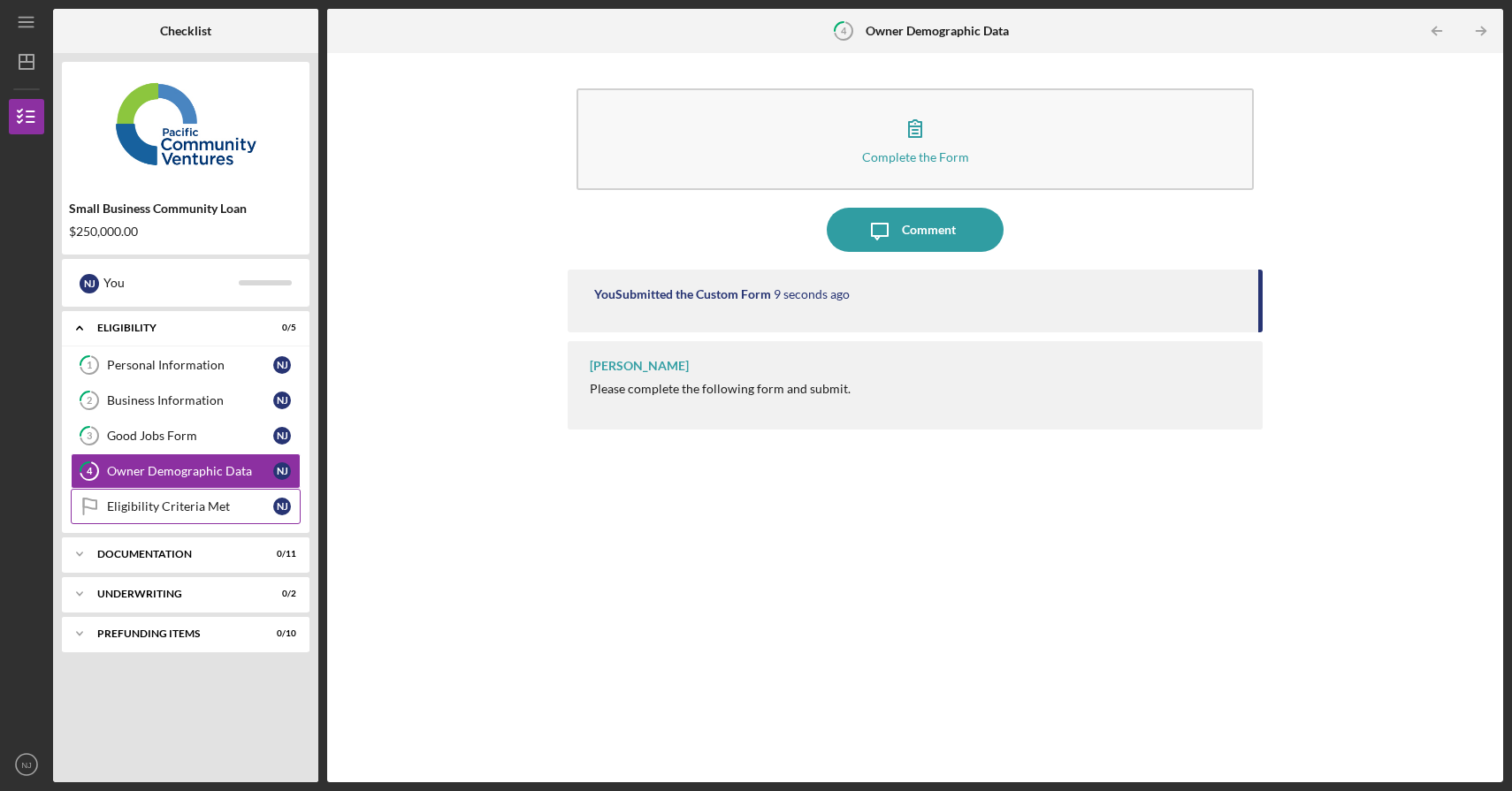
click at [167, 512] on div "Eligibility Criteria Met" at bounding box center [190, 506] width 166 height 14
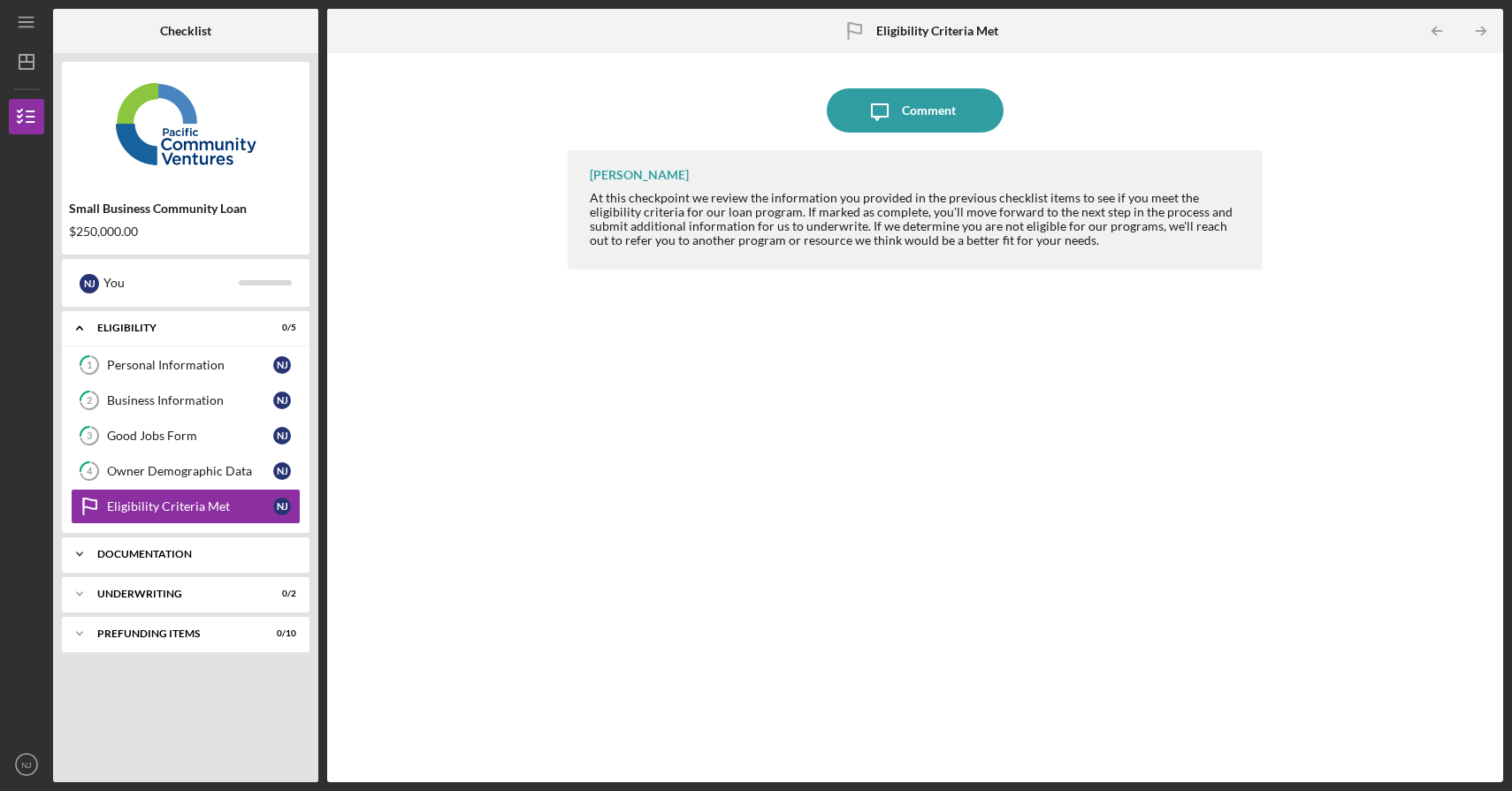
click at [162, 549] on div "Documentation" at bounding box center [192, 554] width 190 height 11
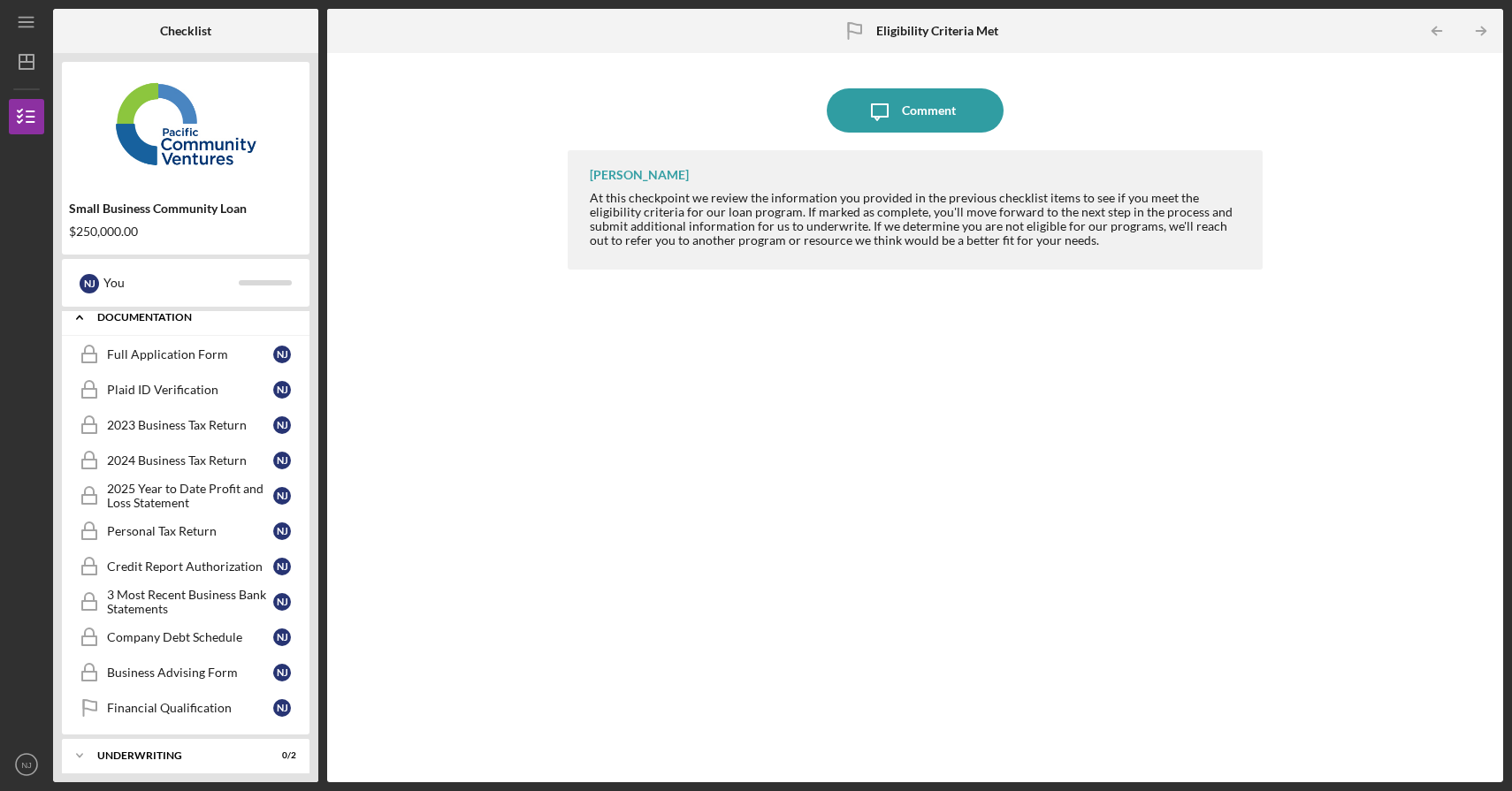
scroll to position [240, 0]
click at [203, 359] on link "Full Application Form Full Application Form N J" at bounding box center [186, 352] width 230 height 35
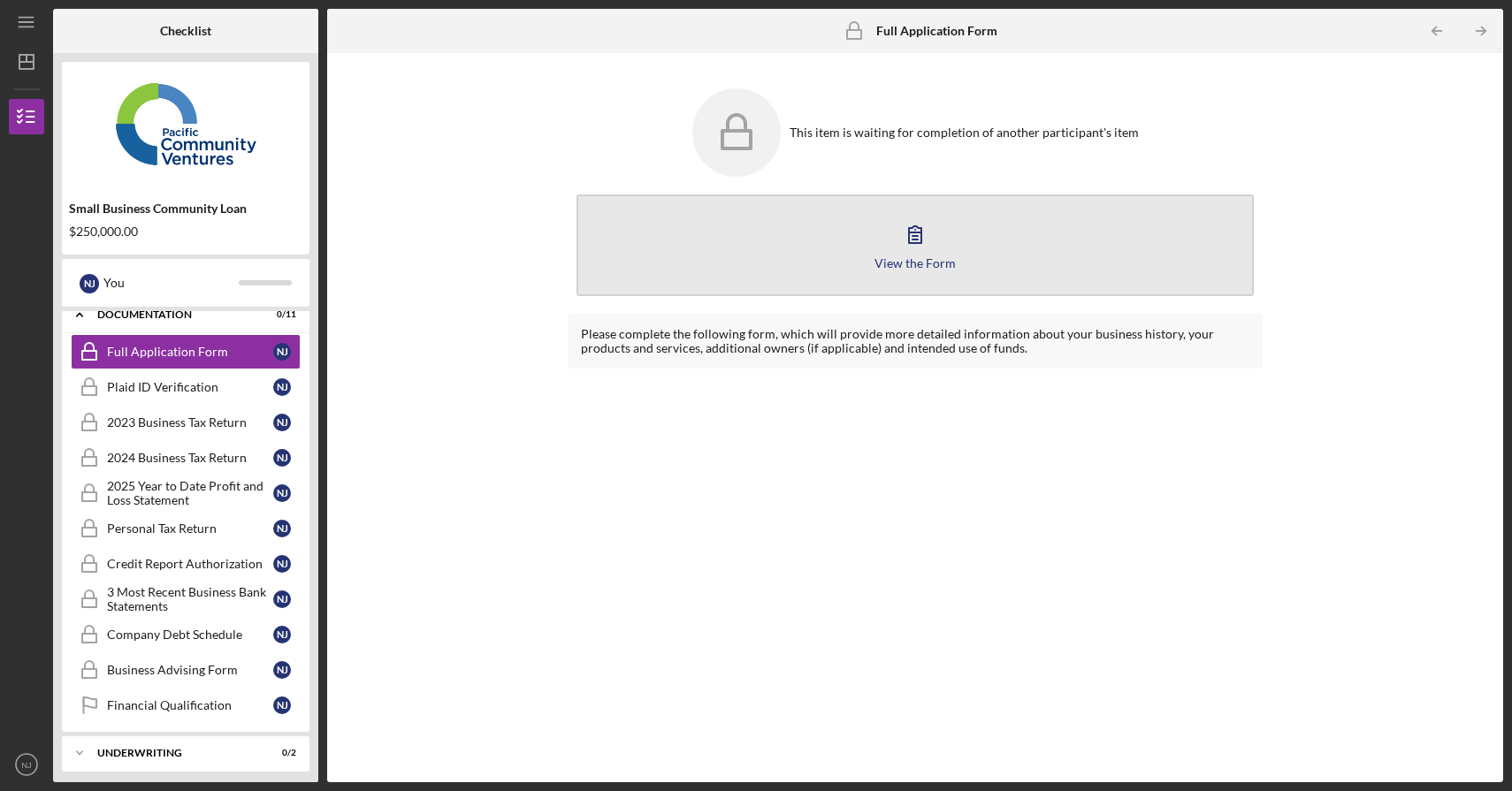
click at [909, 236] on icon "button" at bounding box center [915, 234] width 12 height 17
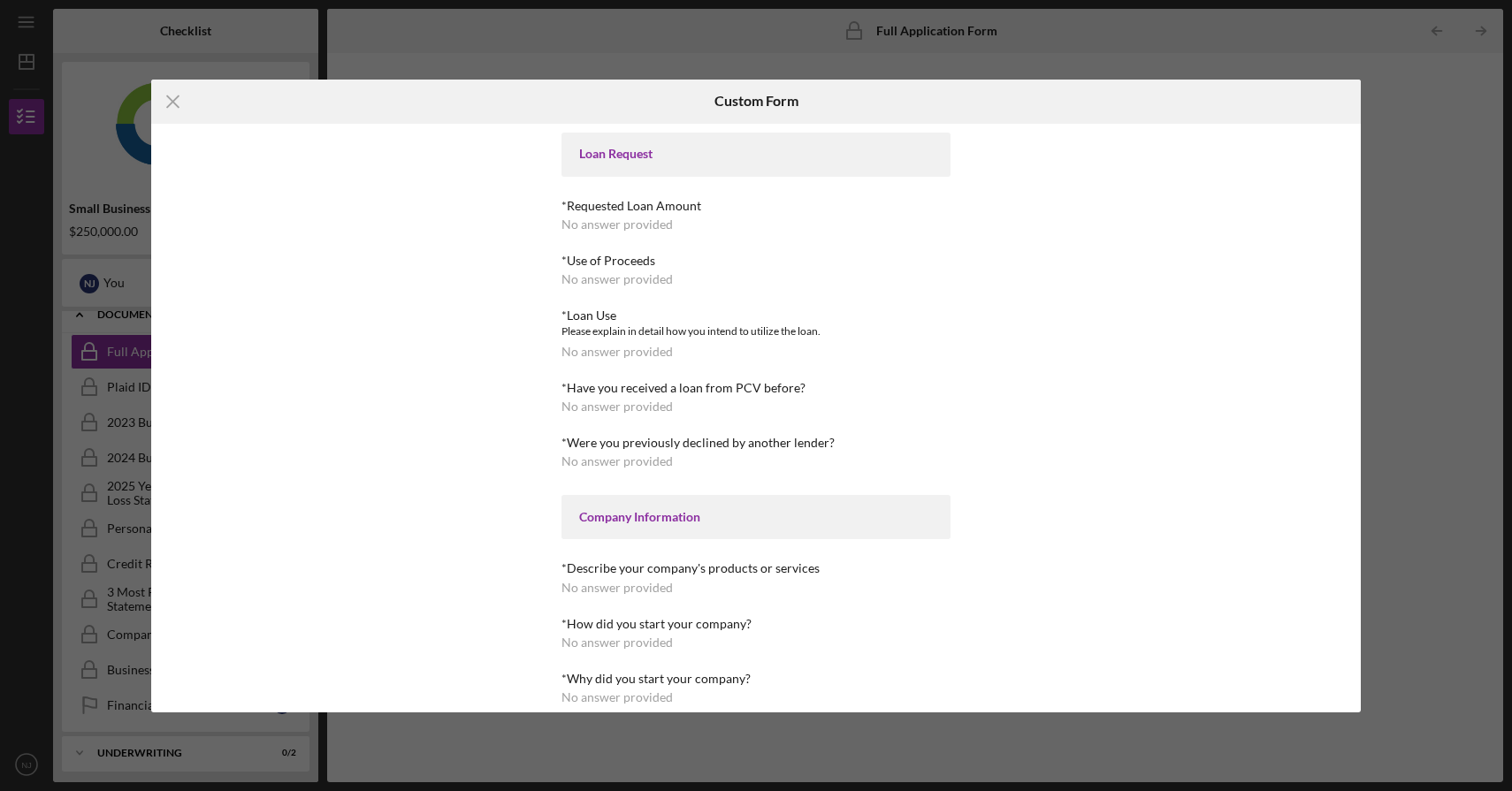
click at [759, 227] on div "*Requested Loan Amount No answer provided" at bounding box center [756, 215] width 390 height 33
click at [675, 222] on div "*Requested Loan Amount No answer provided" at bounding box center [756, 215] width 390 height 33
click at [677, 147] on div "Loan Request" at bounding box center [756, 154] width 354 height 14
click at [636, 204] on div "*Requested Loan Amount" at bounding box center [756, 206] width 390 height 14
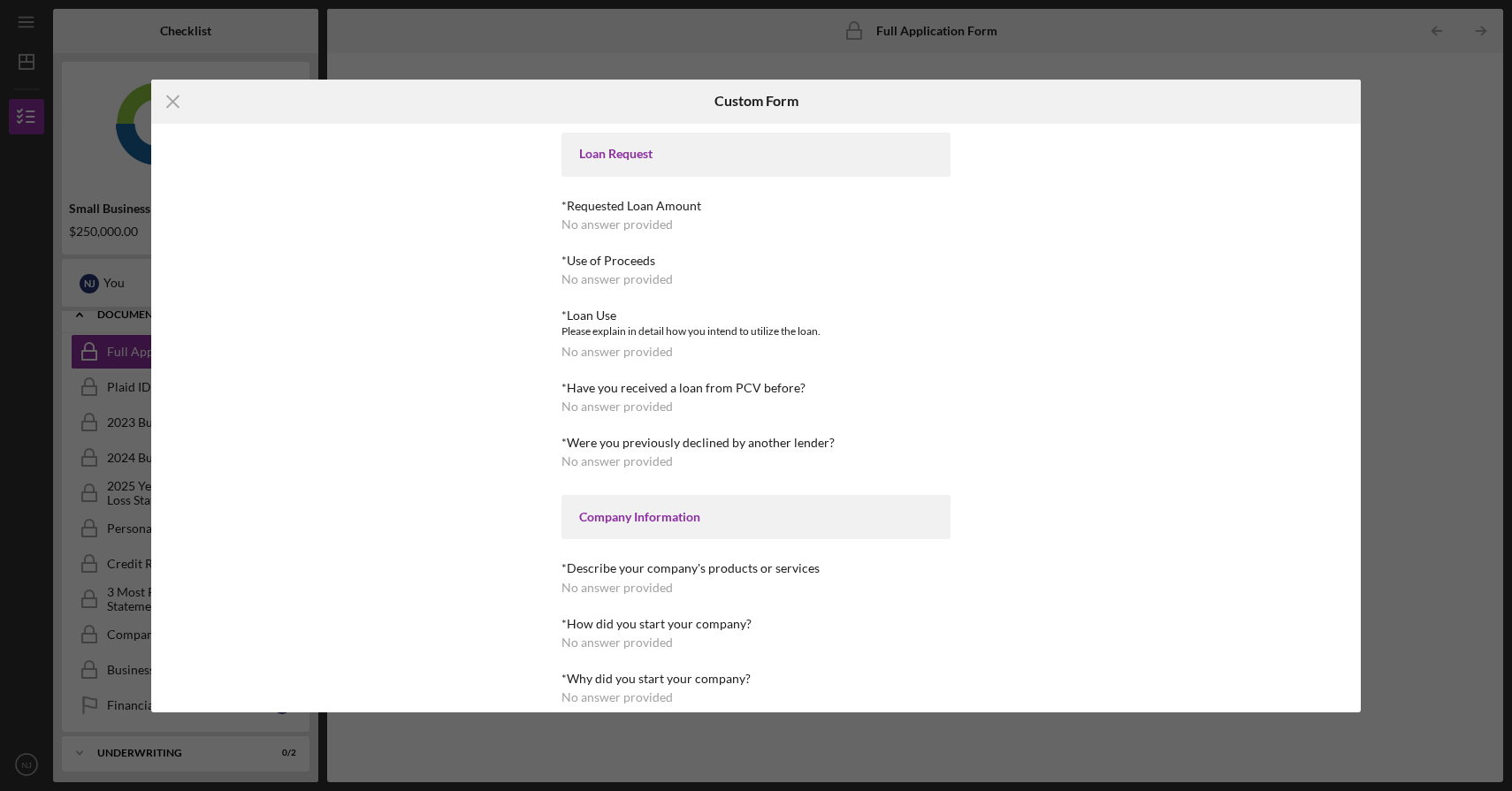
click at [636, 219] on div "No answer provided" at bounding box center [617, 225] width 112 height 14
click at [168, 104] on line at bounding box center [173, 101] width 12 height 12
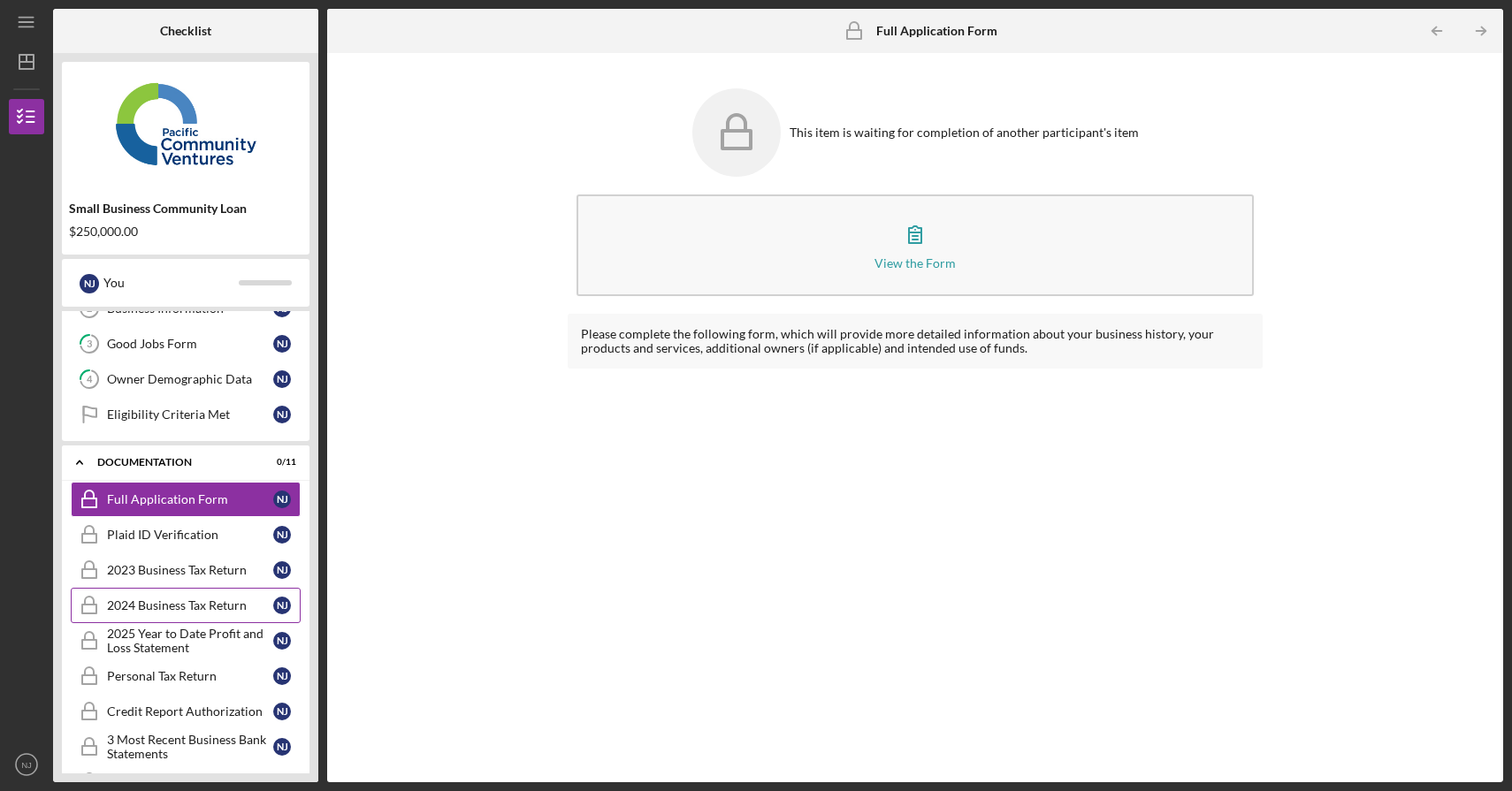
scroll to position [42, 0]
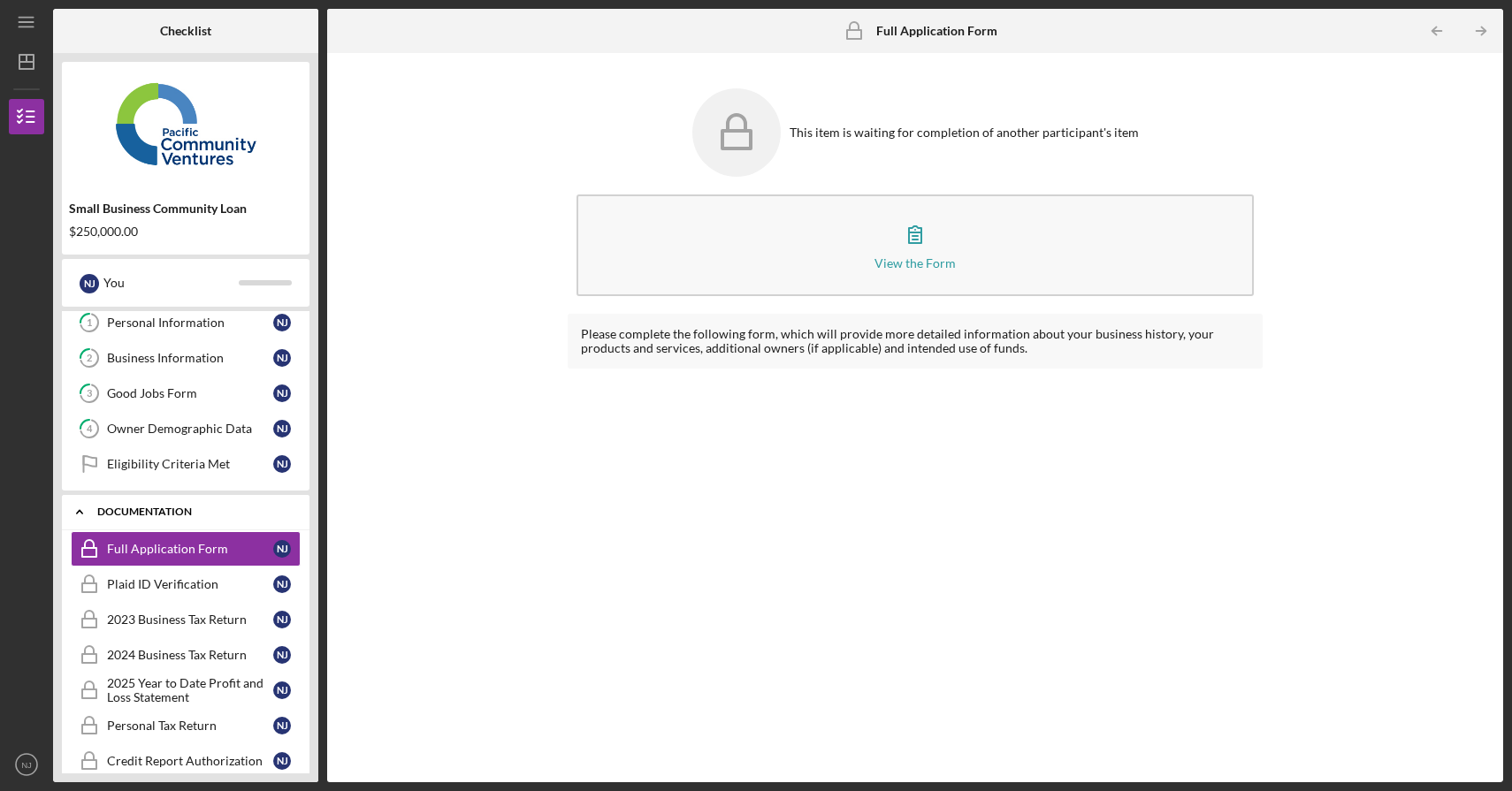
click at [75, 505] on icon "Icon/Expander" at bounding box center [80, 511] width 35 height 35
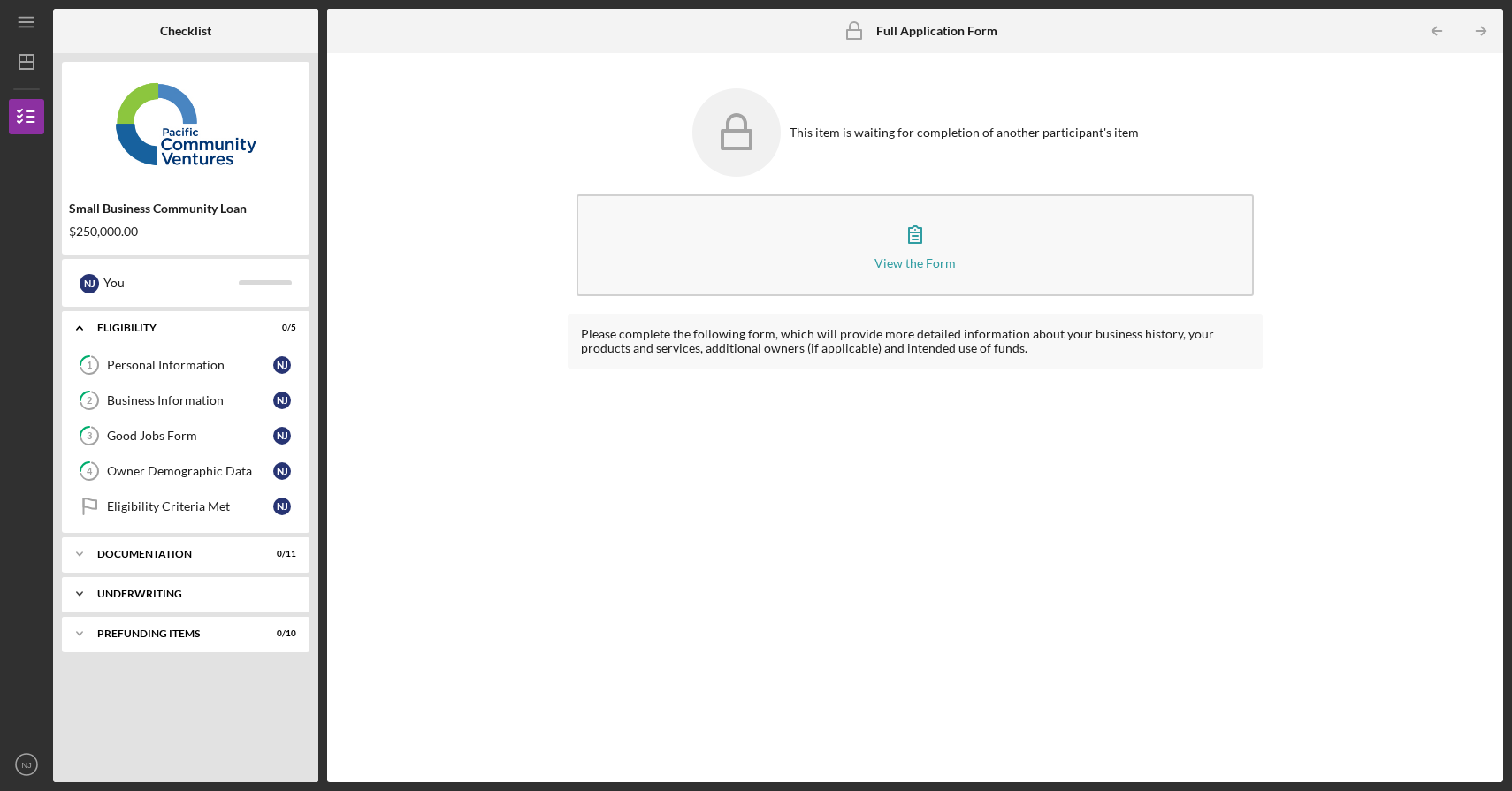
click at [83, 597] on icon "Icon/Expander" at bounding box center [80, 594] width 35 height 35
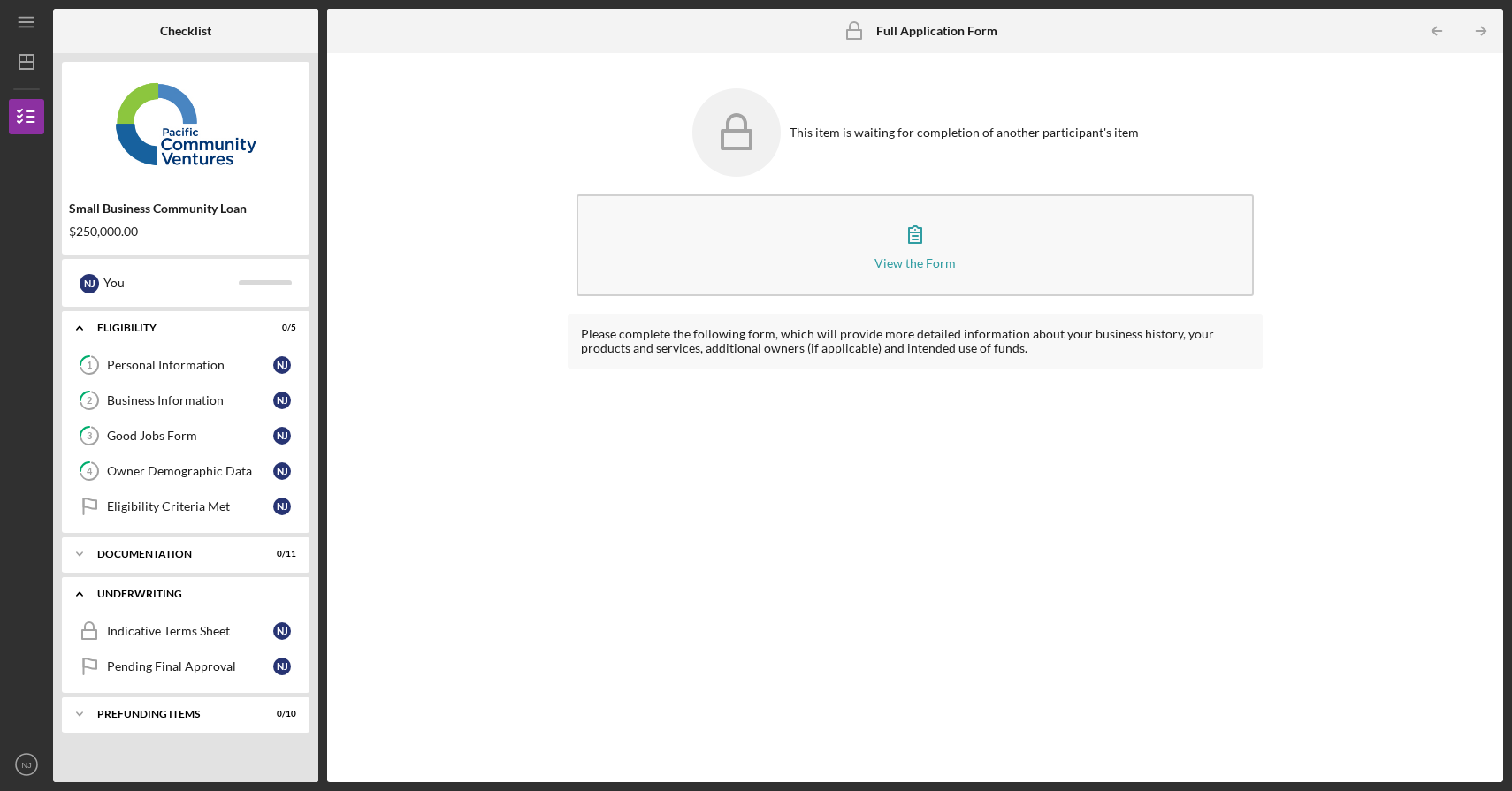
click at [82, 597] on icon "Icon/Expander" at bounding box center [80, 594] width 35 height 35
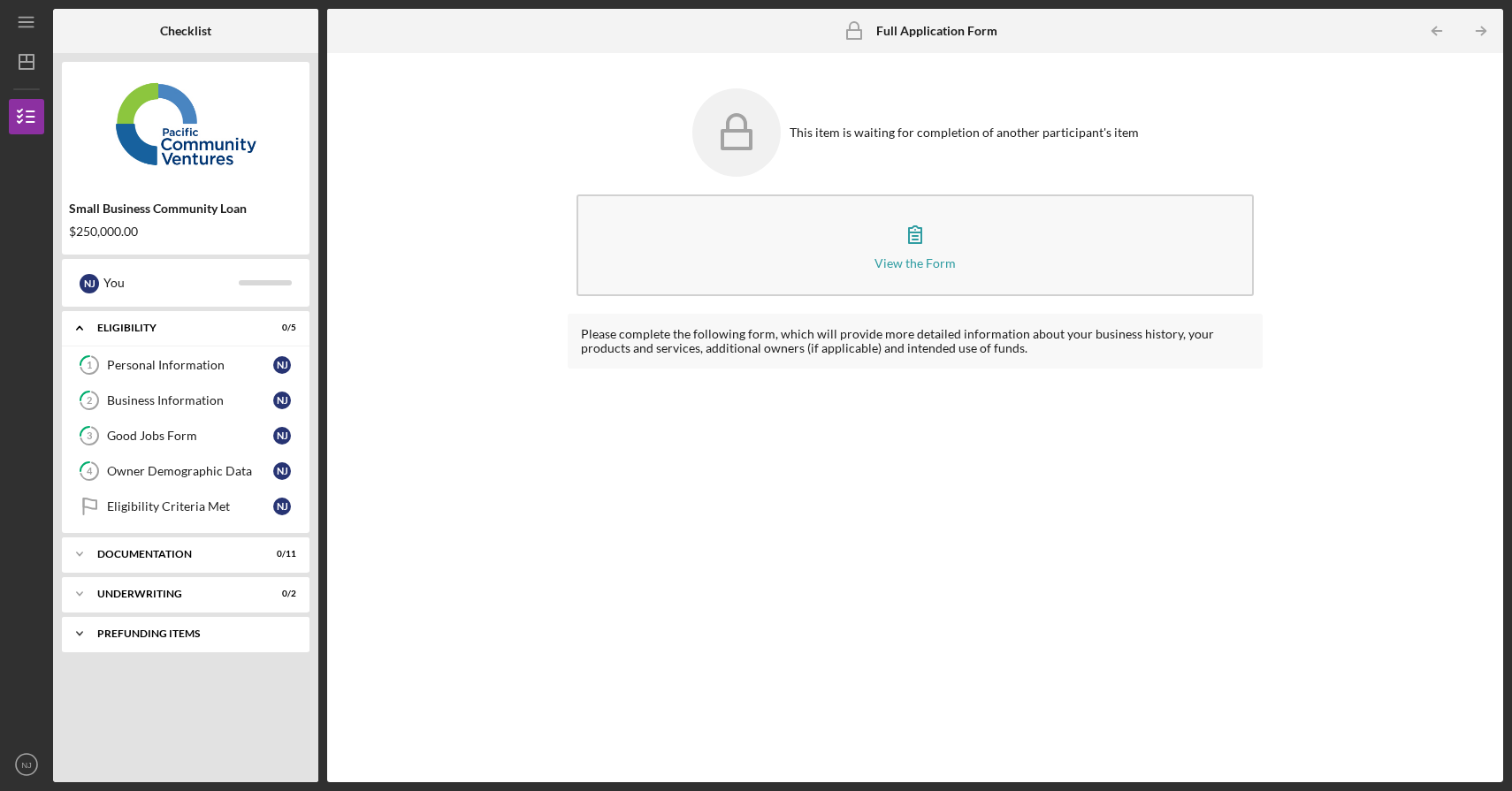
click at [81, 640] on icon "Icon/Expander" at bounding box center [80, 634] width 35 height 35
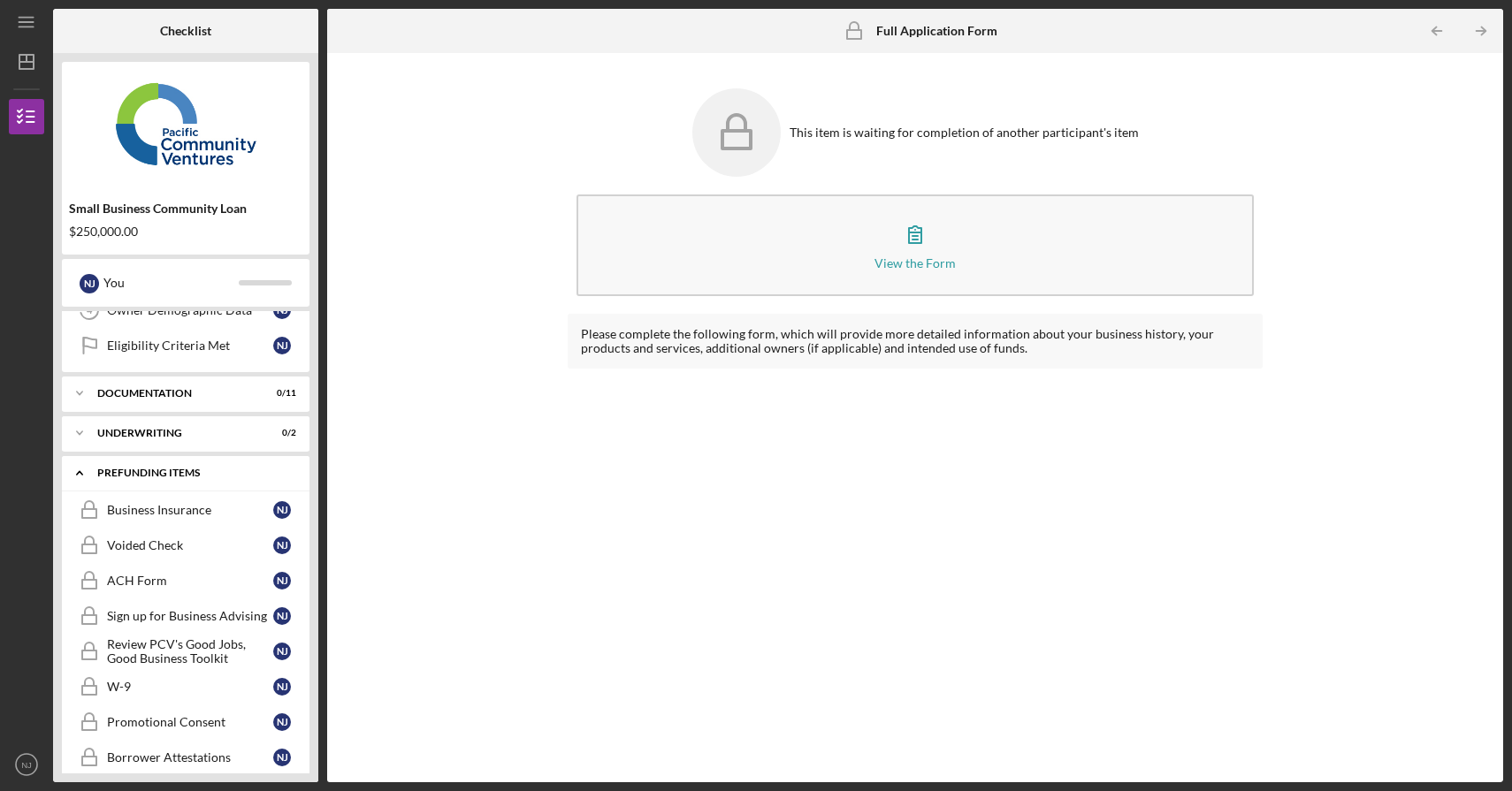
scroll to position [35, 0]
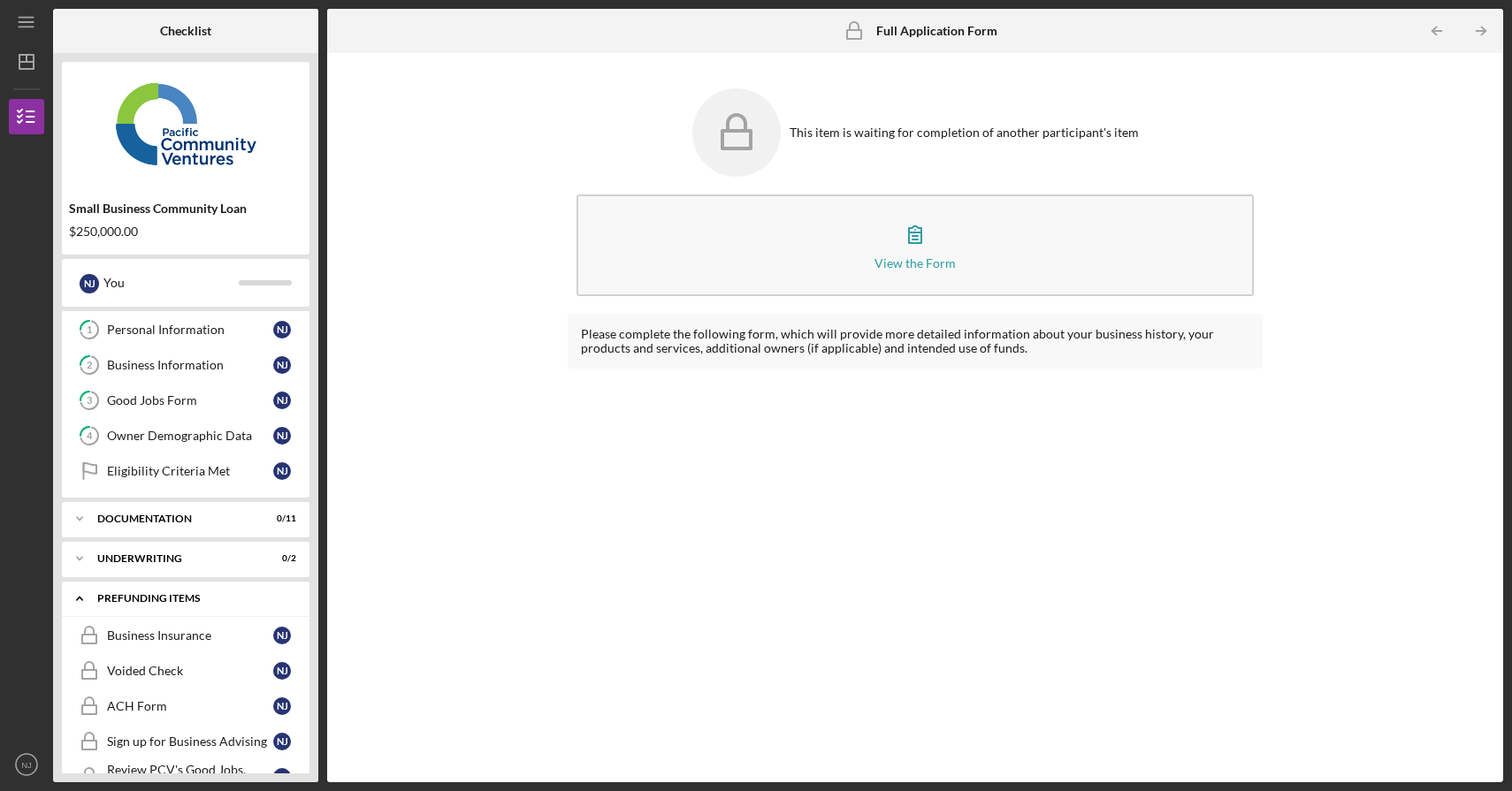
click at [75, 590] on icon "Icon/Expander" at bounding box center [80, 598] width 35 height 35
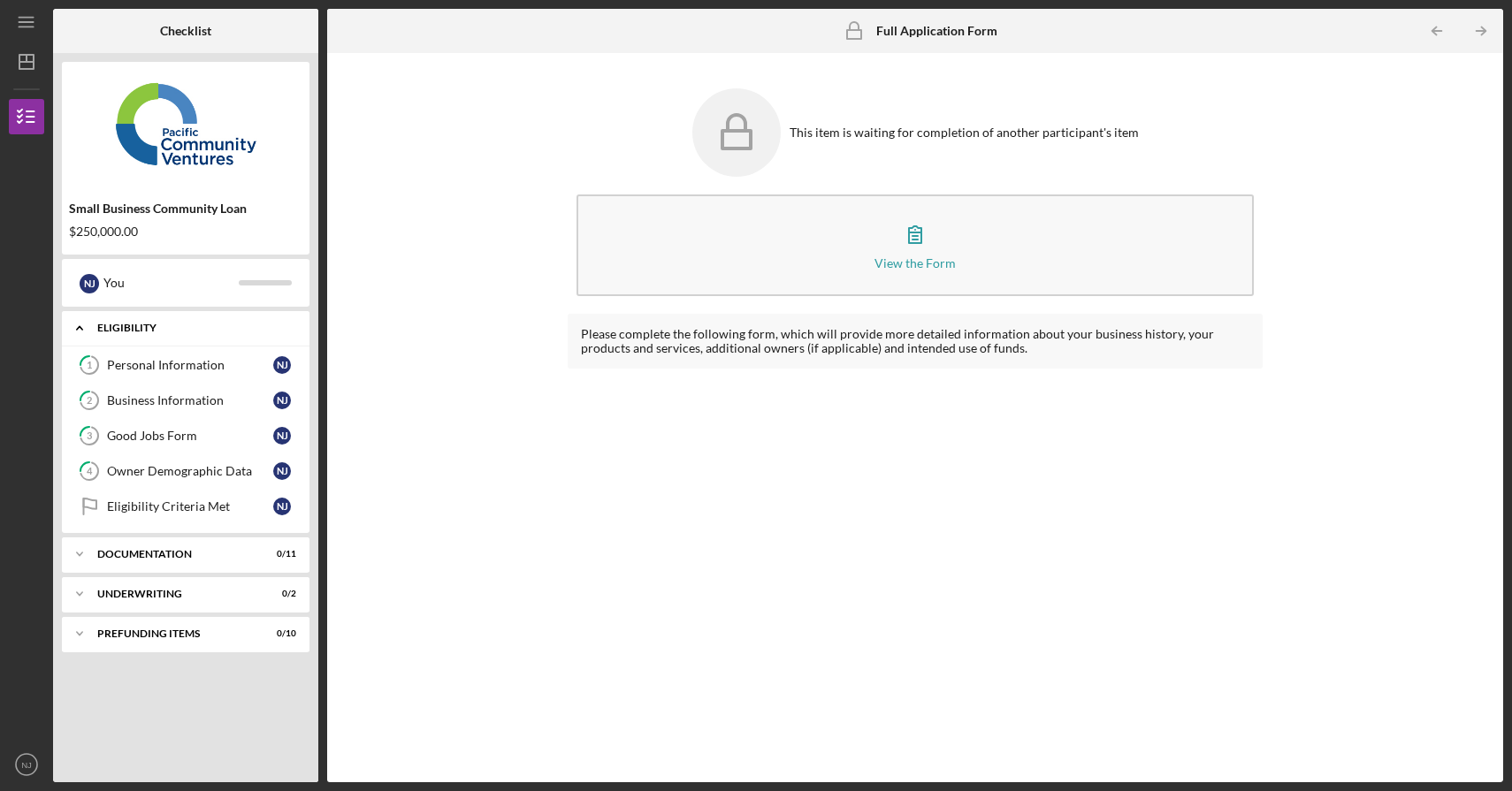
click at [77, 332] on icon "Icon/Expander" at bounding box center [80, 328] width 35 height 35
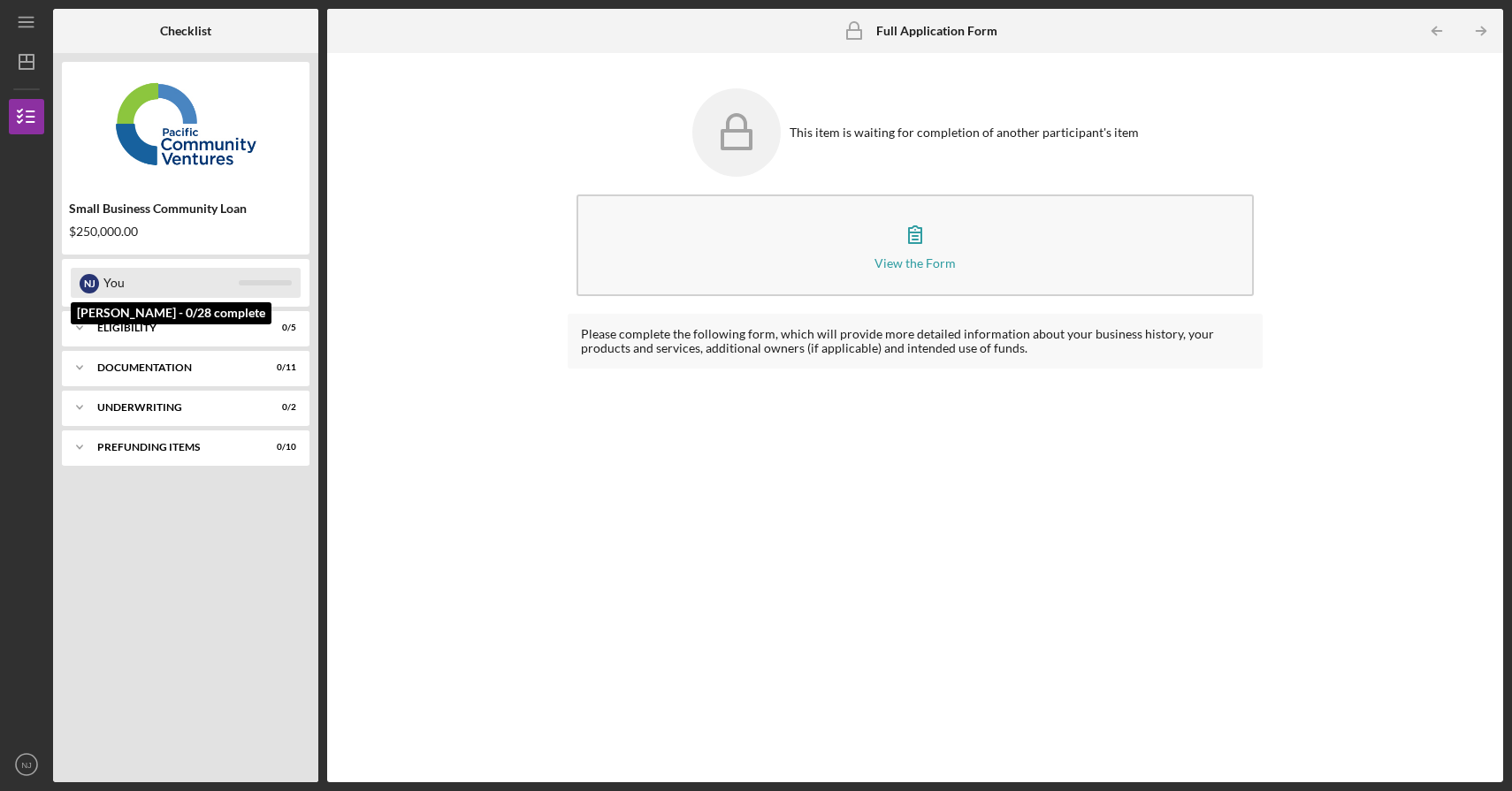
click at [175, 284] on div "You" at bounding box center [171, 283] width 135 height 30
click at [97, 329] on div "Eligibility" at bounding box center [192, 328] width 190 height 11
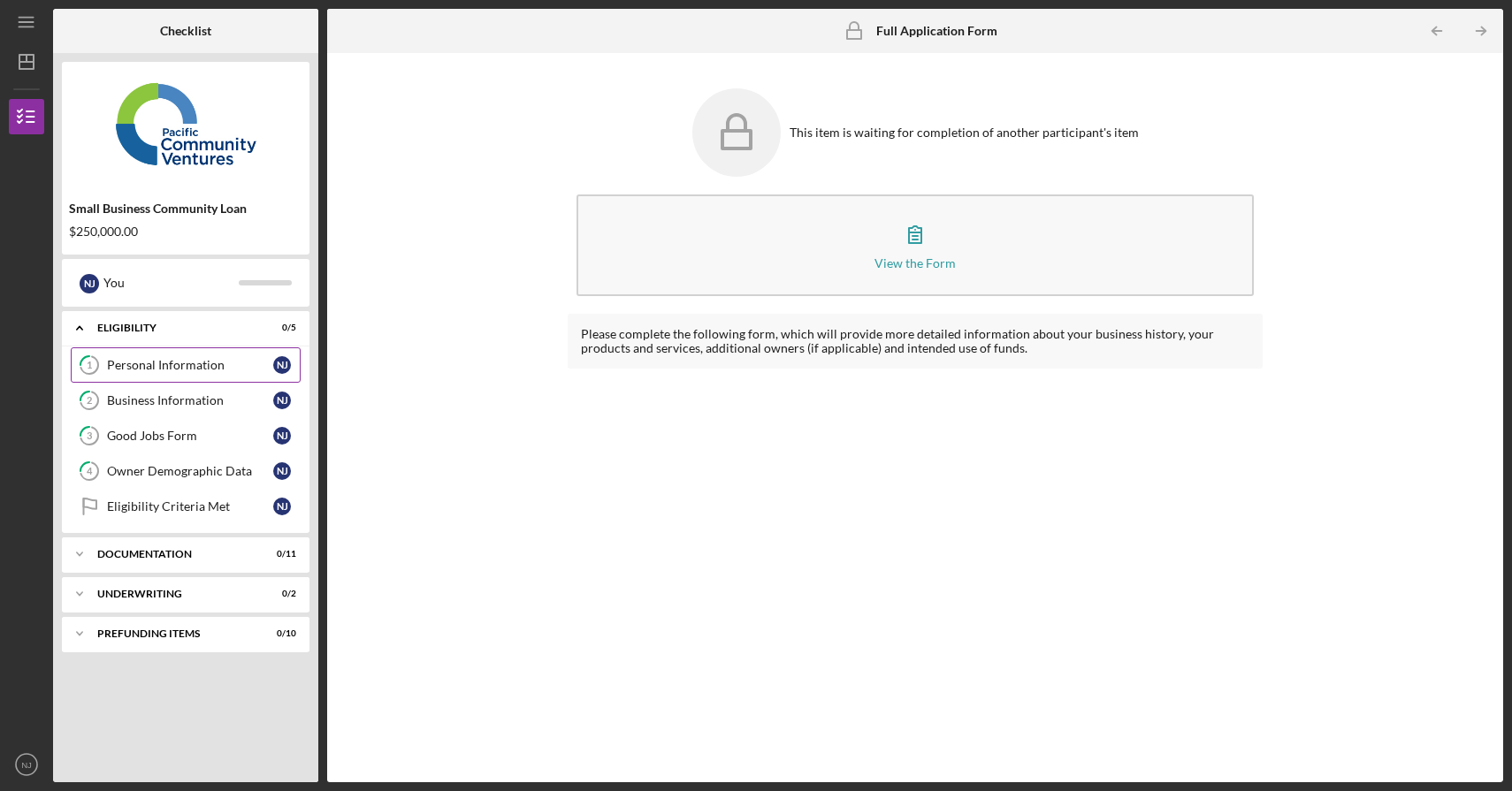
click at [196, 367] on div "Personal Information" at bounding box center [190, 365] width 166 height 14
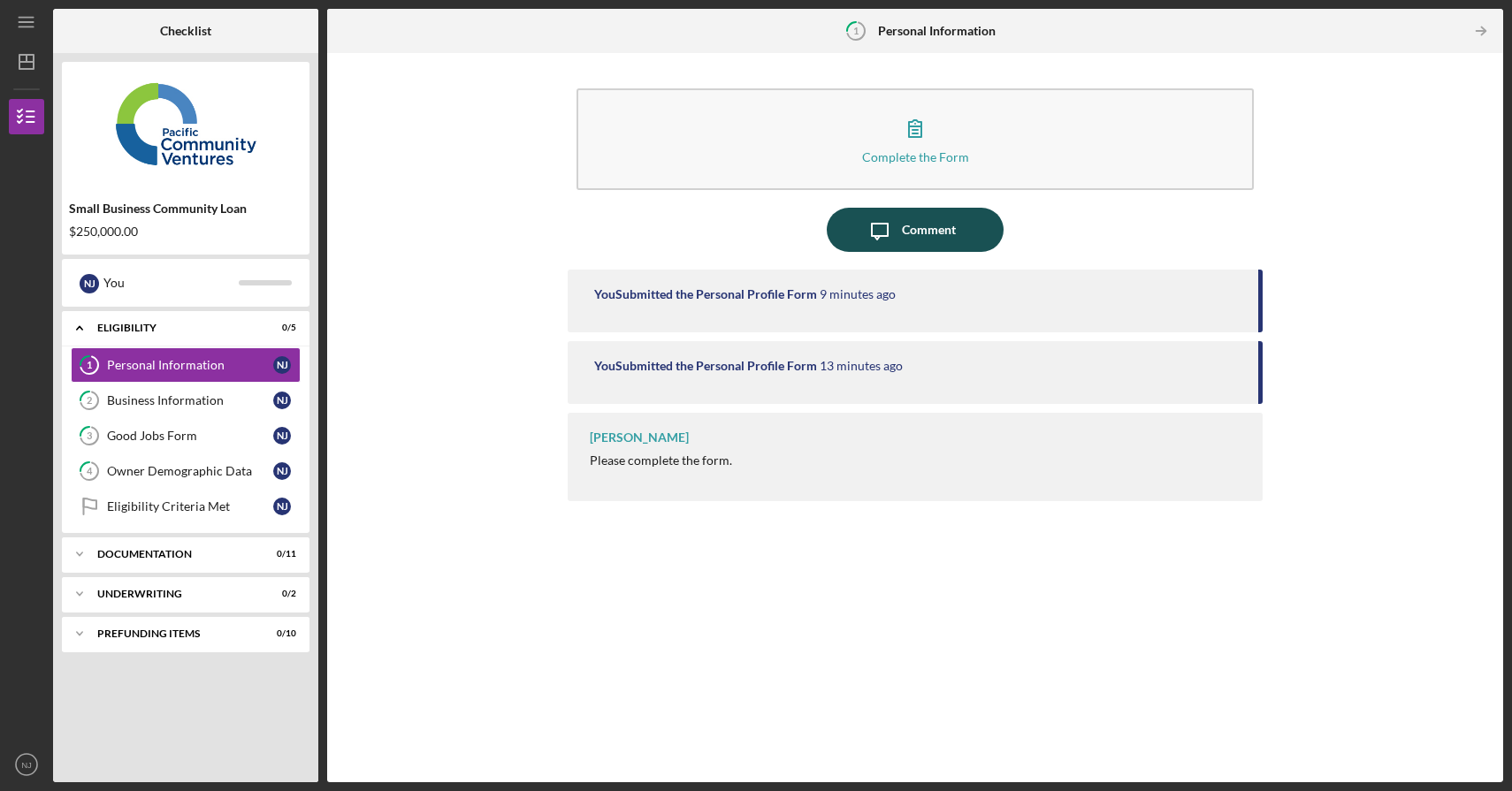
click at [920, 233] on div "Comment" at bounding box center [929, 230] width 54 height 44
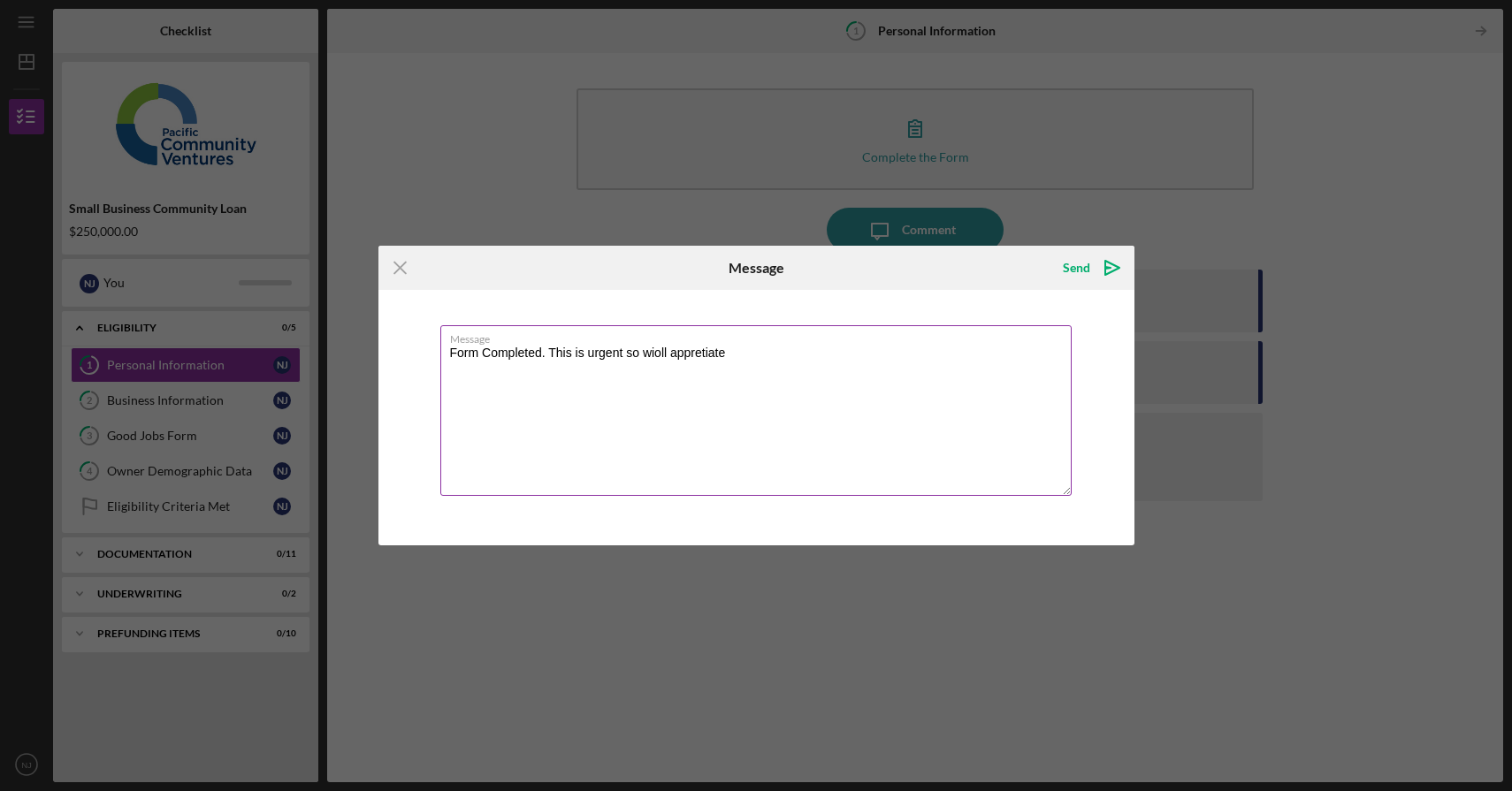
click at [660, 354] on textarea "Form Completed. This is urgent so wioll appretiate" at bounding box center [756, 411] width 631 height 171
click at [707, 353] on textarea "Form Completed. This is urgent so will appretiate" at bounding box center [756, 411] width 631 height 171
click at [768, 348] on textarea "Form Completed. This is urgent so will appreciate" at bounding box center [756, 411] width 631 height 171
click at [642, 355] on textarea "Form Completed. This is urgent so will appreciate quick response." at bounding box center [756, 411] width 631 height 171
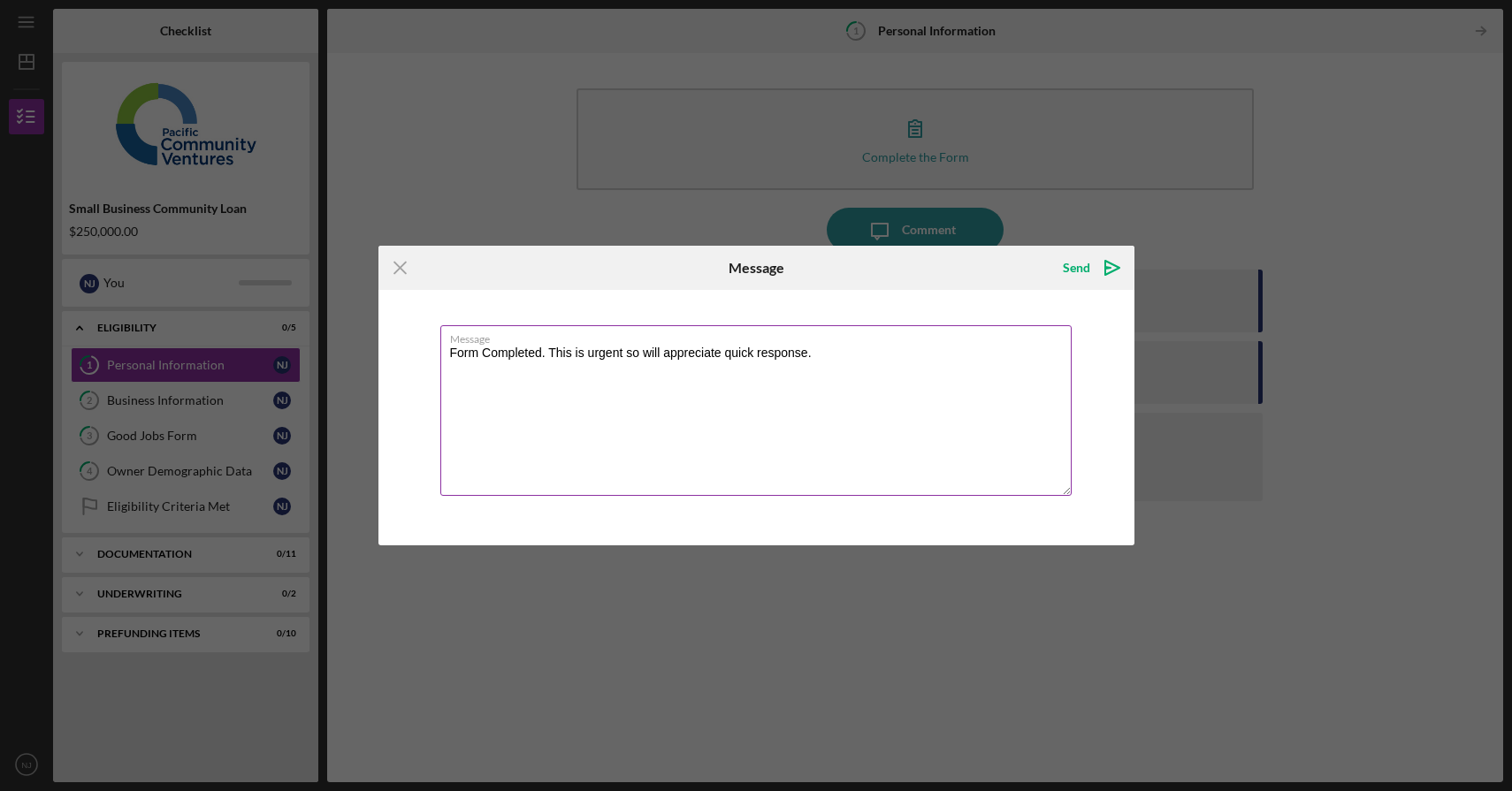
click at [642, 355] on textarea "Form Completed. This is urgent so will appreciate quick response." at bounding box center [756, 411] width 631 height 171
click at [845, 363] on textarea "Form Completed. This is urgent so will appreciate quick response." at bounding box center [756, 411] width 631 height 171
click at [806, 354] on textarea "Form Completed. This is urgent so will appreciate quick response. Thanks." at bounding box center [756, 411] width 631 height 171
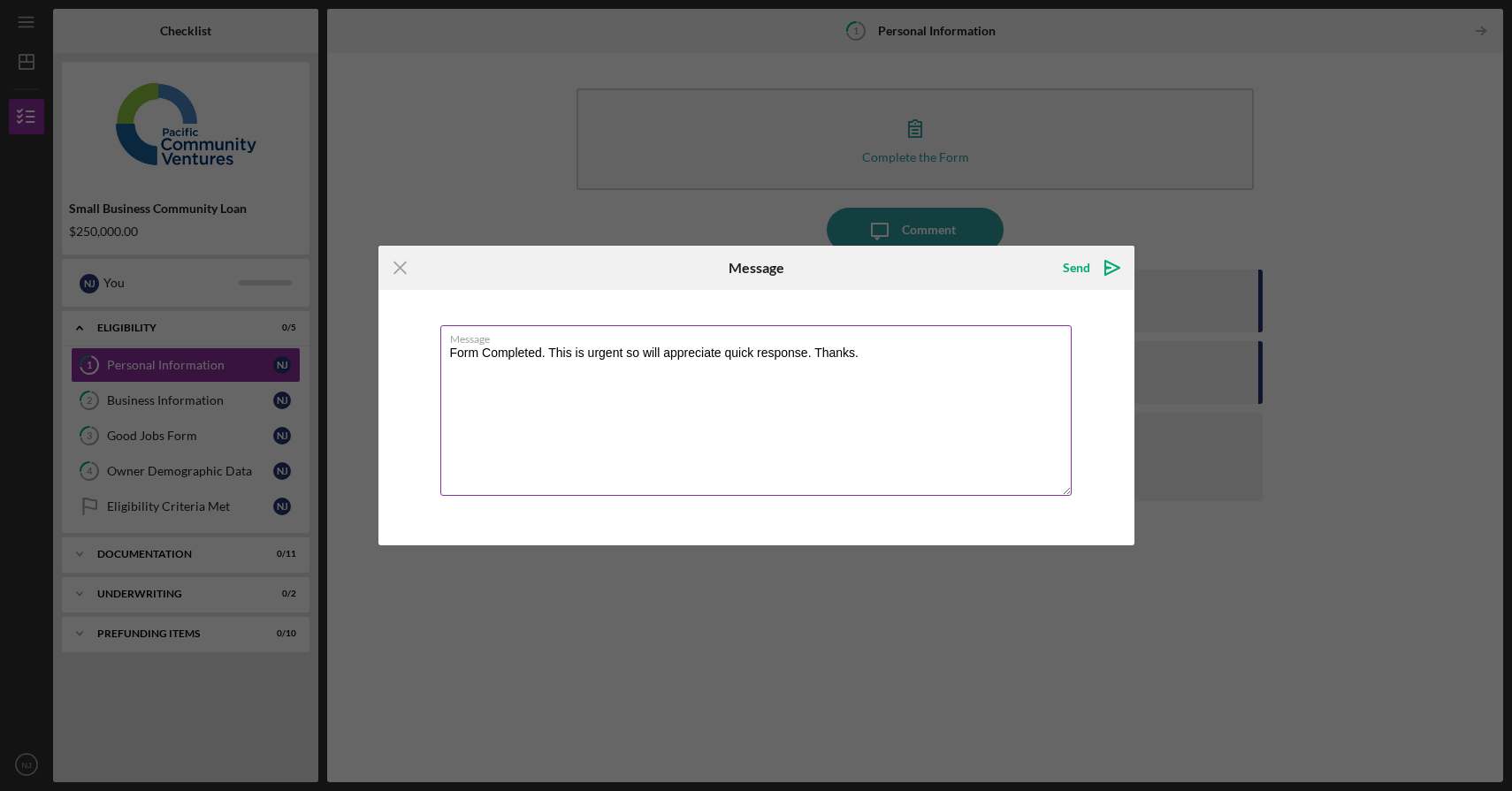
click at [806, 354] on textarea "Form Completed. This is urgent so will appreciate quick response. Thanks." at bounding box center [756, 411] width 631 height 171
type textarea "Form Completed. This is urgent so will appreciate quick response. Thanks."
click at [1077, 273] on div "Send" at bounding box center [1076, 268] width 27 height 35
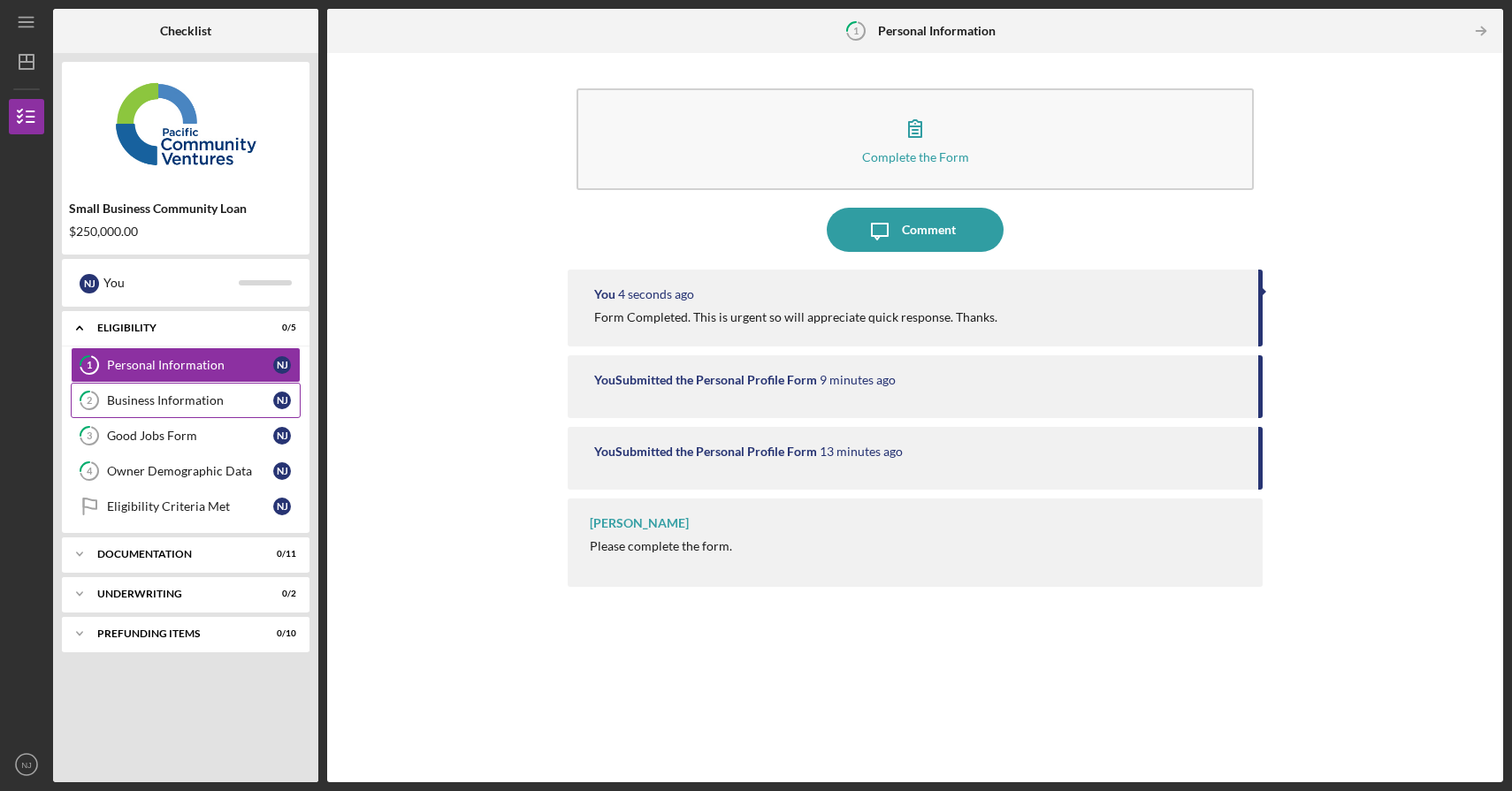
click at [166, 405] on div "Business Information" at bounding box center [190, 401] width 166 height 14
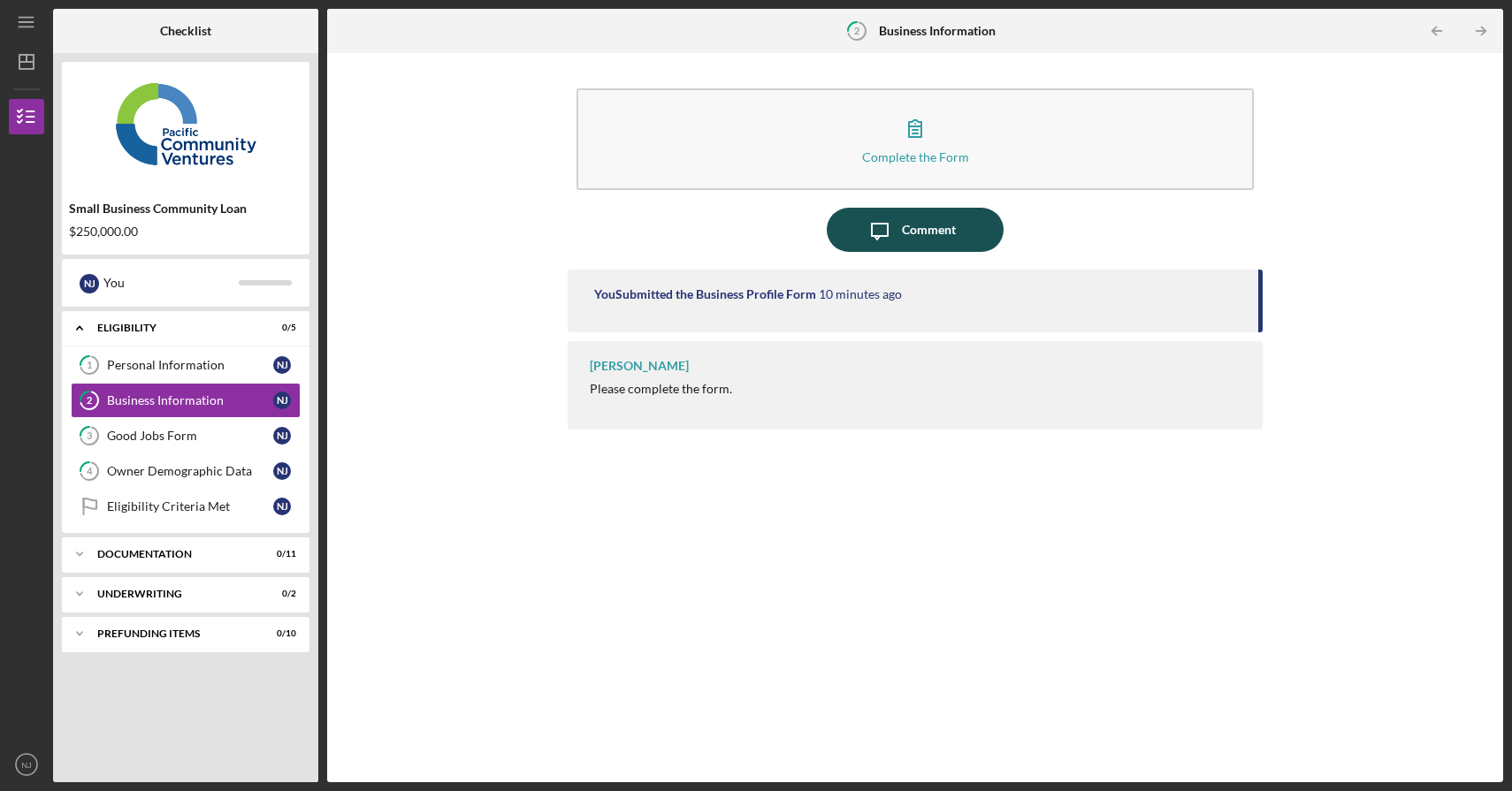
click at [913, 234] on div "Comment" at bounding box center [929, 230] width 54 height 44
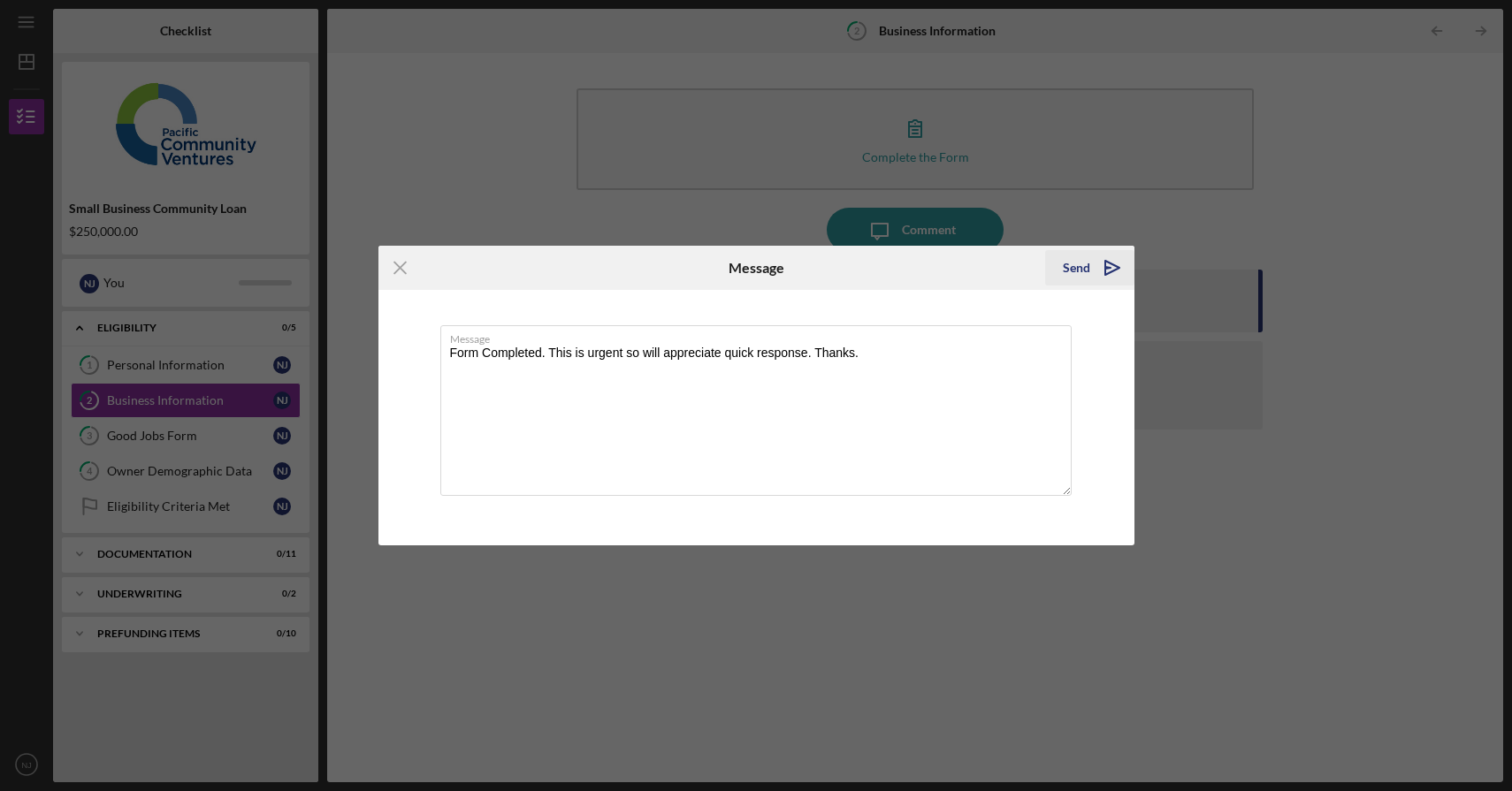
type textarea "Form Completed. This is urgent so will appreciate quick response. Thanks."
click at [1081, 268] on div "Send" at bounding box center [1076, 268] width 27 height 35
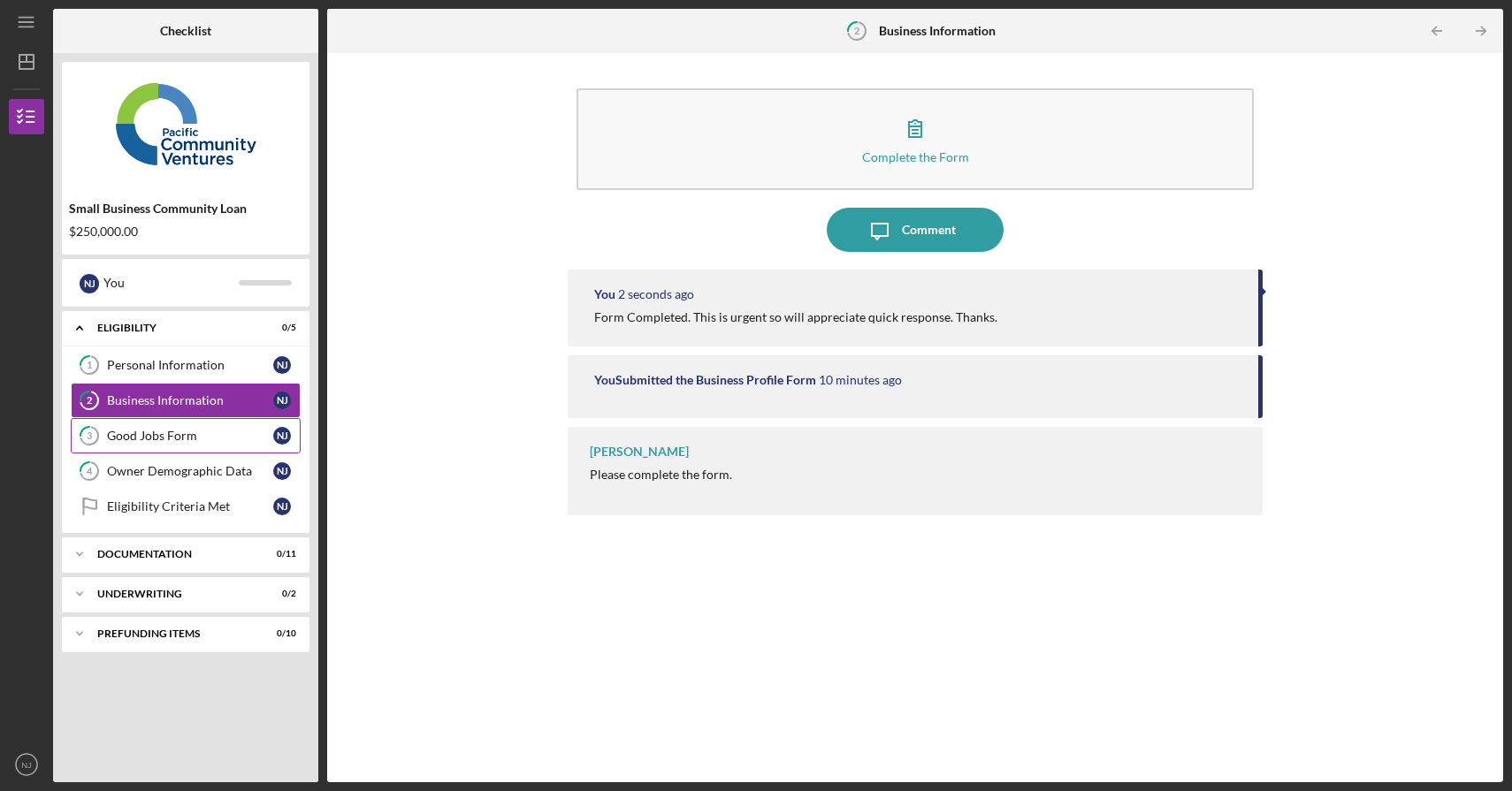
click at [156, 438] on div "Good Jobs Form" at bounding box center [190, 436] width 166 height 14
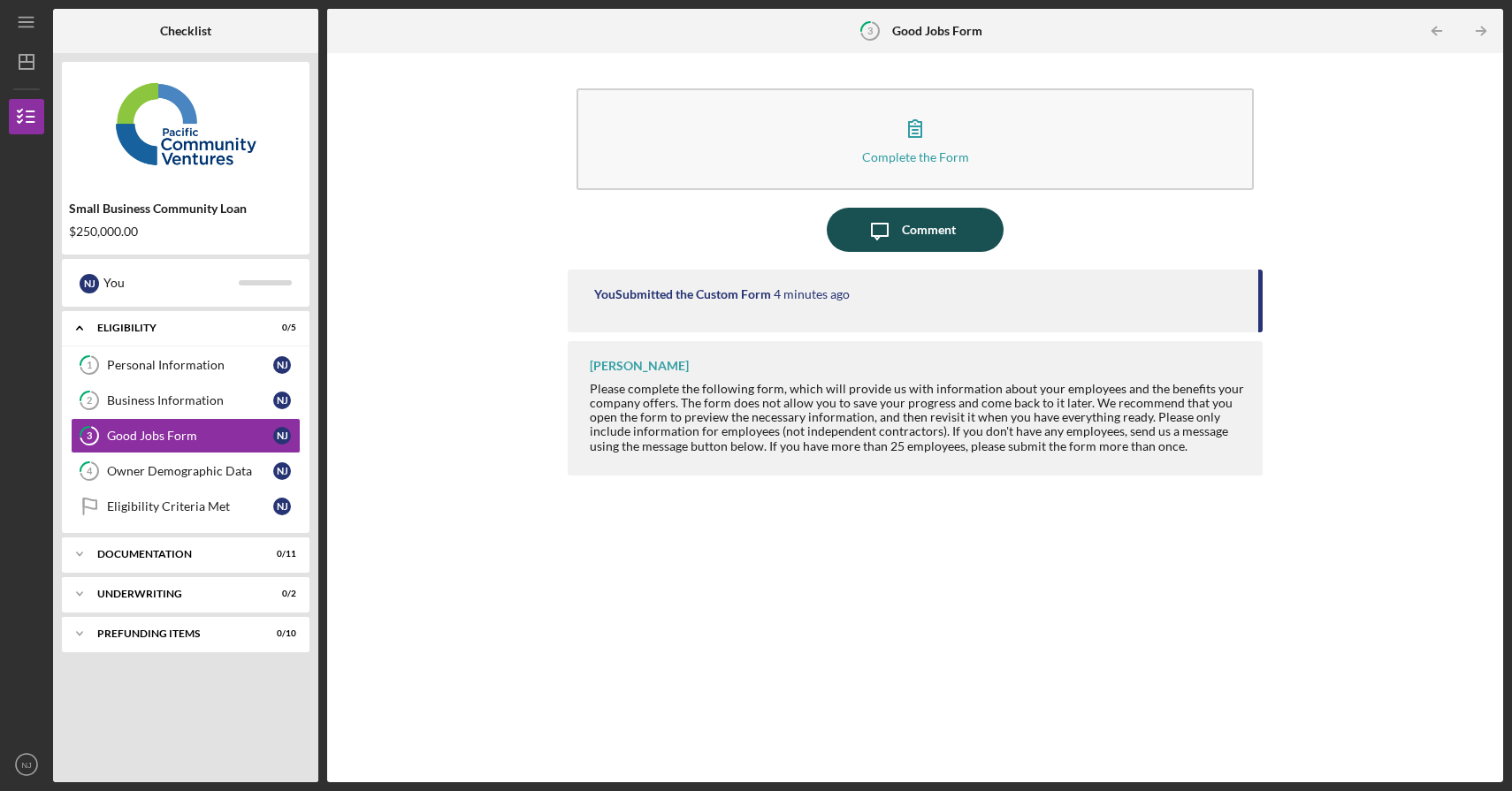
click at [909, 230] on div "Comment" at bounding box center [929, 230] width 54 height 44
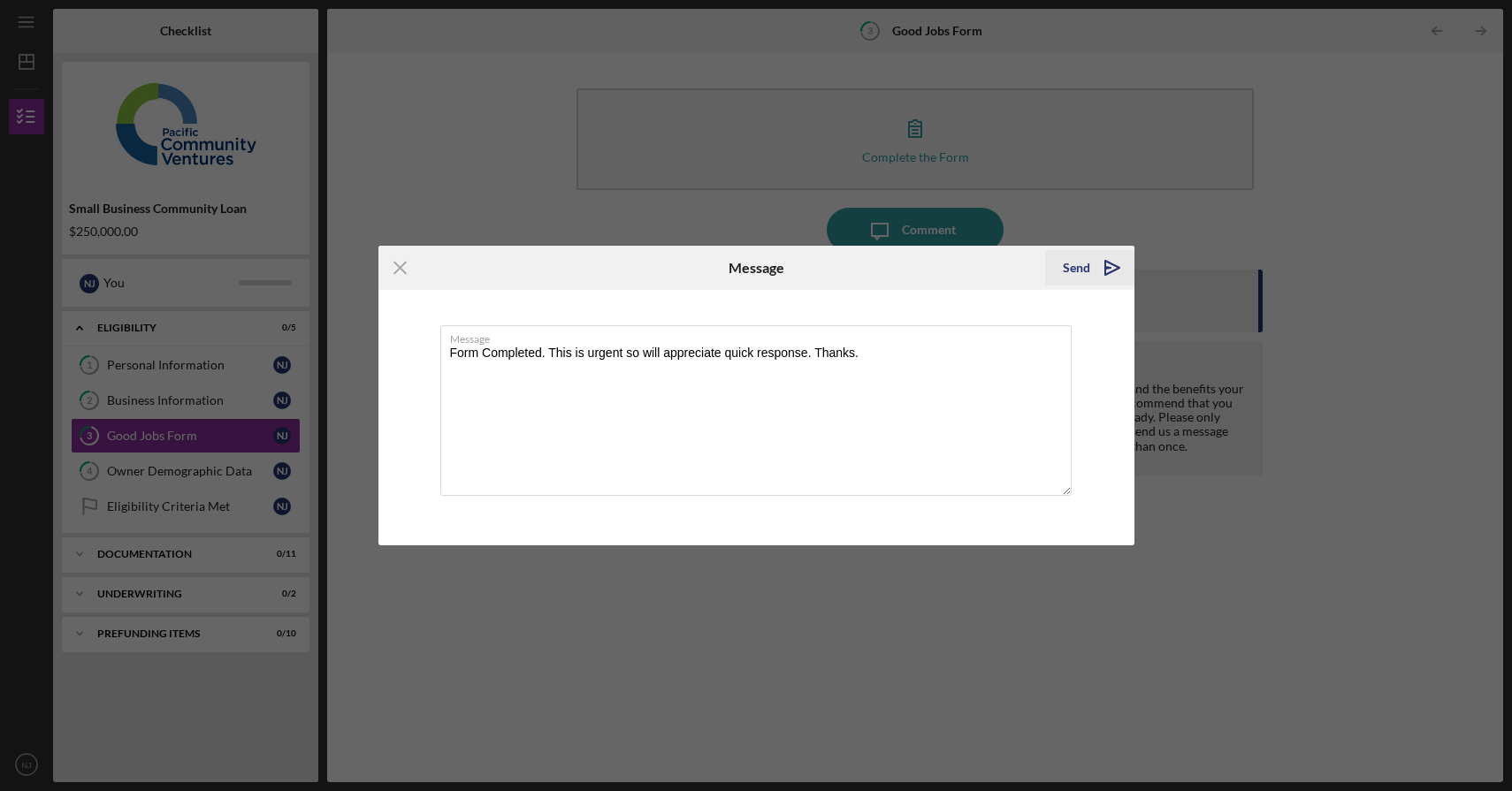
type textarea "Form Completed. This is urgent so will appreciate quick response. Thanks."
click at [1084, 272] on div "Send" at bounding box center [1076, 268] width 27 height 35
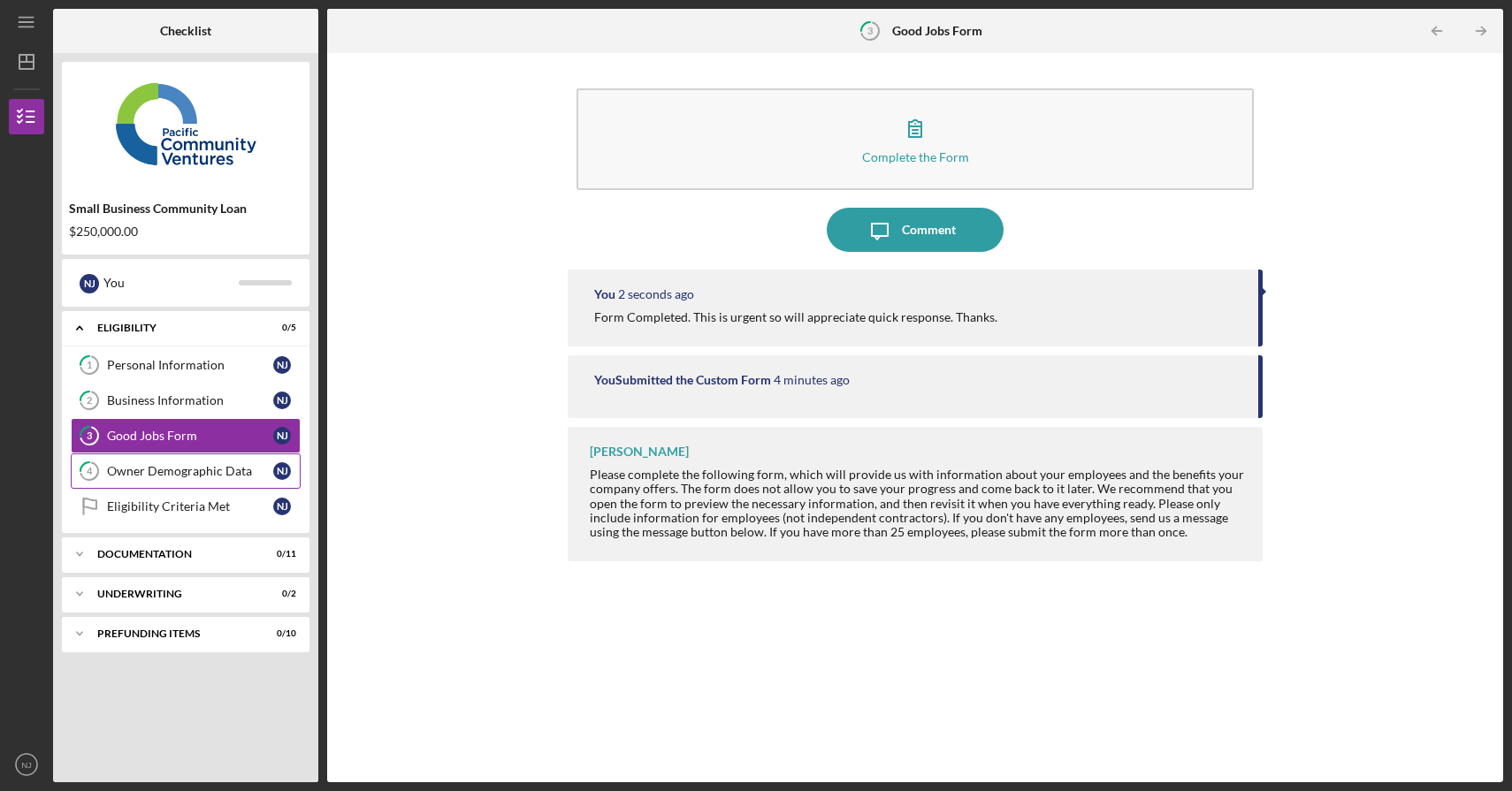
click at [168, 471] on div "Owner Demographic Data" at bounding box center [190, 471] width 166 height 14
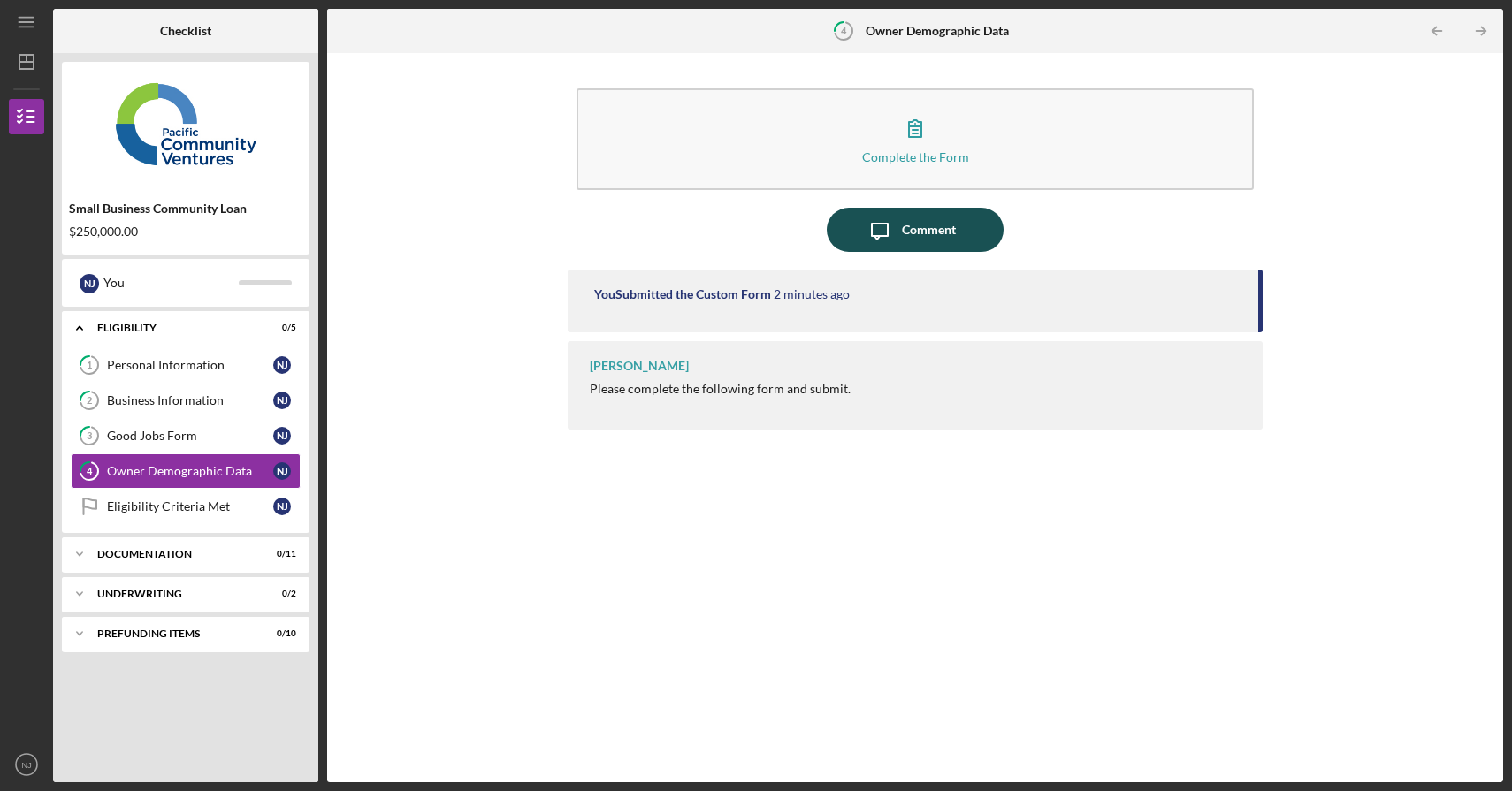
click at [948, 227] on div "Comment" at bounding box center [929, 230] width 54 height 44
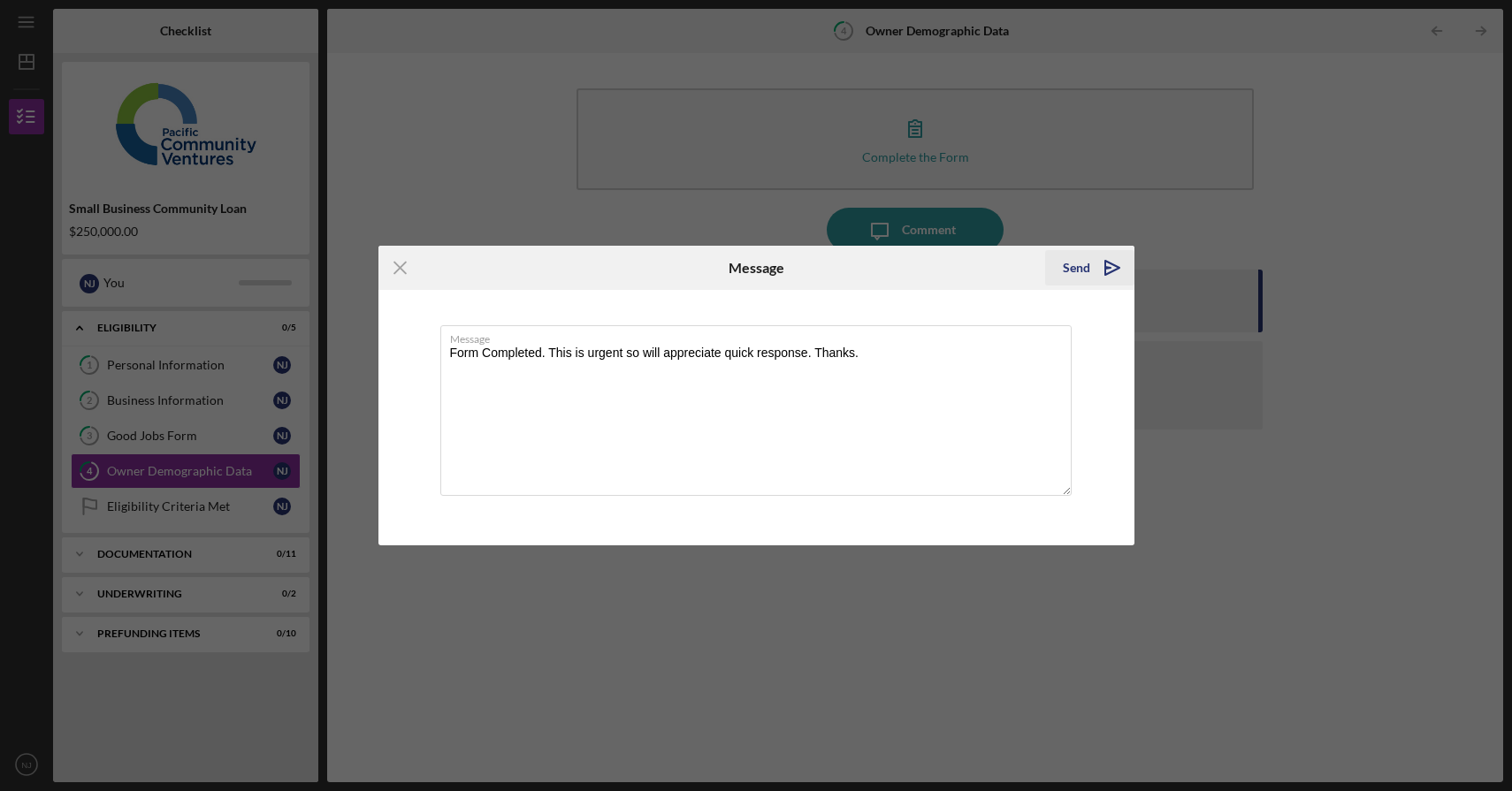
type textarea "Form Completed. This is urgent so will appreciate quick response. Thanks."
click at [1074, 264] on div "Send" at bounding box center [1076, 268] width 27 height 35
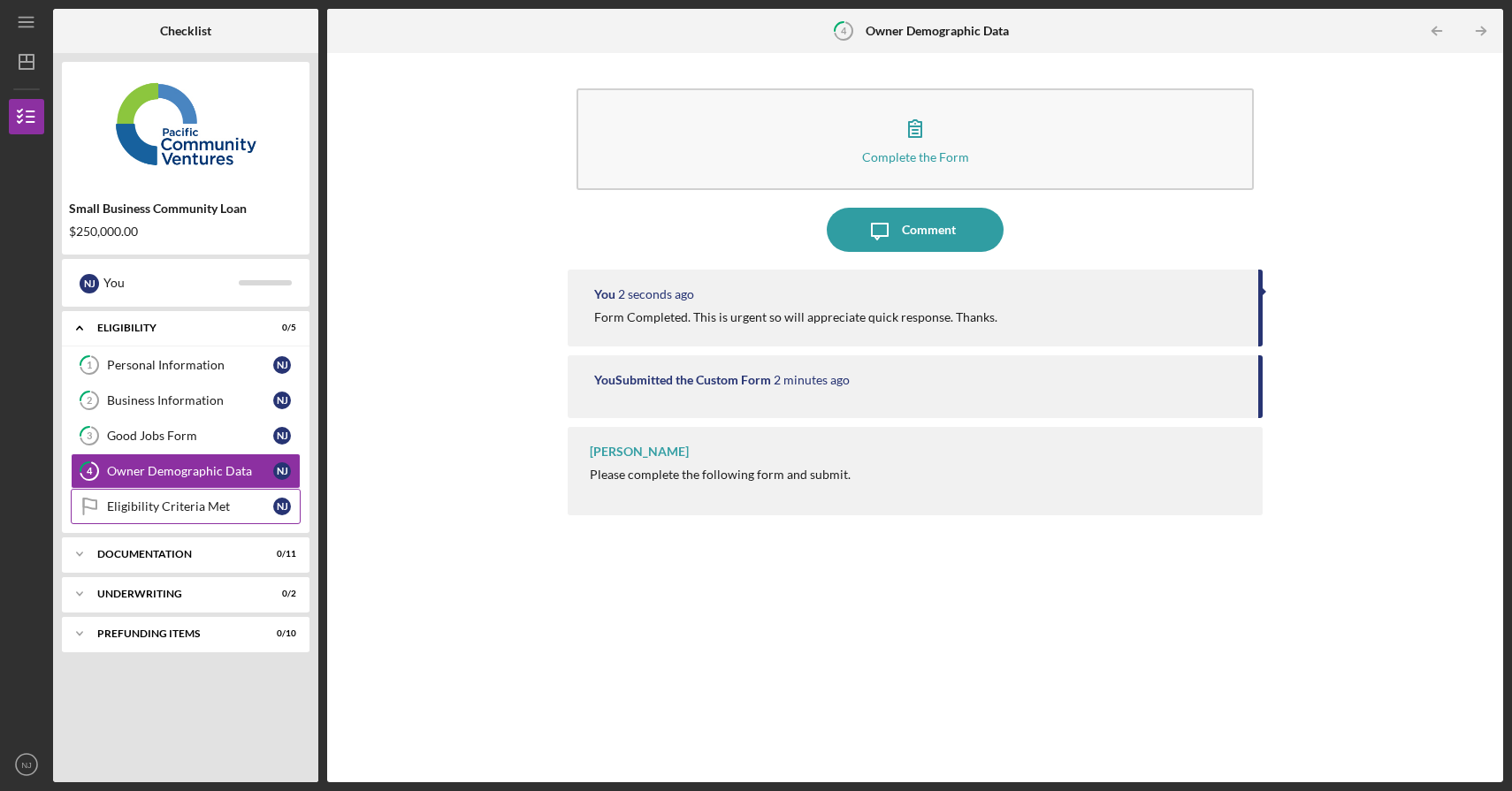
click at [151, 512] on div "Eligibility Criteria Met" at bounding box center [190, 506] width 166 height 14
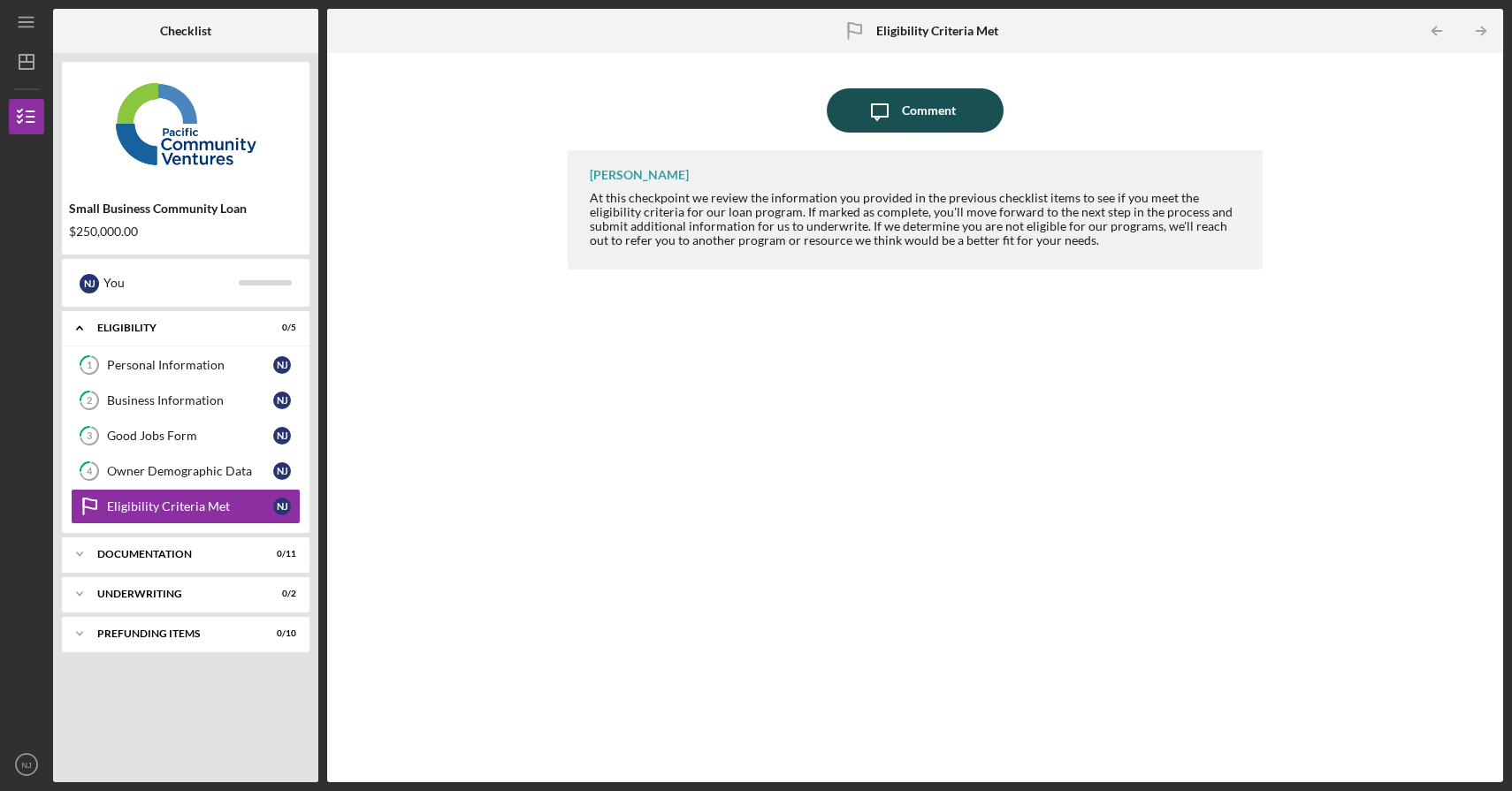
click at [890, 114] on icon "Icon/Message" at bounding box center [880, 111] width 44 height 44
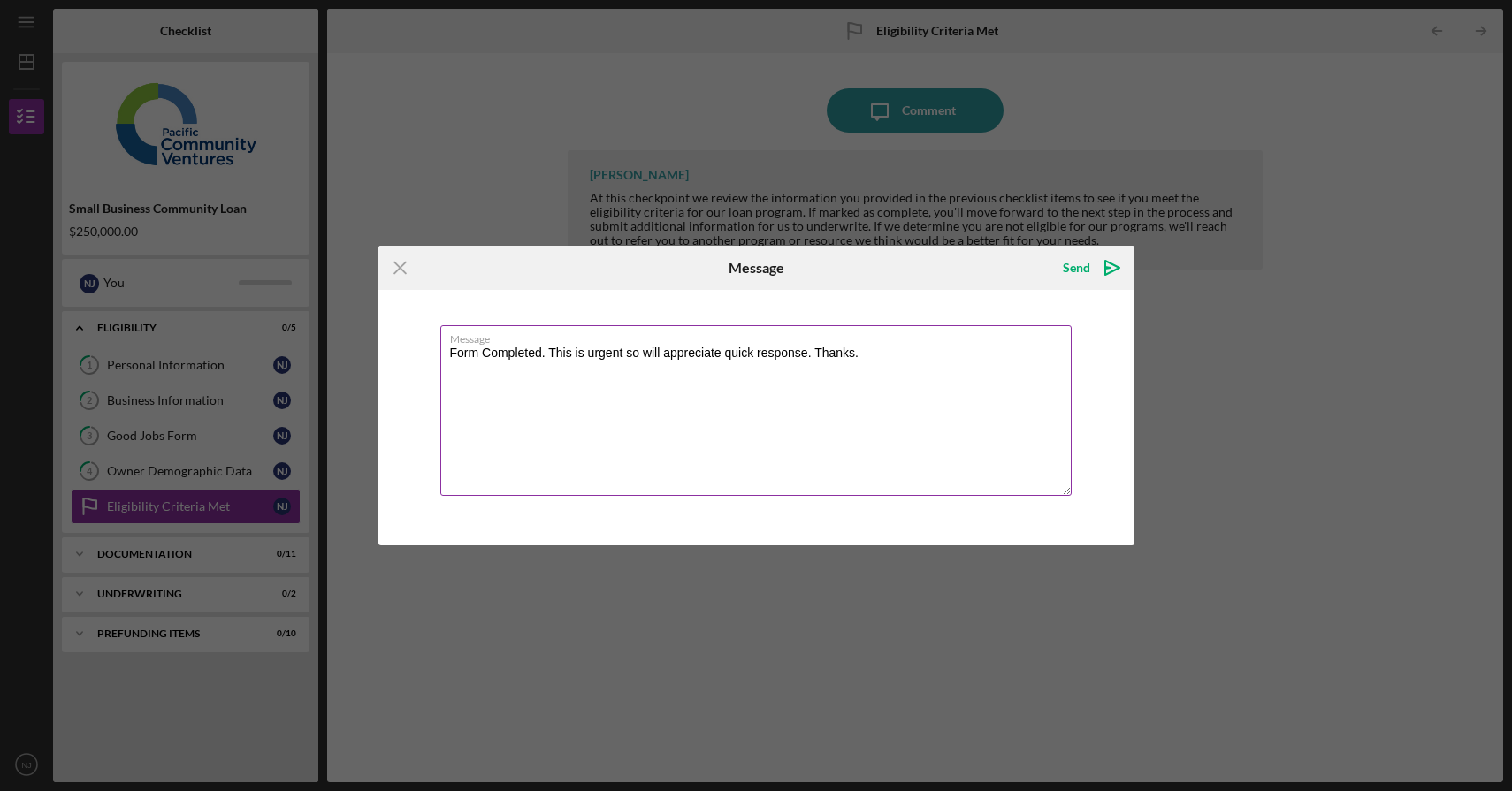
click at [452, 349] on textarea "Form Completed. This is urgent so will appreciate quick response. Thanks." at bounding box center [756, 411] width 631 height 171
click at [934, 370] on textarea "All forms Completed. This is urgent so will appreciate quick response. Thanks." at bounding box center [756, 411] width 631 height 171
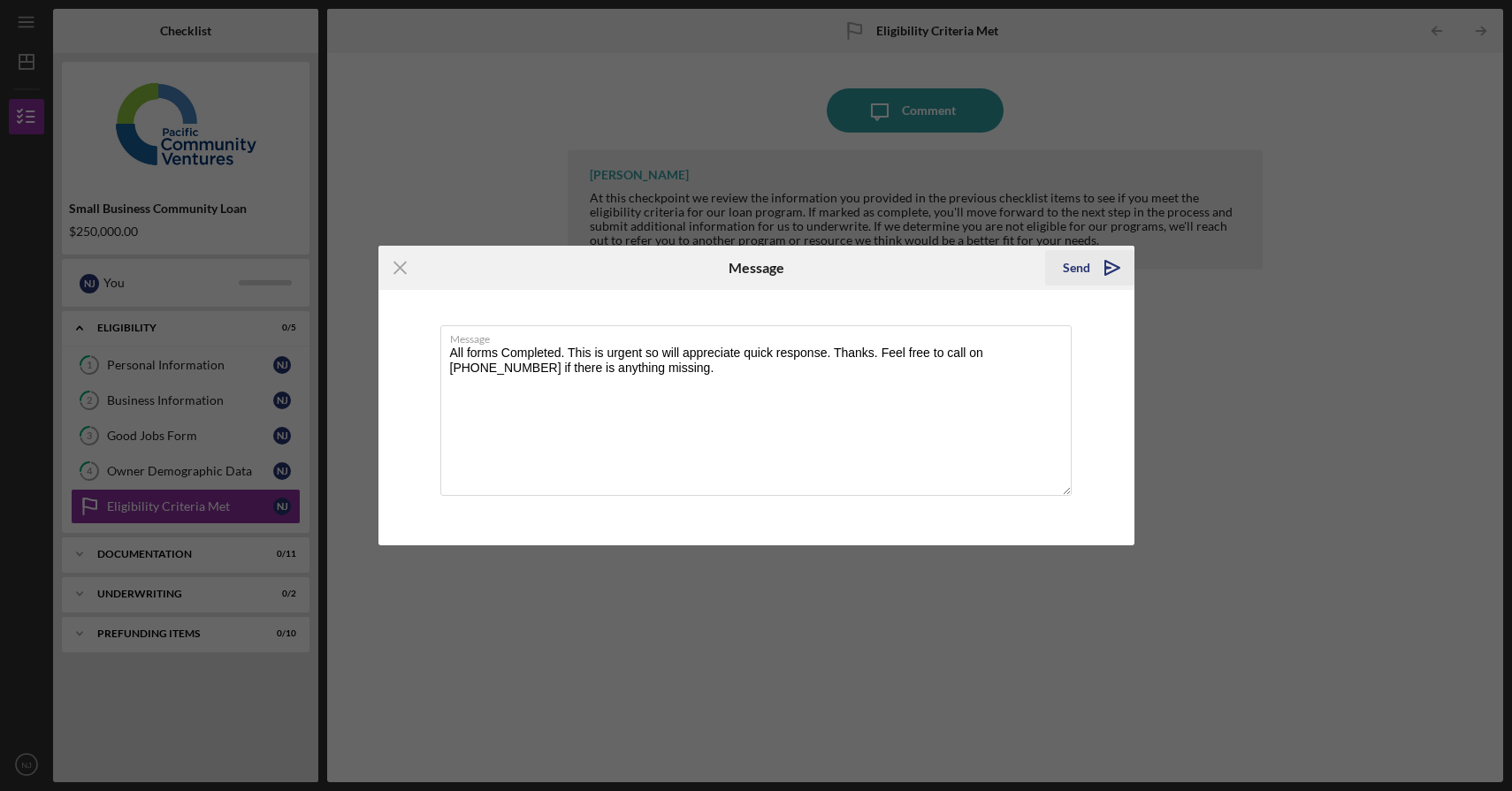
type textarea "All forms Completed. This is urgent so will appreciate quick response. Thanks. …"
click at [1092, 273] on icon "Icon/icon-invite-send" at bounding box center [1113, 268] width 44 height 44
